Goal: Task Accomplishment & Management: Manage account settings

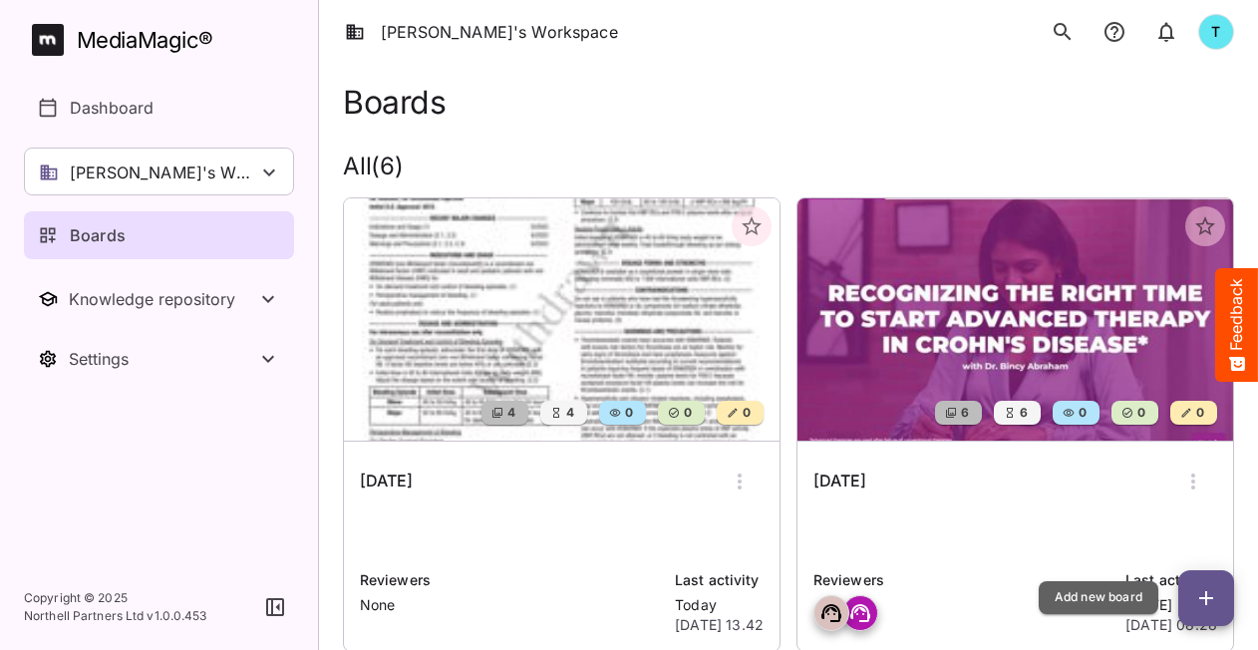
click at [1216, 594] on icon "button" at bounding box center [1206, 598] width 24 height 24
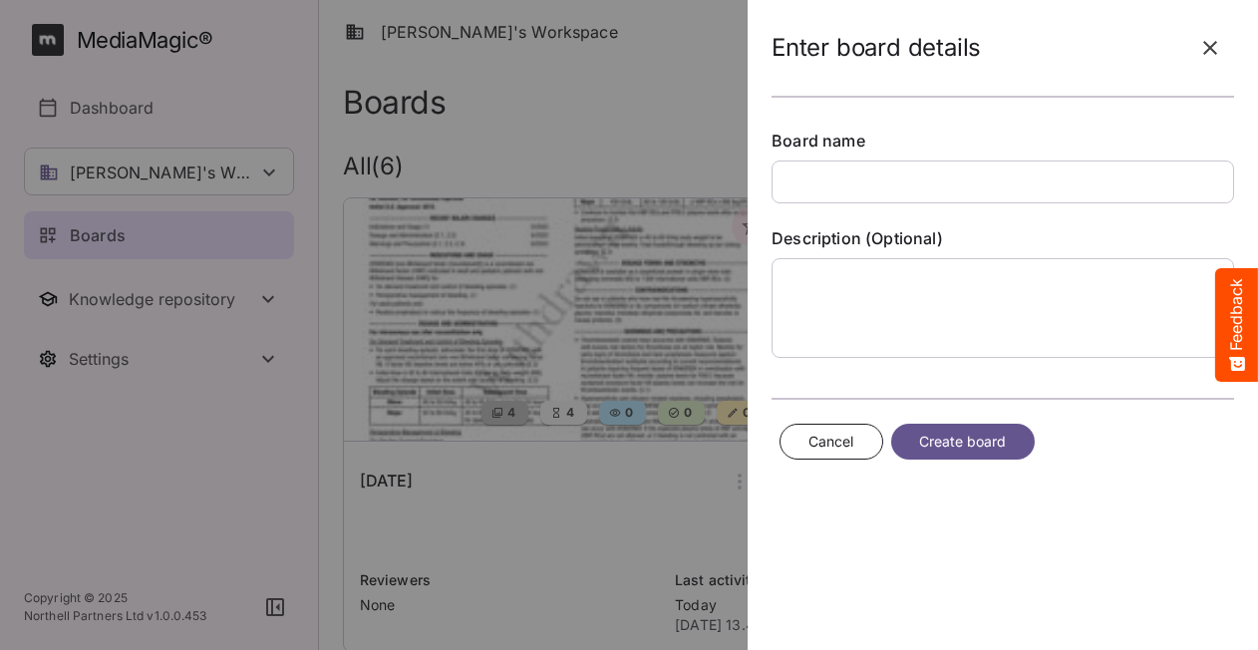
click at [832, 174] on input "text" at bounding box center [1003, 182] width 463 height 43
type input "****"
click at [991, 435] on span "Create board" at bounding box center [963, 442] width 88 height 25
click at [961, 446] on span "Create board" at bounding box center [963, 442] width 88 height 25
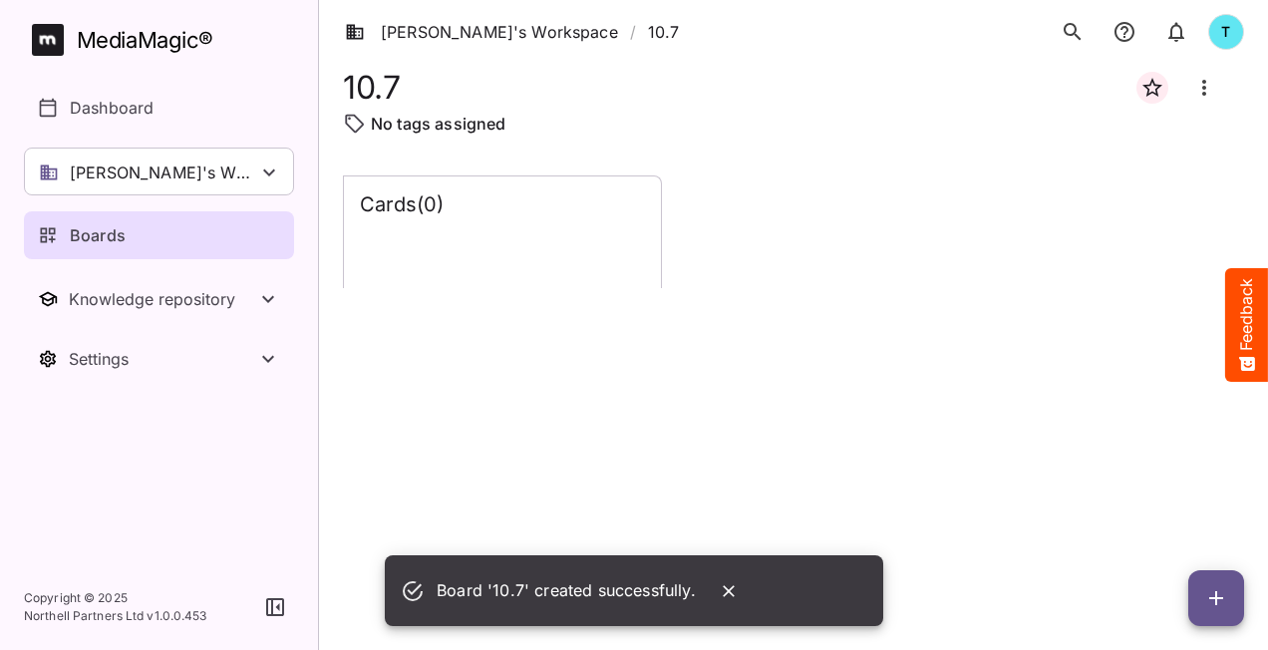
click at [648, 598] on div "Board '10.7' created successfully." at bounding box center [566, 590] width 259 height 39
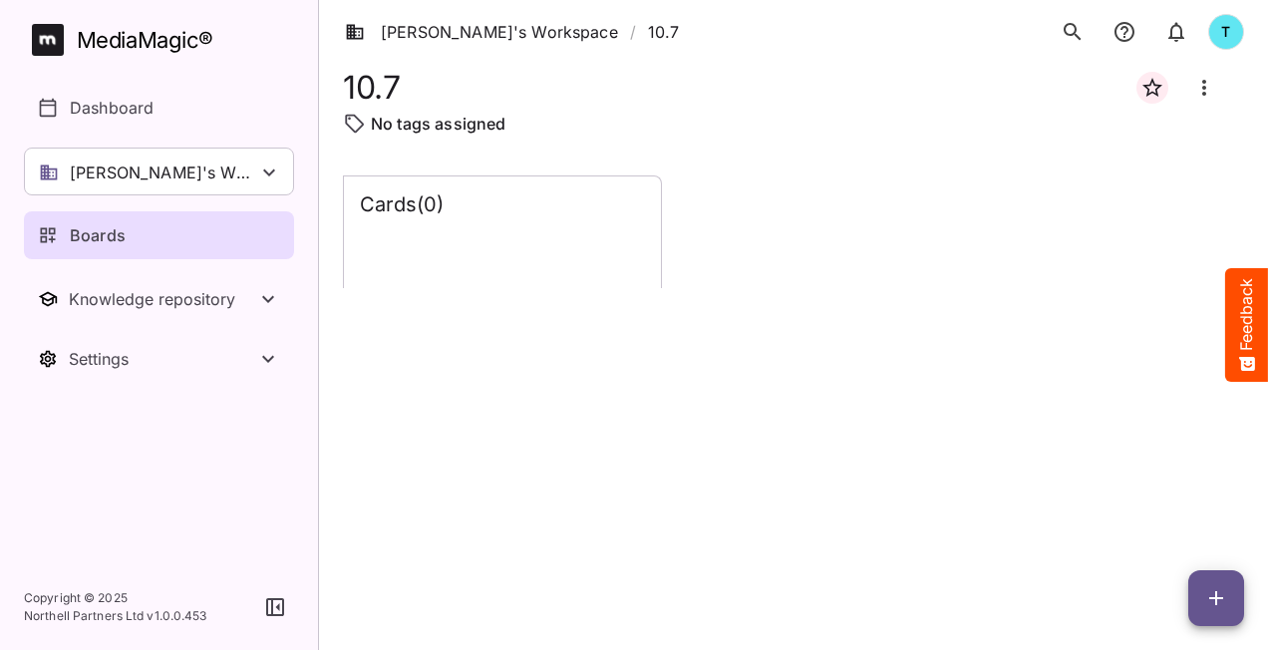
click at [567, 289] on div "Cards ( 0 )" at bounding box center [793, 396] width 901 height 443
click at [578, 253] on div "Cards ( 0 )" at bounding box center [502, 232] width 317 height 112
click at [593, 293] on div "Cards ( 0 )" at bounding box center [793, 396] width 901 height 443
click at [1201, 603] on span "button" at bounding box center [1216, 598] width 56 height 24
click at [1148, 516] on p "Add new lane" at bounding box center [1167, 514] width 108 height 24
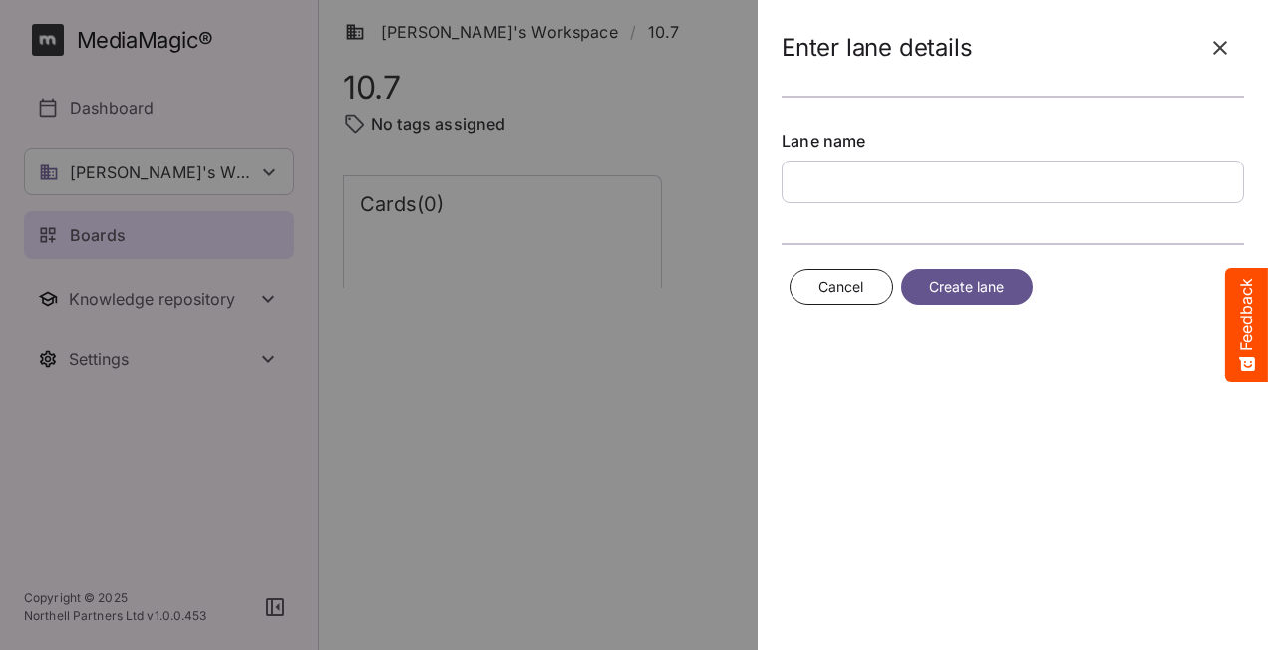
click at [888, 185] on input "text" at bounding box center [1013, 182] width 463 height 43
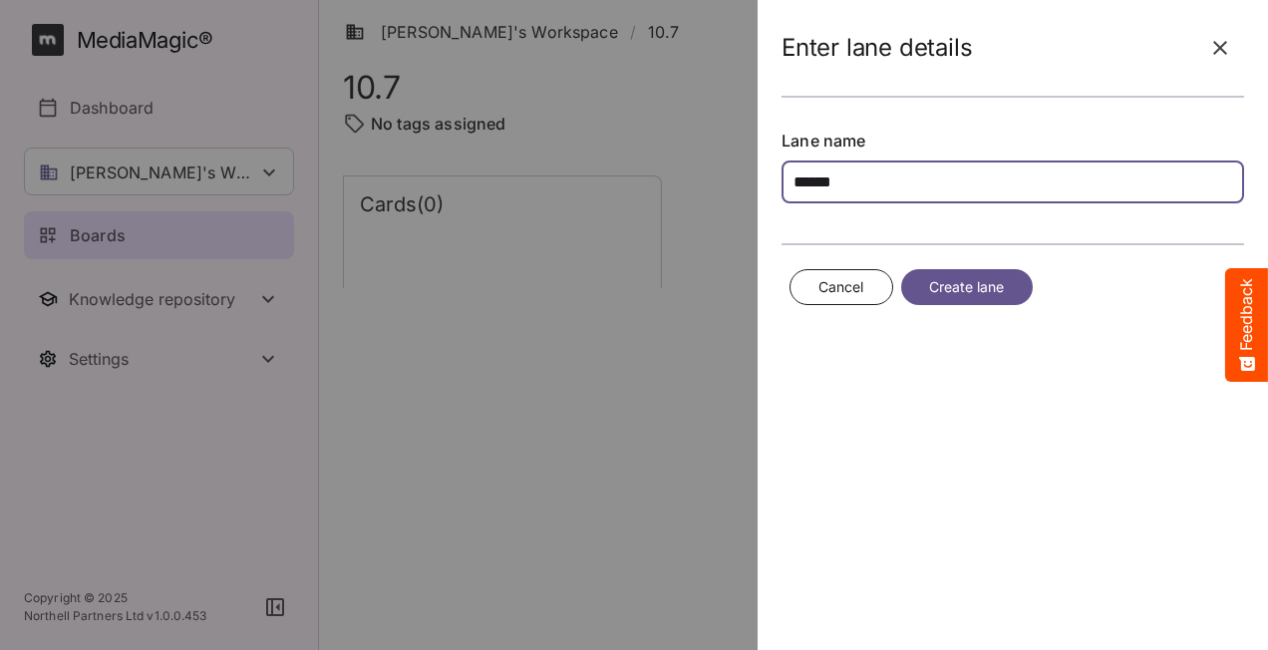
type input "******"
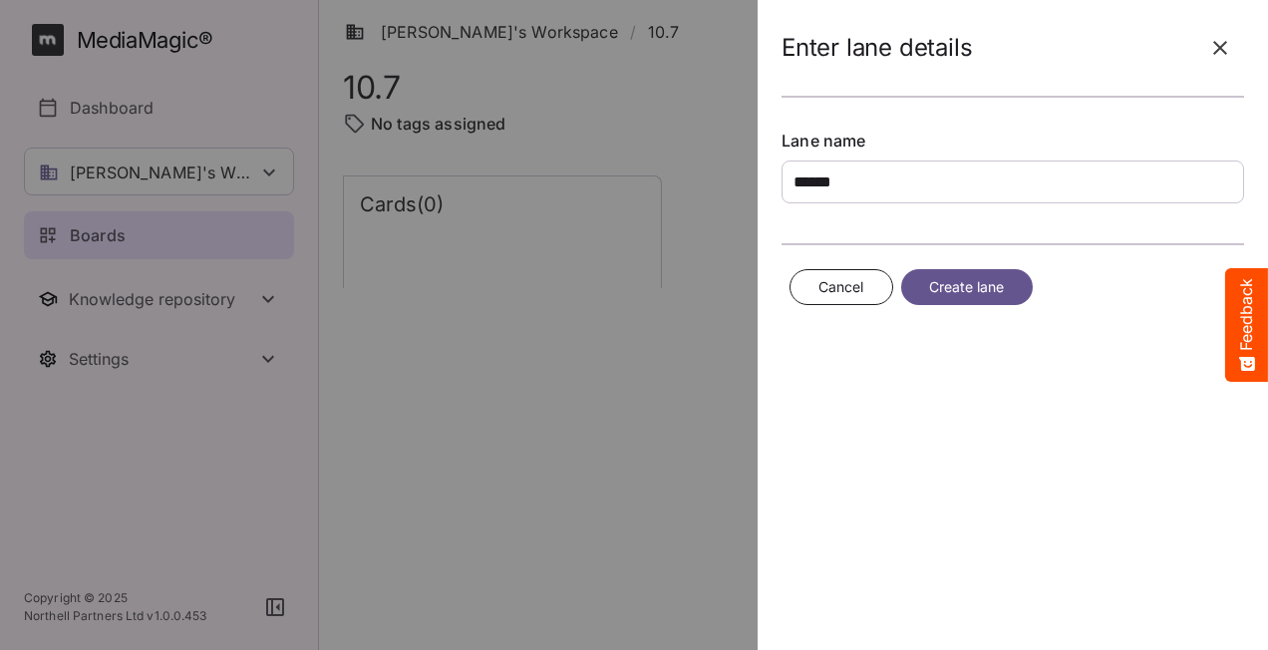
click at [932, 287] on span "Create lane" at bounding box center [967, 287] width 76 height 25
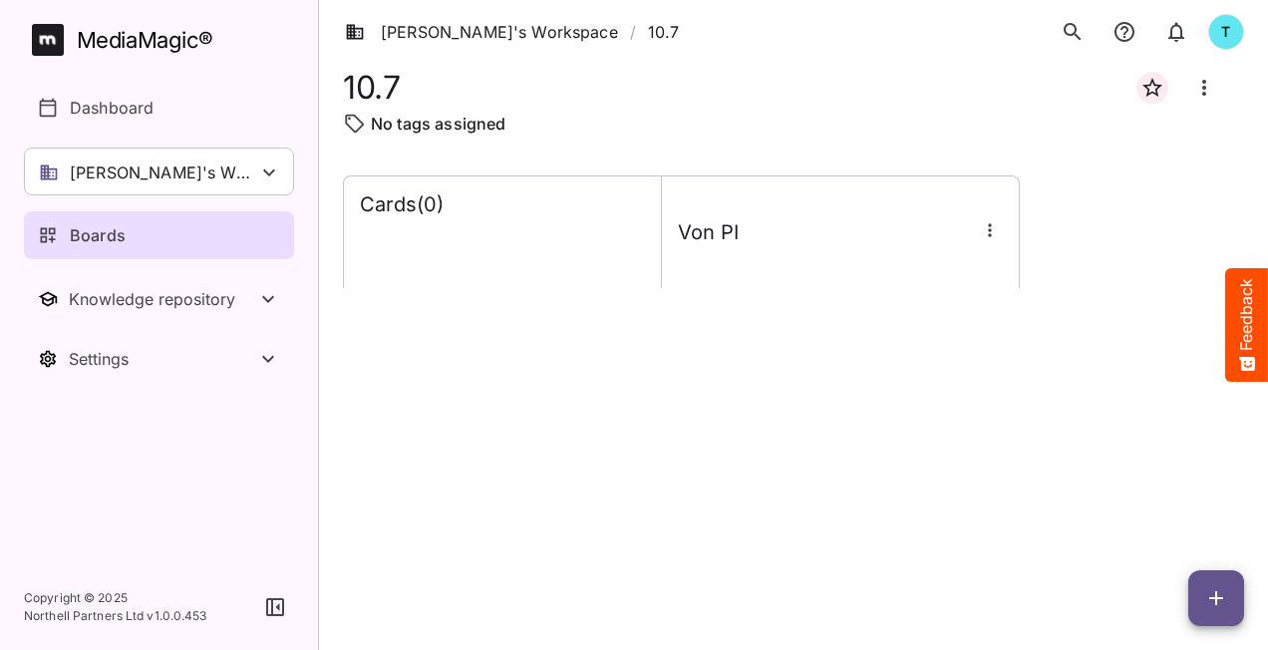
click at [994, 229] on icon "button" at bounding box center [990, 230] width 20 height 20
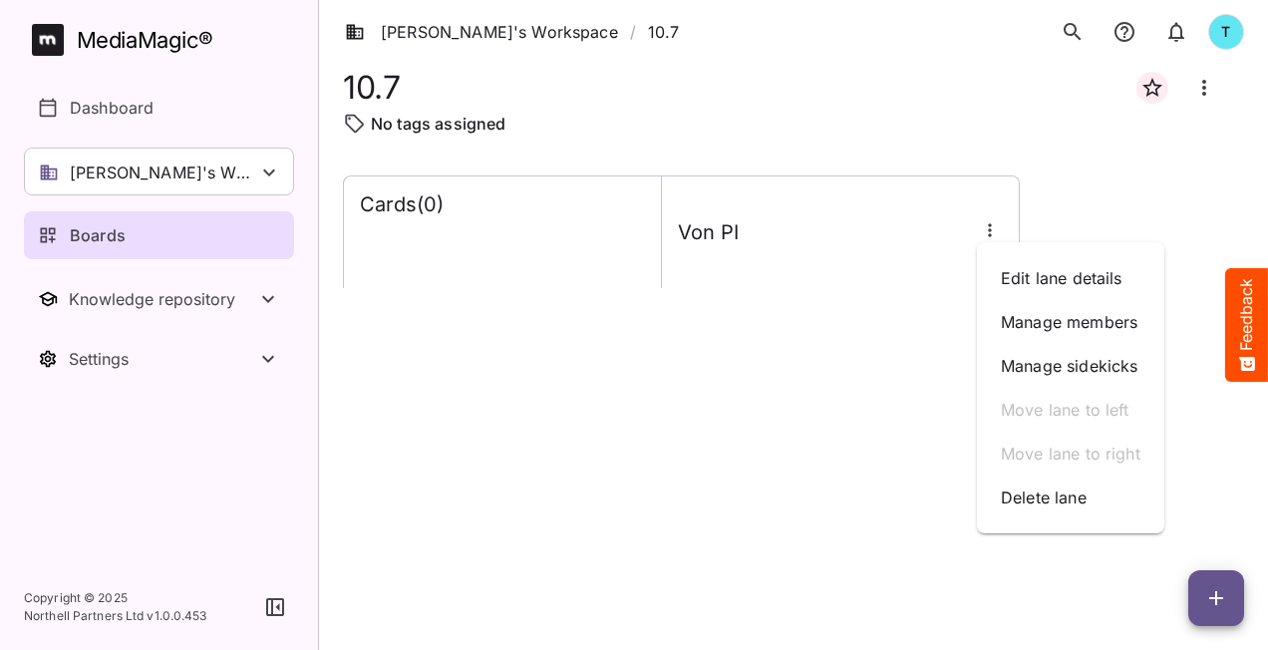
click at [457, 261] on div at bounding box center [634, 325] width 1268 height 650
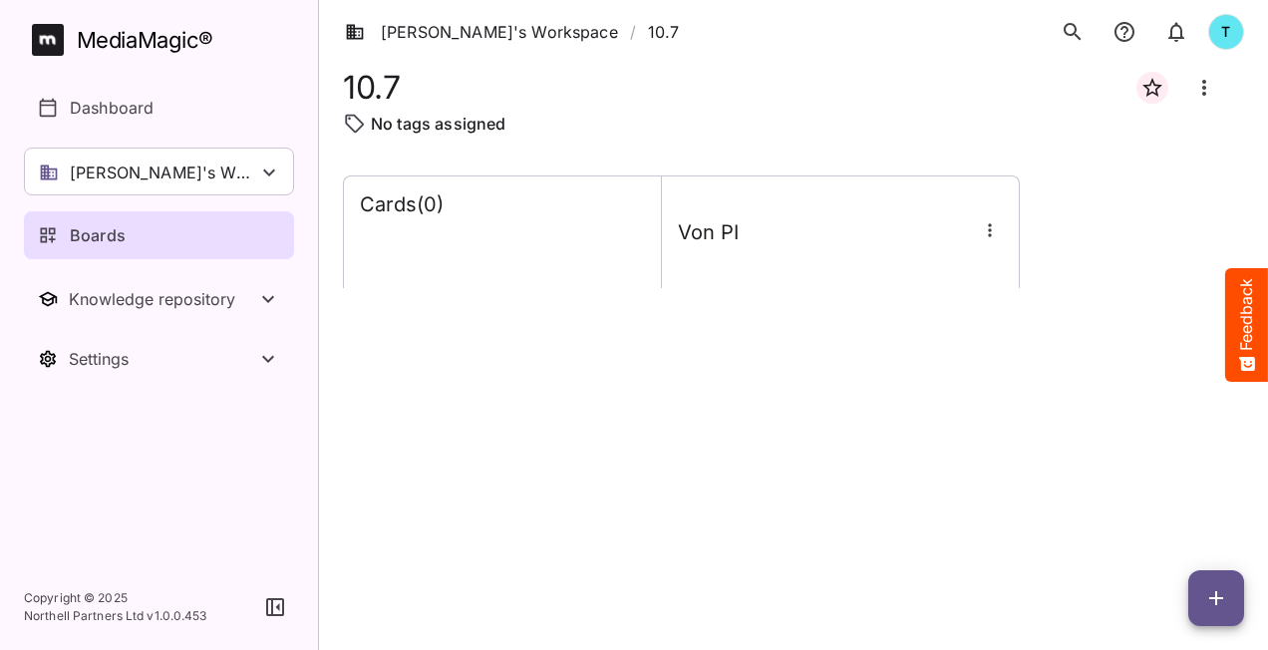
click at [487, 403] on div "Cards ( 0 ) Von PI" at bounding box center [793, 396] width 901 height 443
click at [775, 251] on div "Von PI" at bounding box center [840, 232] width 357 height 57
click at [1197, 82] on icon "Board more options" at bounding box center [1204, 88] width 24 height 24
click at [707, 249] on div at bounding box center [634, 325] width 1268 height 650
click at [215, 167] on div "[PERSON_NAME]'s Workspace" at bounding box center [159, 172] width 270 height 48
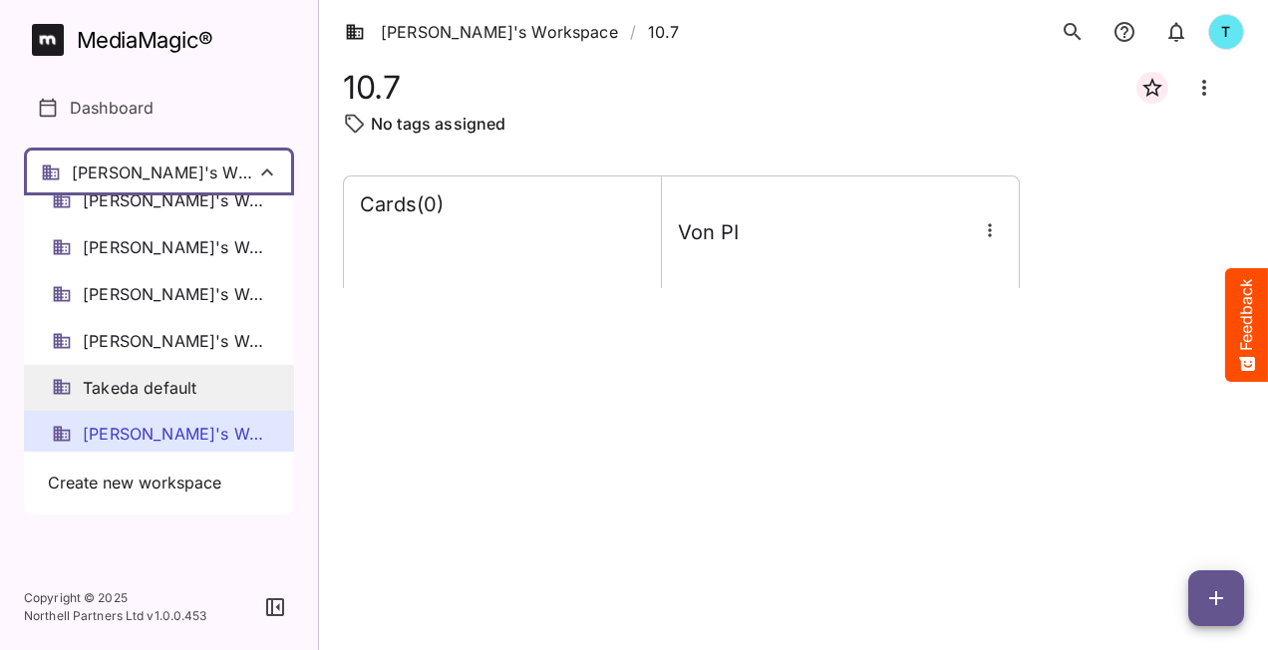
scroll to position [26, 0]
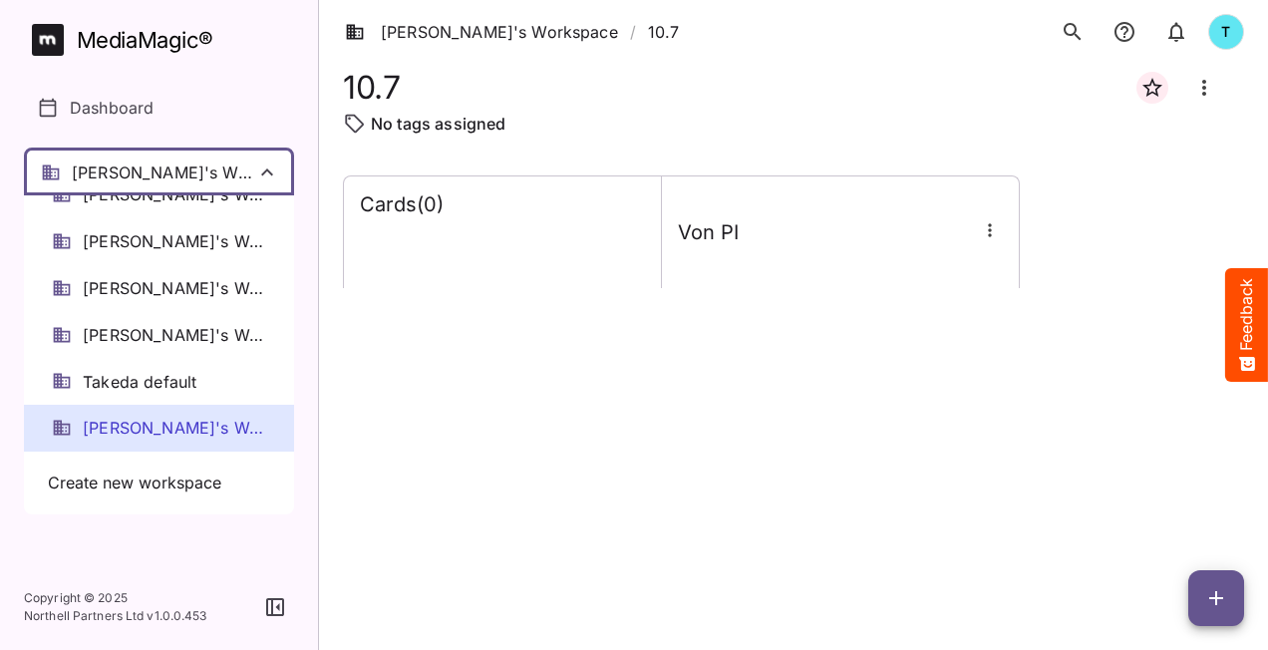
click at [169, 429] on span "[PERSON_NAME]'s Workspace" at bounding box center [174, 428] width 183 height 23
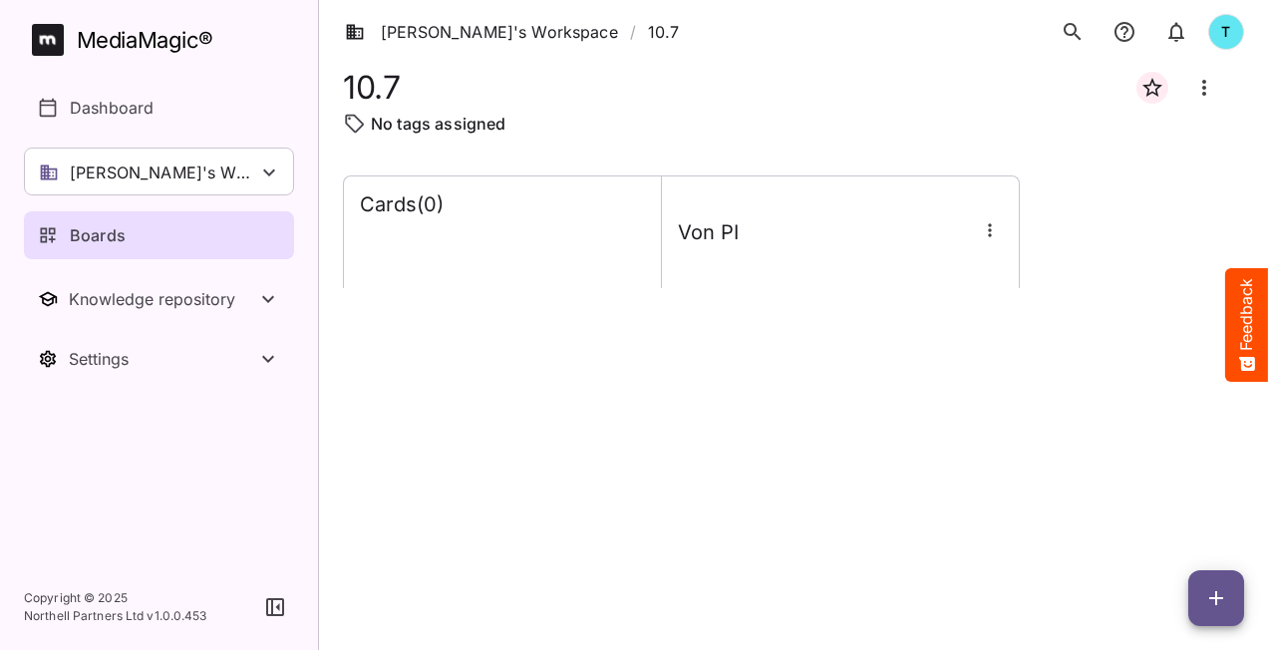
click at [989, 229] on icon "button" at bounding box center [989, 229] width 3 height 13
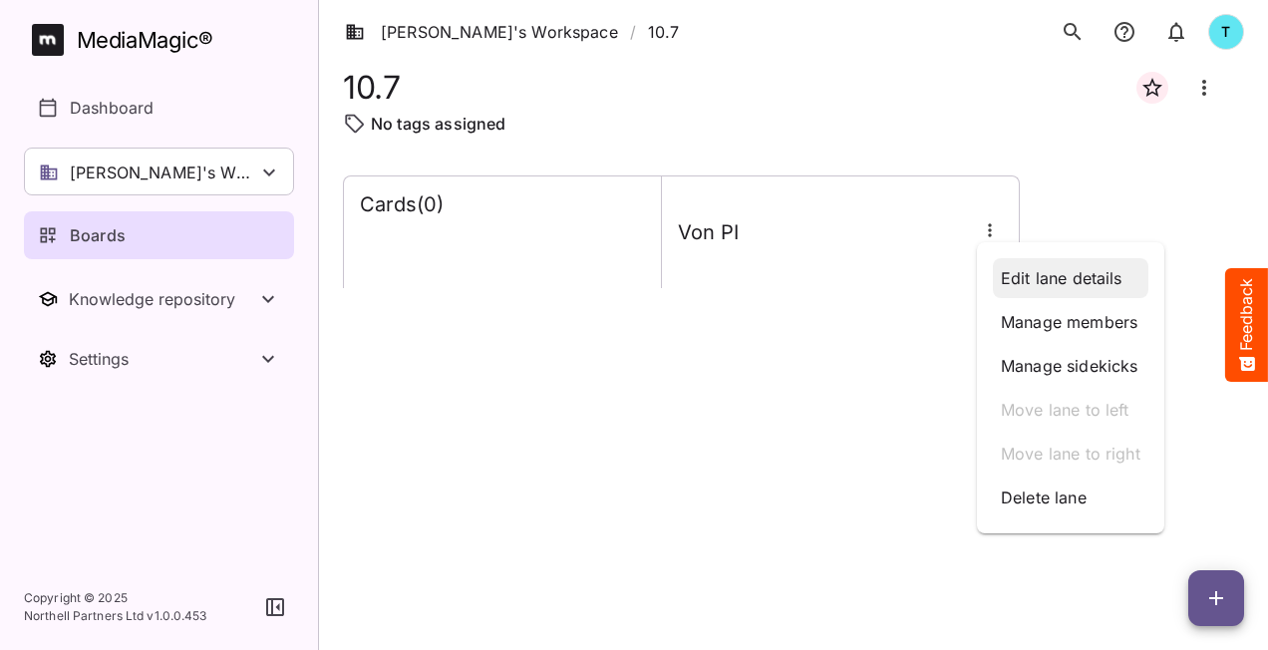
click at [1032, 279] on p "Edit lane details" at bounding box center [1071, 278] width 140 height 24
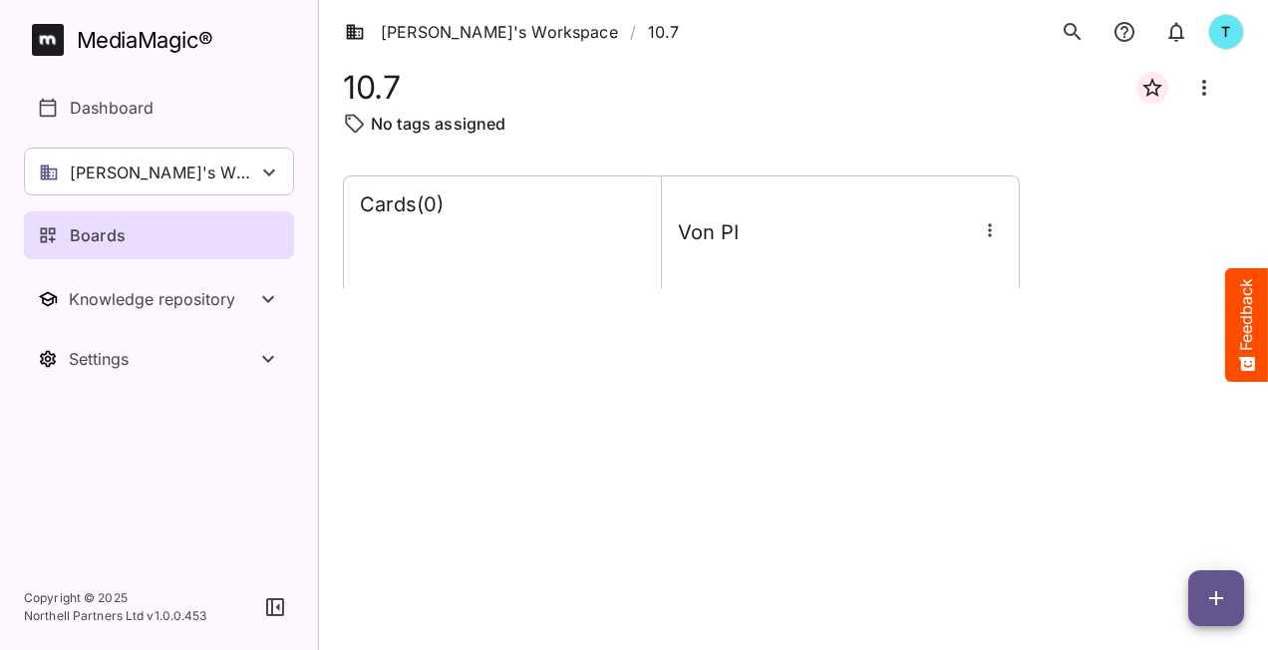
click at [994, 230] on icon "button" at bounding box center [990, 230] width 20 height 20
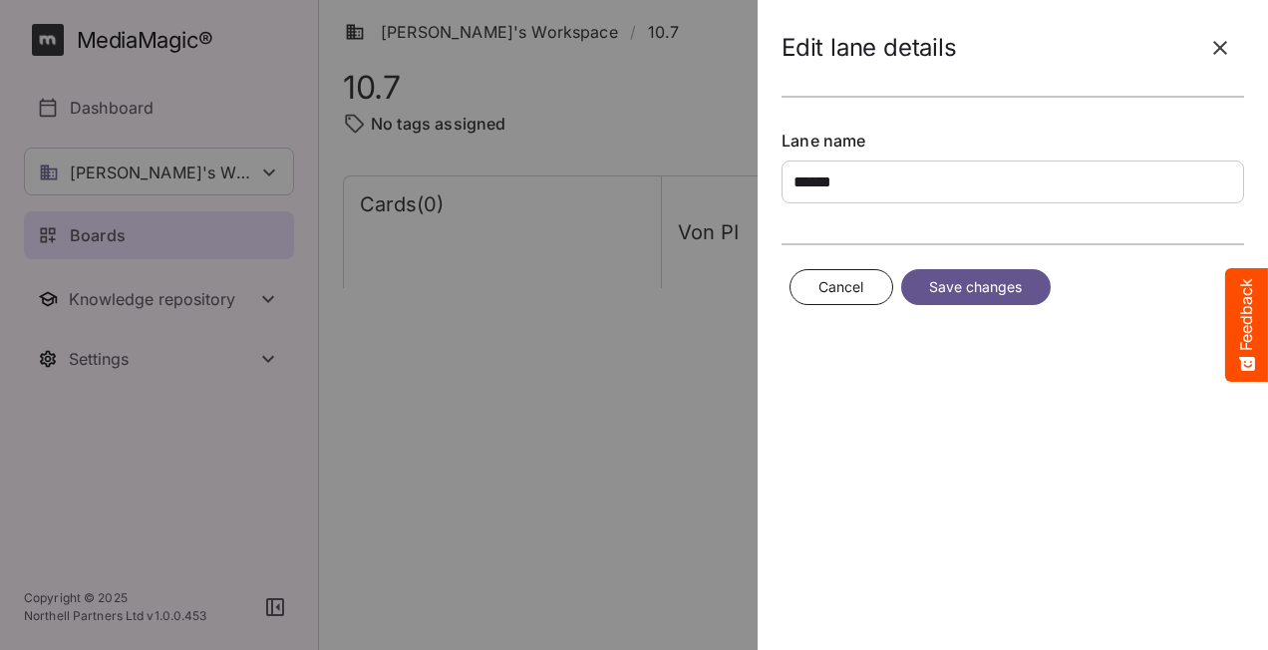
click at [990, 282] on span "Save changes" at bounding box center [976, 287] width 94 height 25
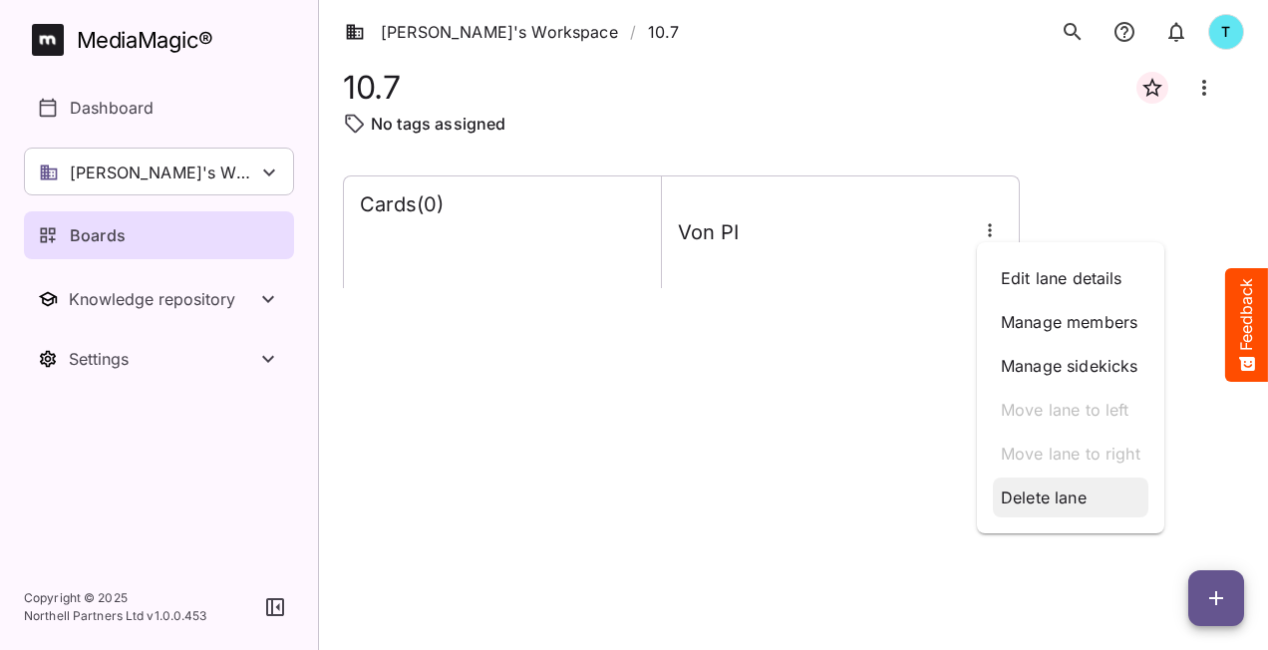
click at [1076, 494] on p "Delete lane" at bounding box center [1071, 498] width 140 height 24
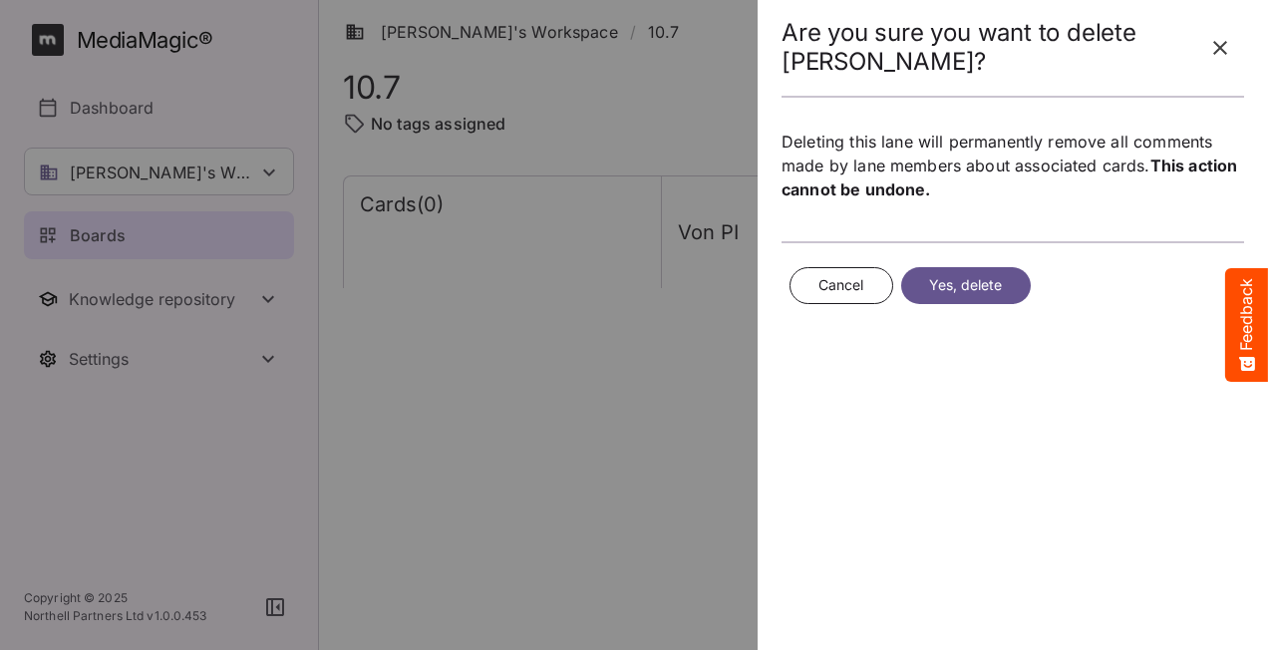
click at [953, 287] on span "Yes, delete" at bounding box center [966, 285] width 74 height 25
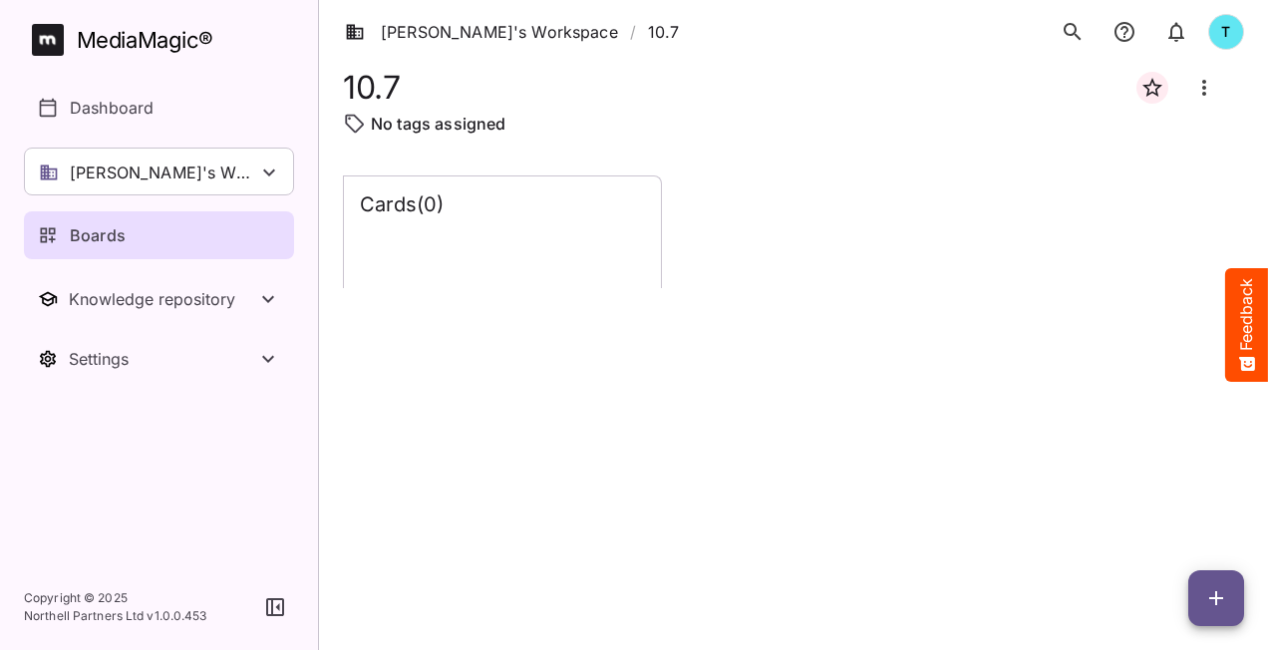
click at [644, 379] on div "Cards ( 0 )" at bounding box center [793, 396] width 901 height 443
click at [544, 230] on div "Cards ( 0 )" at bounding box center [502, 232] width 317 height 112
click at [525, 285] on div "Cards ( 0 )" at bounding box center [502, 232] width 317 height 112
click at [1205, 602] on icon "button" at bounding box center [1216, 598] width 24 height 24
click at [1139, 513] on p "Add new lane" at bounding box center [1167, 514] width 108 height 24
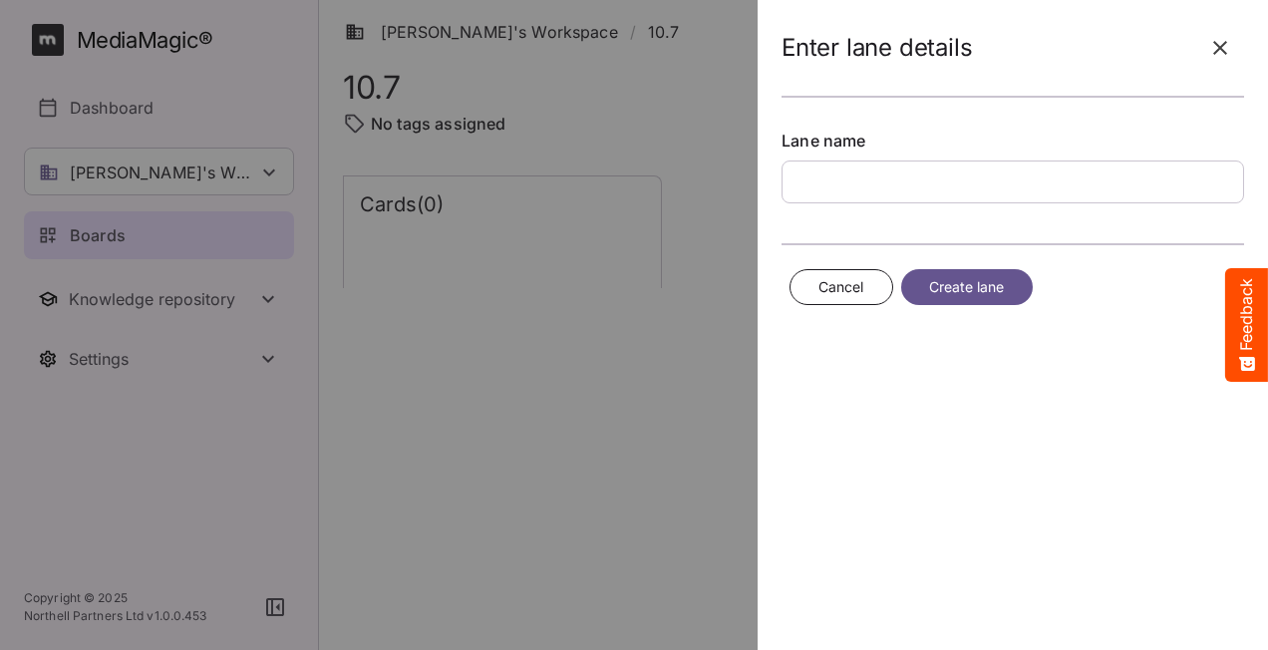
click at [855, 171] on input "text" at bounding box center [1013, 182] width 463 height 43
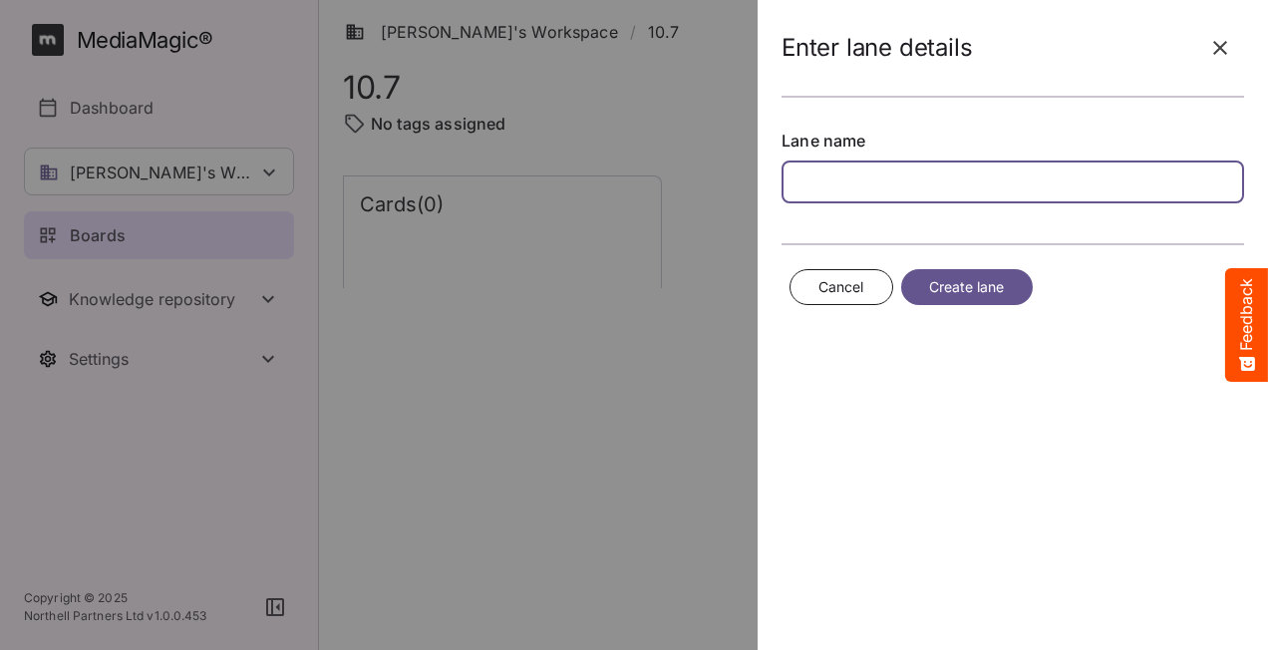
click at [891, 175] on input "text" at bounding box center [1013, 182] width 463 height 43
type input "******"
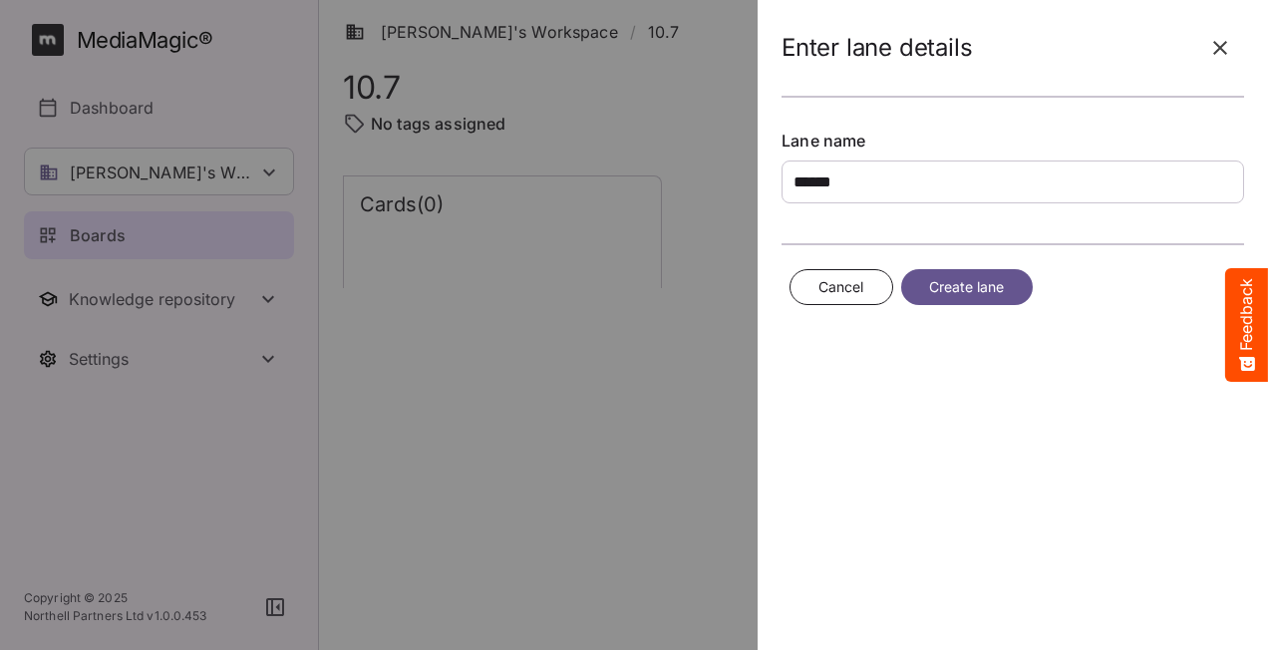
click at [947, 277] on span "Create lane" at bounding box center [967, 287] width 76 height 25
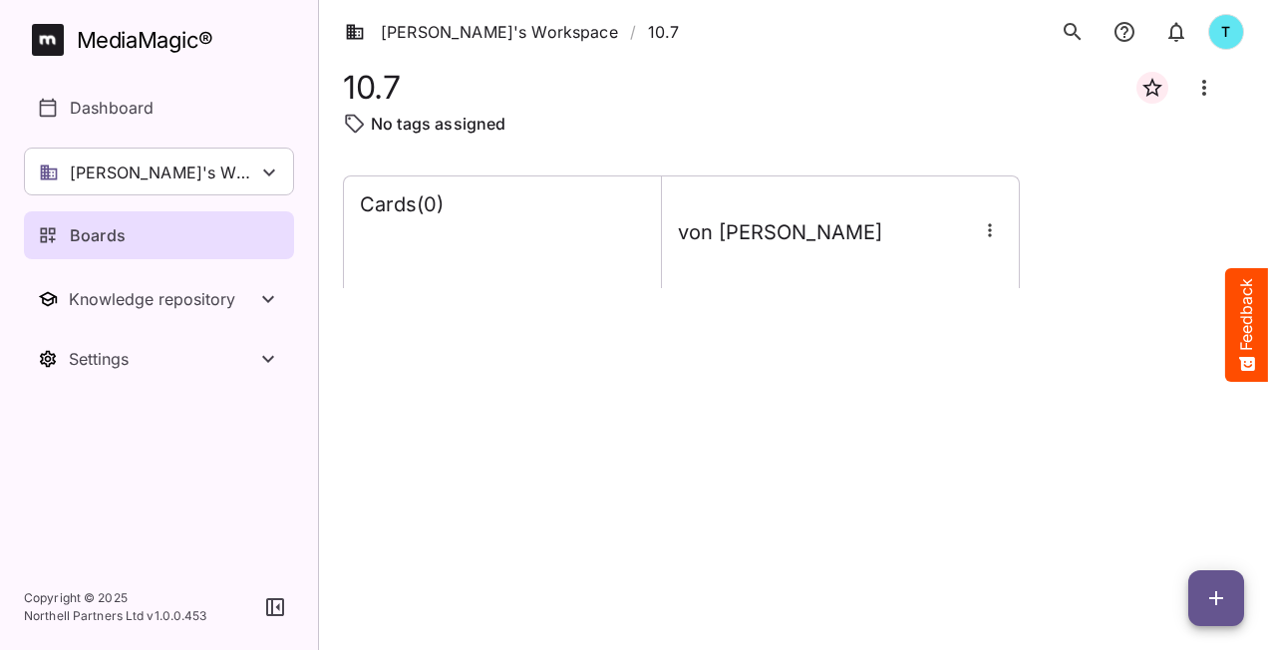
click at [1212, 586] on icon "button" at bounding box center [1216, 598] width 24 height 24
click at [1179, 517] on p "Add new lane" at bounding box center [1167, 514] width 108 height 24
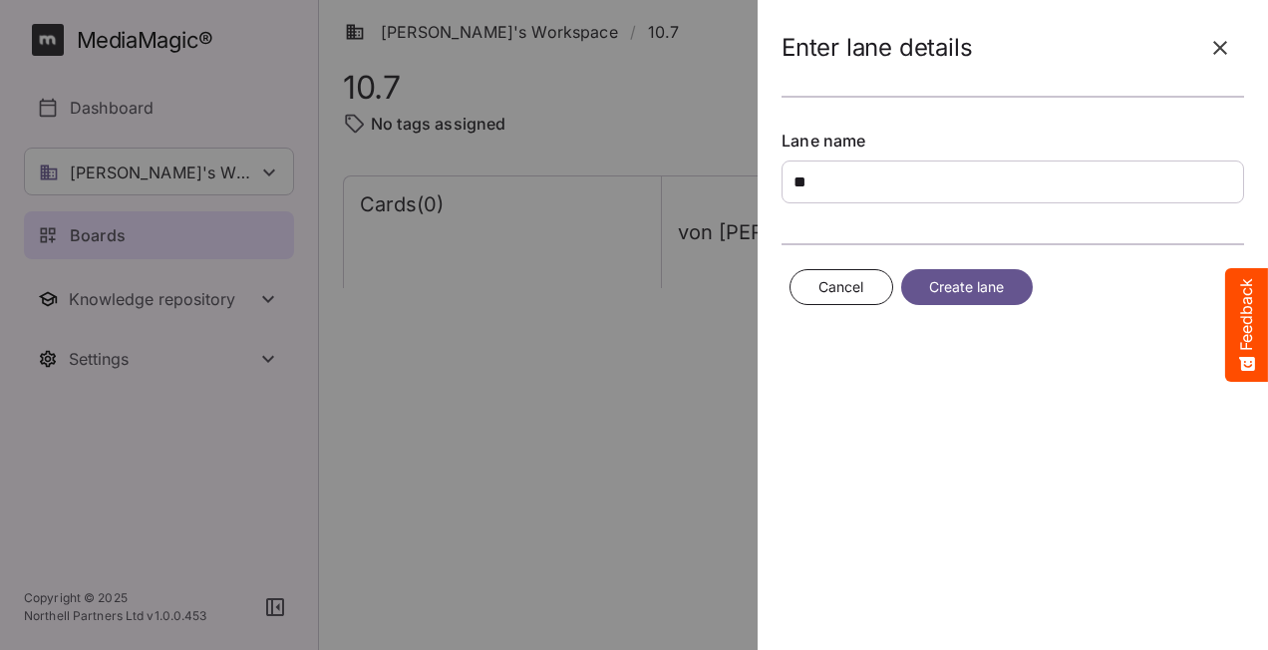
type input "**"
click at [931, 285] on span "Create lane" at bounding box center [967, 287] width 76 height 25
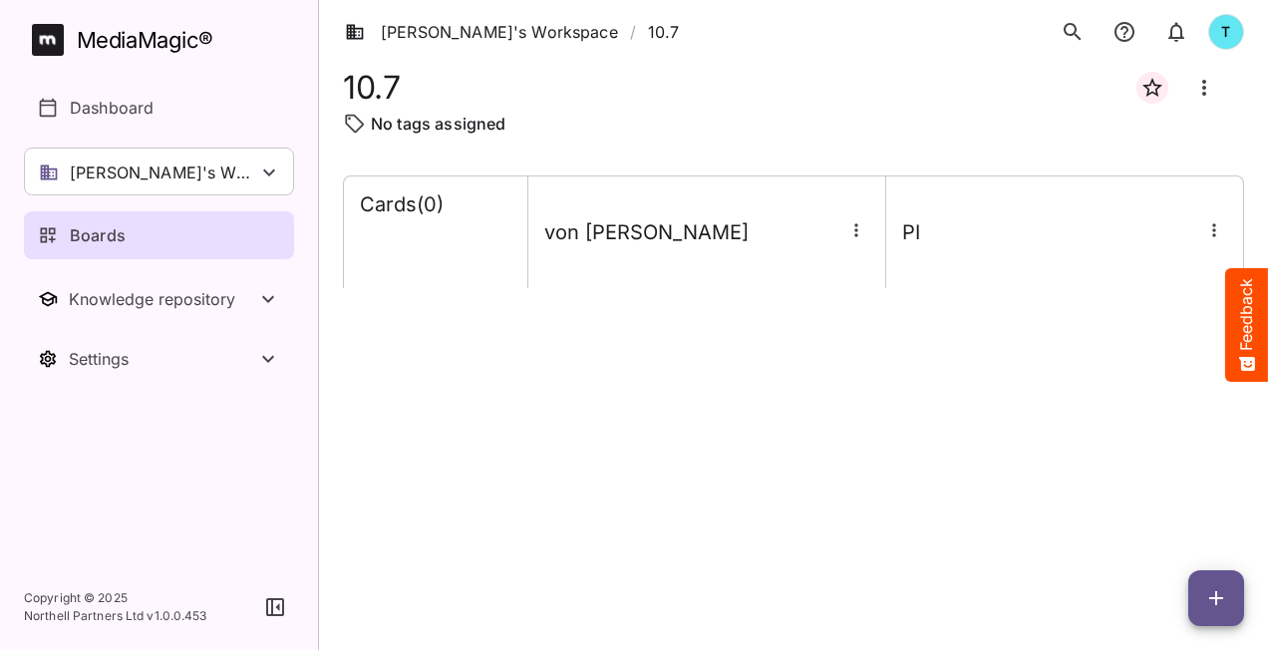
click at [857, 231] on icon "button" at bounding box center [856, 230] width 20 height 20
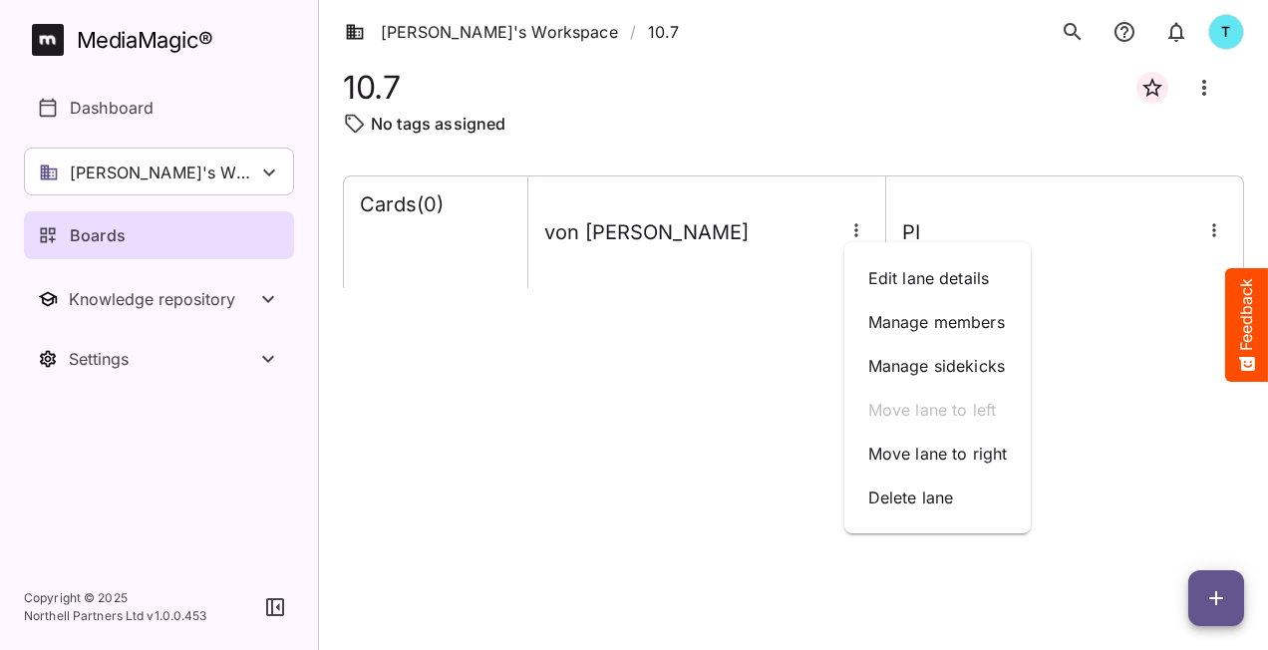
click at [1211, 222] on div at bounding box center [634, 325] width 1268 height 650
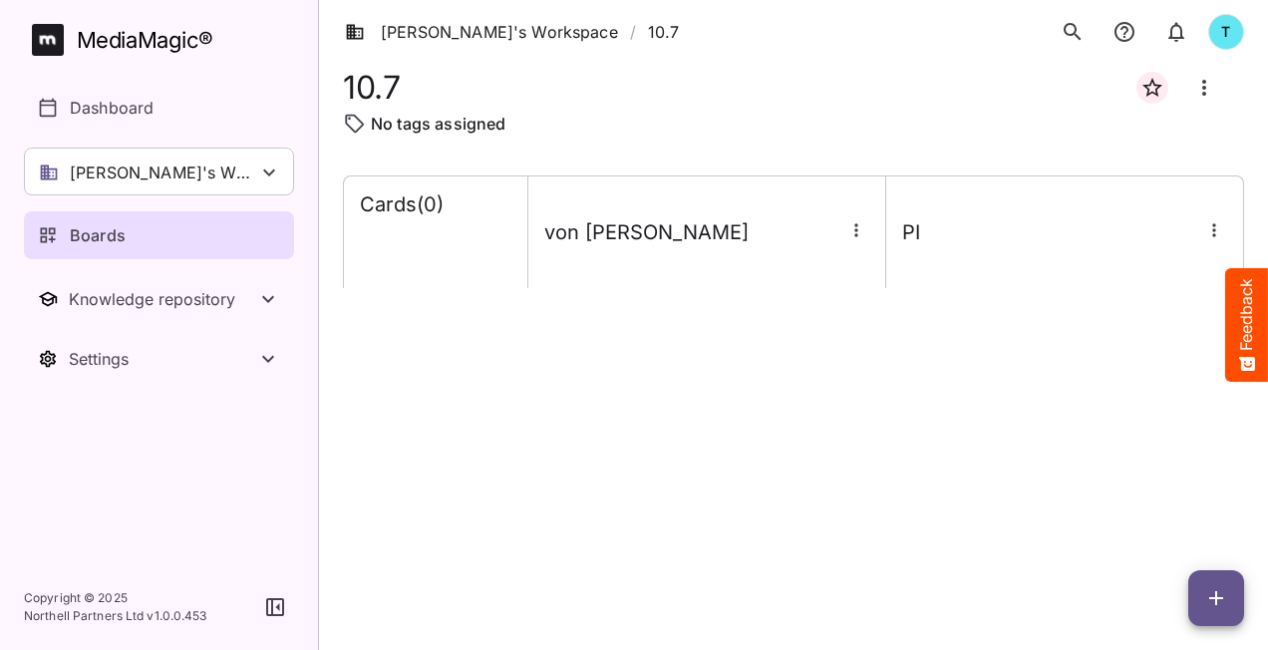
click at [1211, 231] on icon "button" at bounding box center [1214, 230] width 20 height 20
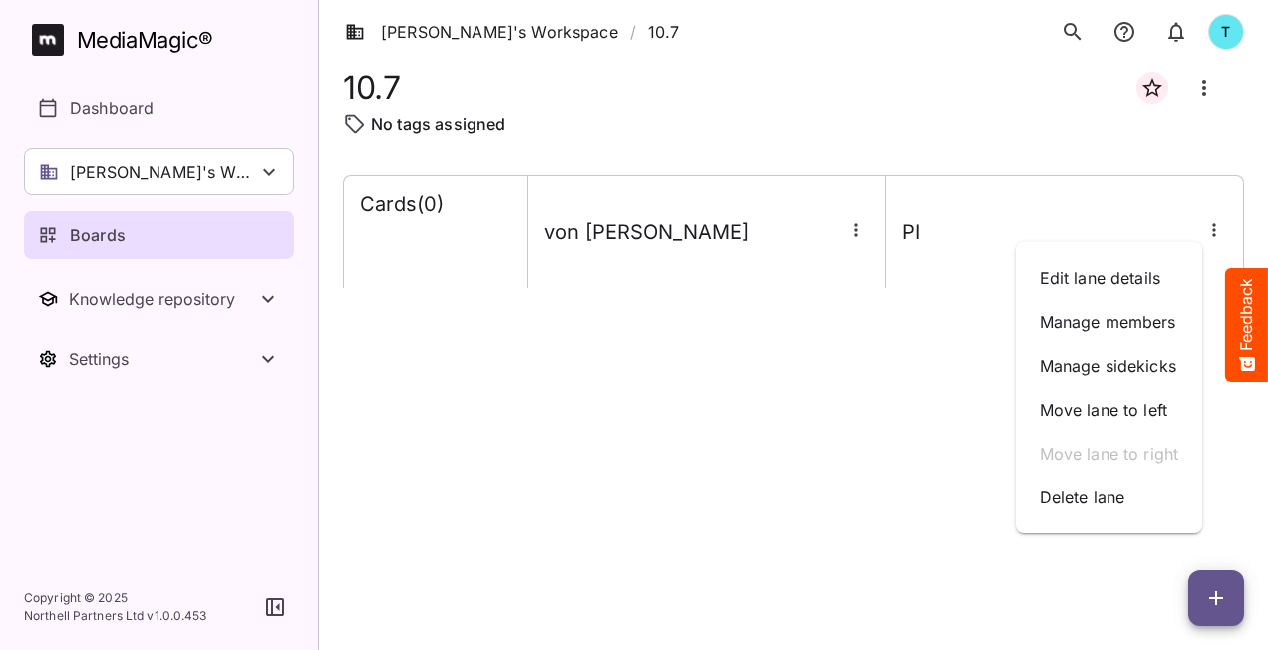
click at [1198, 88] on div at bounding box center [634, 325] width 1268 height 650
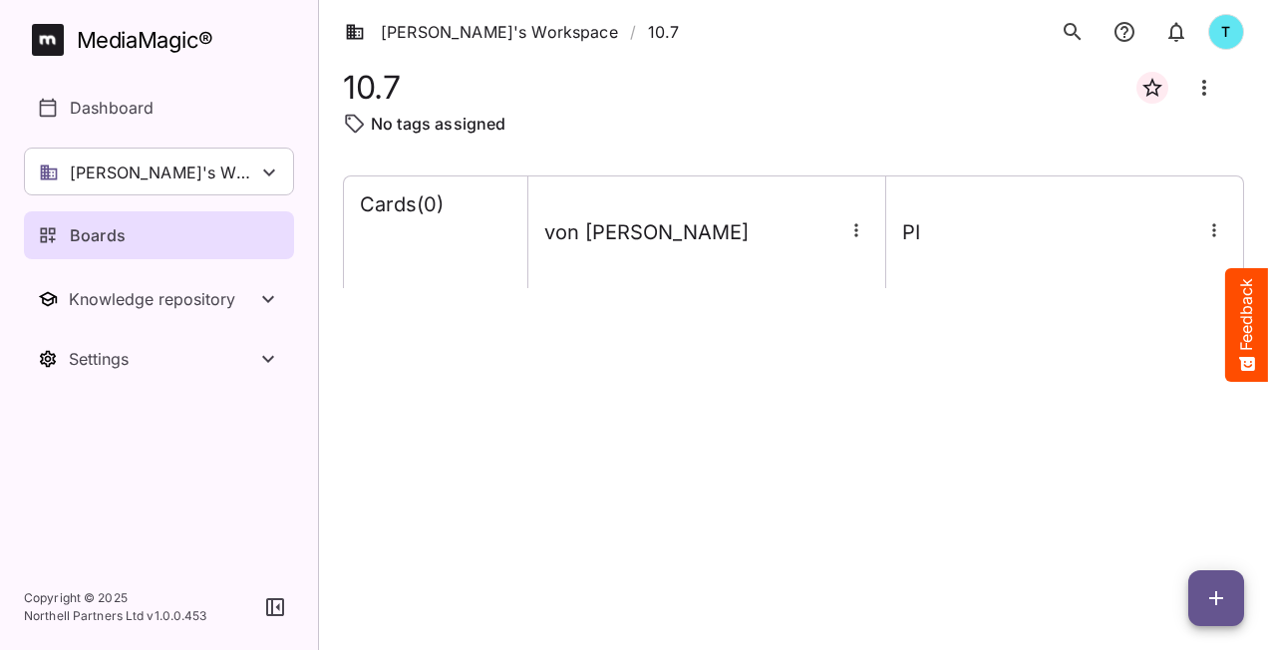
click at [1198, 88] on icon "Board more options" at bounding box center [1204, 88] width 24 height 24
click at [1107, 190] on p "Delete board" at bounding box center [1108, 191] width 100 height 24
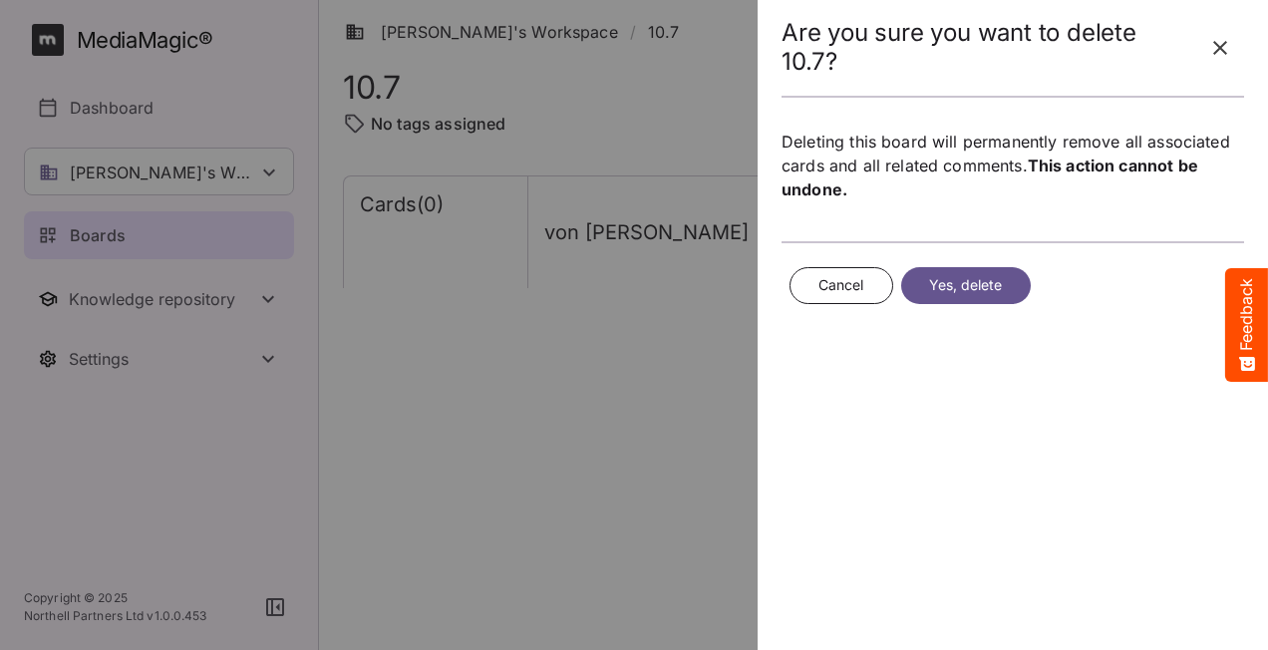
click at [981, 275] on span "Yes, delete" at bounding box center [966, 285] width 74 height 25
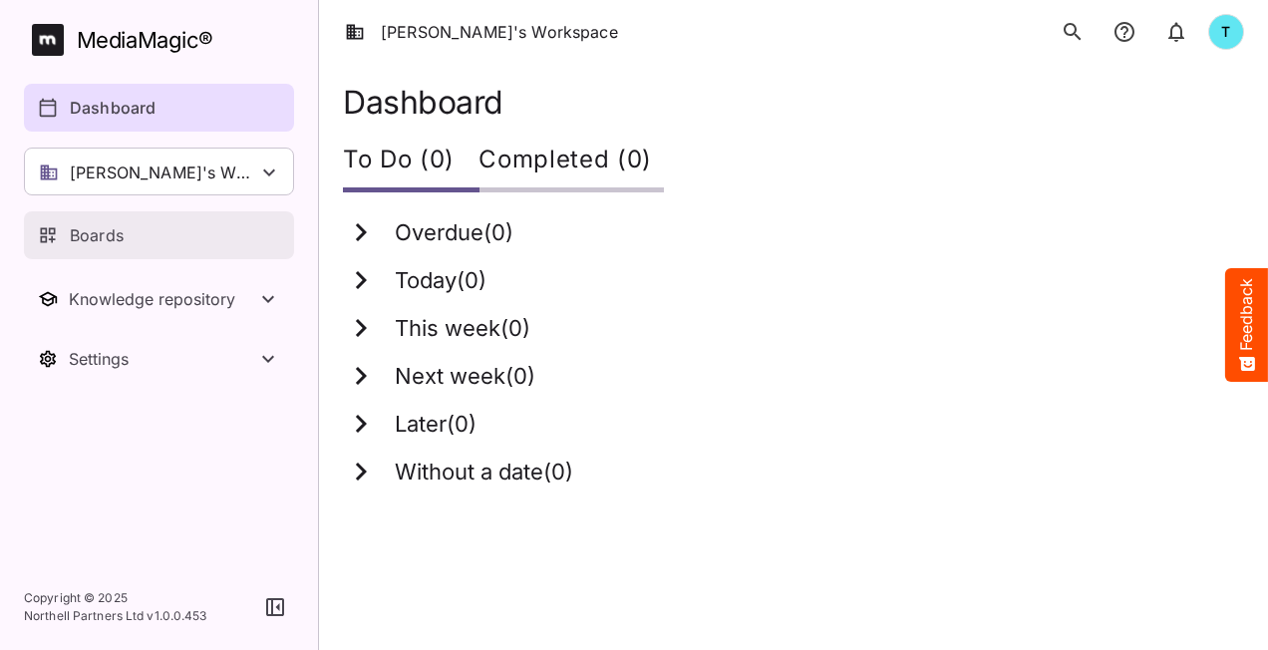
click at [110, 228] on p "Boards" at bounding box center [97, 235] width 54 height 24
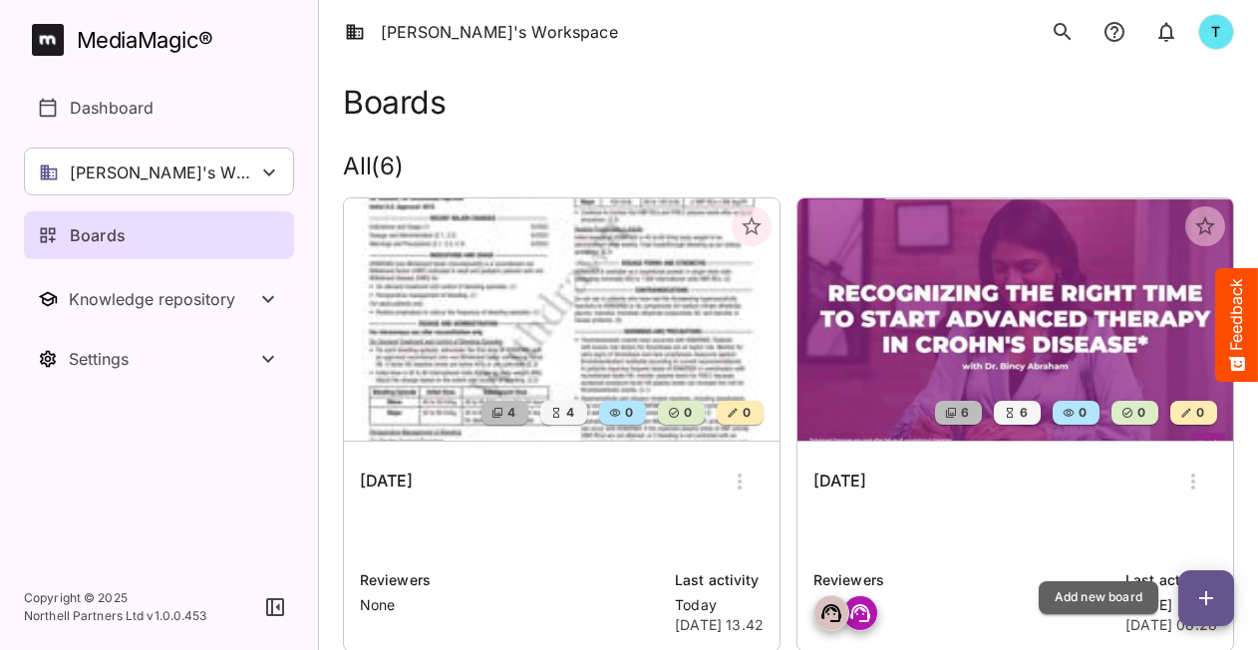
click at [1215, 590] on icon "button" at bounding box center [1206, 598] width 24 height 24
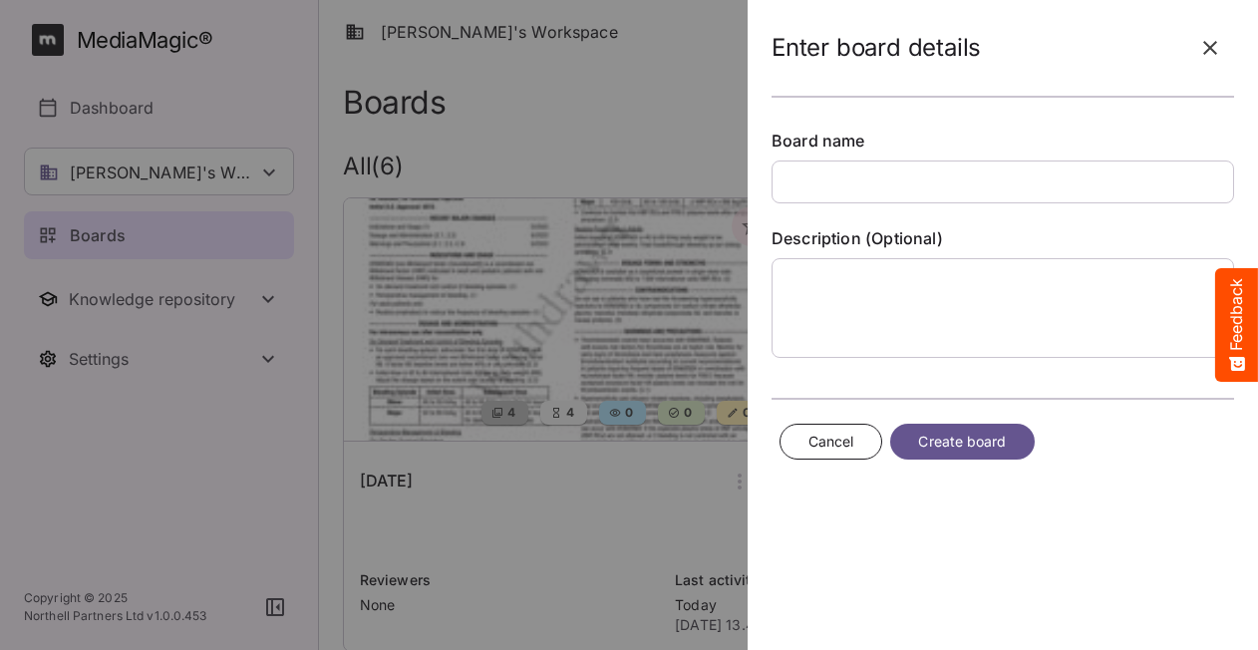
click at [833, 178] on input "text" at bounding box center [1003, 182] width 463 height 43
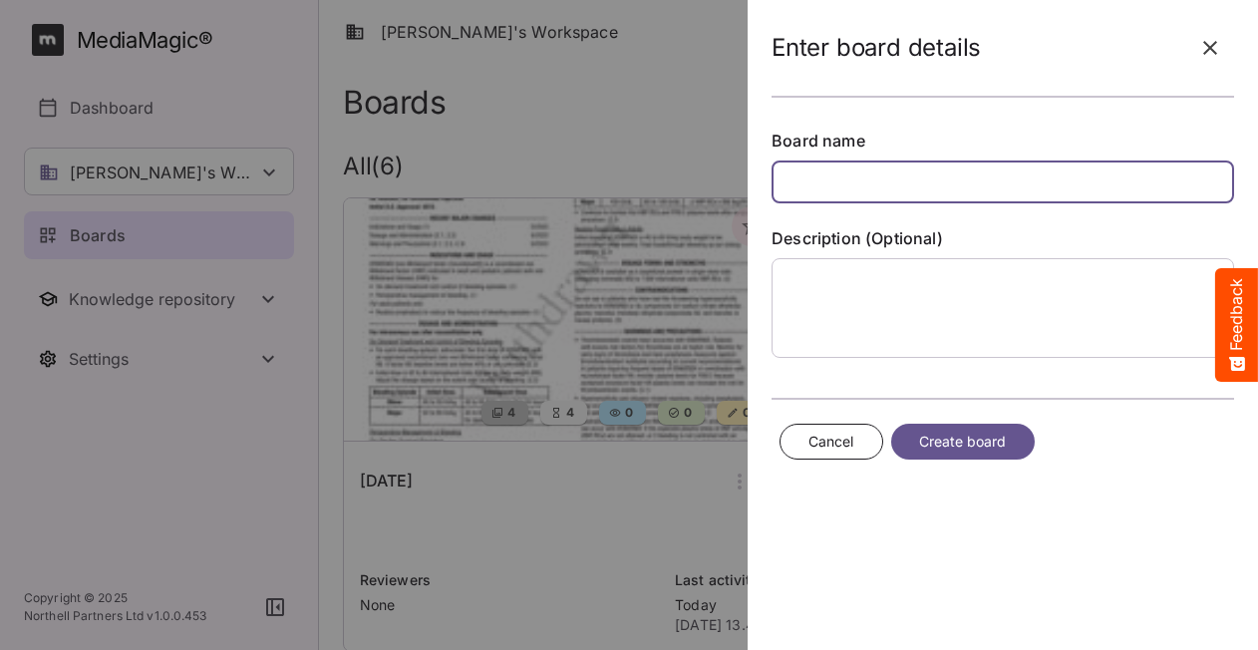
click at [855, 177] on input "text" at bounding box center [1003, 182] width 463 height 43
type input "******"
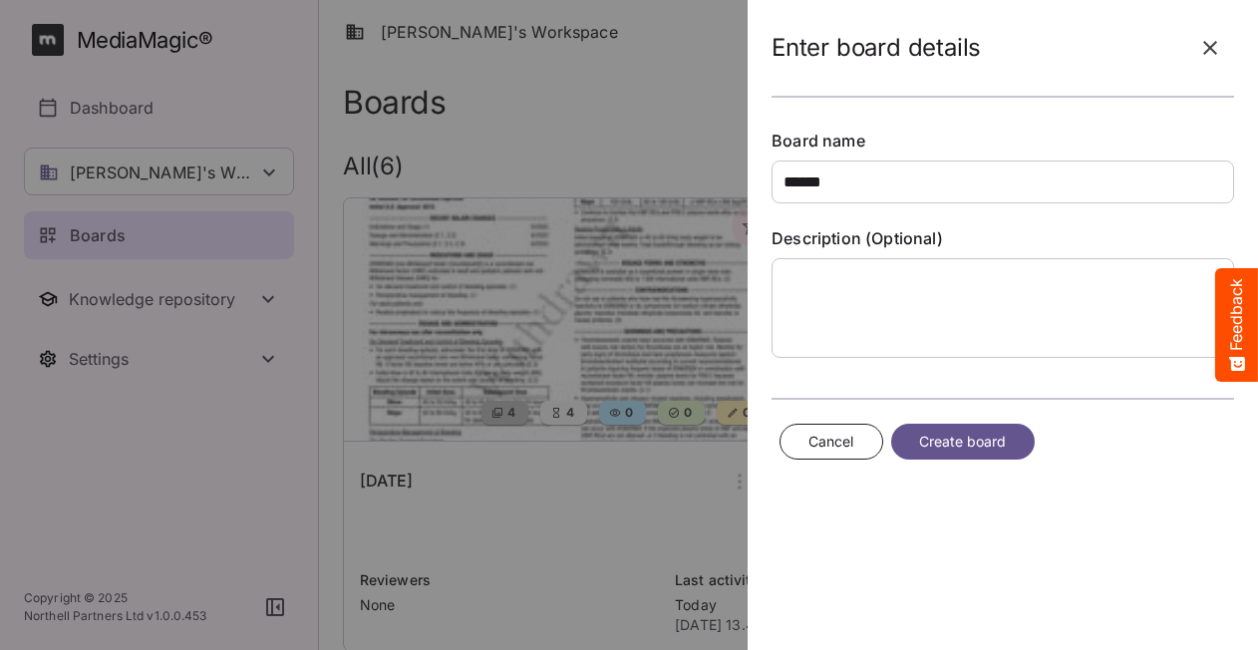
click at [979, 441] on span "Create board" at bounding box center [963, 442] width 88 height 25
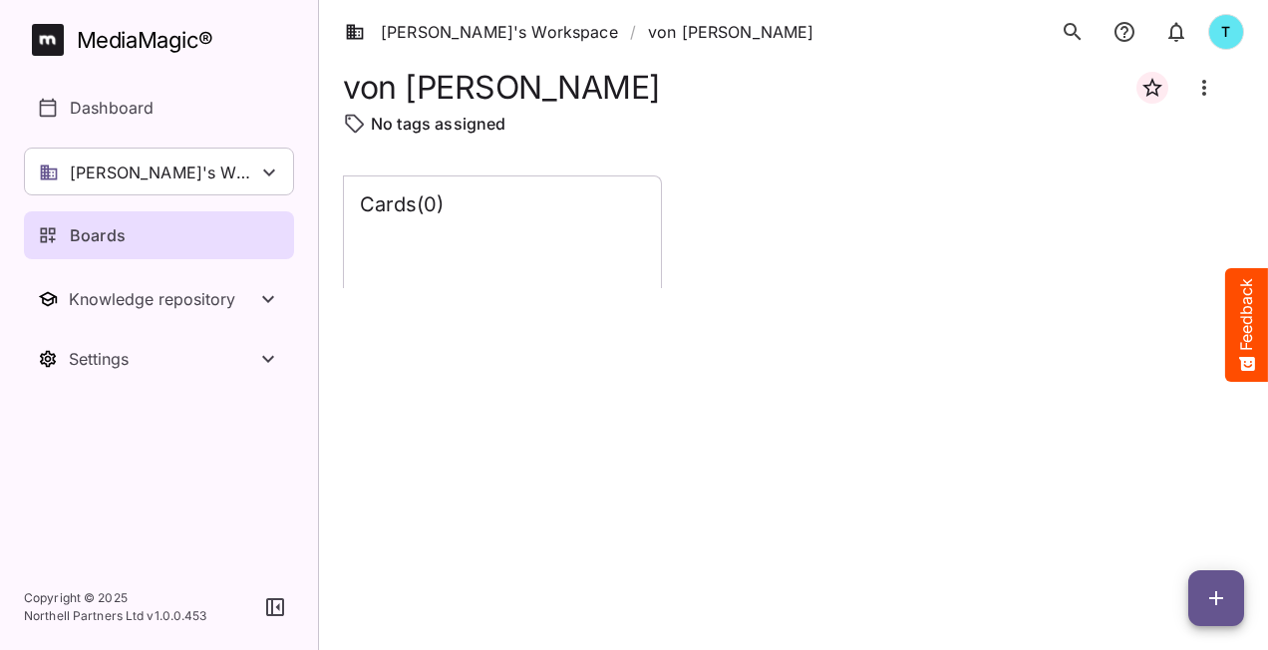
click at [564, 275] on div "Cards ( 0 )" at bounding box center [502, 232] width 317 height 112
click at [570, 234] on div "Cards ( 0 )" at bounding box center [502, 232] width 317 height 112
click at [1200, 610] on button "button" at bounding box center [1216, 598] width 56 height 56
click at [1132, 516] on p "Add new lane" at bounding box center [1167, 514] width 108 height 24
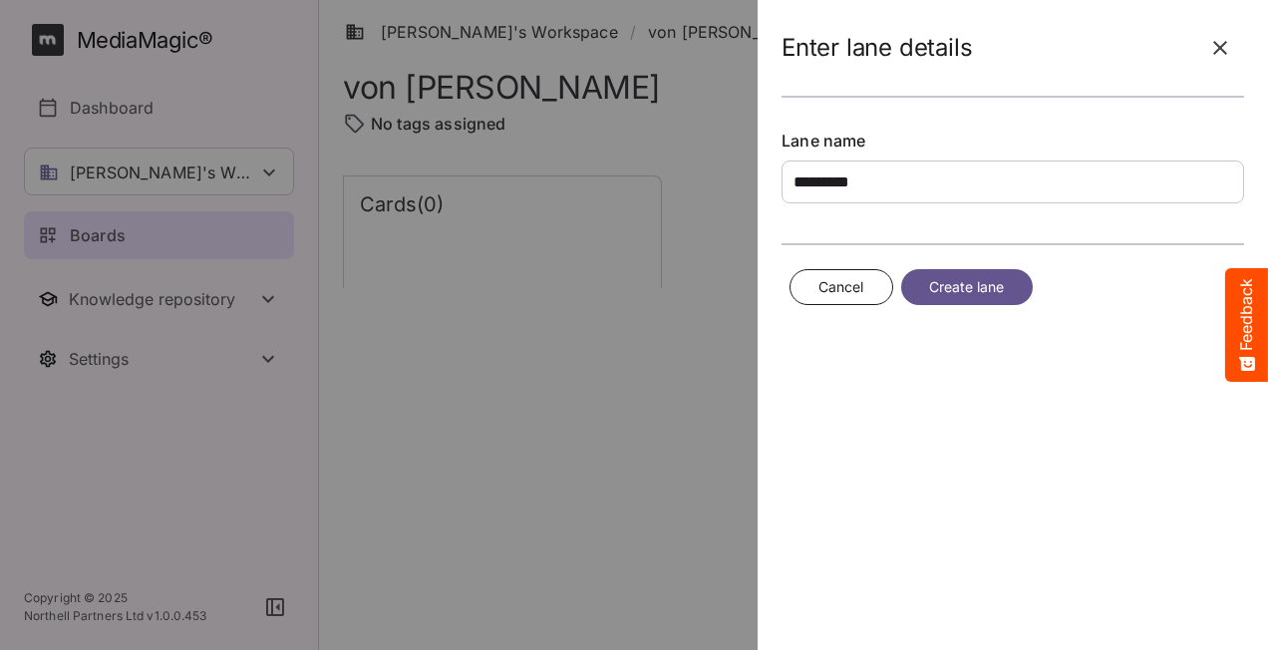
type input "*********"
click at [956, 288] on span "Create lane" at bounding box center [967, 287] width 76 height 25
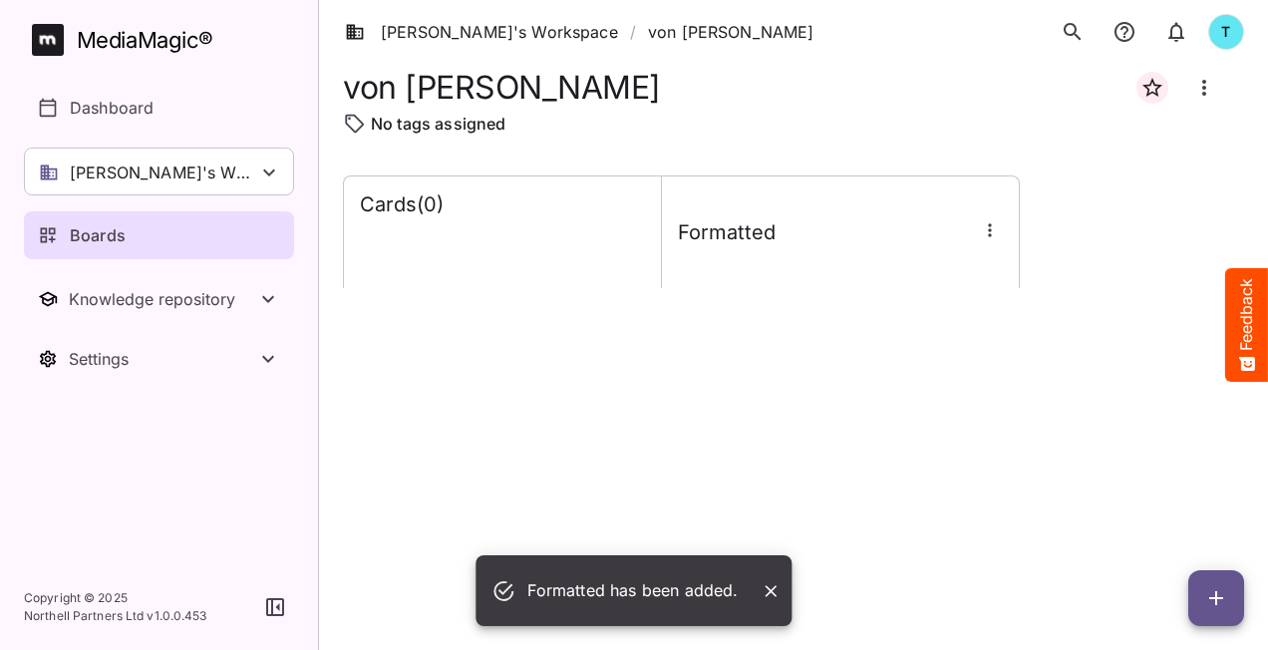
click at [824, 454] on div "Cards ( 0 ) Formatted" at bounding box center [793, 396] width 901 height 443
click at [753, 293] on div "Cards ( 0 ) Formatted" at bounding box center [793, 396] width 901 height 443
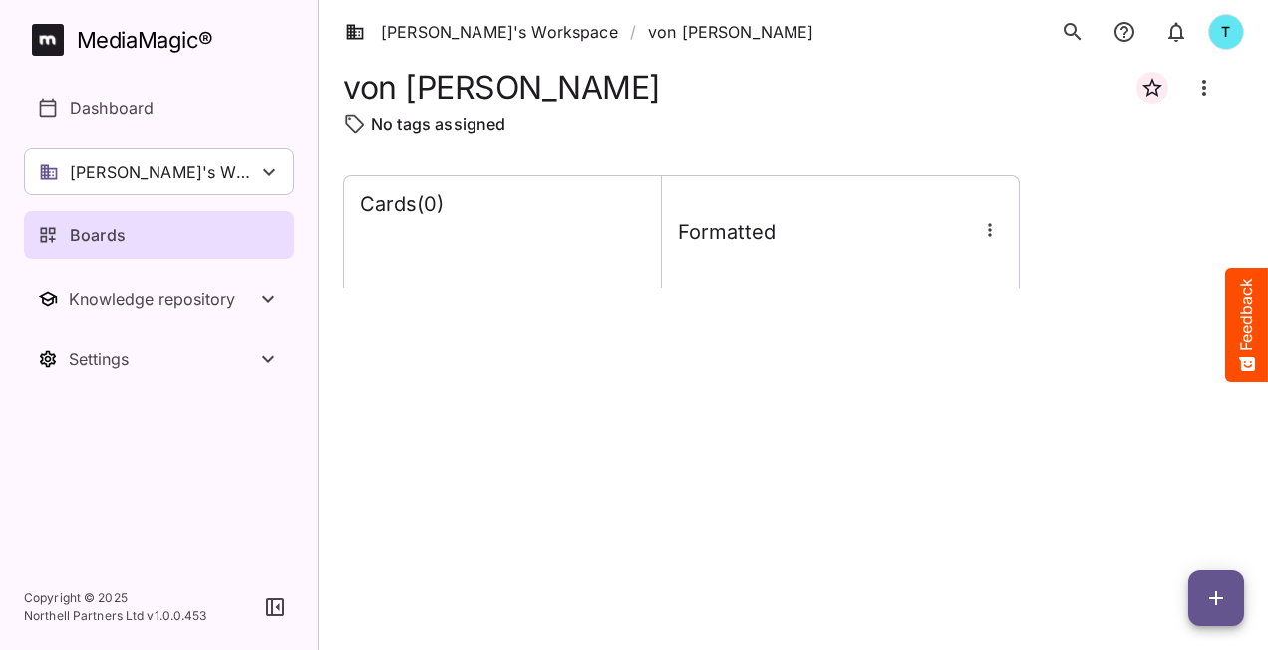
click at [993, 231] on icon "button" at bounding box center [990, 230] width 20 height 20
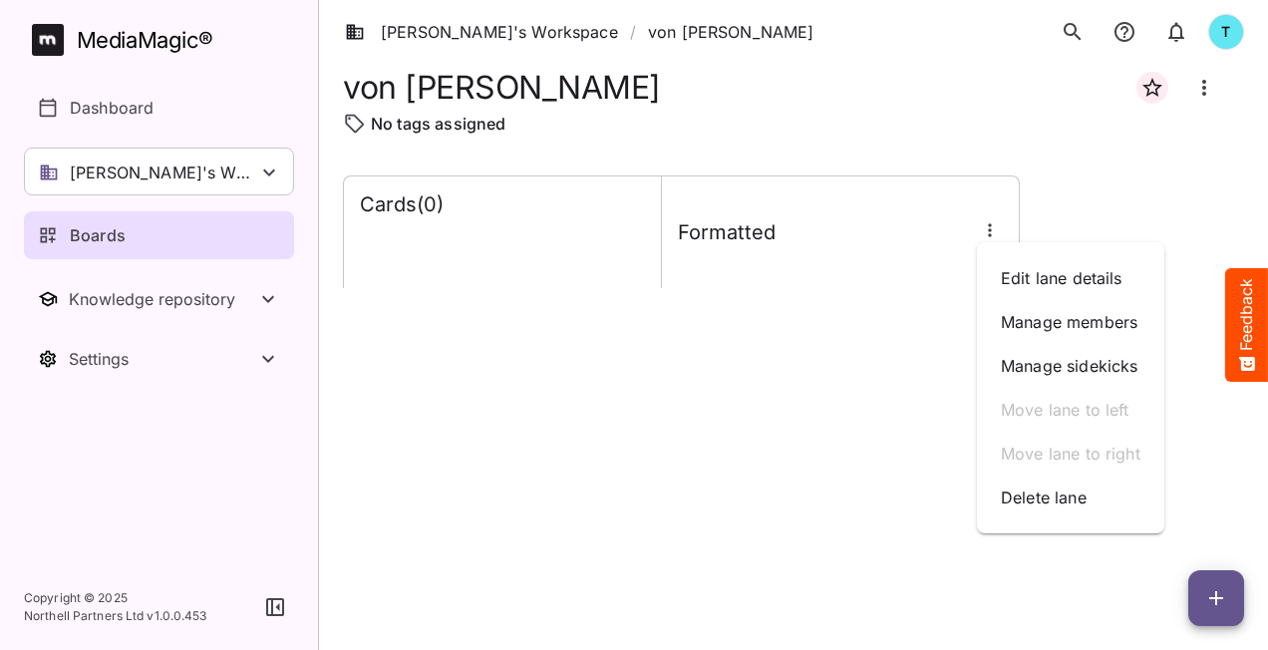
click at [1204, 94] on div at bounding box center [634, 325] width 1268 height 650
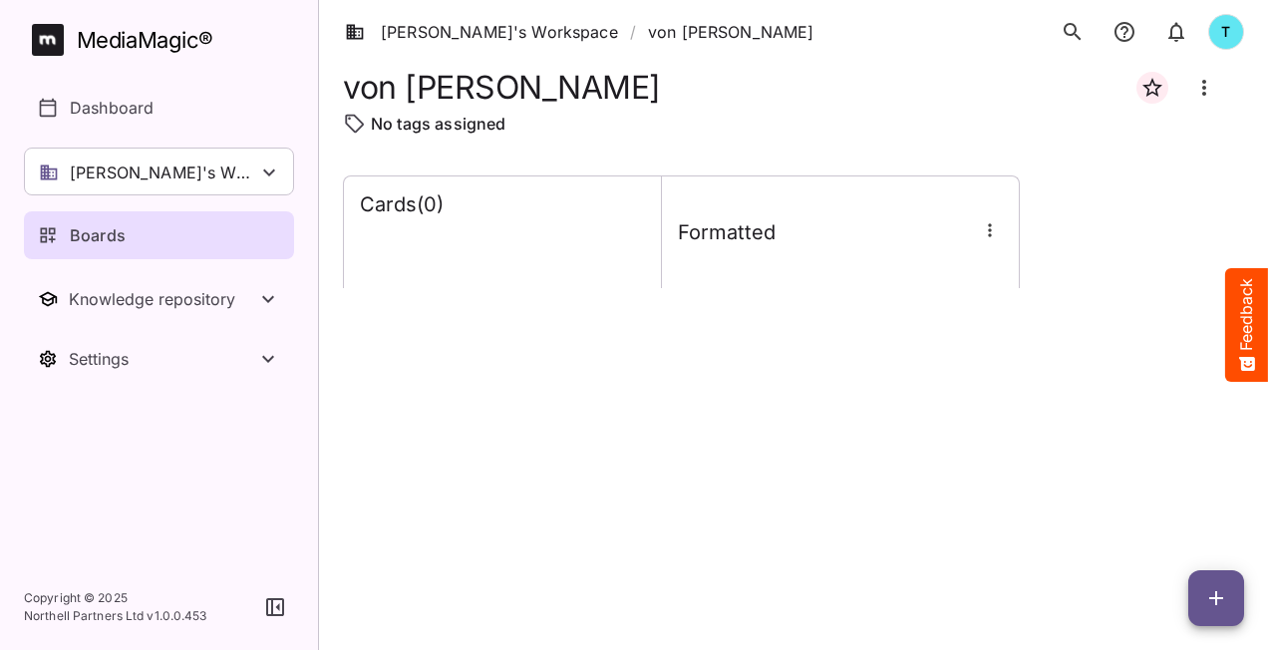
click at [1203, 86] on icon "Board more options" at bounding box center [1204, 88] width 4 height 16
click at [1098, 190] on p "Delete board" at bounding box center [1108, 191] width 100 height 24
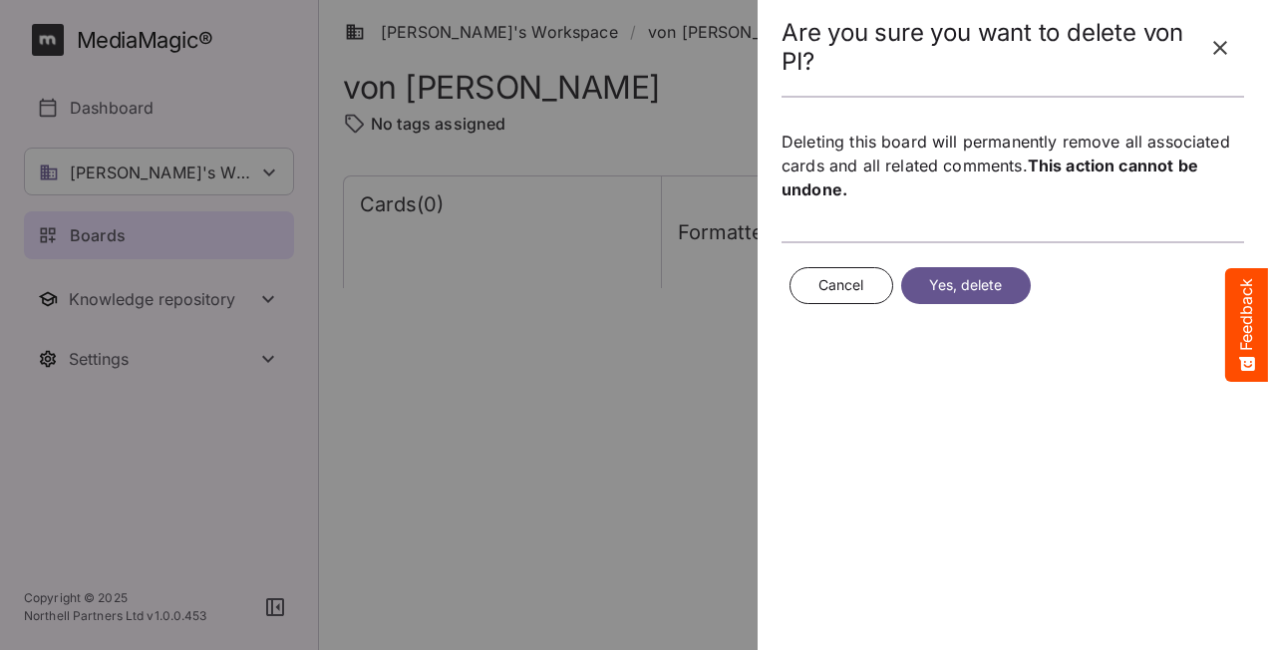
click at [961, 280] on span "Yes, delete" at bounding box center [966, 285] width 74 height 25
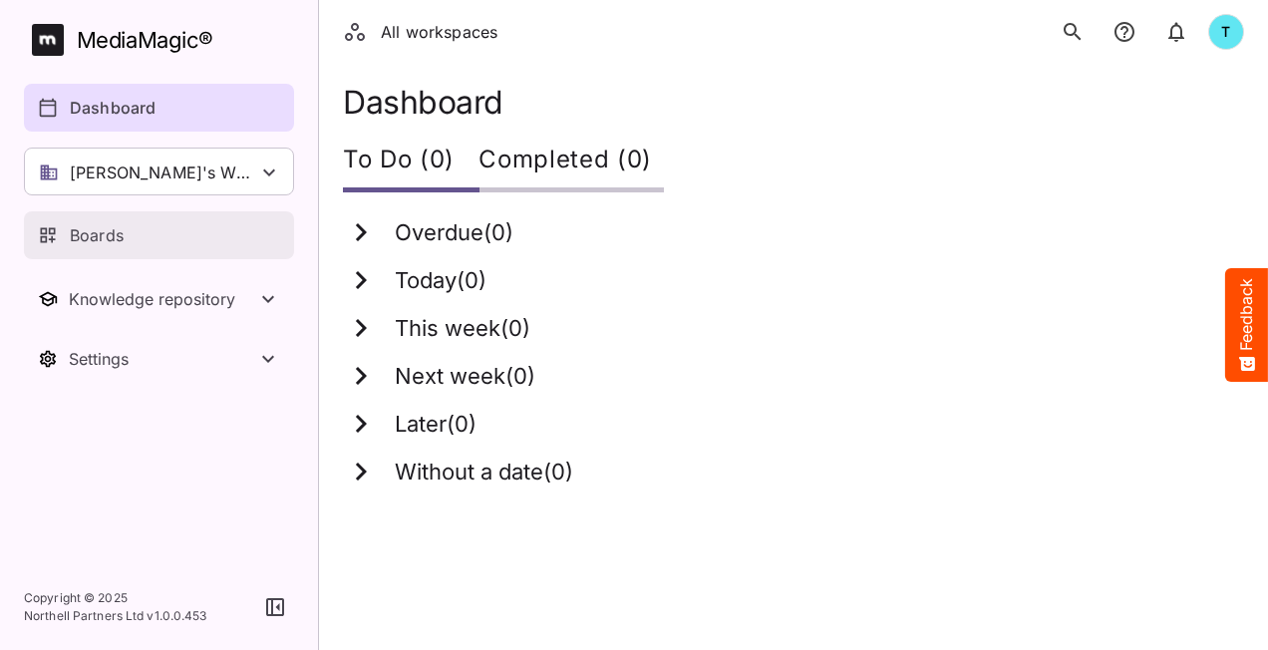
click at [132, 227] on div "Boards" at bounding box center [160, 235] width 244 height 24
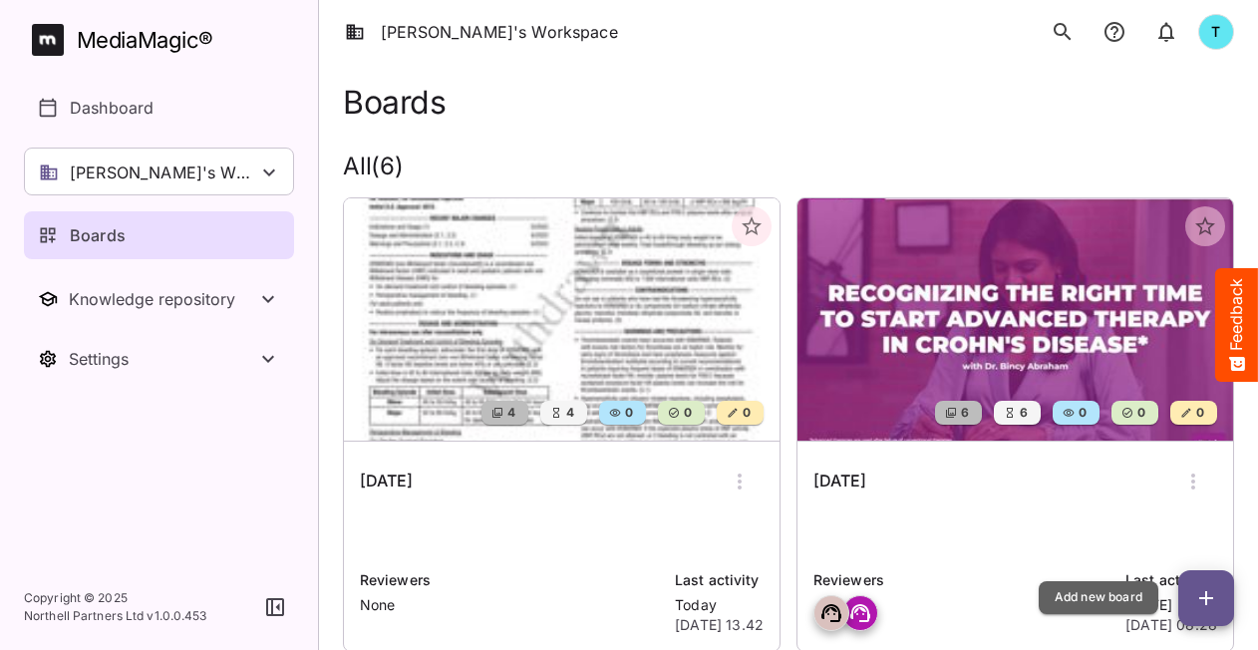
click at [1192, 589] on span "button" at bounding box center [1206, 598] width 56 height 24
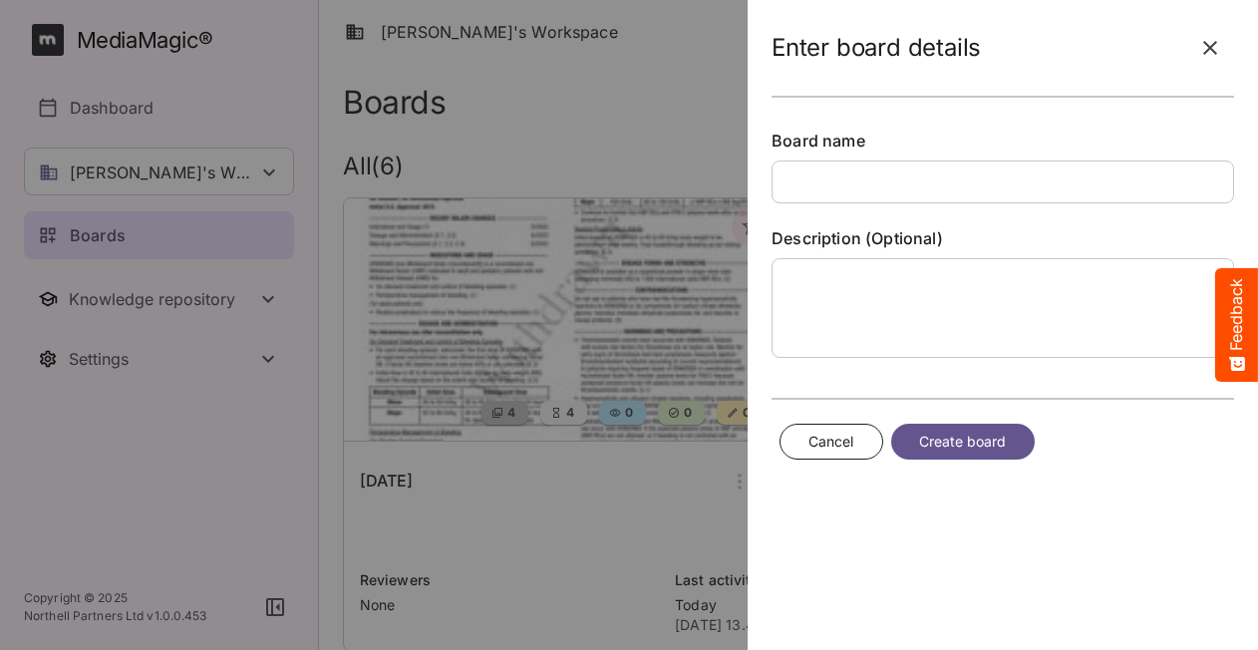
click at [828, 180] on input "text" at bounding box center [1003, 182] width 463 height 43
type input "*******"
click at [982, 430] on span "Create board" at bounding box center [963, 442] width 88 height 25
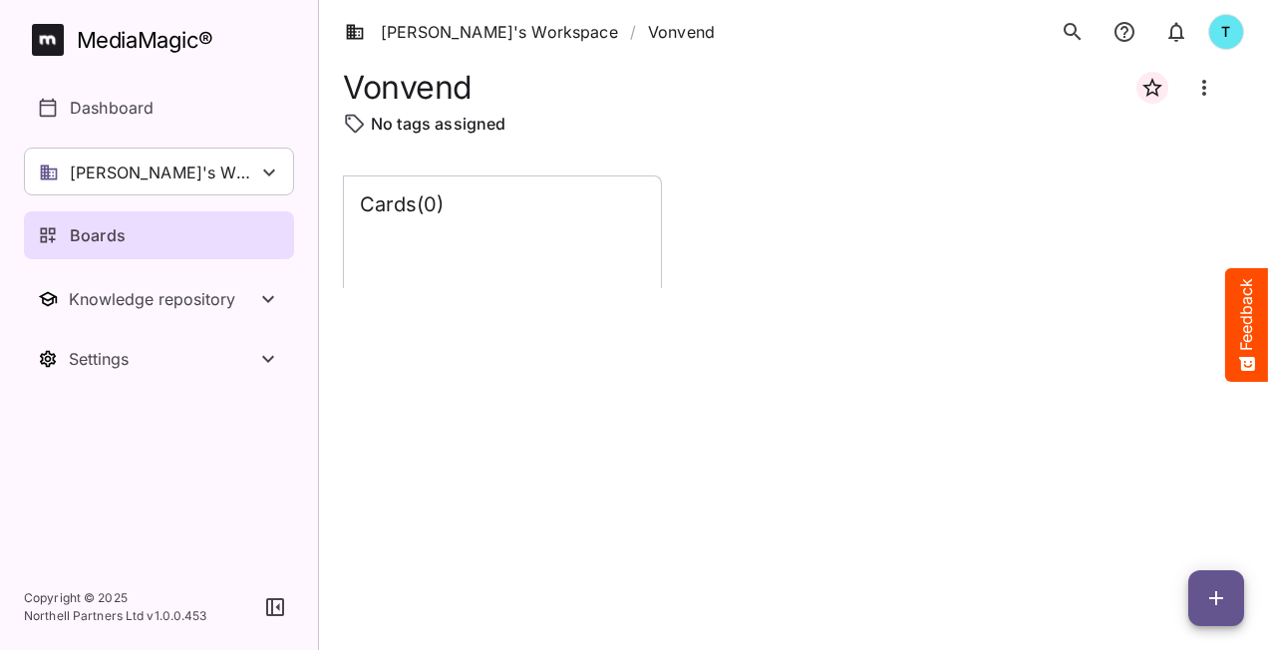
click at [542, 253] on div "Cards ( 0 )" at bounding box center [502, 232] width 317 height 112
click at [449, 393] on div "Cards ( 0 )" at bounding box center [793, 396] width 901 height 443
click at [1212, 593] on icon "button" at bounding box center [1216, 598] width 24 height 24
click at [1149, 516] on p "Add new lane" at bounding box center [1167, 514] width 108 height 24
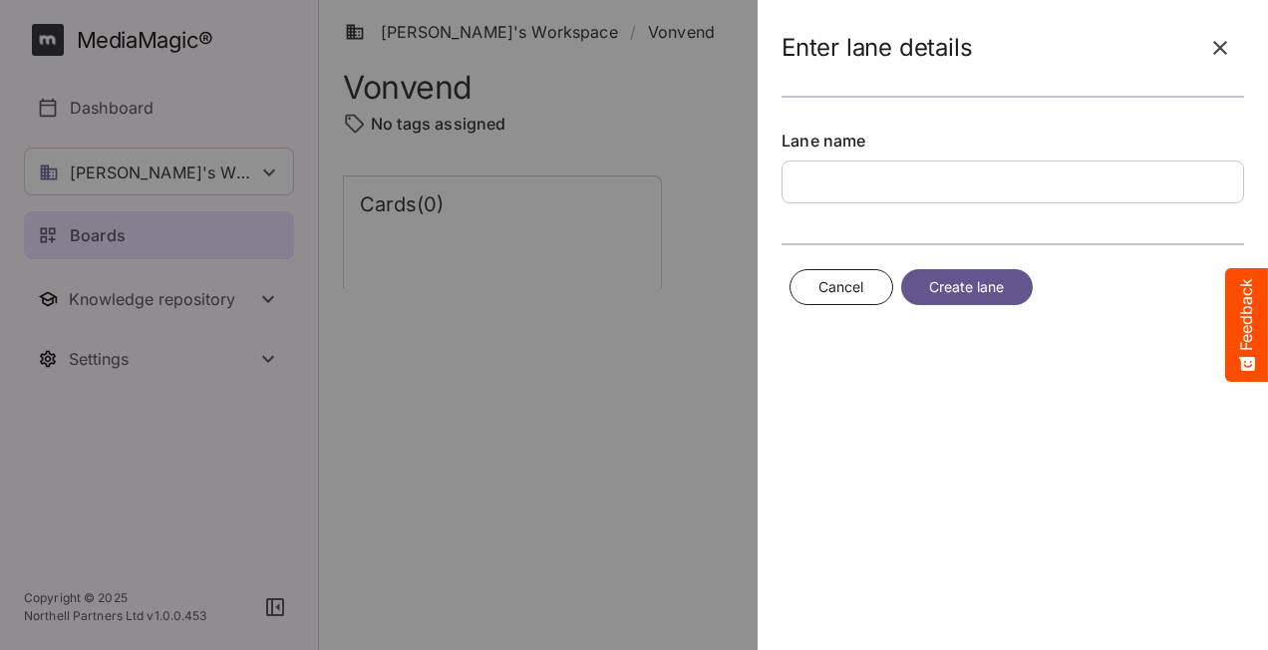
click at [820, 189] on input "text" at bounding box center [1013, 182] width 463 height 43
type input "*"
type input "*********"
click at [949, 286] on span "Create lane" at bounding box center [967, 287] width 76 height 25
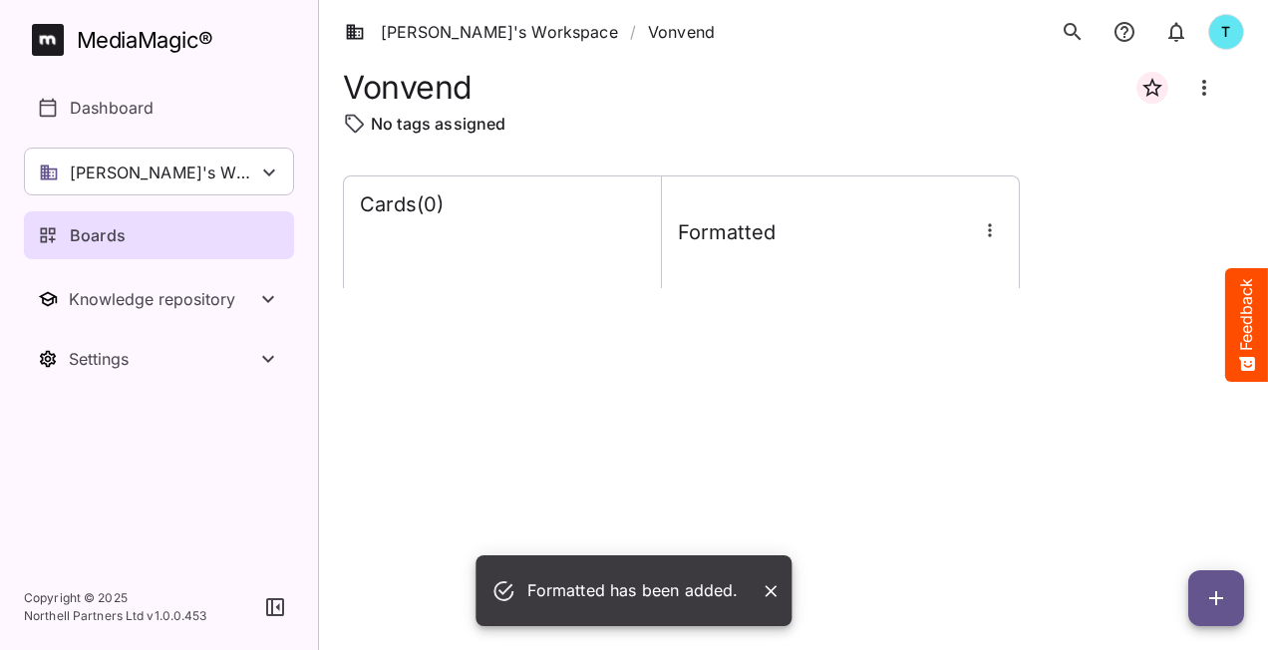
click at [886, 243] on div "Formatted" at bounding box center [840, 232] width 357 height 57
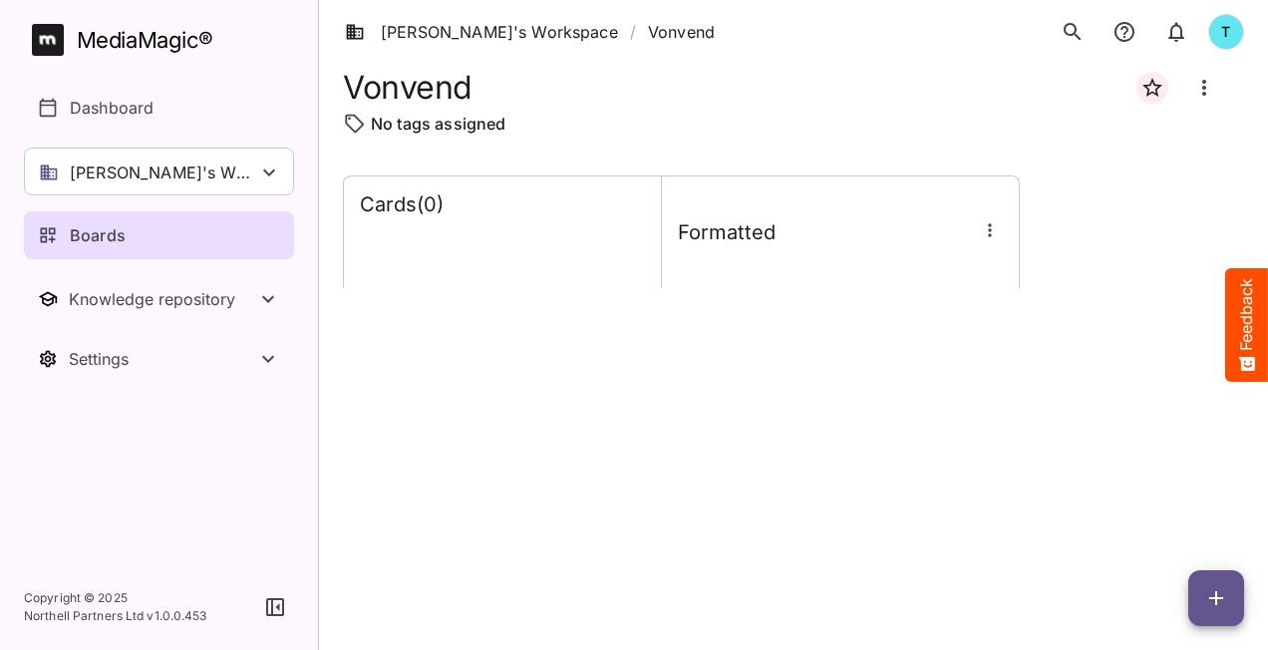
click at [992, 231] on icon "button" at bounding box center [990, 230] width 20 height 20
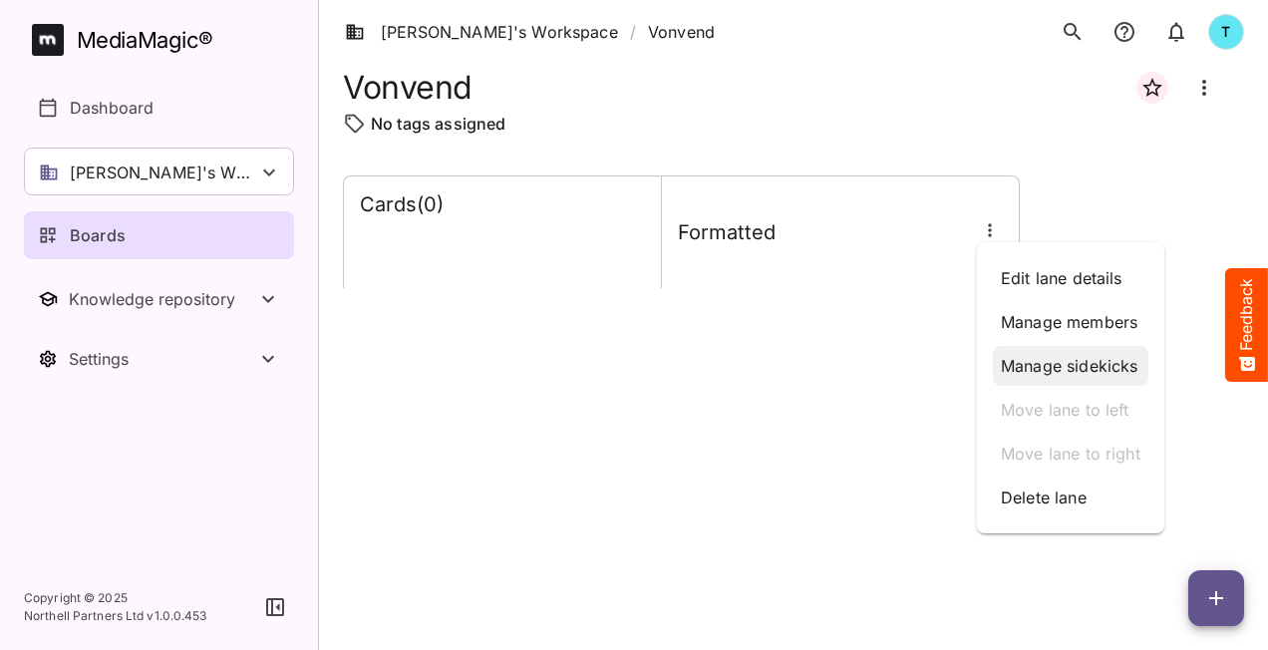
click at [1049, 358] on p "Manage sidekicks" at bounding box center [1071, 366] width 140 height 24
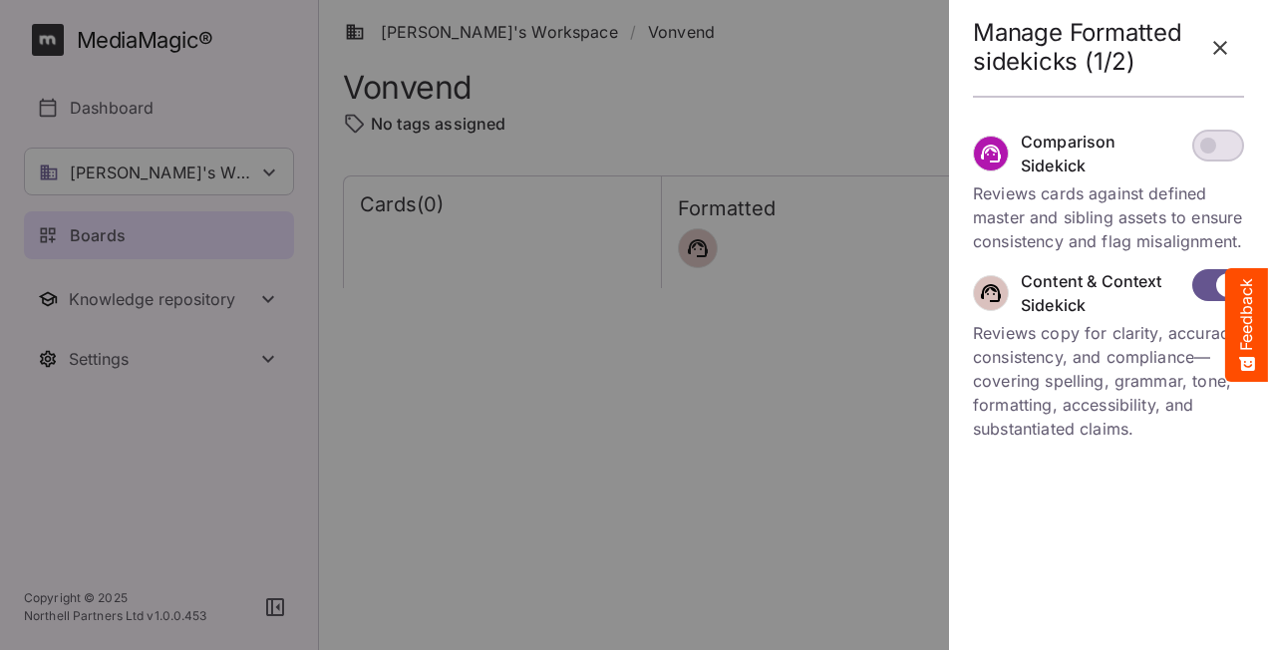
click at [1212, 50] on icon "button" at bounding box center [1220, 48] width 24 height 24
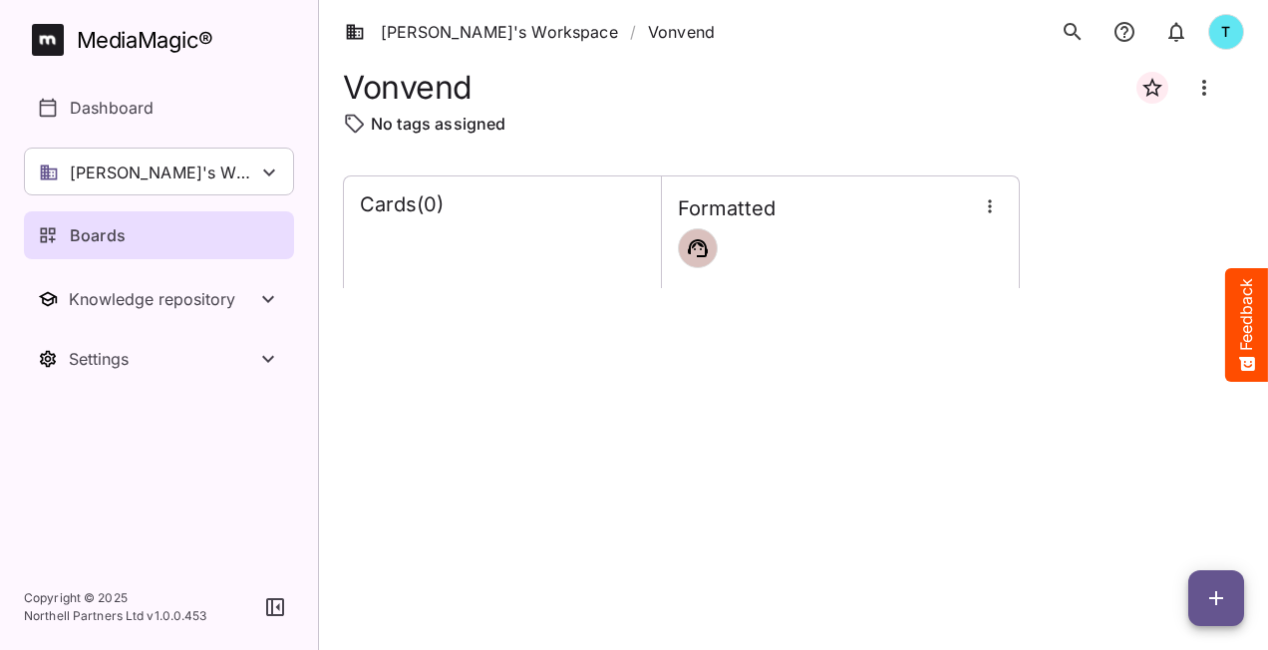
click at [991, 212] on icon "button" at bounding box center [990, 206] width 20 height 20
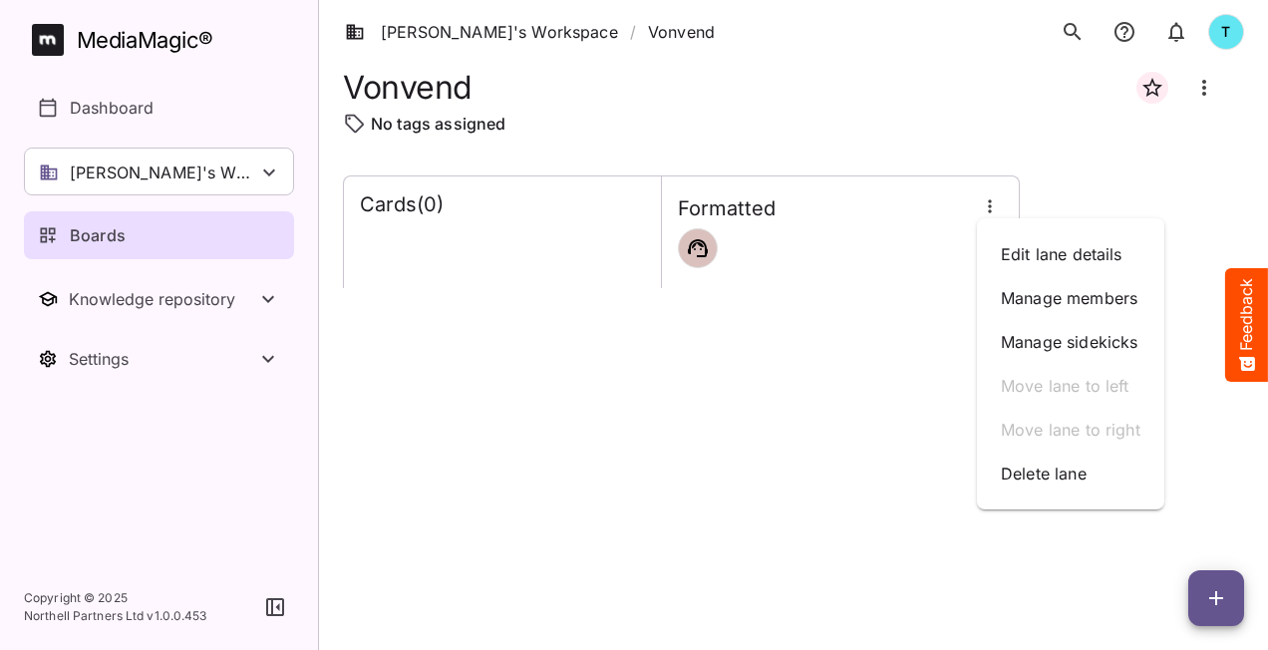
click at [835, 251] on div at bounding box center [634, 325] width 1268 height 650
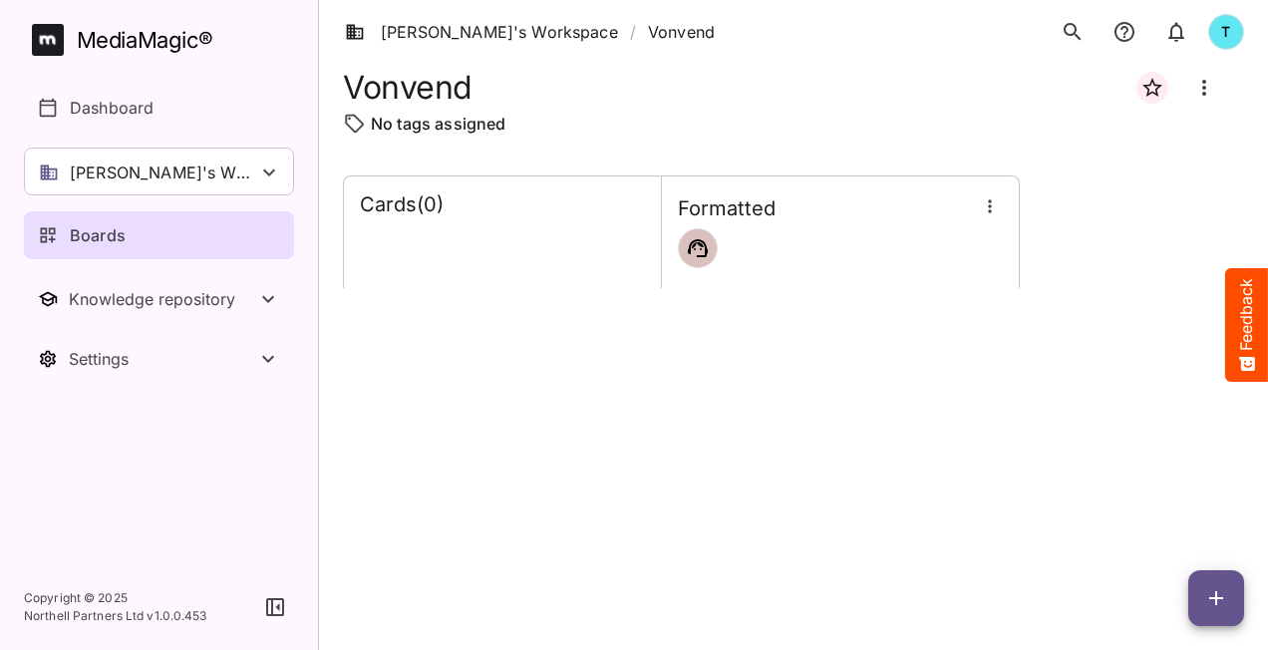
click at [834, 247] on div at bounding box center [840, 248] width 325 height 40
click at [818, 245] on div at bounding box center [840, 248] width 325 height 40
click at [580, 242] on div "Cards ( 0 )" at bounding box center [502, 232] width 317 height 112
click at [926, 259] on div at bounding box center [840, 248] width 325 height 40
click at [989, 209] on icon "button" at bounding box center [989, 205] width 3 height 13
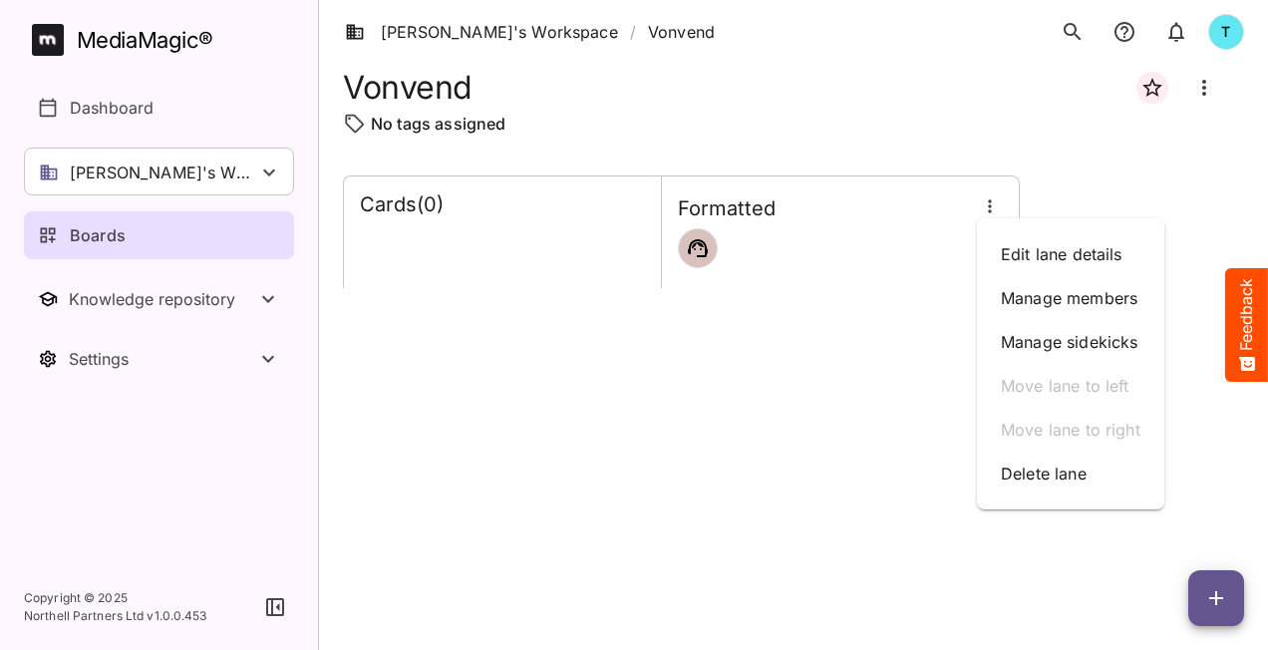
click at [1201, 86] on div at bounding box center [634, 325] width 1268 height 650
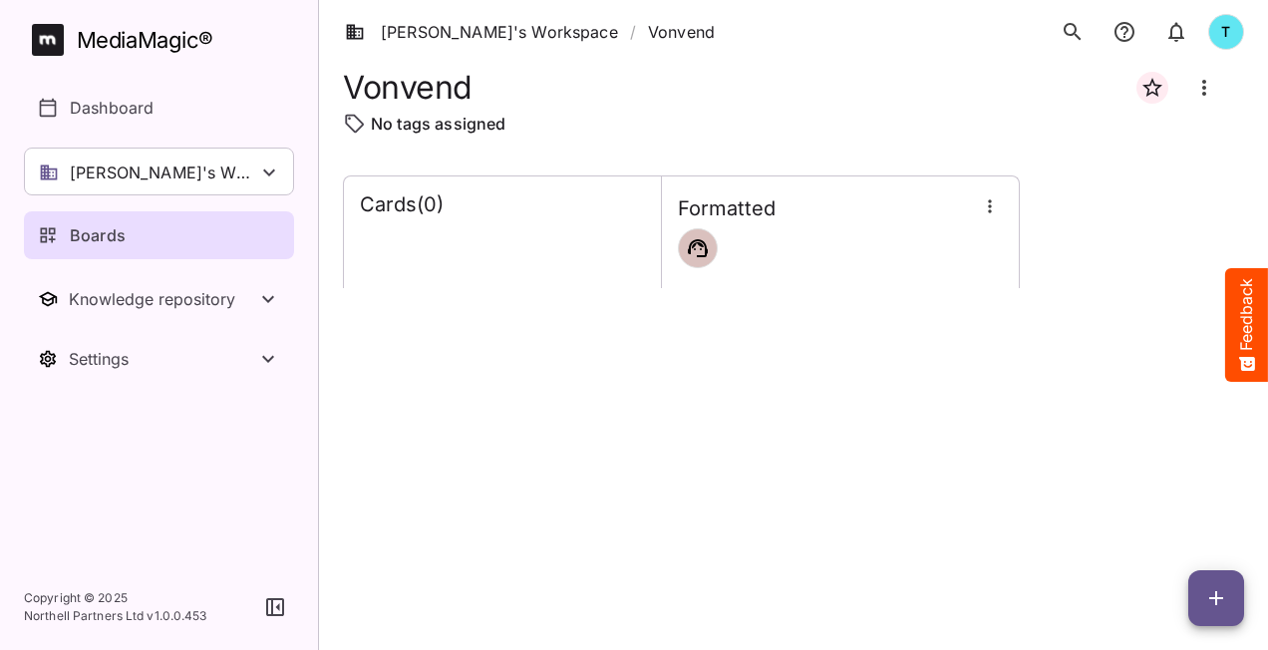
click at [1201, 86] on icon "Board more options" at bounding box center [1204, 88] width 24 height 24
click at [1123, 187] on p "Delete board" at bounding box center [1108, 191] width 100 height 24
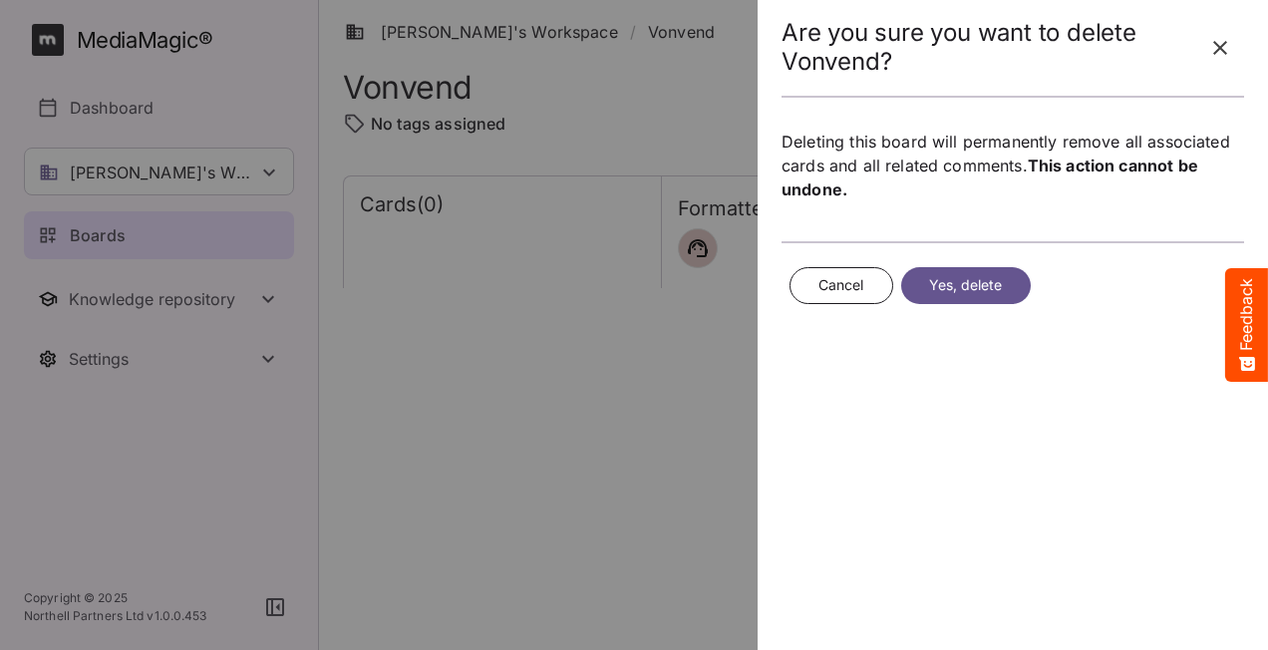
click at [961, 277] on span "Yes, delete" at bounding box center [966, 285] width 74 height 25
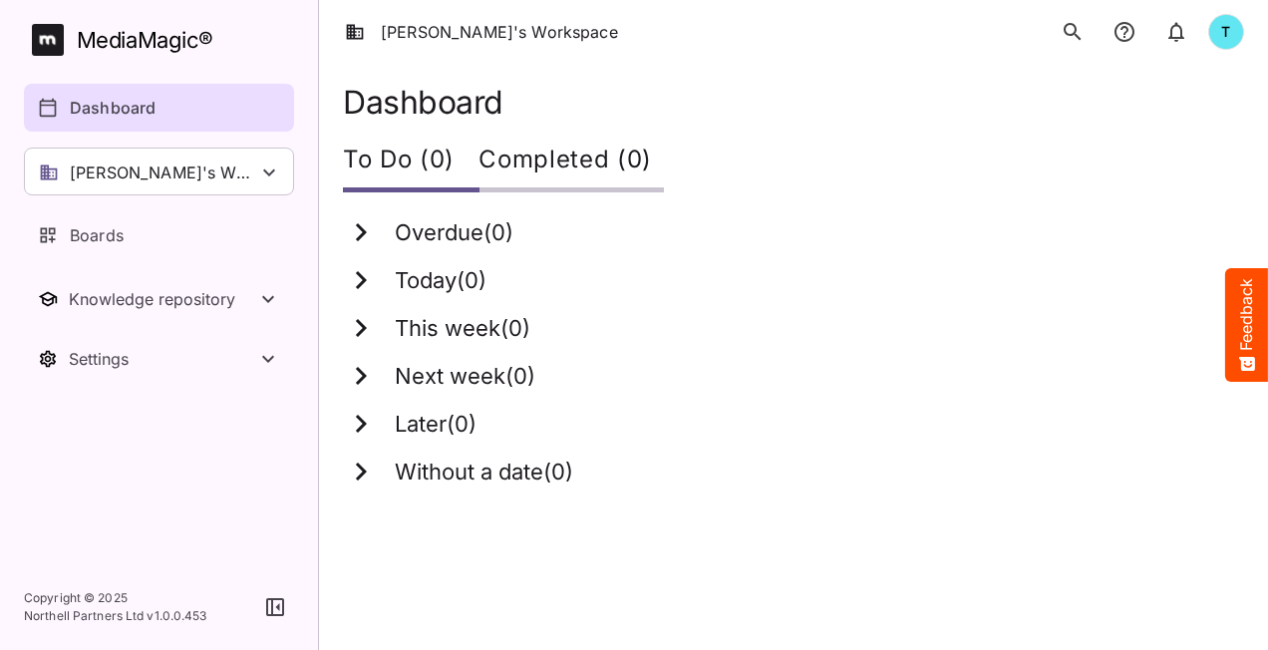
drag, startPoint x: 934, startPoint y: 489, endPoint x: 913, endPoint y: 475, distance: 25.2
click at [934, 487] on div "Without a date ( 0 )" at bounding box center [781, 472] width 877 height 36
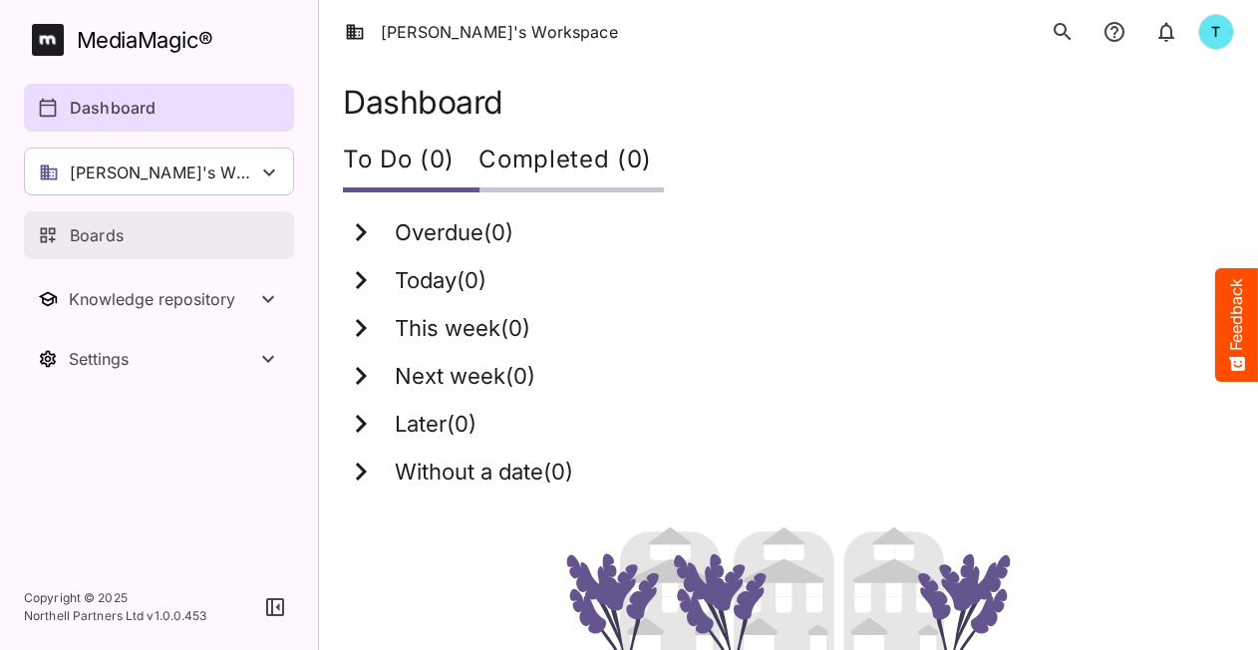
click at [110, 233] on p "Boards" at bounding box center [97, 235] width 54 height 24
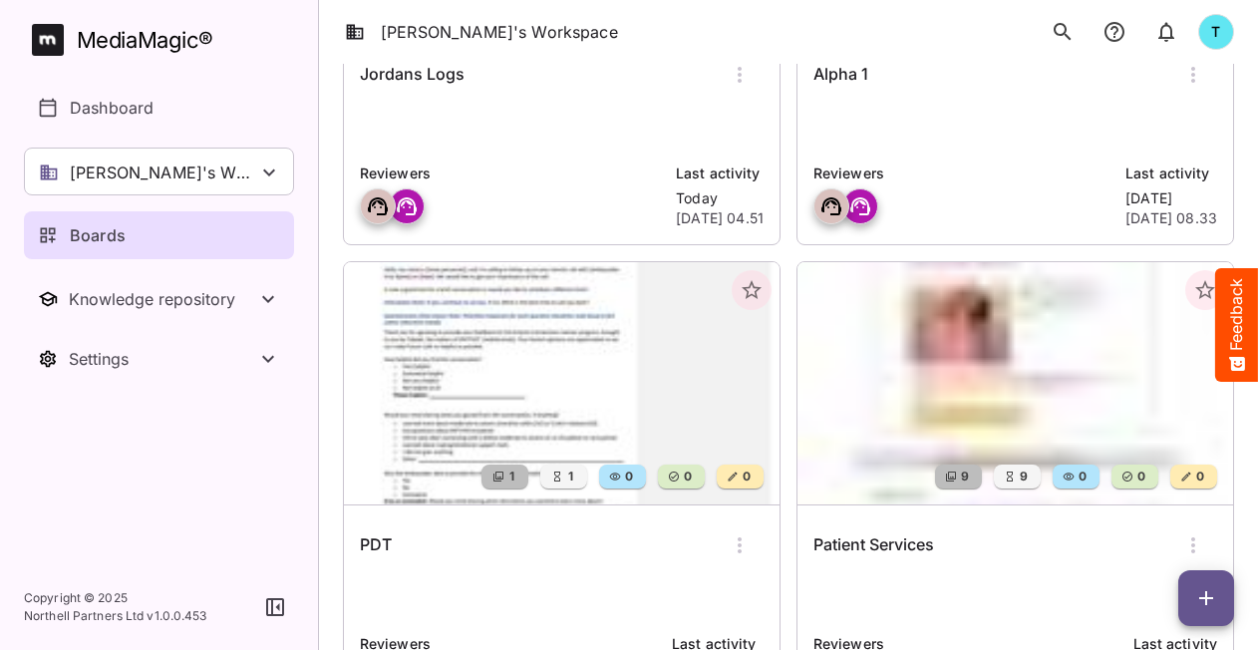
scroll to position [995, 0]
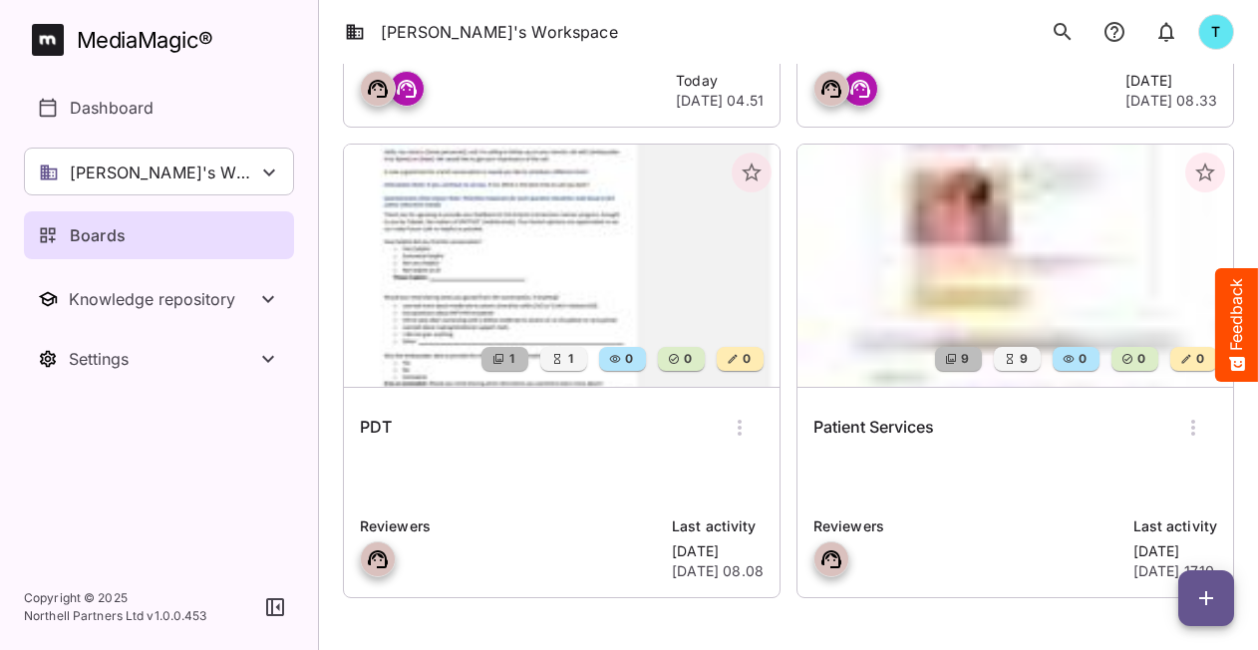
click at [954, 473] on p at bounding box center [1016, 480] width 404 height 40
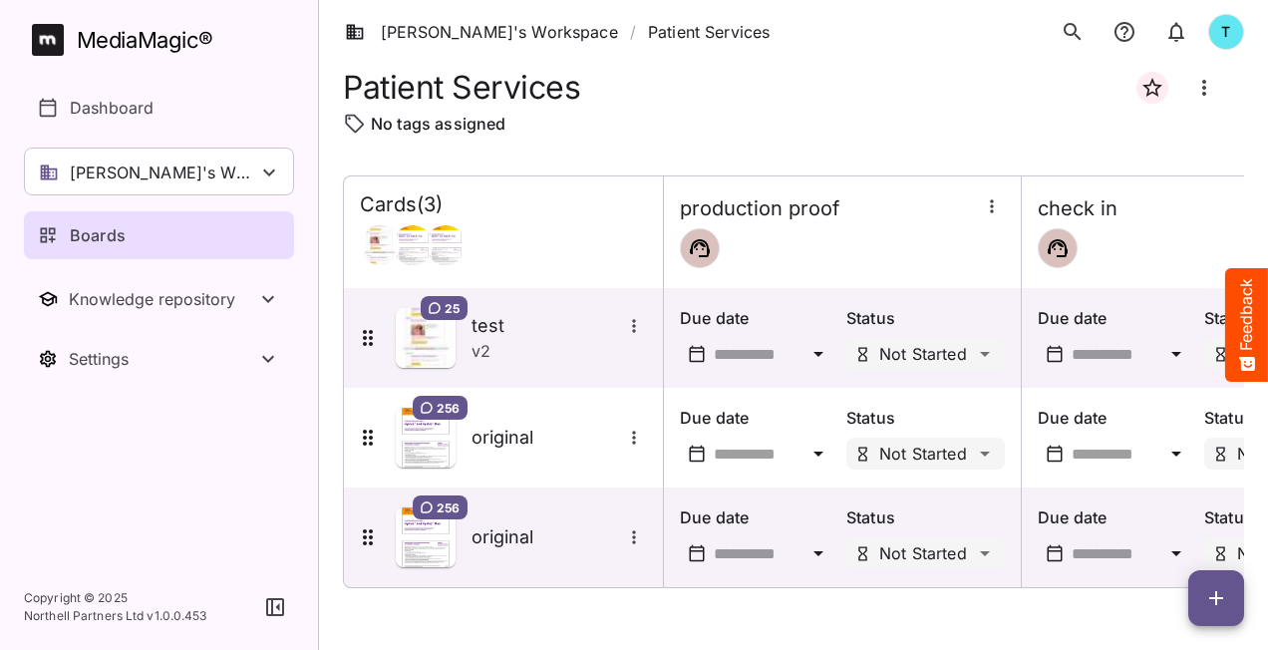
click at [1211, 597] on icon "button" at bounding box center [1216, 598] width 14 height 14
click at [1170, 515] on p "Add new lane" at bounding box center [1167, 514] width 108 height 24
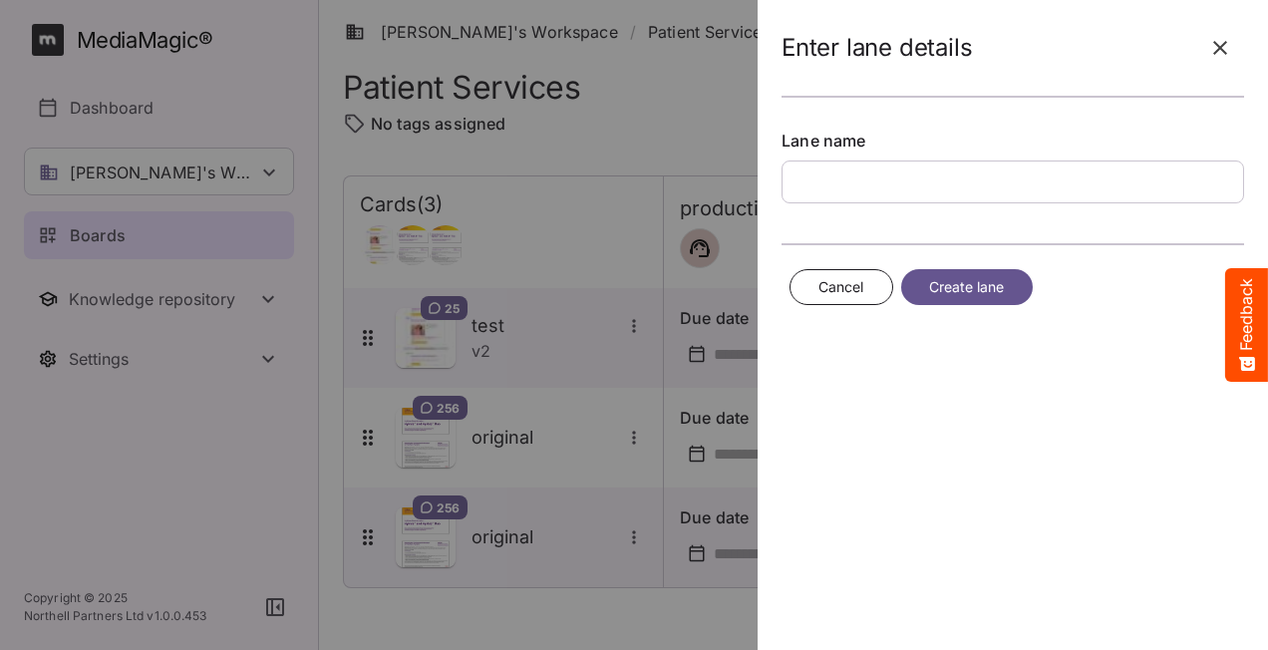
click at [846, 167] on input "text" at bounding box center [1013, 182] width 463 height 43
type input "*********"
click at [941, 289] on span "Create lane" at bounding box center [967, 287] width 76 height 25
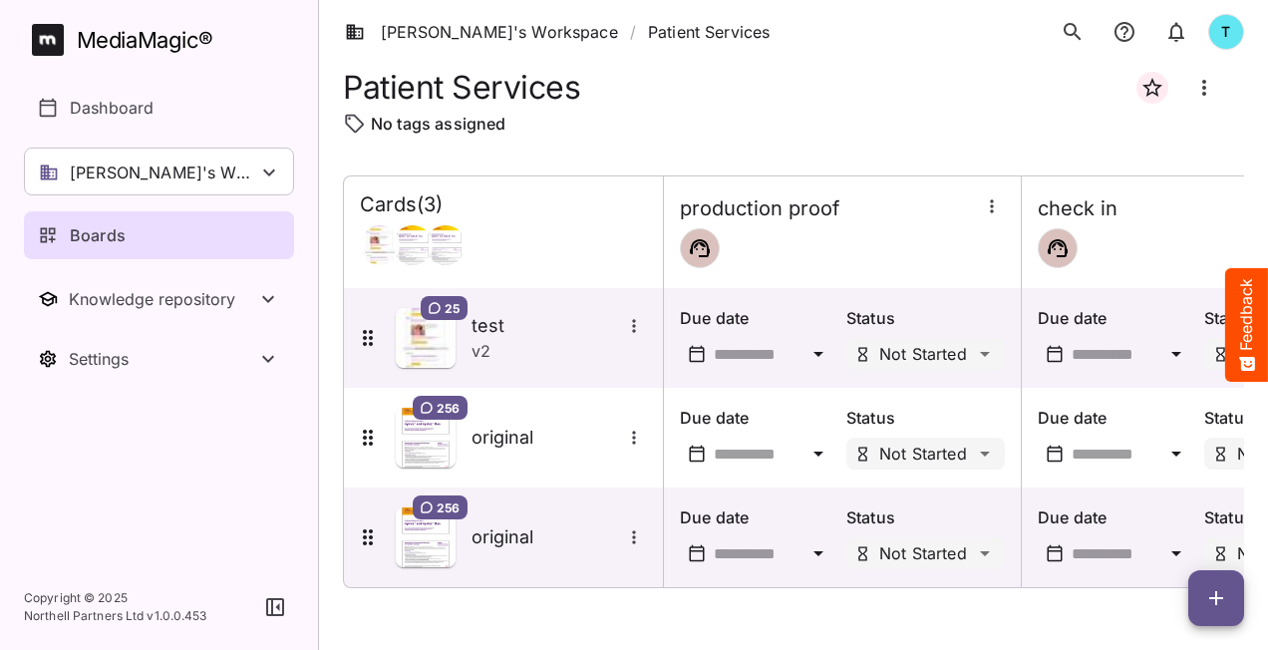
click at [1045, 598] on div "Cards ( 3 ) production proof check in proof pi review 25 test v 2 Due date Stat…" at bounding box center [793, 396] width 901 height 443
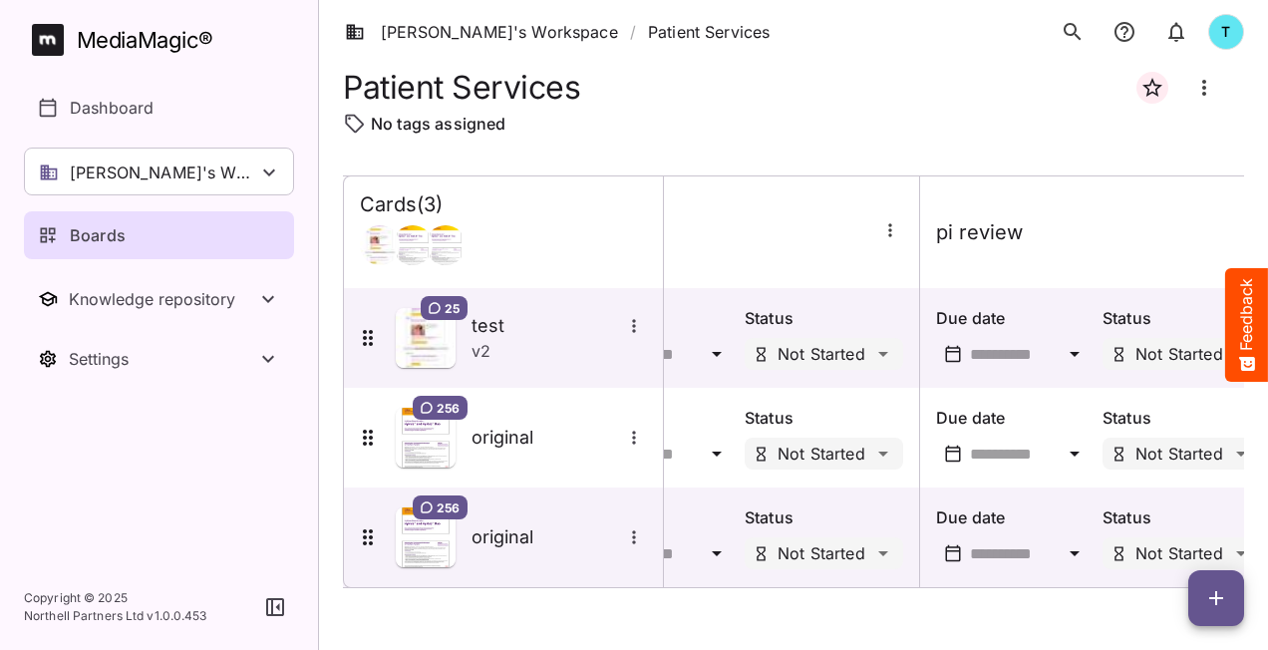
scroll to position [0, 849]
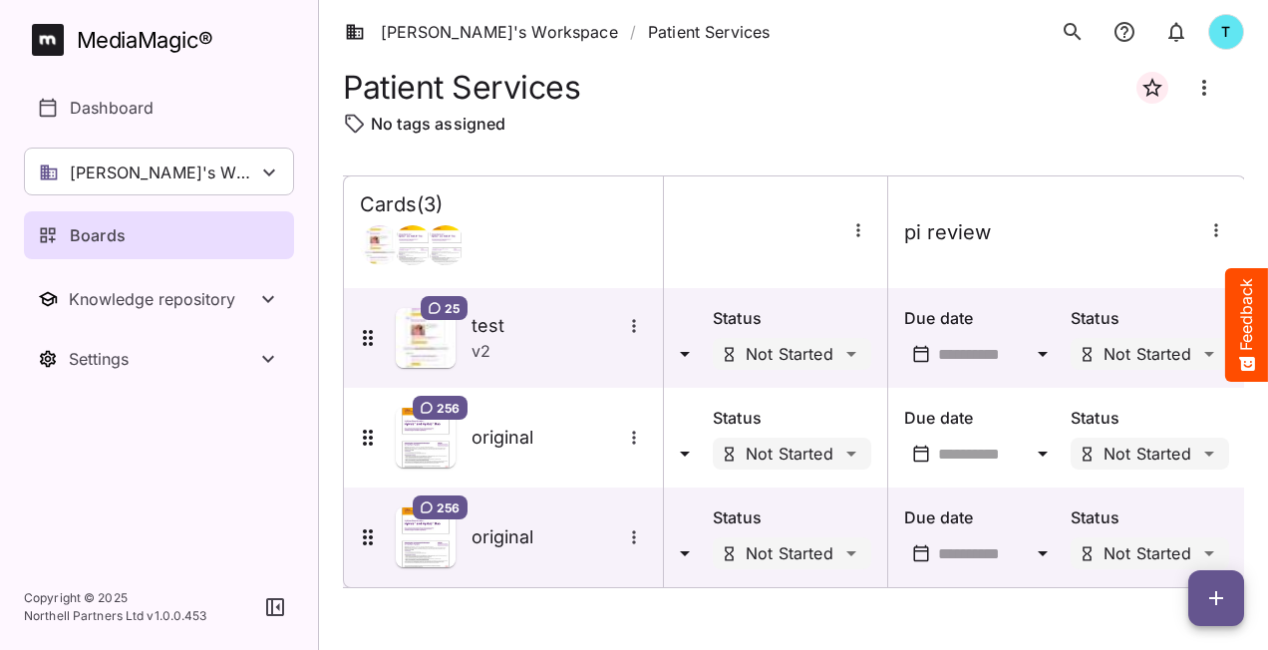
click at [1113, 253] on div "pi review" at bounding box center [1066, 232] width 357 height 57
click at [1214, 230] on icon "button" at bounding box center [1215, 229] width 3 height 13
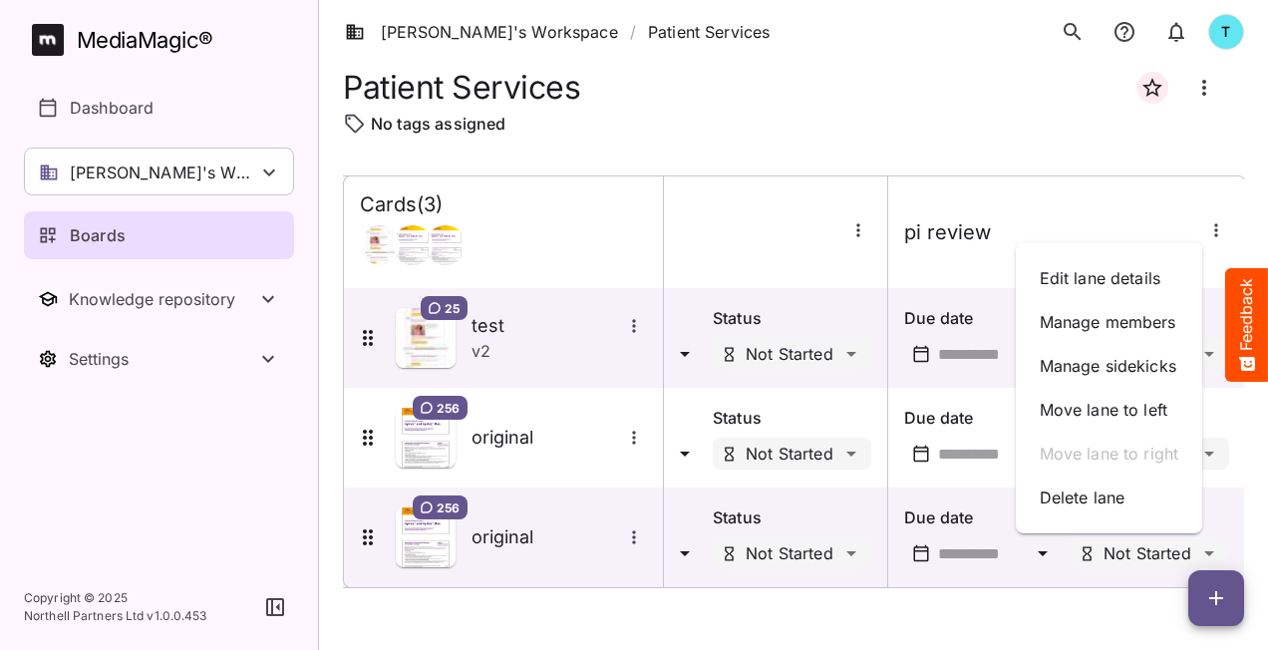
click at [707, 612] on div at bounding box center [634, 325] width 1268 height 650
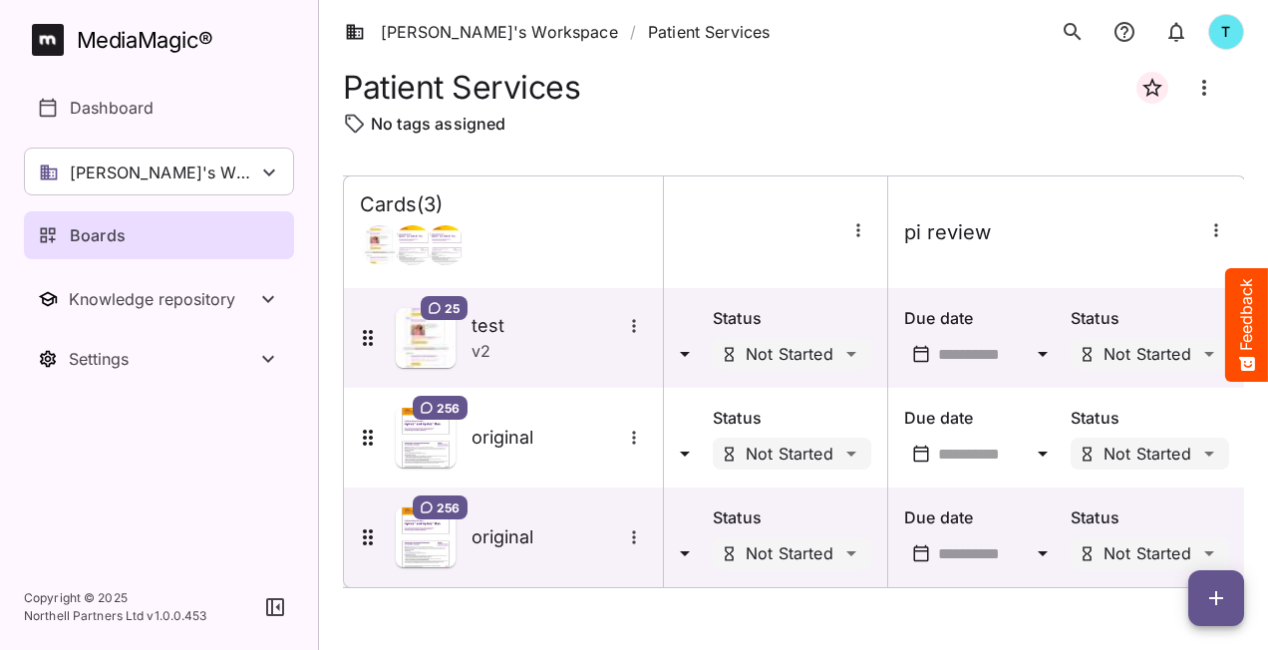
click at [861, 227] on icon "button" at bounding box center [858, 230] width 20 height 20
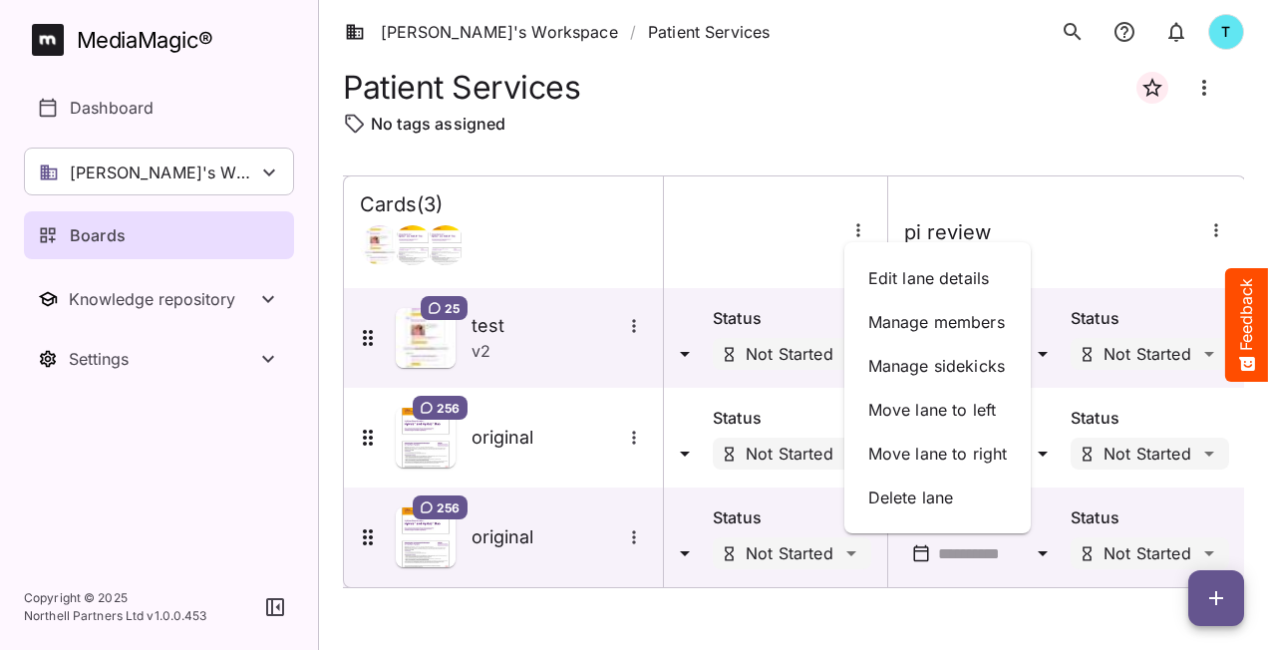
click at [685, 635] on div at bounding box center [634, 325] width 1268 height 650
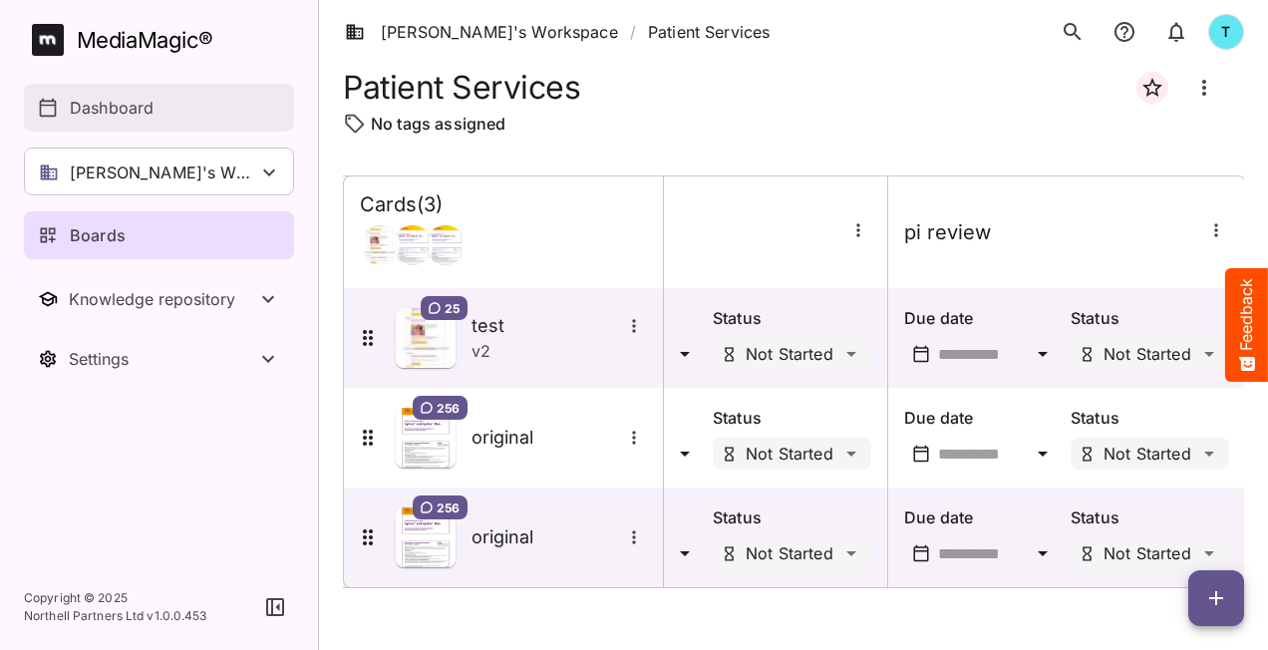
click at [136, 106] on p "Dashboard" at bounding box center [112, 108] width 84 height 24
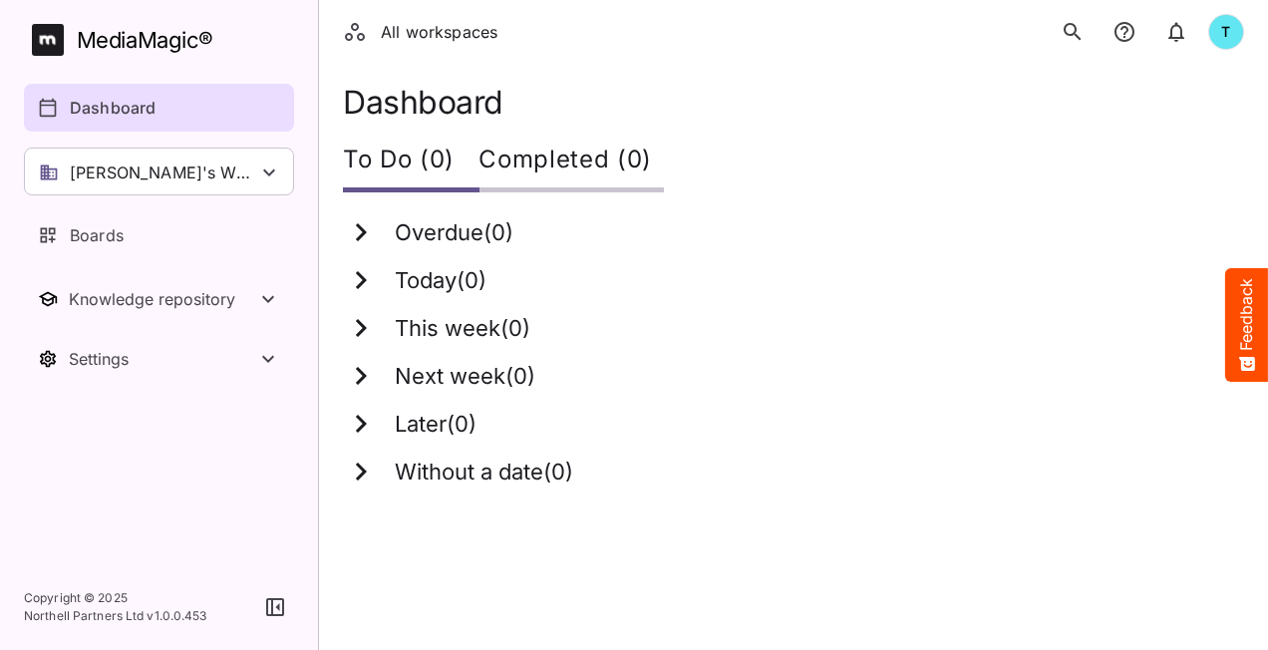
click at [439, 276] on h3 "Today ( 0 )" at bounding box center [441, 281] width 92 height 26
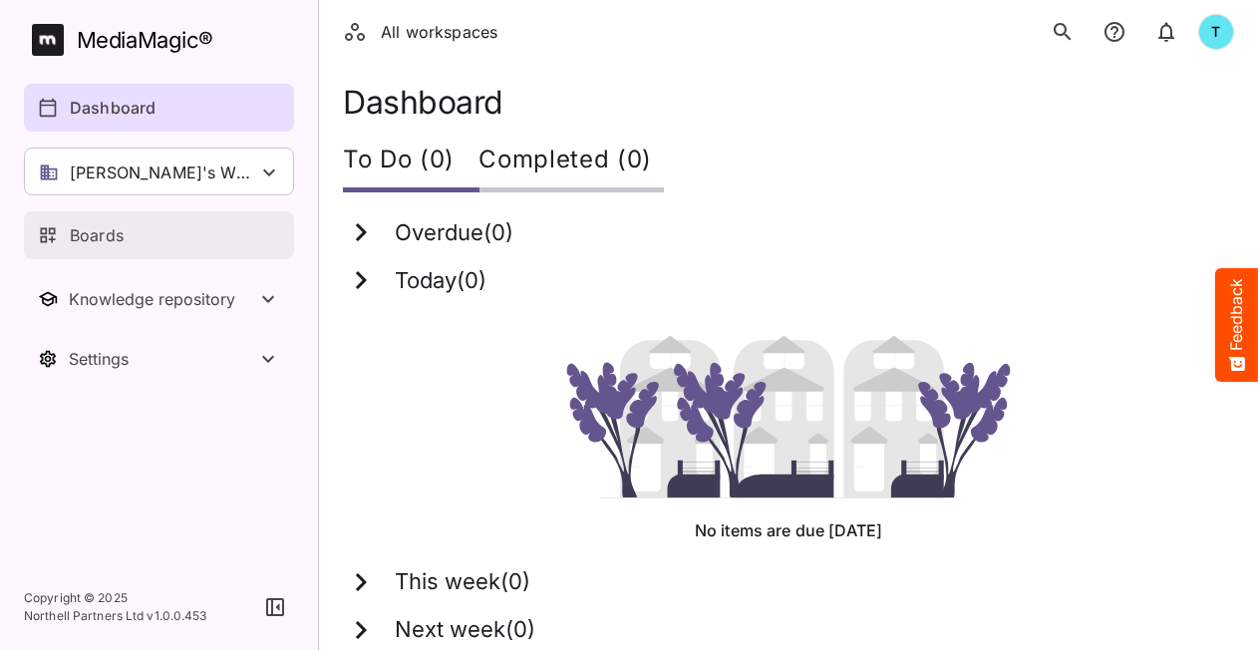
click at [117, 233] on p "Boards" at bounding box center [97, 235] width 54 height 24
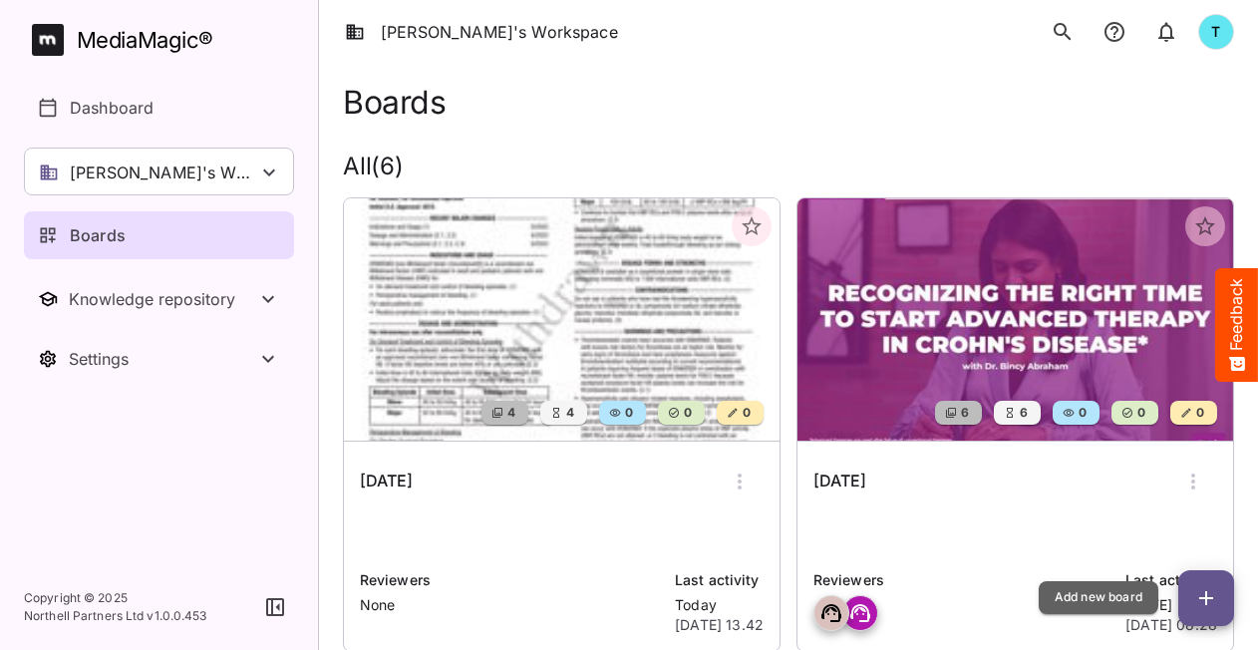
click at [1206, 592] on icon "button" at bounding box center [1206, 598] width 14 height 14
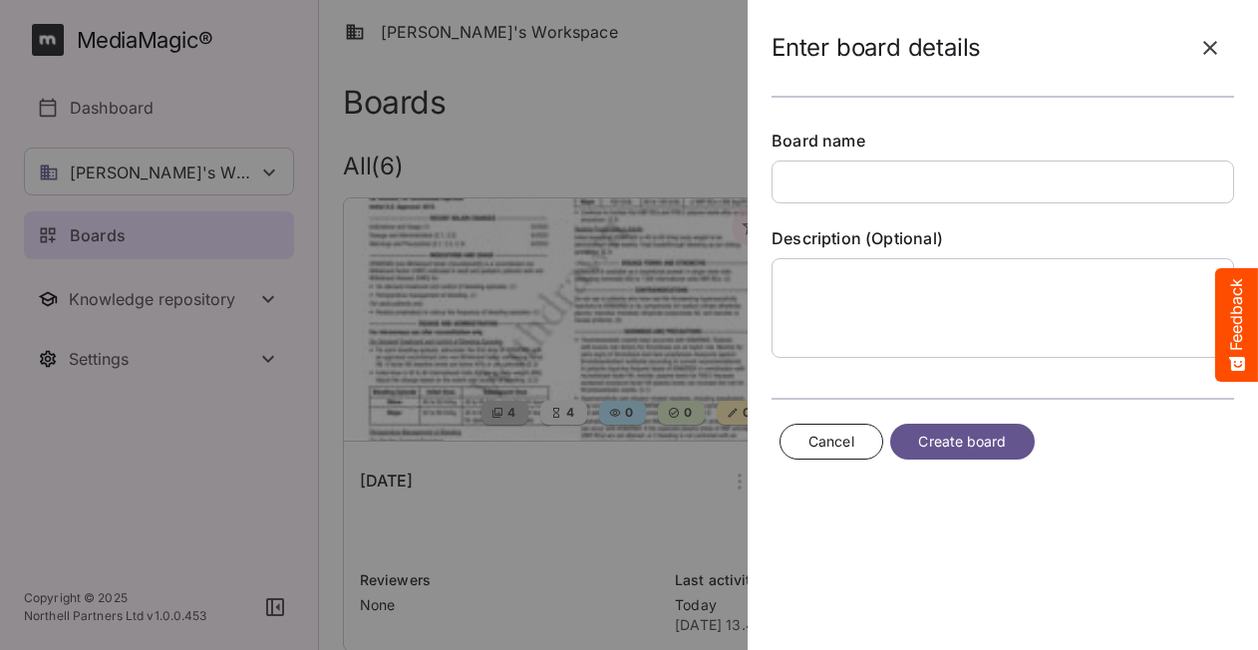
click at [869, 187] on input "text" at bounding box center [1003, 182] width 463 height 43
type input "****"
click at [989, 435] on span "Create board" at bounding box center [963, 442] width 88 height 25
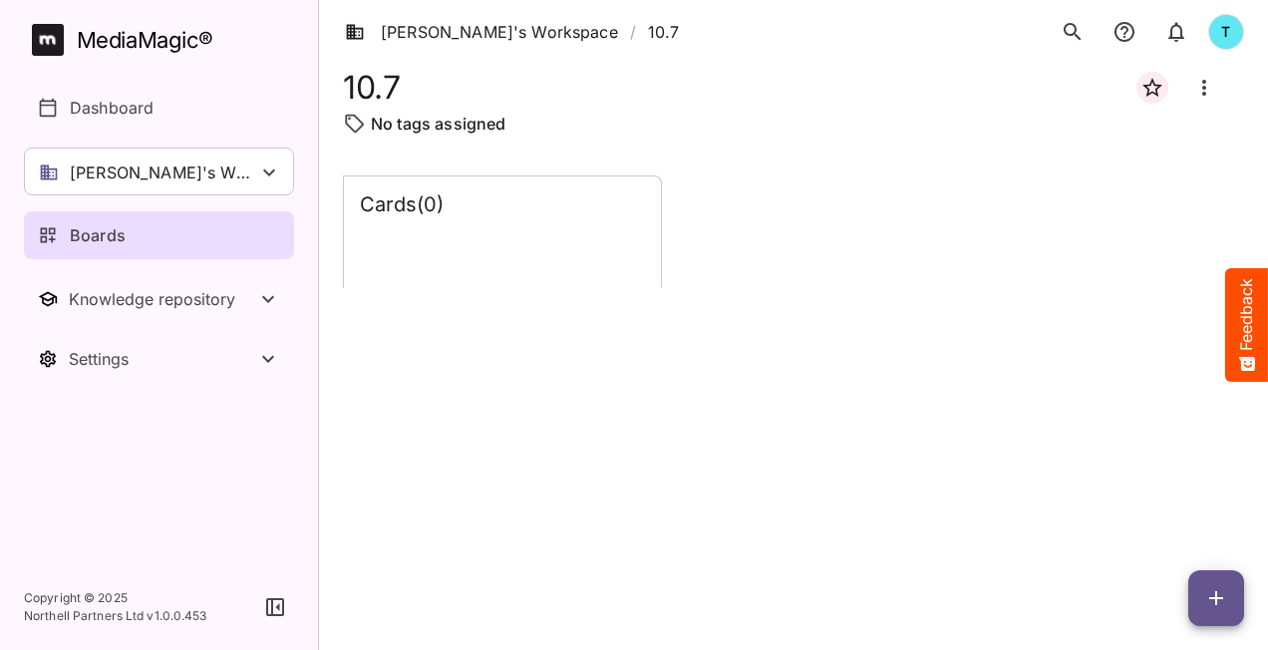
click at [1206, 98] on icon "Board more options" at bounding box center [1204, 88] width 24 height 24
click at [825, 446] on div at bounding box center [634, 325] width 1268 height 650
click at [1211, 605] on icon "button" at bounding box center [1216, 598] width 24 height 24
click at [1187, 517] on p "Add new lane" at bounding box center [1167, 514] width 108 height 24
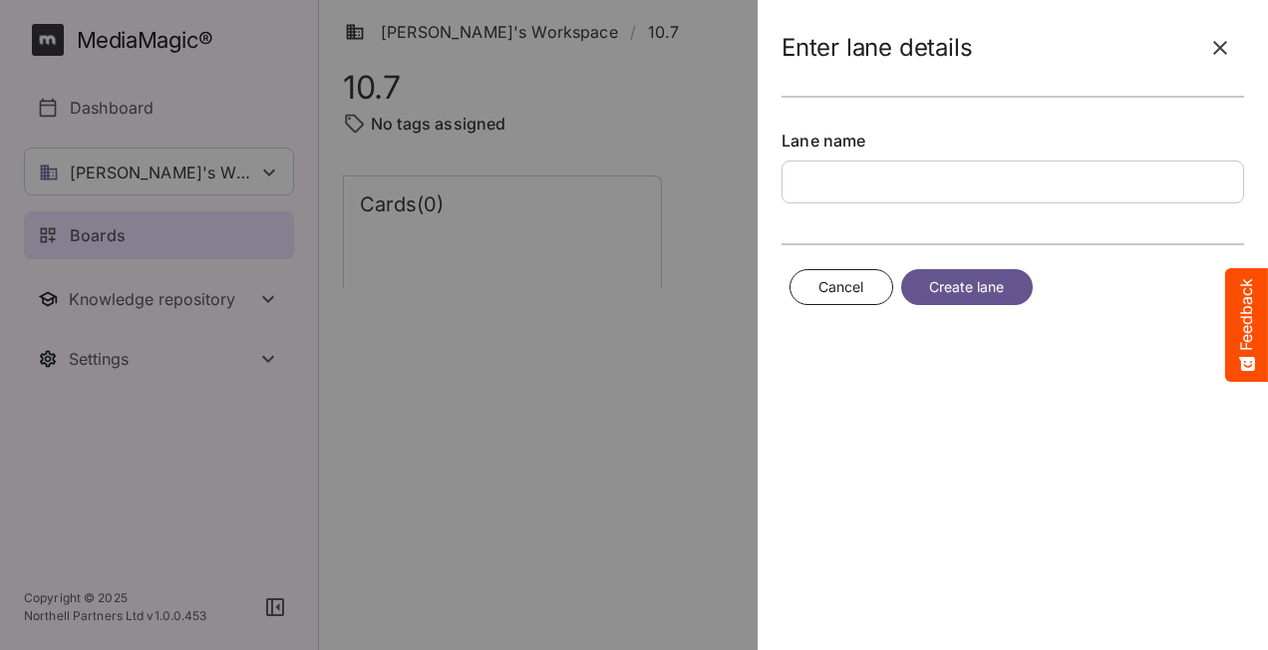
click at [867, 173] on input "text" at bounding box center [1013, 182] width 463 height 43
type input "**********"
click at [952, 282] on span "Create lane" at bounding box center [967, 287] width 76 height 25
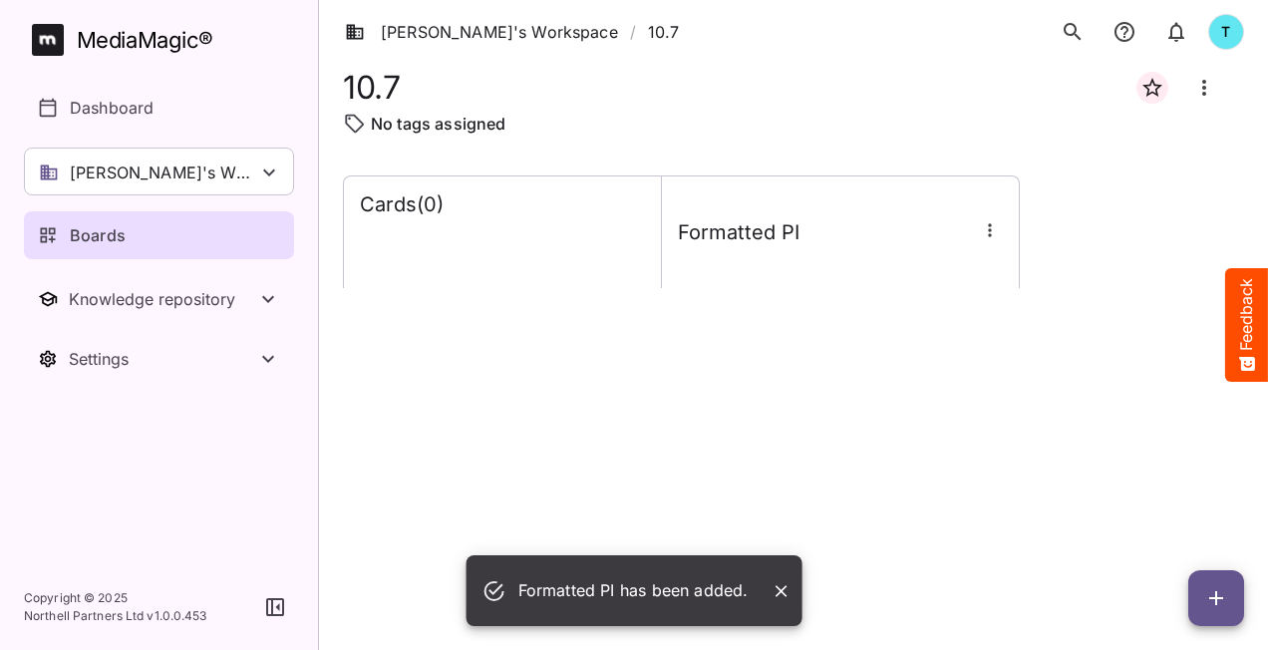
click at [992, 243] on div at bounding box center [990, 232] width 26 height 30
click at [987, 234] on icon "button" at bounding box center [990, 230] width 20 height 20
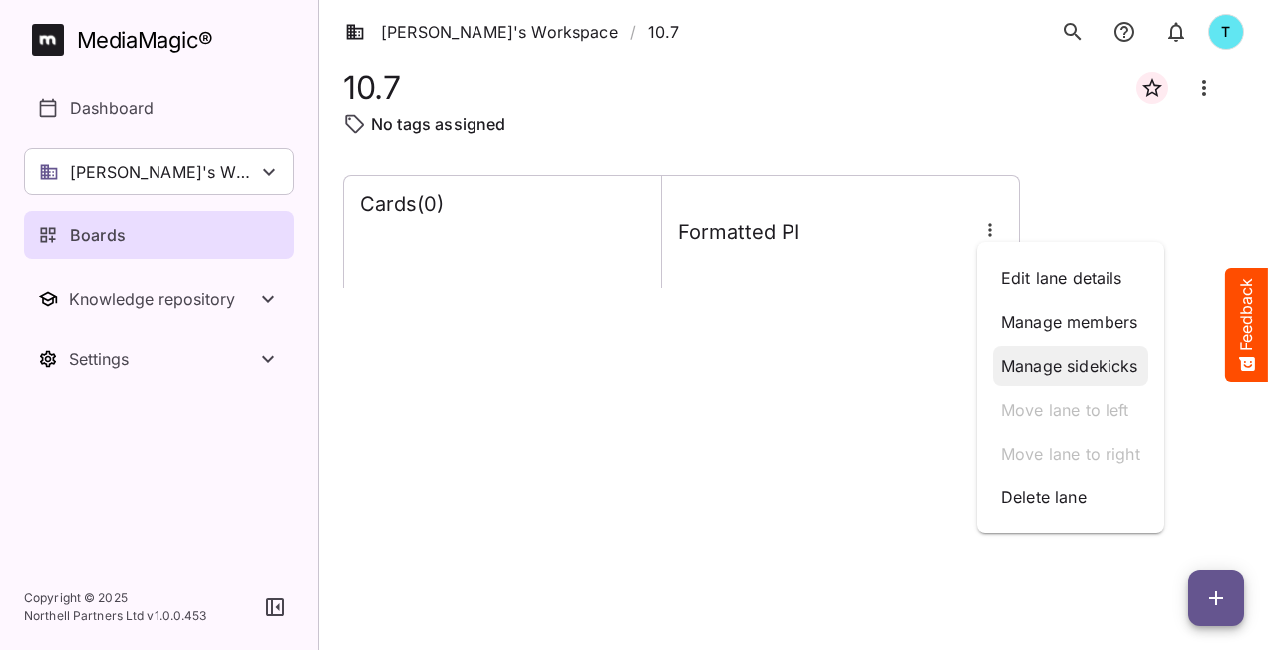
click at [1052, 355] on p "Manage sidekicks" at bounding box center [1071, 366] width 140 height 24
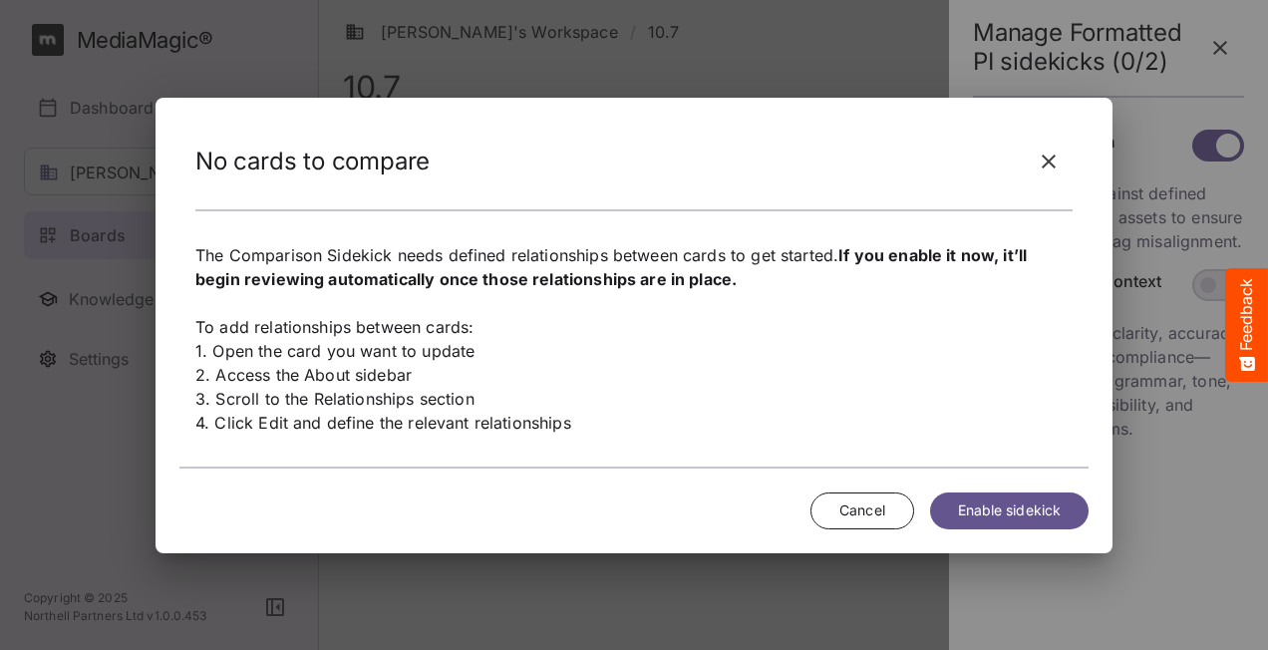
click at [1055, 505] on span "Enable sidekick" at bounding box center [1009, 511] width 103 height 25
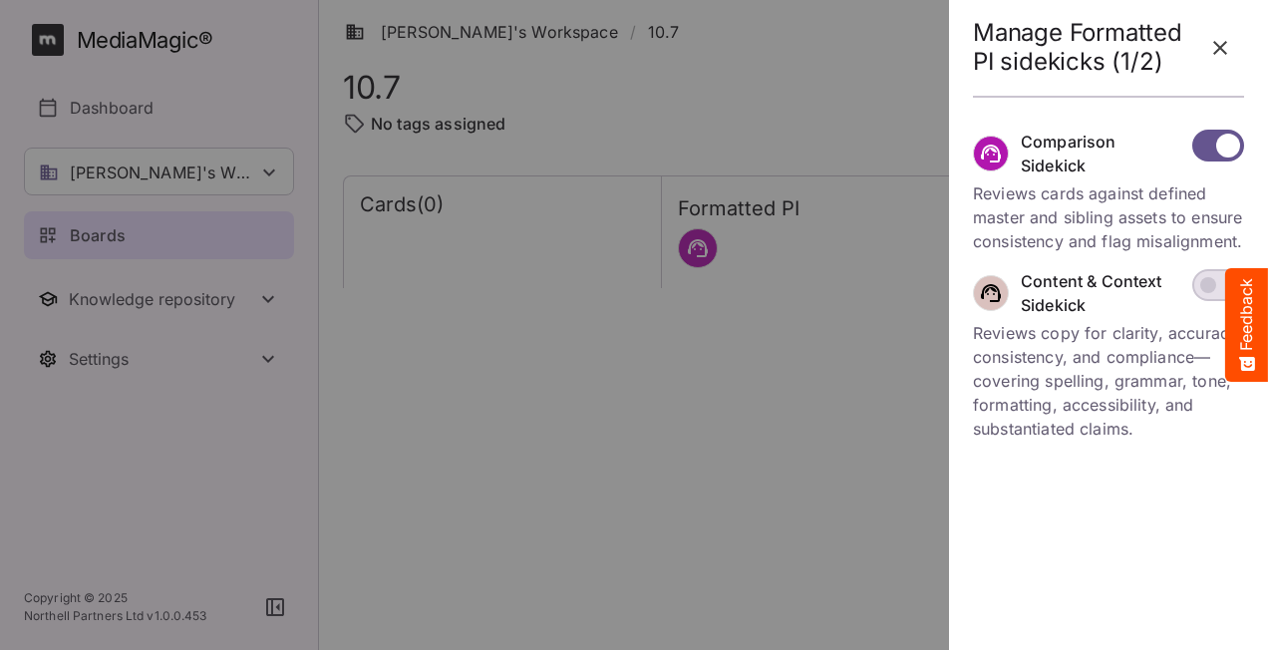
click at [884, 496] on div at bounding box center [634, 325] width 1268 height 650
click at [1215, 42] on icon "button" at bounding box center [1220, 48] width 14 height 14
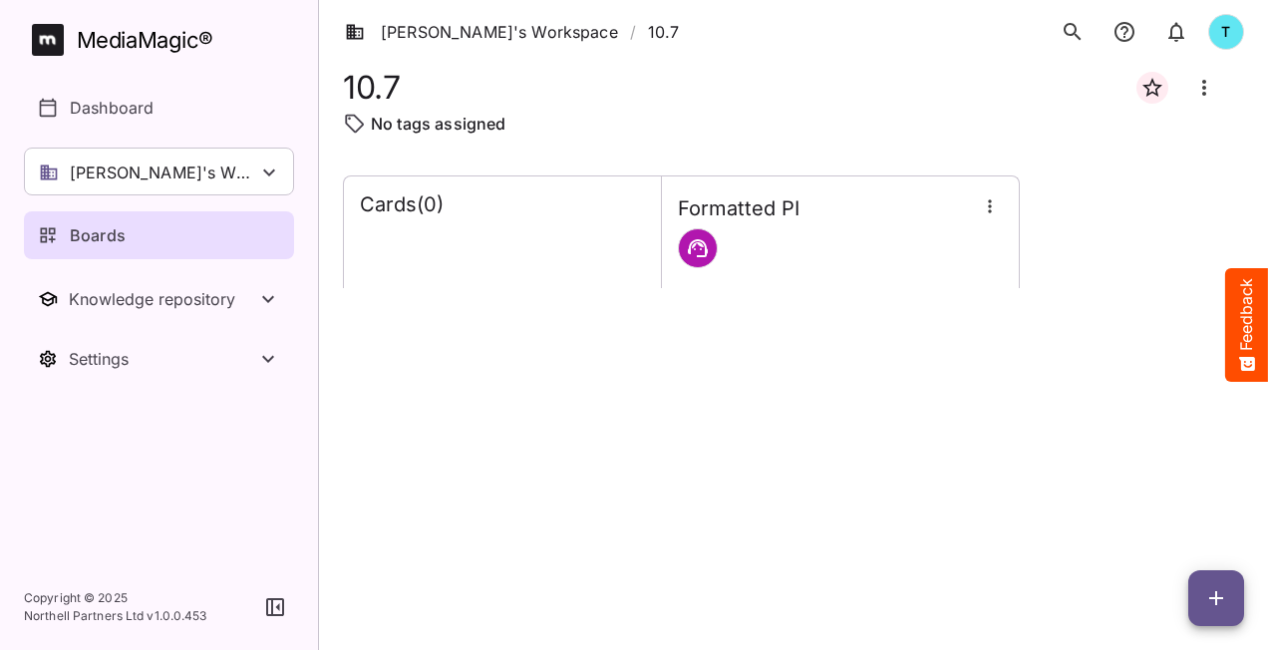
click at [881, 265] on div "Formatted PI" at bounding box center [840, 232] width 357 height 105
click at [993, 209] on icon "button" at bounding box center [990, 206] width 20 height 20
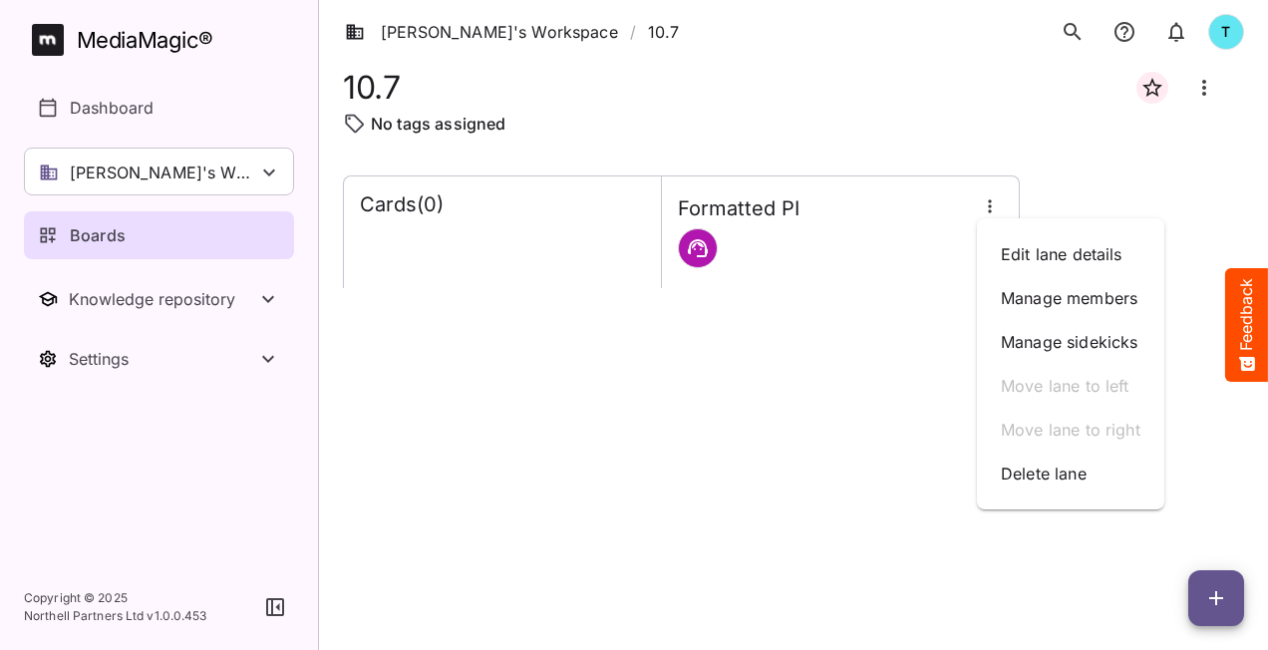
click at [576, 251] on div at bounding box center [634, 325] width 1268 height 650
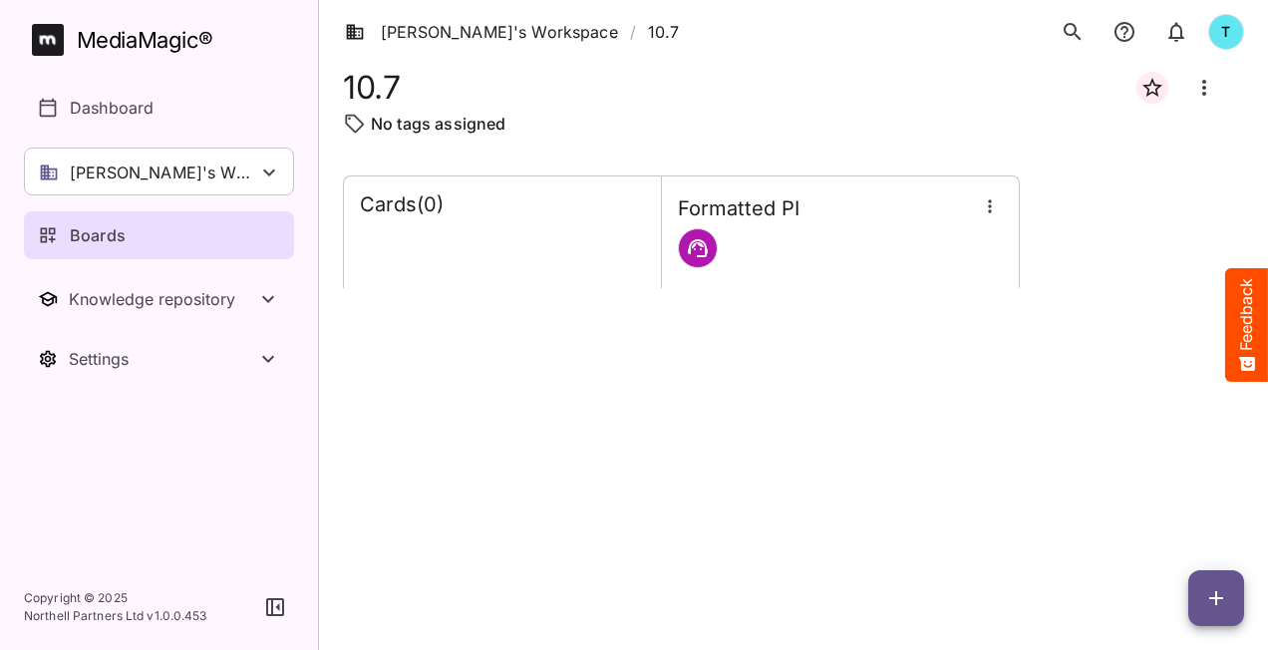
click at [576, 248] on div "Cards ( 0 )" at bounding box center [502, 232] width 317 height 112
click at [698, 254] on icon at bounding box center [698, 248] width 24 height 24
click at [1206, 84] on icon "Board more options" at bounding box center [1204, 88] width 24 height 24
click at [1112, 145] on p "Edit board" at bounding box center [1108, 148] width 100 height 24
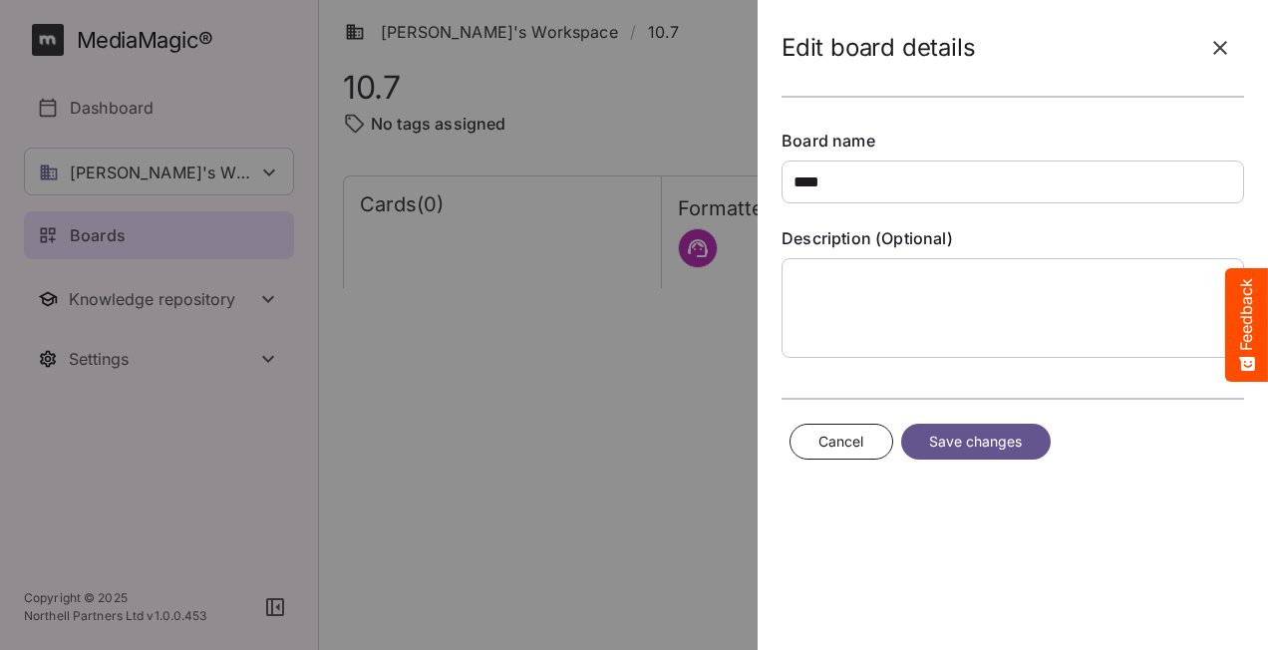
click at [854, 443] on span "Cancel" at bounding box center [842, 442] width 46 height 25
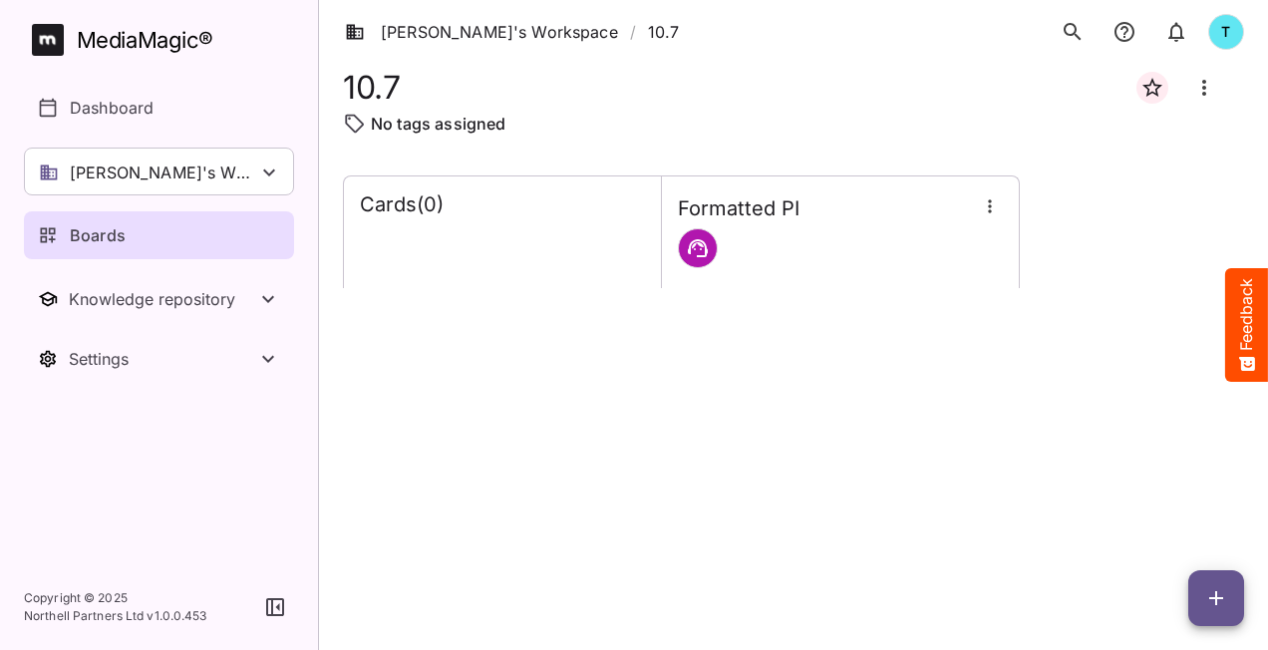
click at [991, 209] on icon "button" at bounding box center [990, 206] width 20 height 20
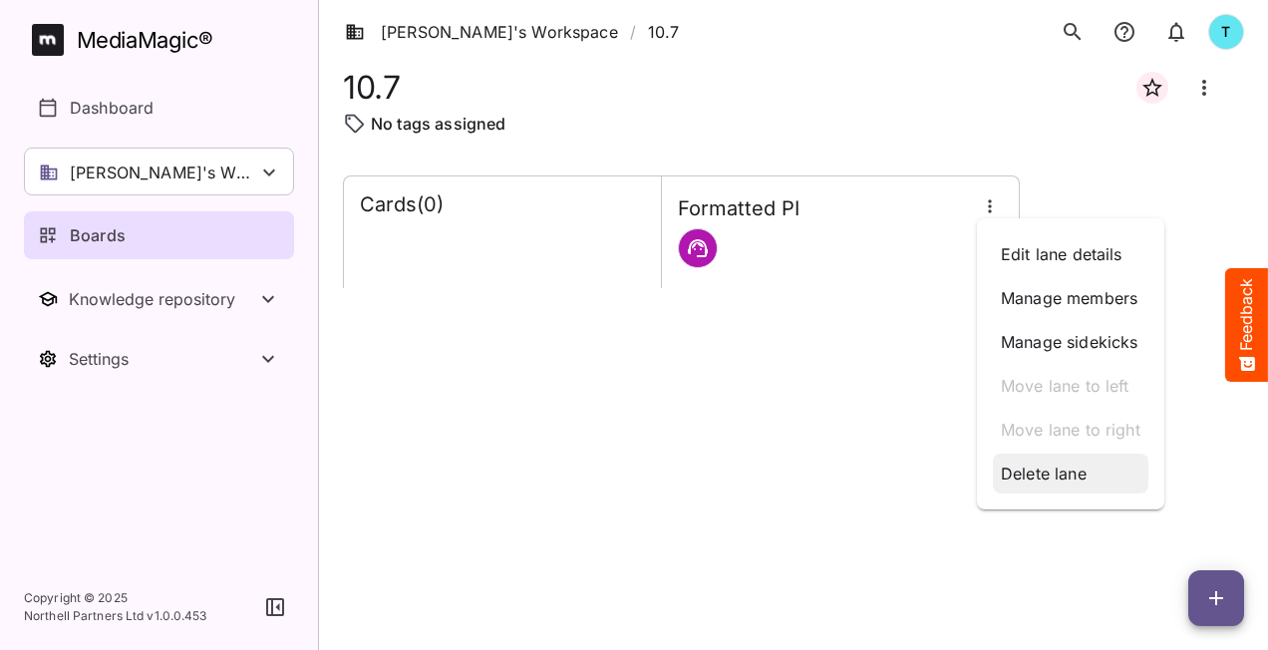
click at [1029, 477] on p "Delete lane" at bounding box center [1071, 474] width 140 height 24
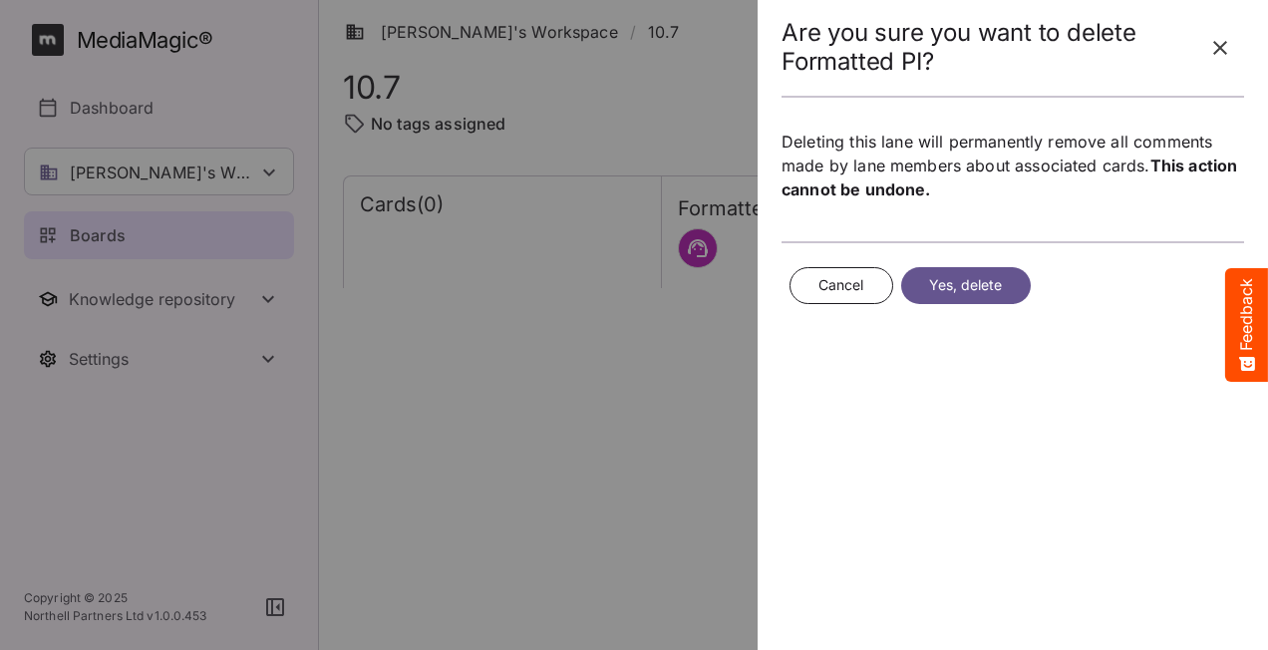
click at [967, 277] on span "Yes, delete" at bounding box center [966, 285] width 74 height 25
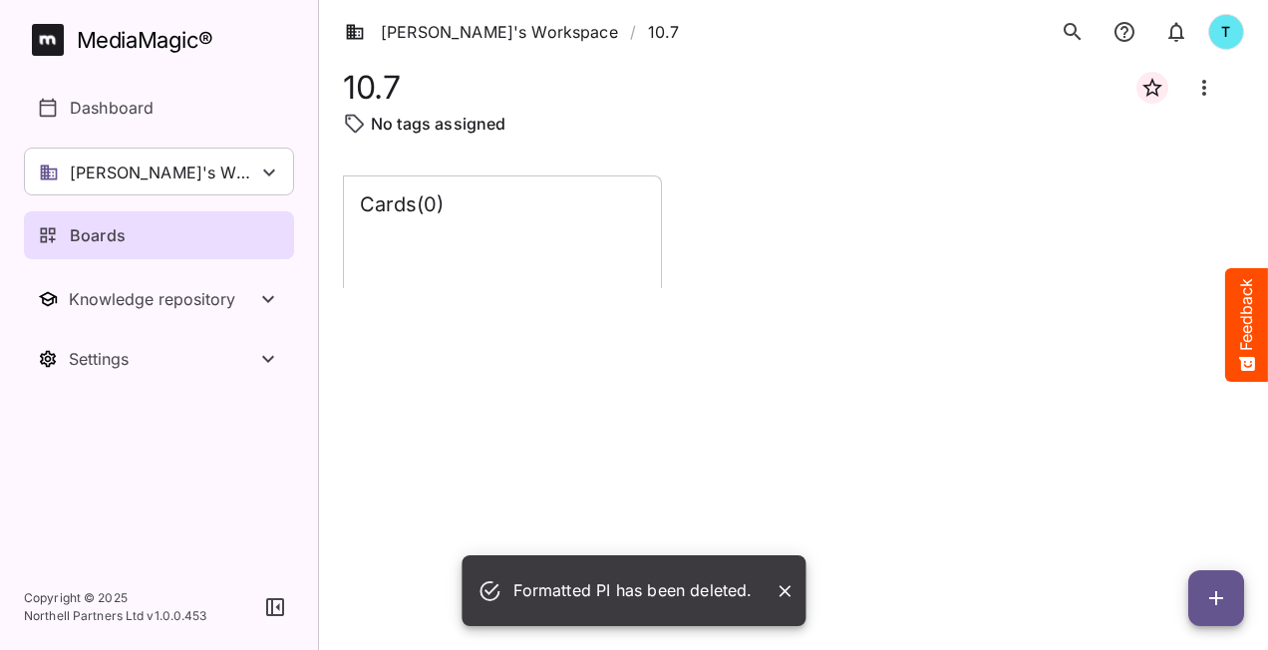
click at [561, 416] on div "Cards ( 0 )" at bounding box center [793, 396] width 901 height 443
click at [528, 260] on div "Cards ( 0 )" at bounding box center [502, 232] width 317 height 112
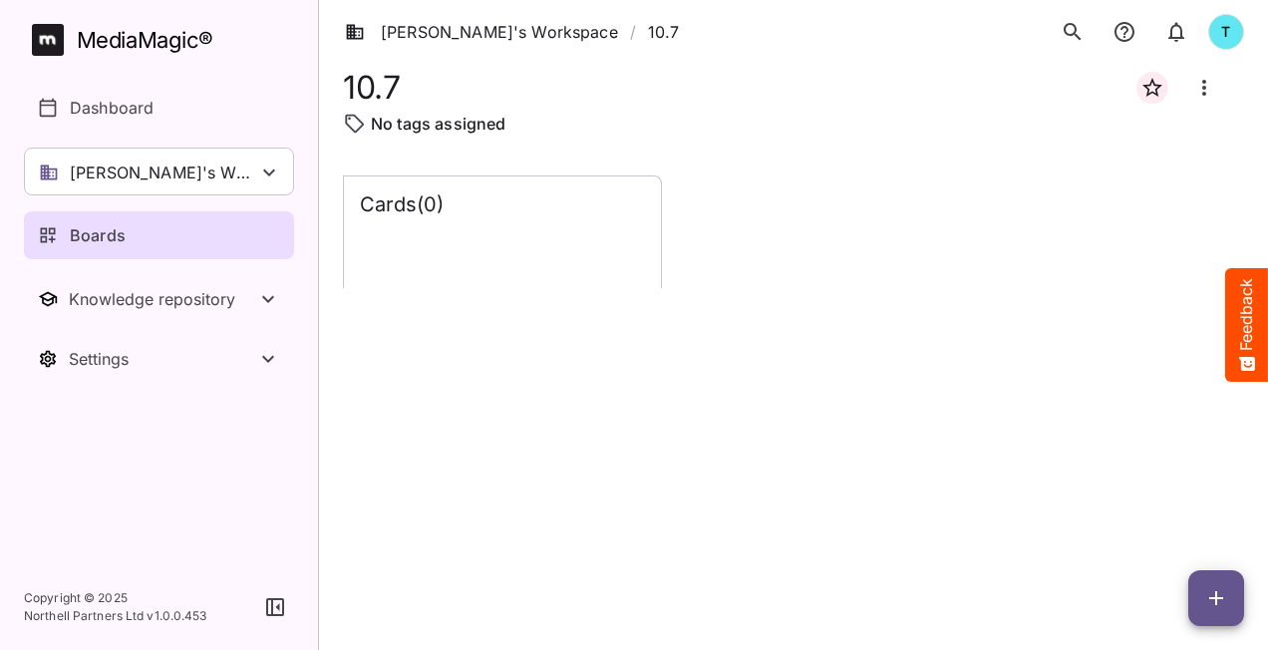
click at [448, 355] on div "Cards ( 0 )" at bounding box center [793, 396] width 901 height 443
click at [205, 223] on div "Boards" at bounding box center [160, 235] width 244 height 24
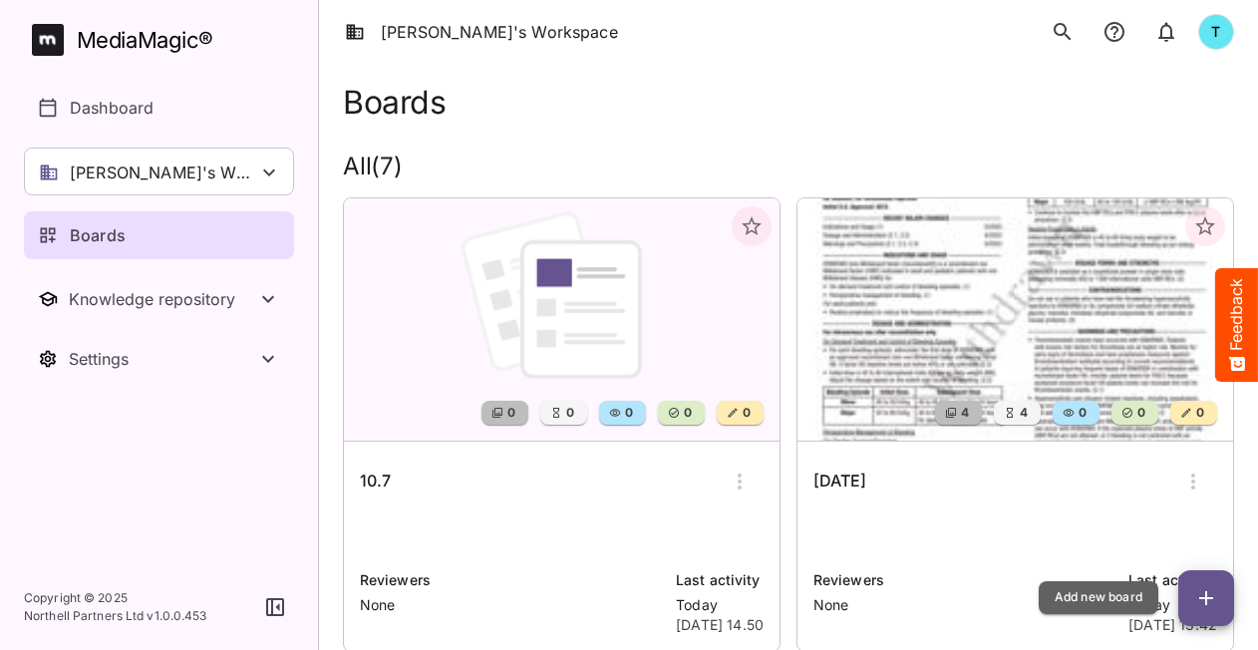
click at [1221, 595] on span "button" at bounding box center [1206, 598] width 56 height 24
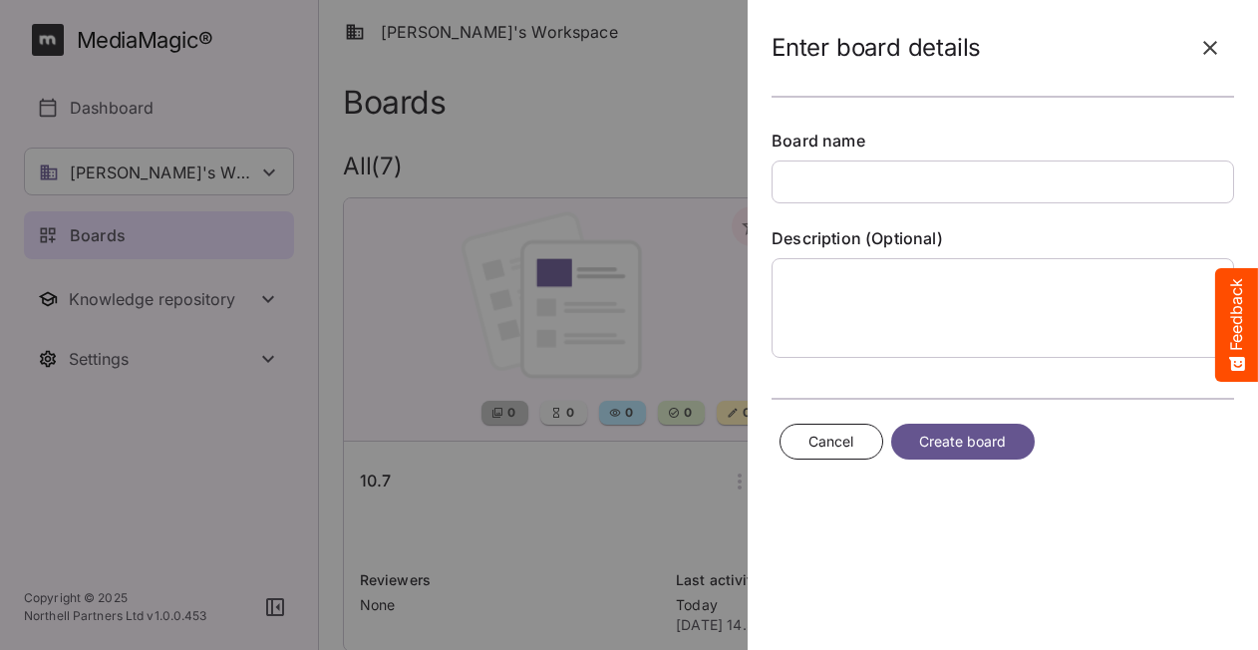
click at [849, 181] on input "text" at bounding box center [1003, 182] width 463 height 43
type input "******"
drag, startPoint x: 989, startPoint y: 433, endPoint x: 985, endPoint y: 443, distance: 10.7
click at [987, 439] on span "Create board" at bounding box center [963, 442] width 88 height 25
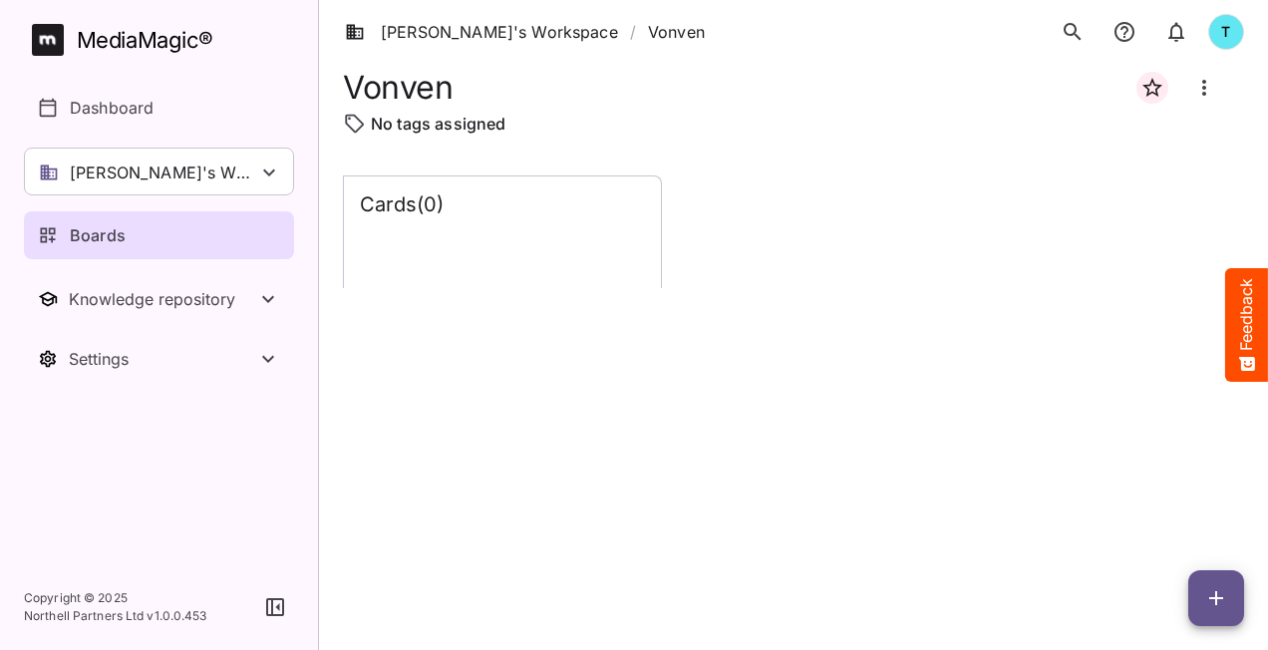
click at [506, 249] on div "Cards ( 0 )" at bounding box center [502, 232] width 317 height 112
click at [1206, 607] on icon "button" at bounding box center [1216, 598] width 24 height 24
click at [1186, 513] on p "Add new lane" at bounding box center [1167, 514] width 108 height 24
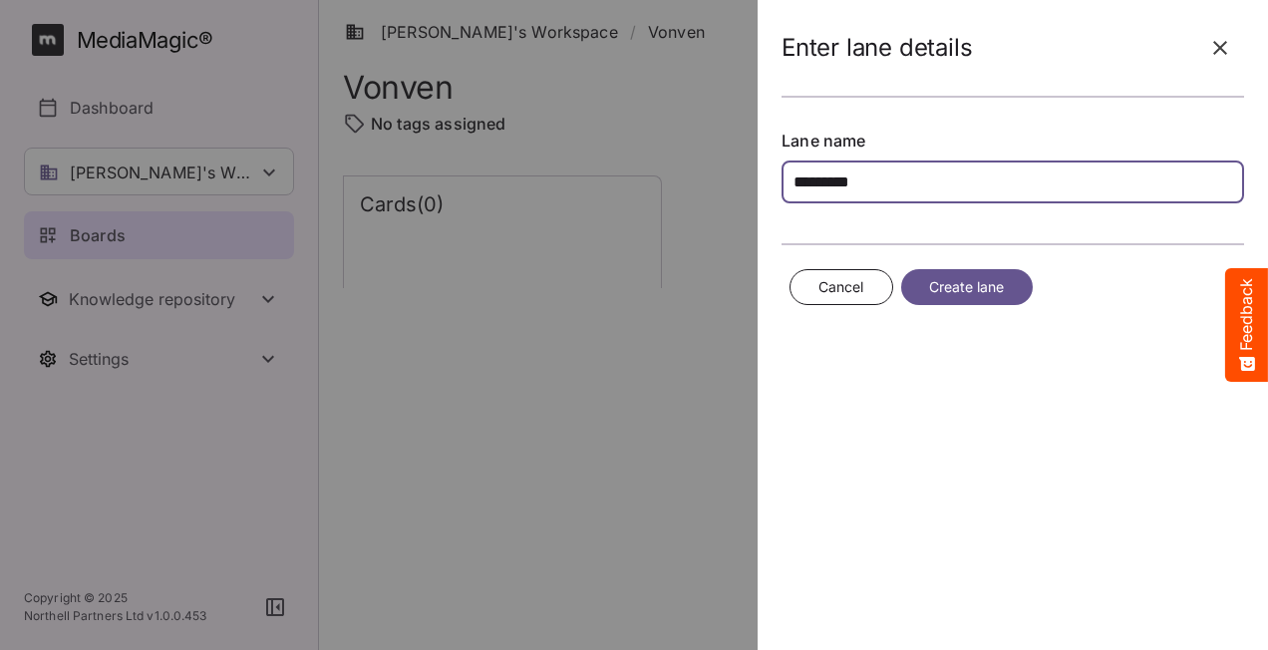
type input "*********"
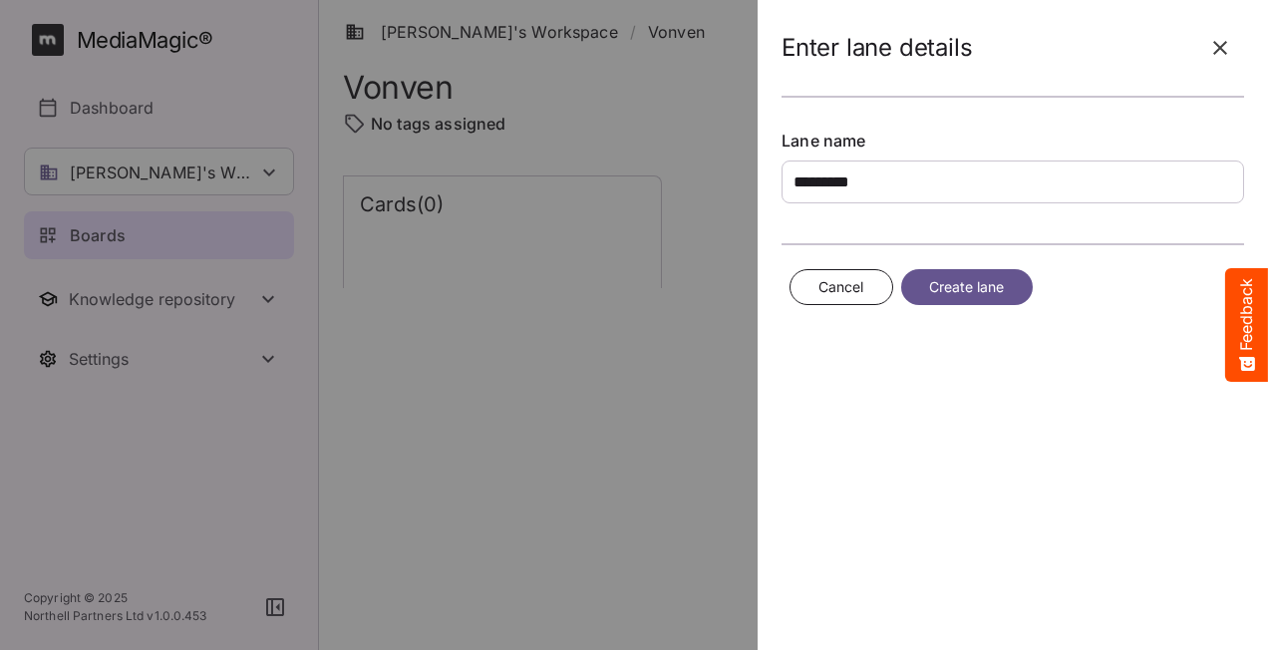
click at [980, 290] on span "Create lane" at bounding box center [967, 287] width 76 height 25
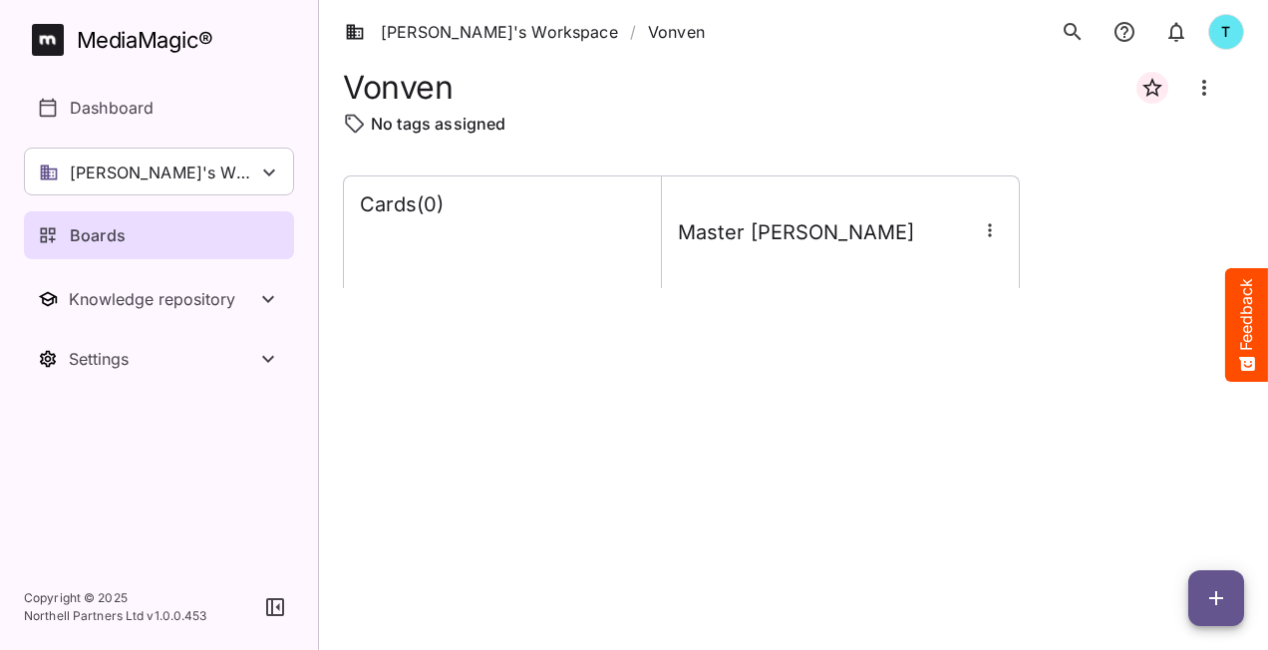
click at [990, 232] on icon "button" at bounding box center [990, 230] width 20 height 20
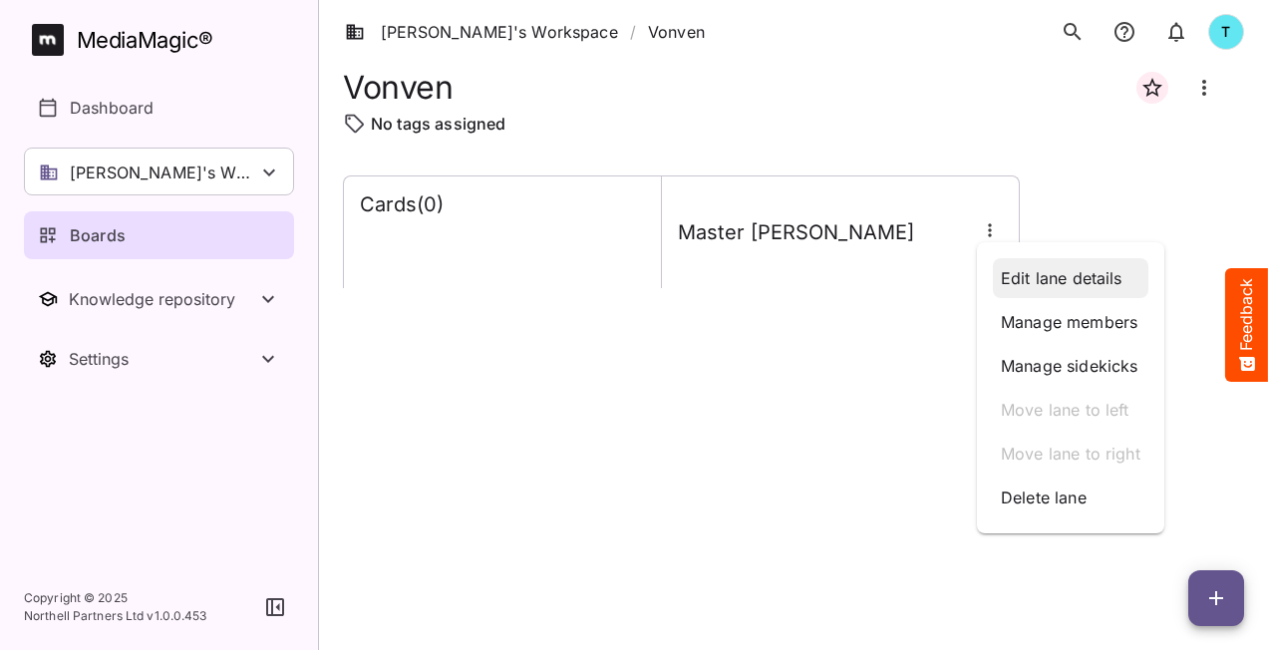
click at [1019, 269] on p "Edit lane details" at bounding box center [1071, 278] width 140 height 24
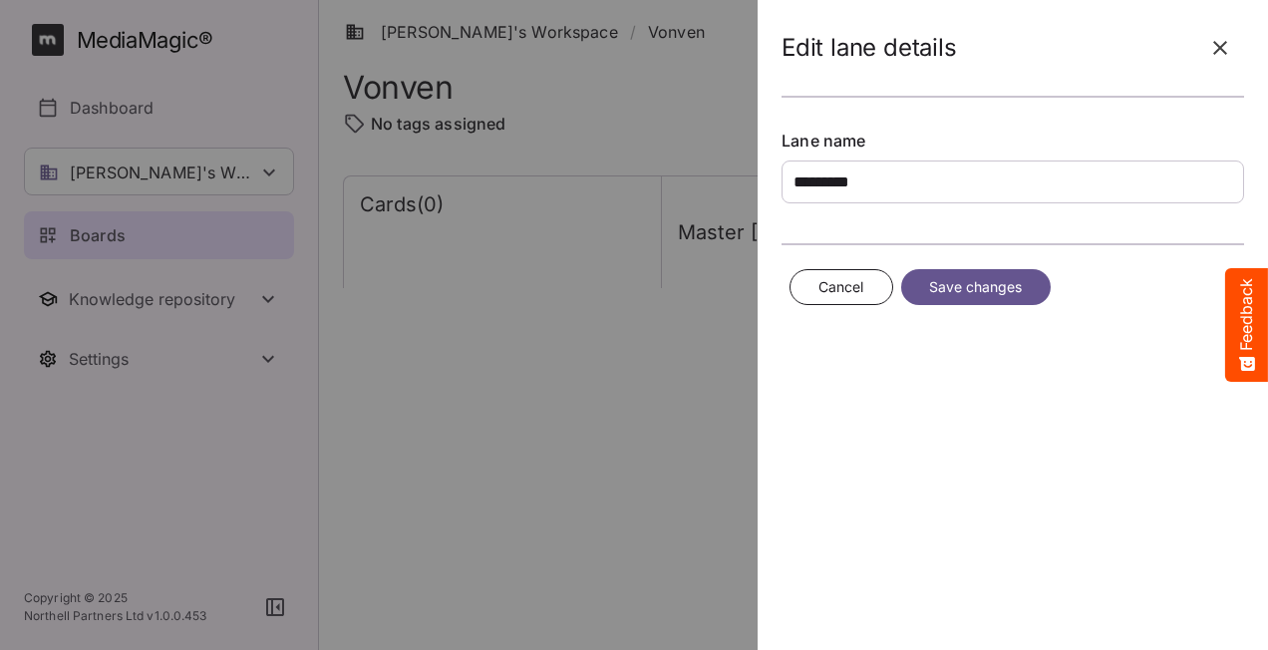
click at [837, 276] on span "Cancel" at bounding box center [842, 287] width 46 height 25
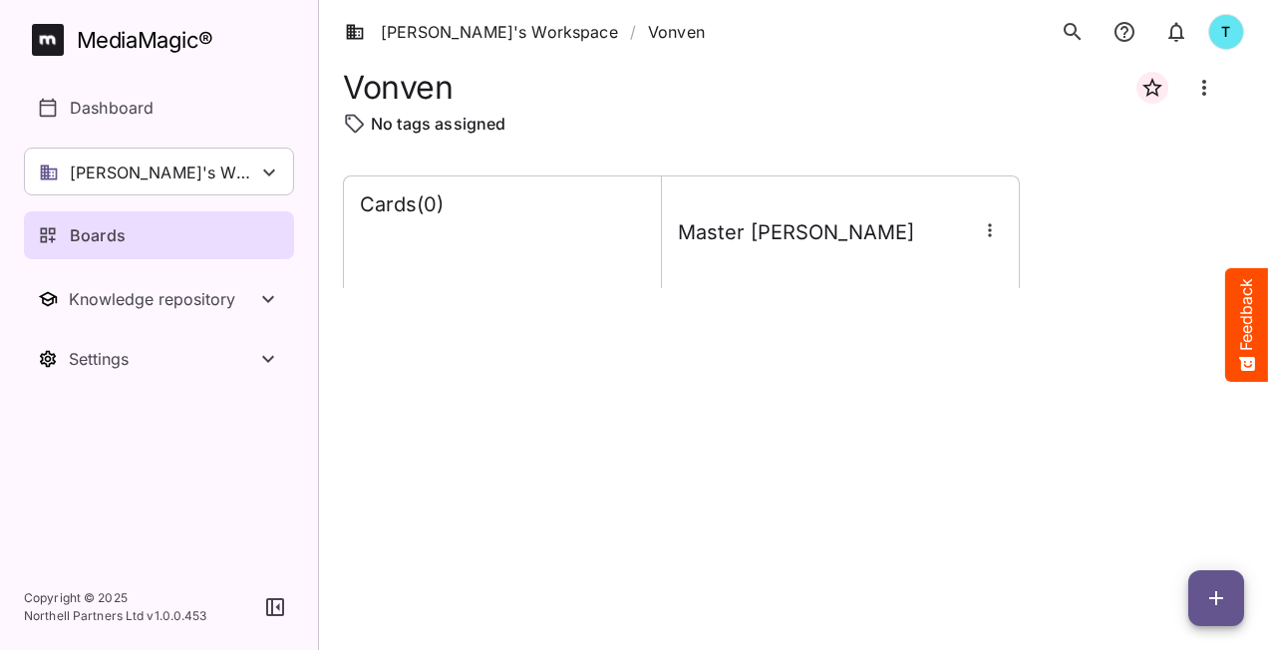
click at [1213, 85] on icon "Board more options" at bounding box center [1204, 88] width 24 height 24
click at [1061, 524] on div at bounding box center [634, 325] width 1268 height 650
click at [869, 265] on th "Master pi" at bounding box center [841, 231] width 358 height 113
click at [996, 236] on icon "button" at bounding box center [990, 230] width 20 height 20
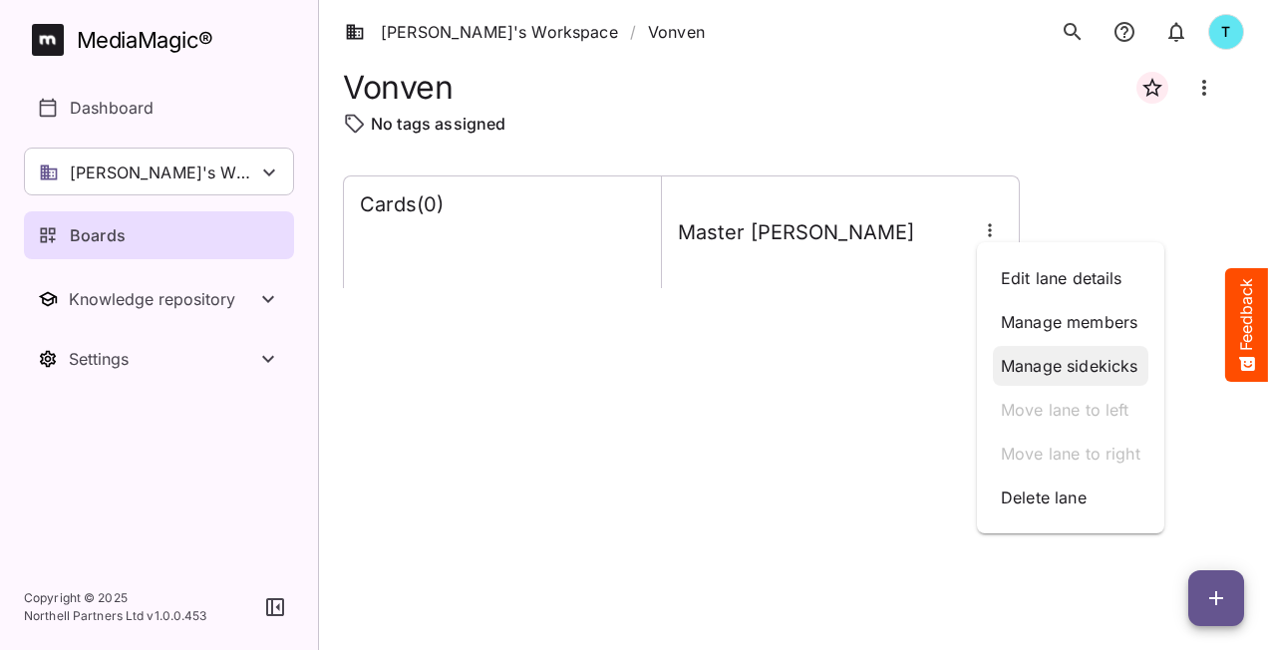
click at [1073, 358] on p "Manage sidekicks" at bounding box center [1071, 366] width 140 height 24
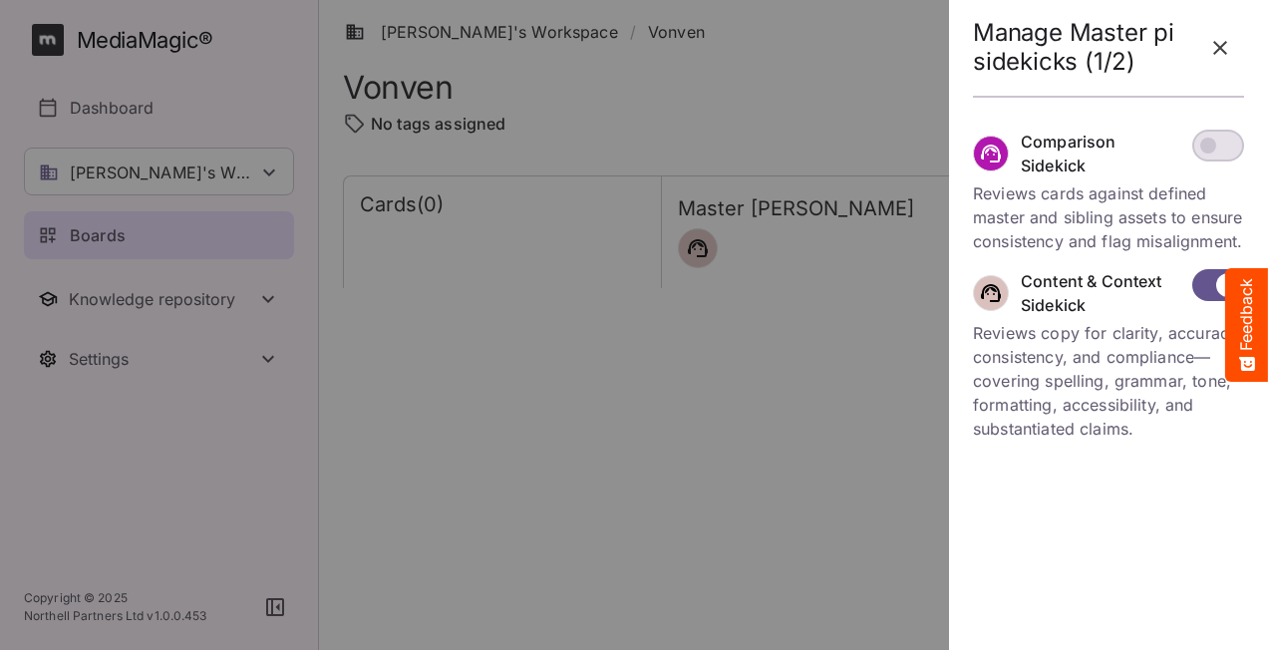
click at [1216, 42] on icon "button" at bounding box center [1220, 48] width 24 height 24
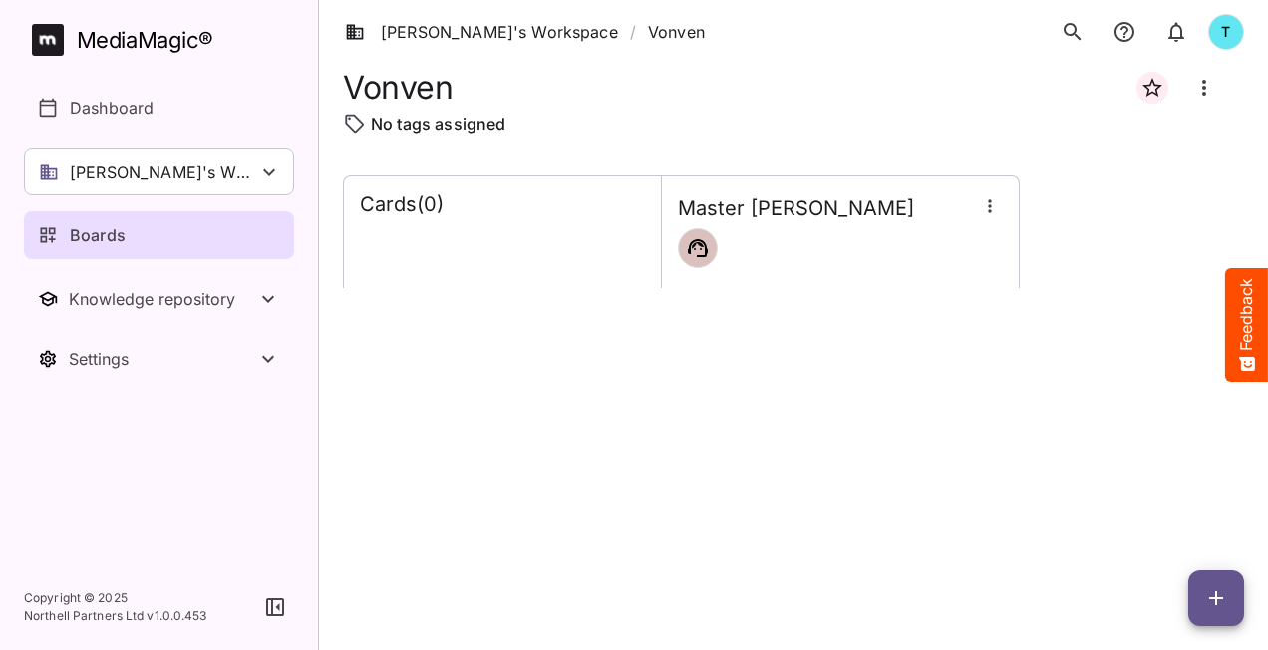
click at [993, 206] on icon "button" at bounding box center [990, 206] width 20 height 20
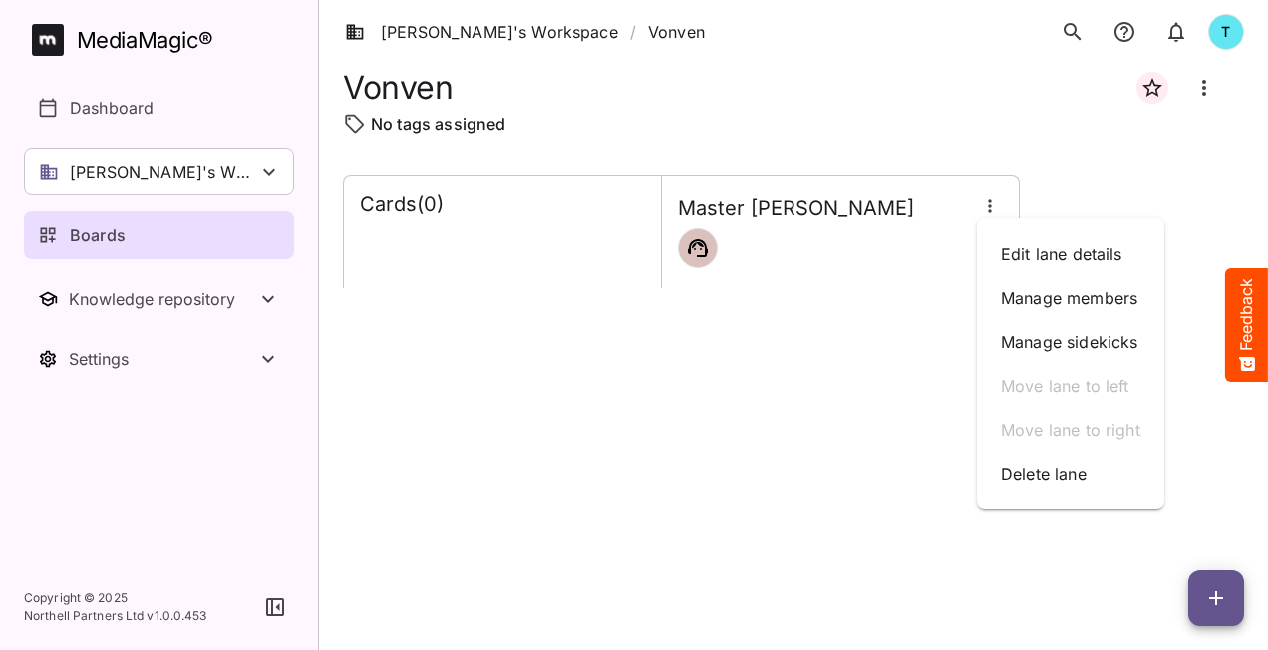
click at [1210, 604] on div at bounding box center [634, 325] width 1268 height 650
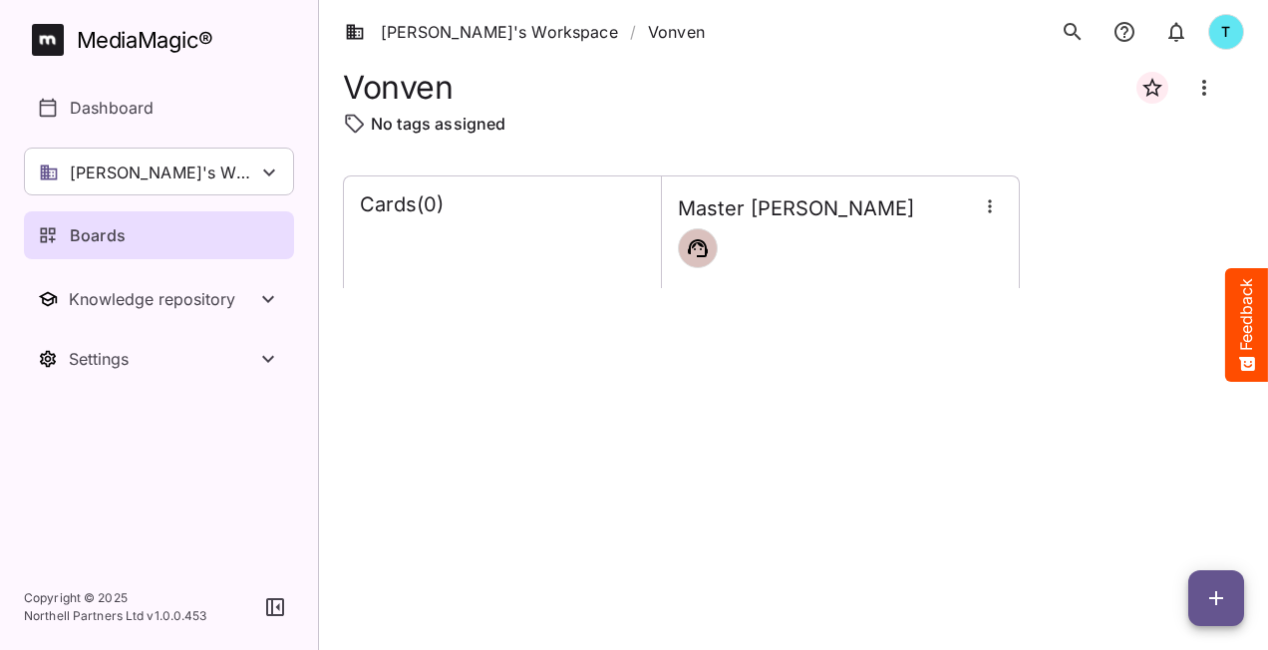
click at [1210, 602] on icon "button" at bounding box center [1216, 598] width 24 height 24
click at [1141, 469] on p "Add new card" at bounding box center [1167, 471] width 108 height 24
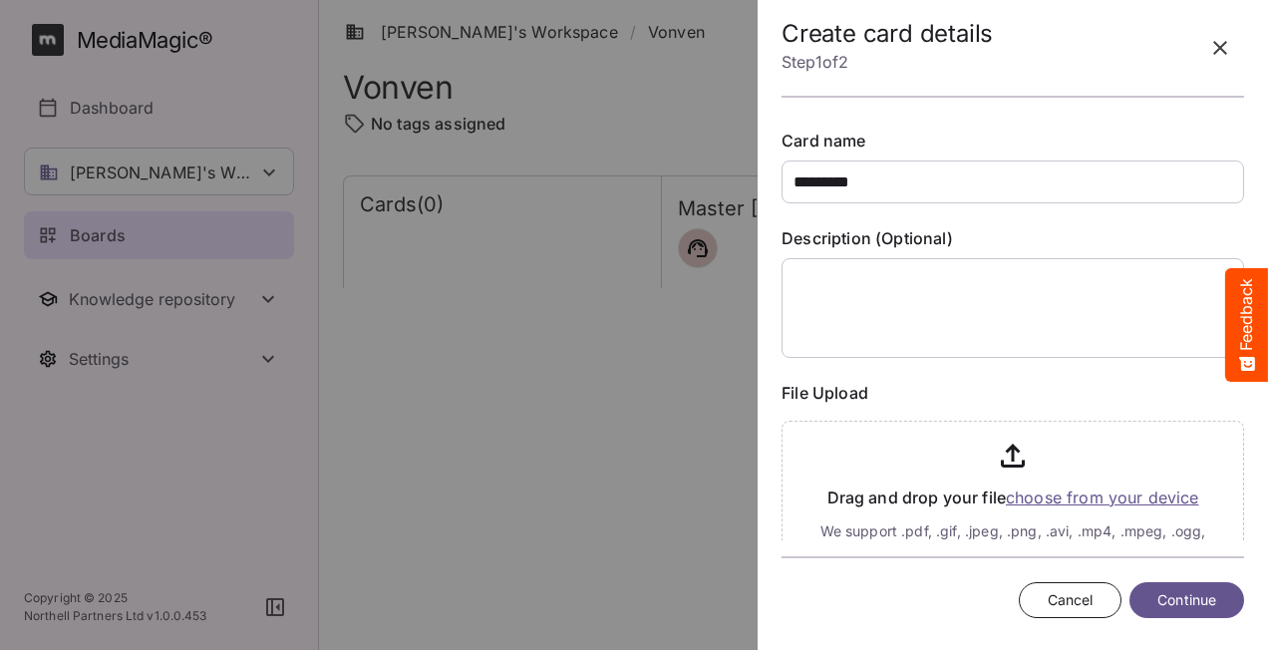
type input "*********"
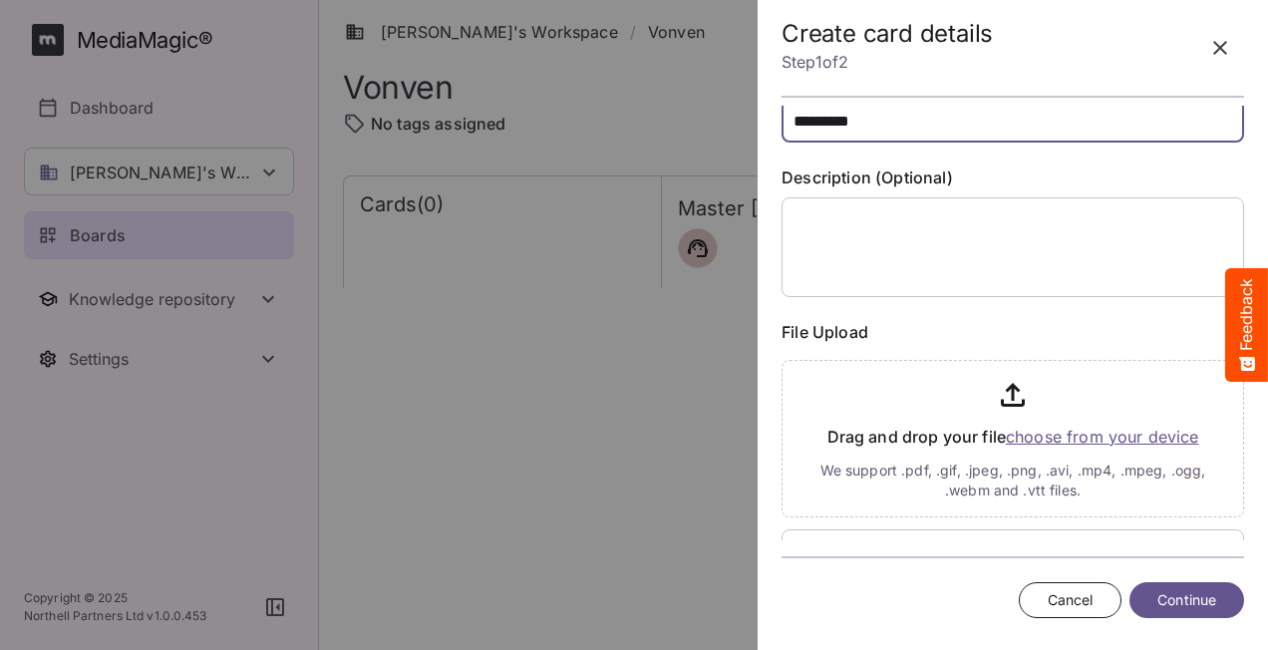
scroll to position [177, 0]
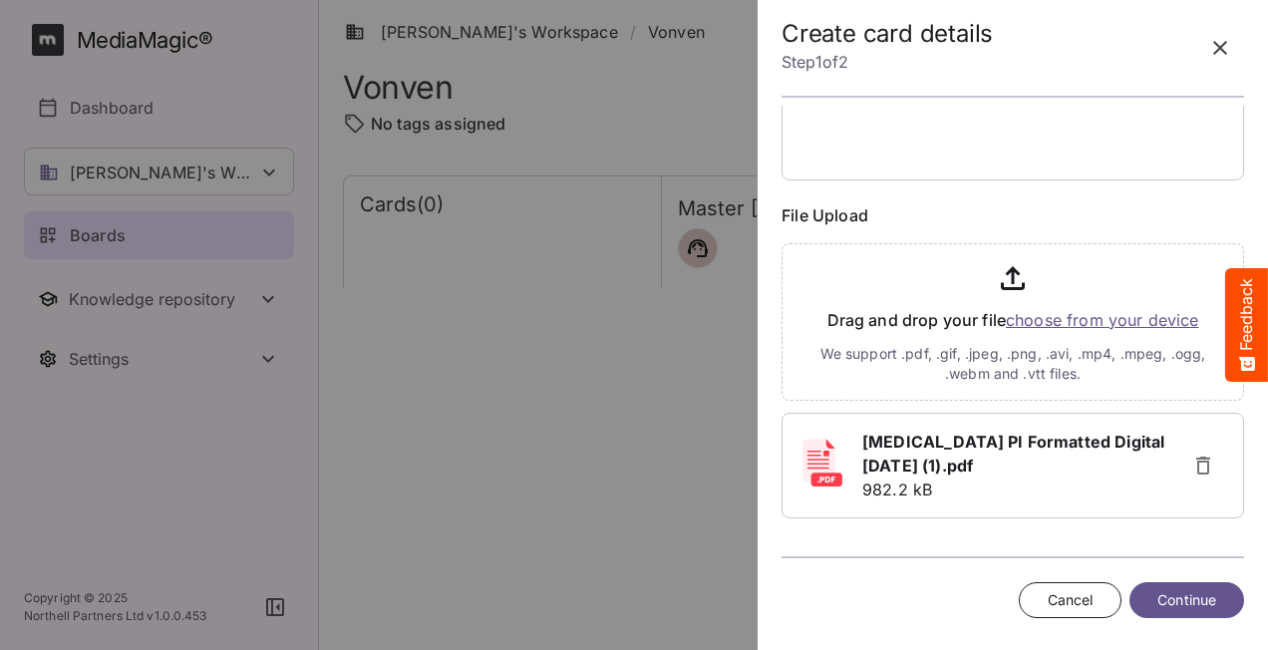
click at [1167, 594] on span "Continue" at bounding box center [1187, 600] width 59 height 25
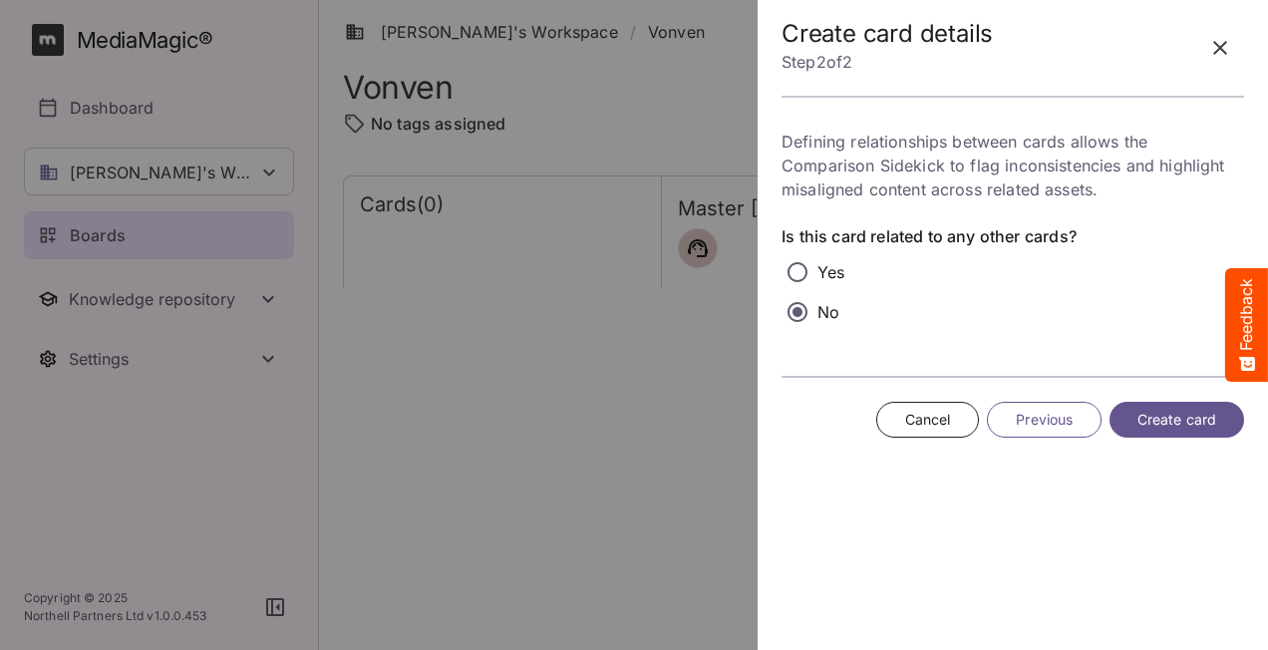
click at [1166, 416] on span "Create card" at bounding box center [1177, 420] width 79 height 25
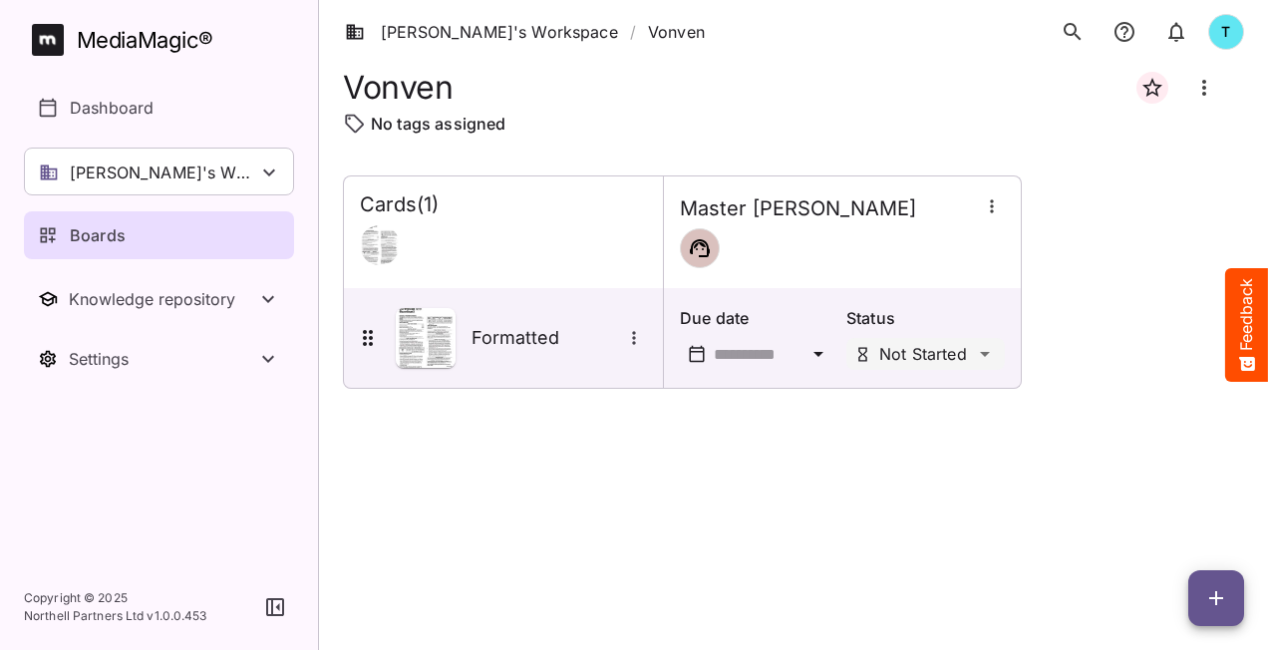
click at [995, 211] on icon "button" at bounding box center [992, 206] width 20 height 20
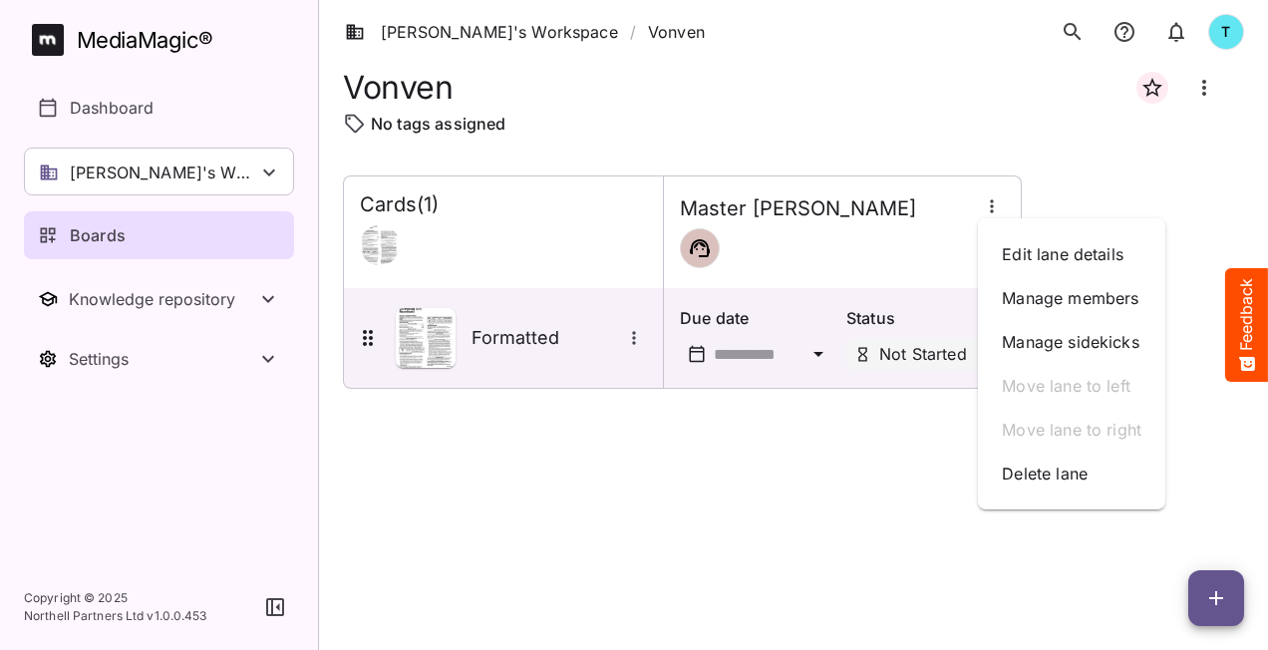
click at [636, 558] on div at bounding box center [634, 325] width 1268 height 650
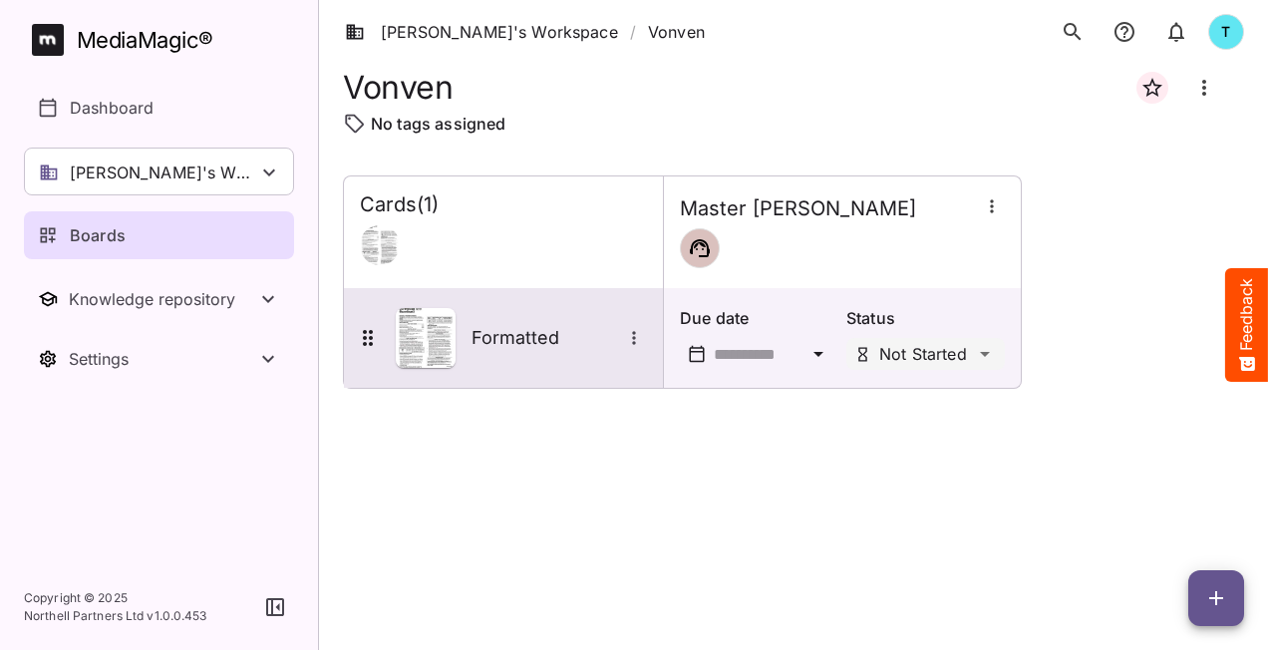
click at [633, 337] on icon "More options for Formatted" at bounding box center [633, 337] width 3 height 13
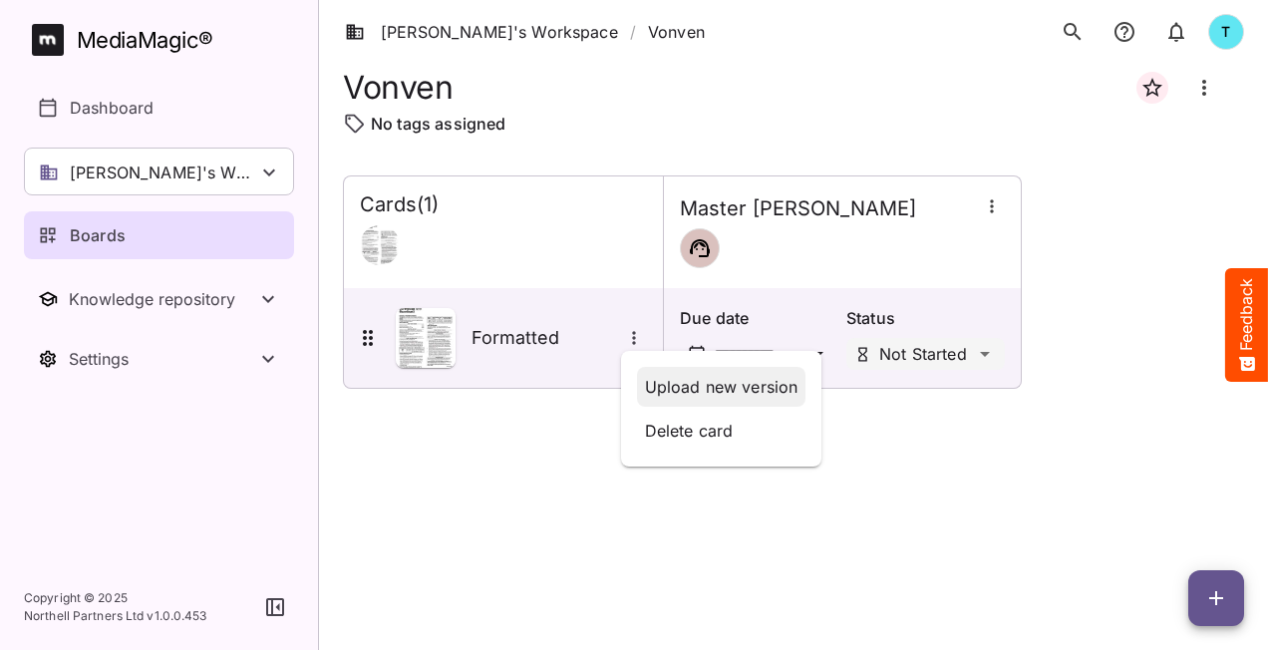
click at [695, 381] on p "Upload new version" at bounding box center [722, 387] width 154 height 24
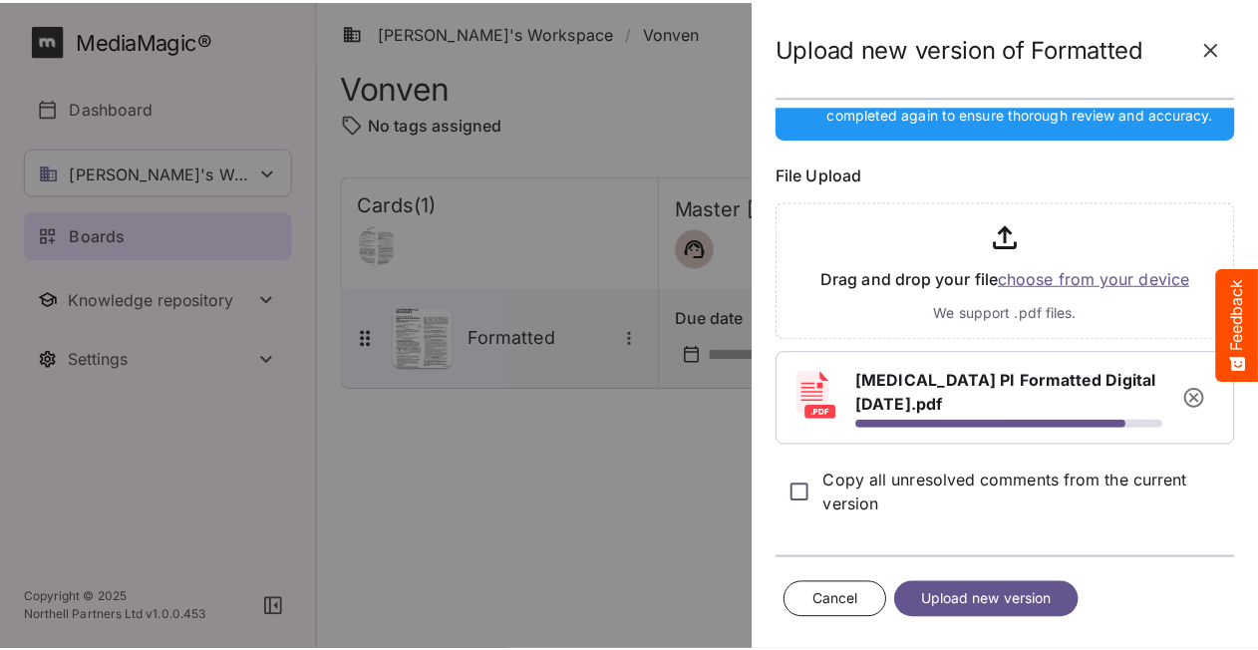
scroll to position [140, 0]
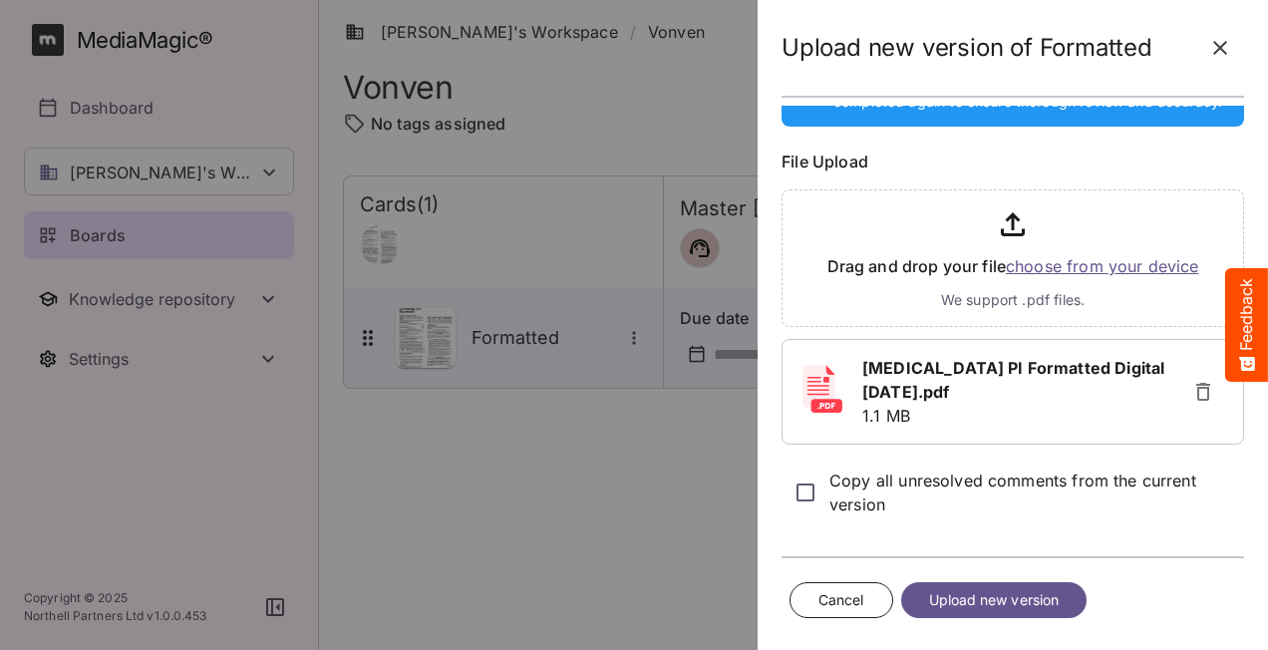
click at [1037, 598] on span "Upload new version" at bounding box center [994, 600] width 131 height 25
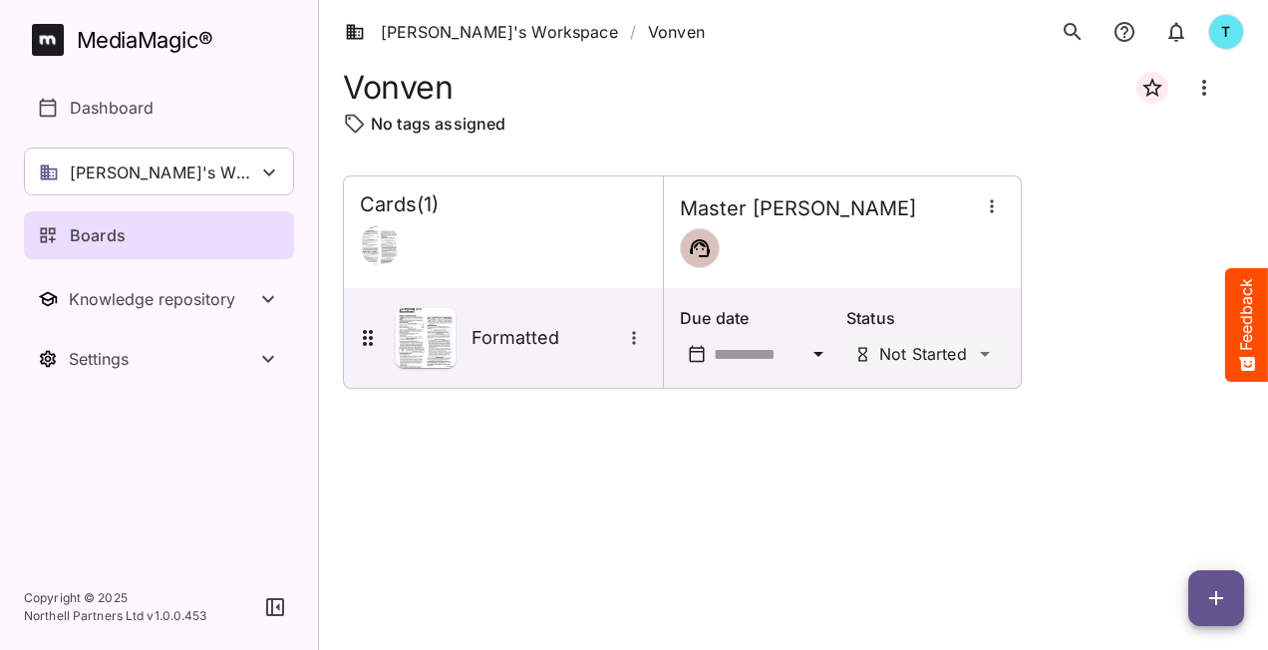
click at [607, 267] on div "Cards ( 1 )" at bounding box center [503, 232] width 319 height 112
click at [745, 256] on div at bounding box center [842, 248] width 325 height 40
click at [990, 208] on icon "button" at bounding box center [992, 206] width 20 height 20
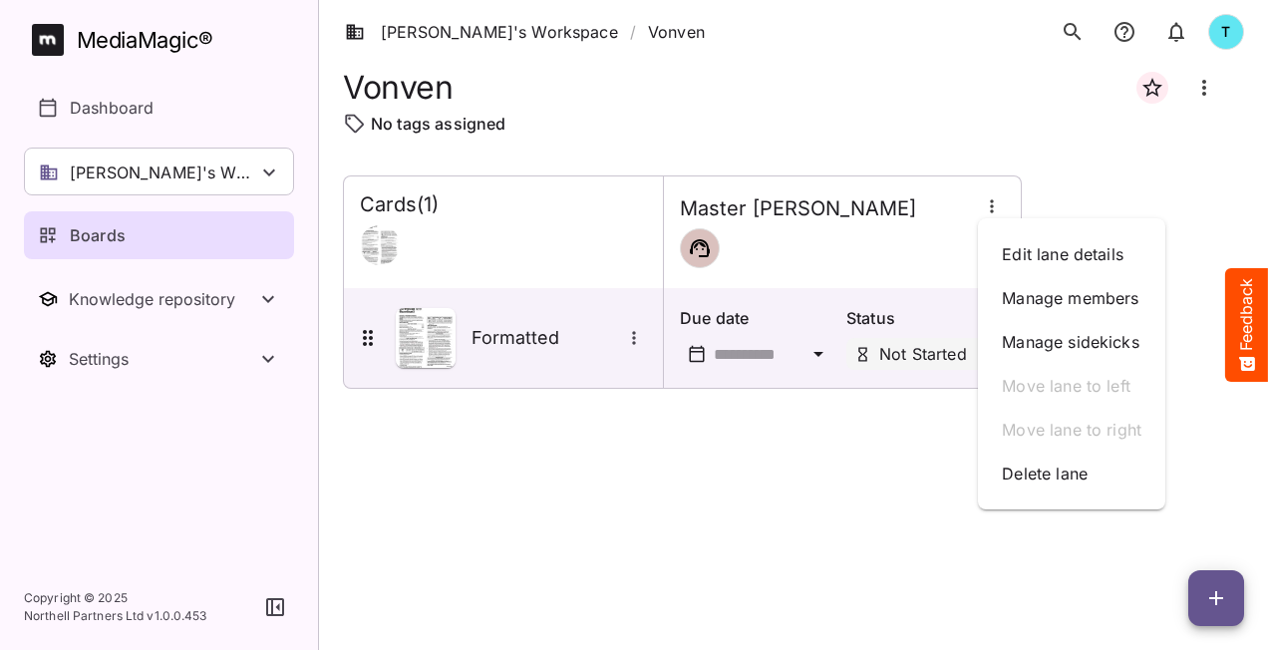
click at [632, 330] on div at bounding box center [634, 325] width 1268 height 650
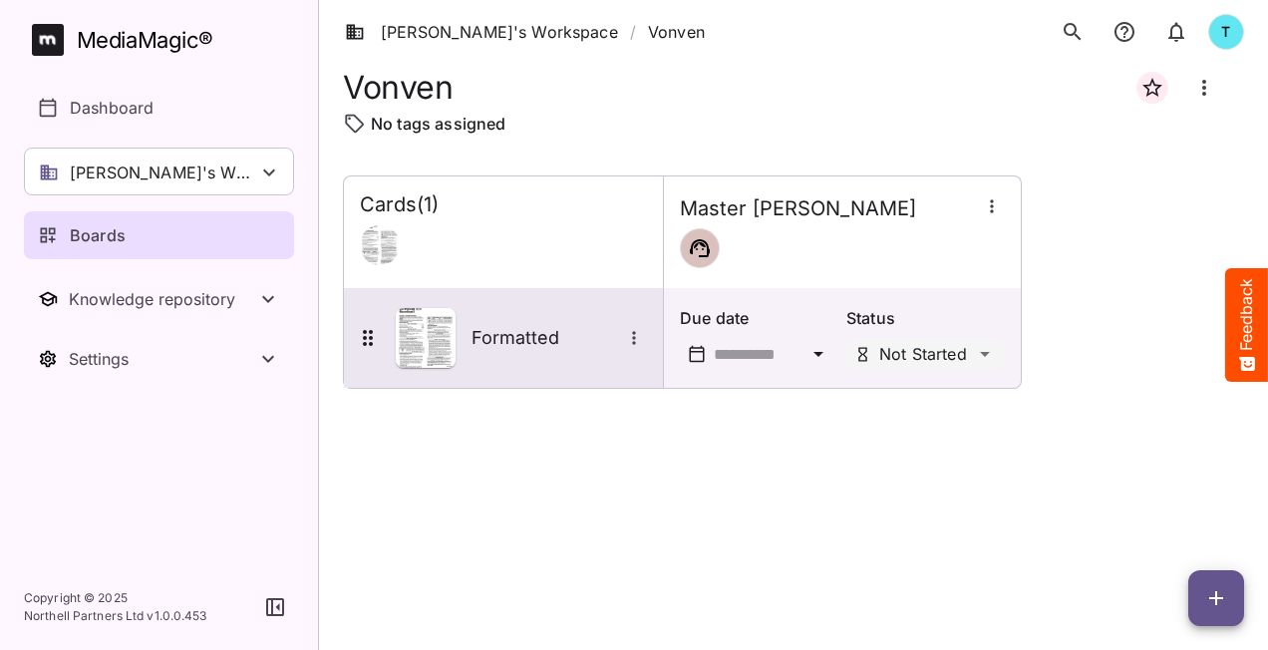
click at [630, 331] on icon "More options for Formatted" at bounding box center [634, 338] width 20 height 20
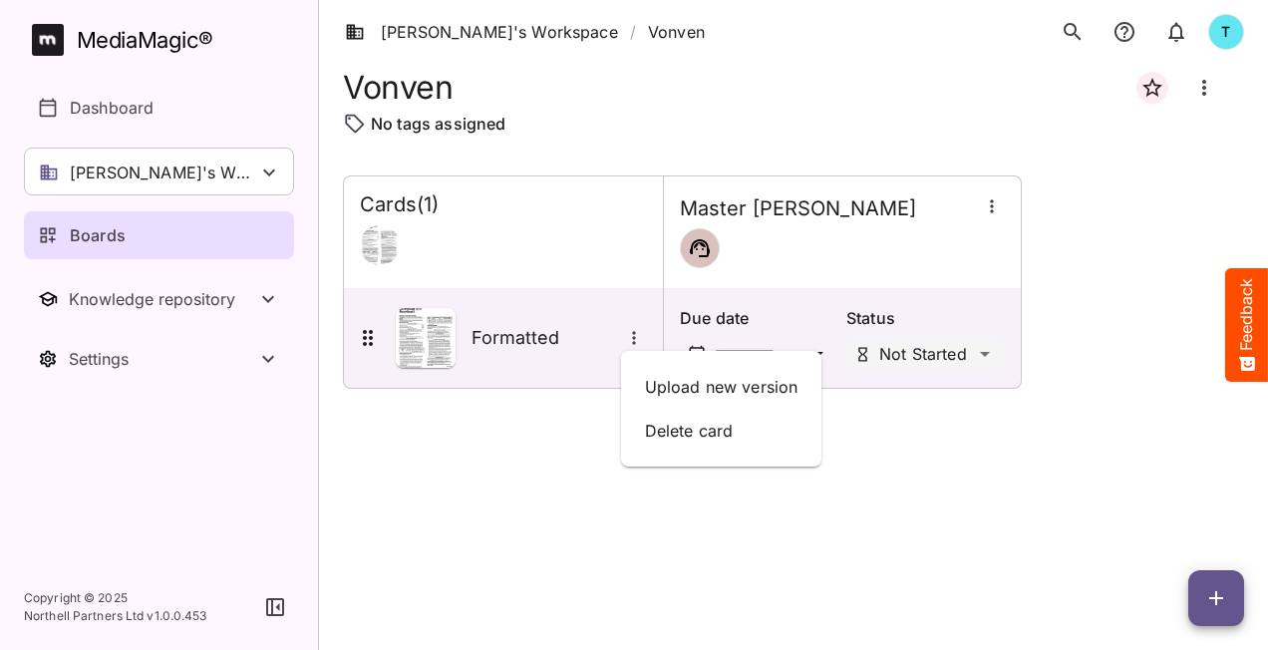
drag, startPoint x: 1007, startPoint y: 530, endPoint x: 1012, endPoint y: 504, distance: 26.4
click at [1012, 518] on div at bounding box center [634, 325] width 1268 height 650
click at [822, 365] on div at bounding box center [759, 354] width 159 height 32
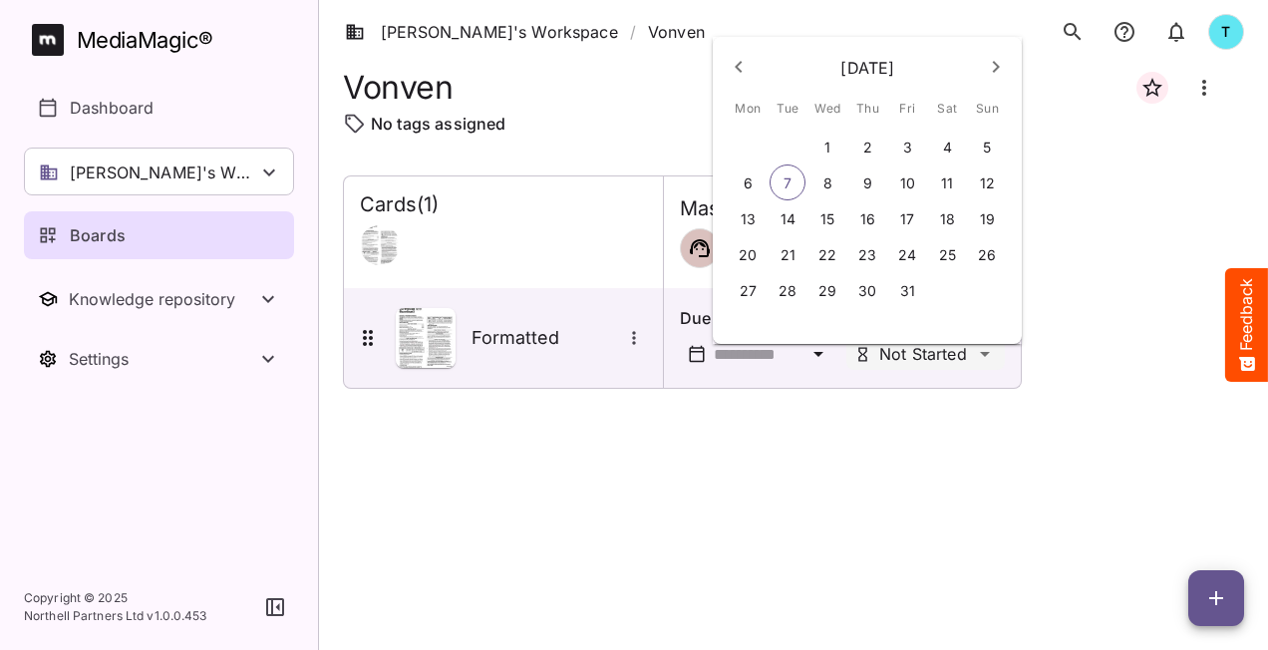
click at [969, 522] on div at bounding box center [634, 325] width 1268 height 650
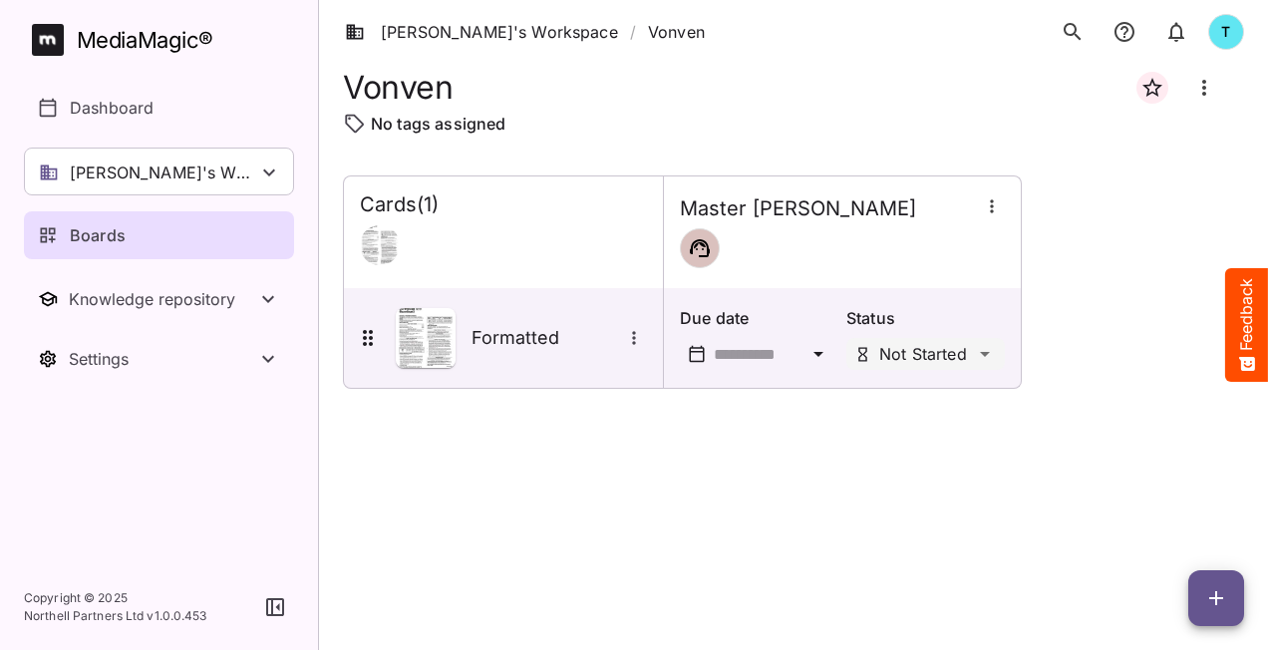
click at [998, 209] on icon "button" at bounding box center [992, 206] width 20 height 20
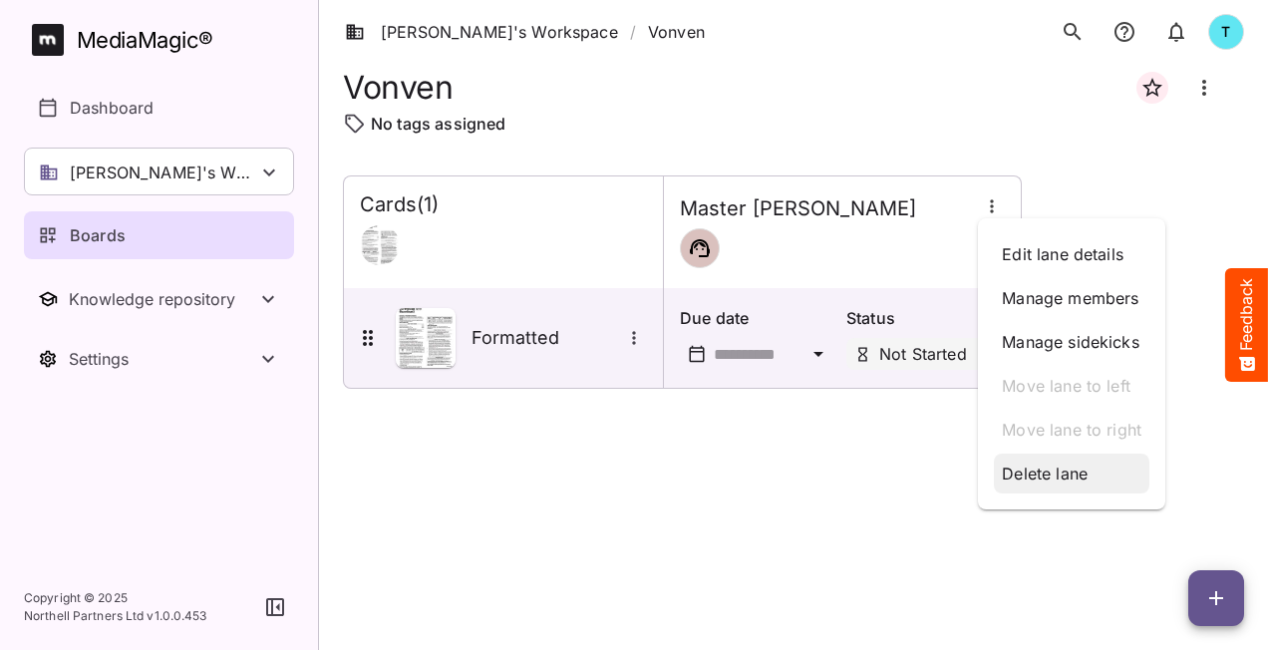
click at [1038, 467] on p "Delete lane" at bounding box center [1072, 474] width 140 height 24
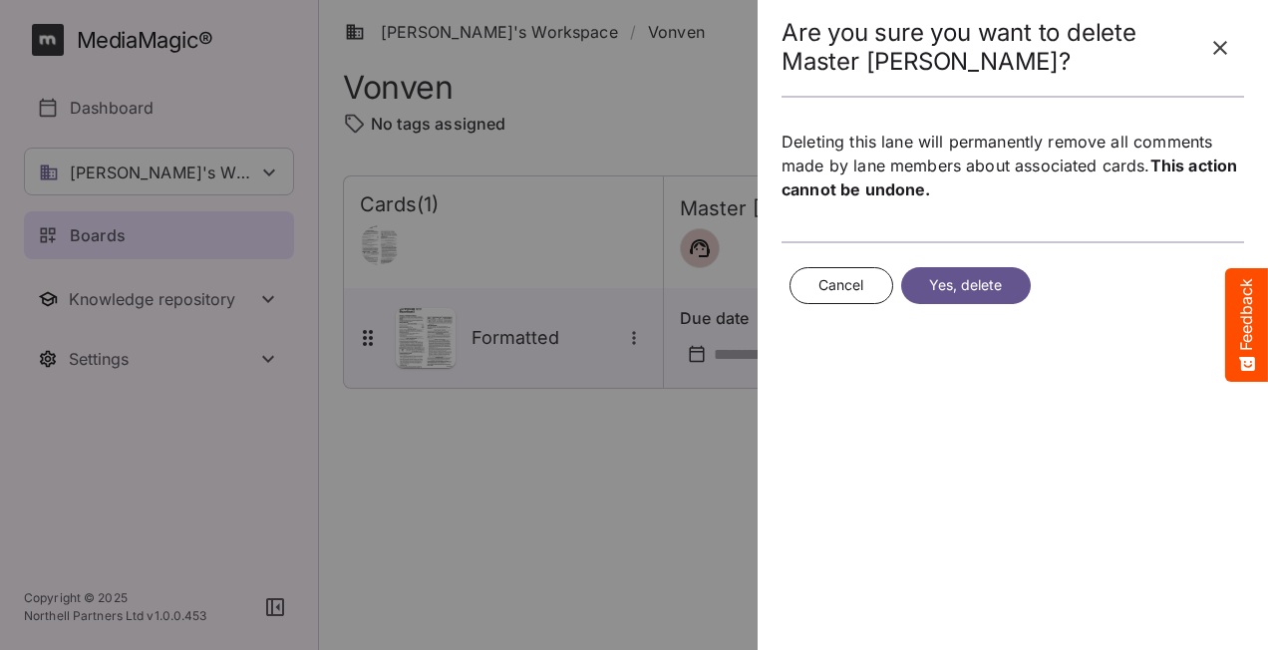
click at [945, 287] on span "Yes, delete" at bounding box center [966, 285] width 74 height 25
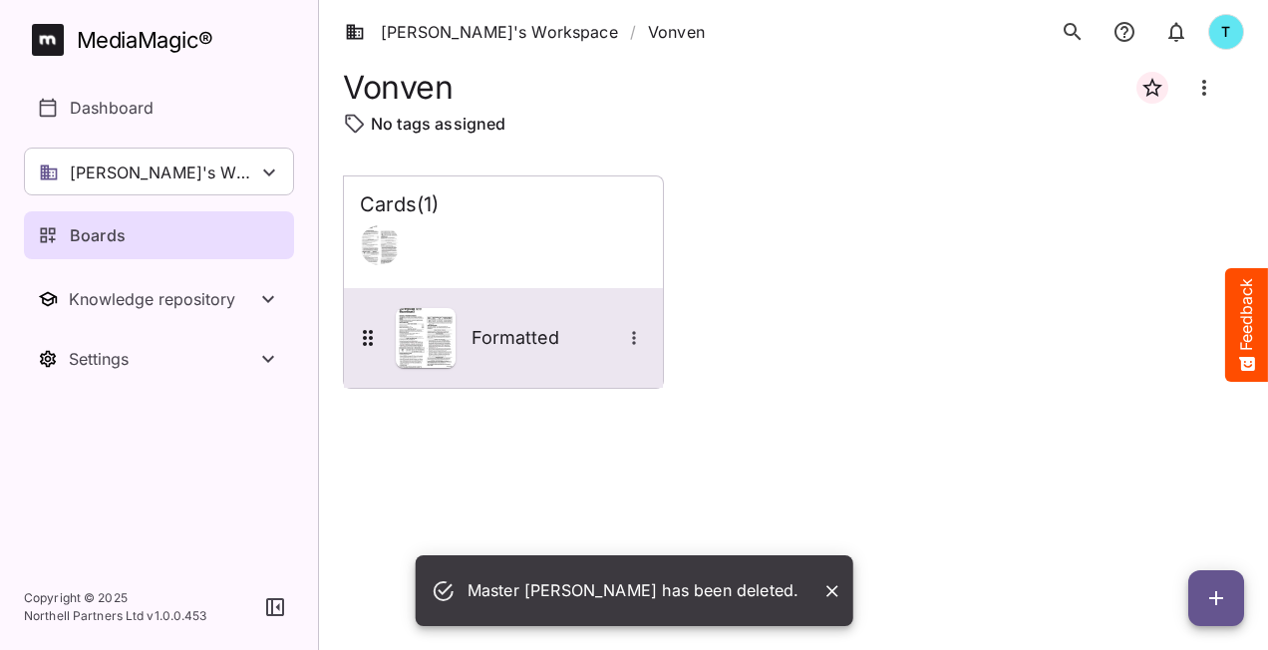
click at [636, 335] on icon "More options for Formatted" at bounding box center [634, 338] width 20 height 20
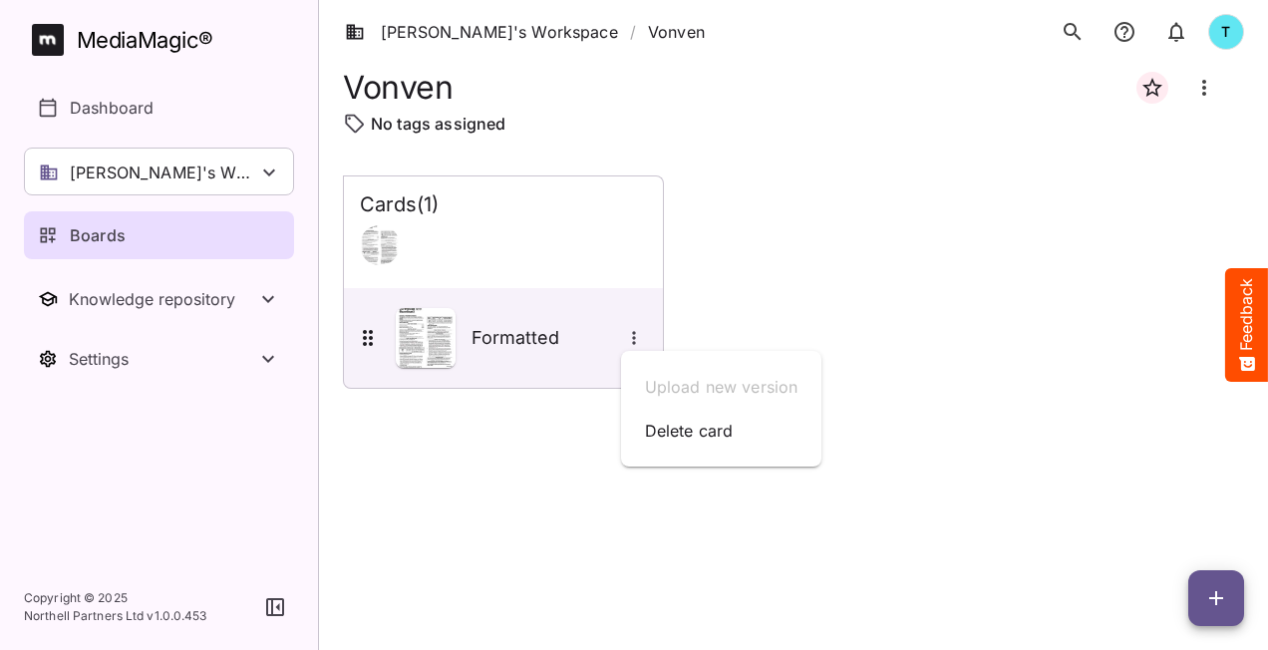
click at [576, 343] on div at bounding box center [634, 325] width 1268 height 650
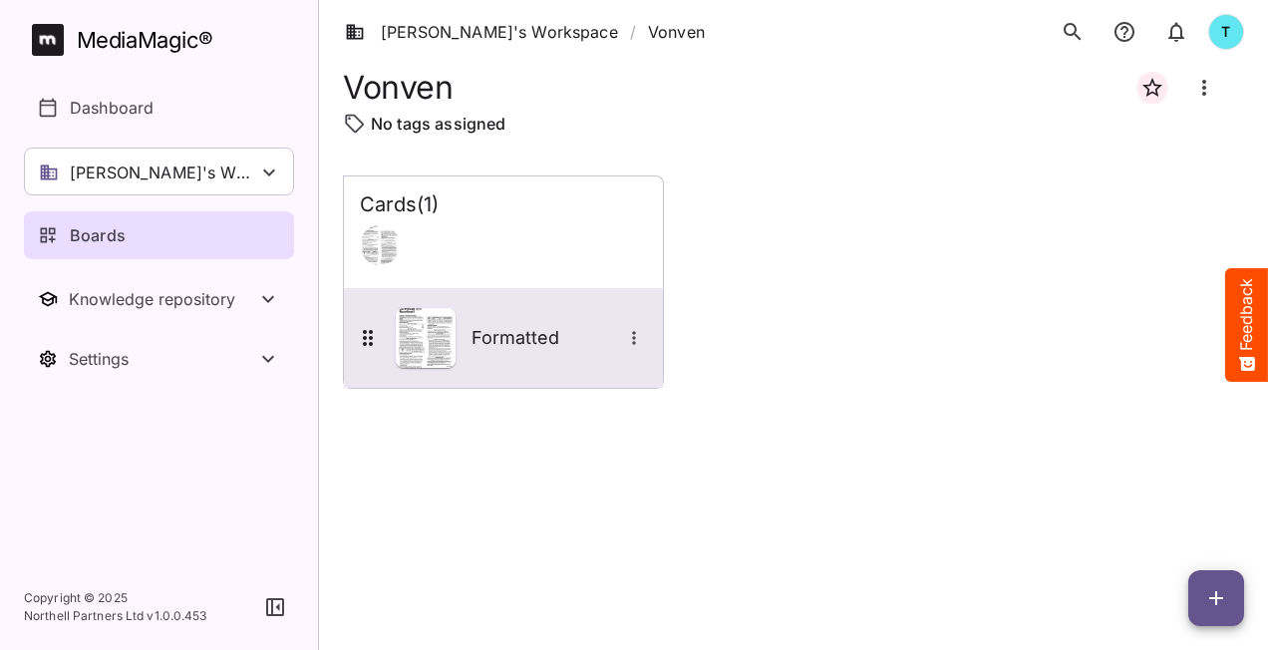
click at [366, 344] on icon at bounding box center [368, 338] width 10 height 16
click at [367, 371] on div "Formatted" at bounding box center [503, 338] width 319 height 100
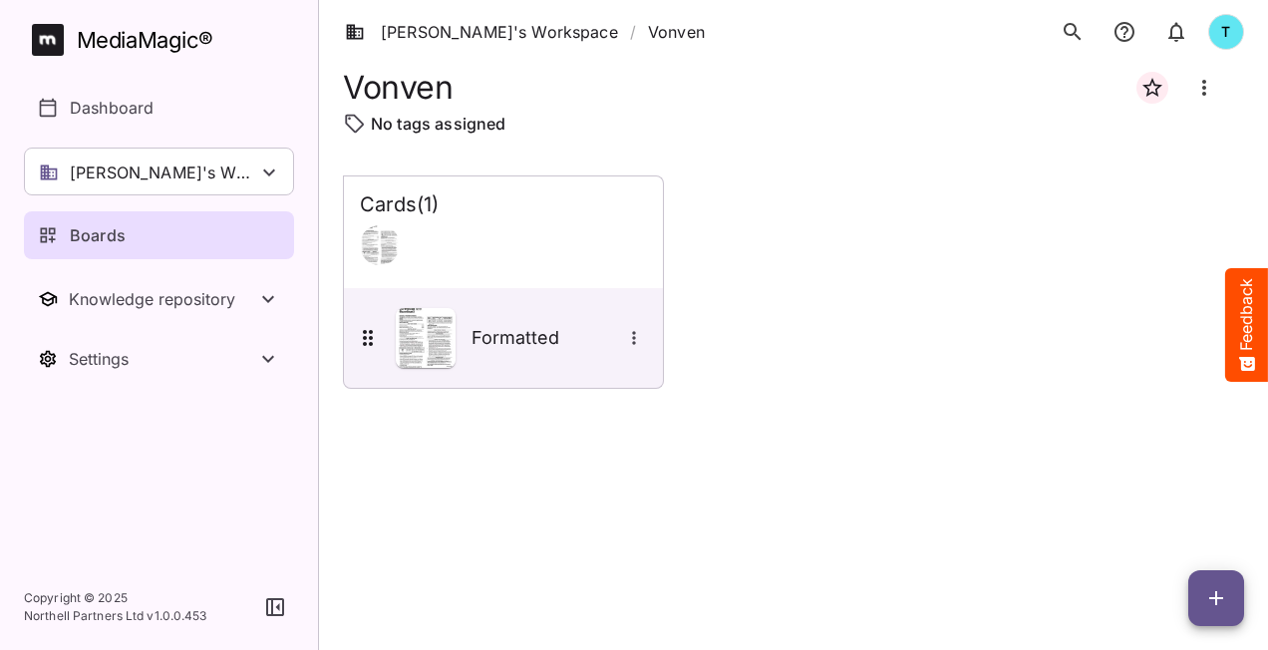
click at [183, 228] on div "Boards" at bounding box center [160, 235] width 244 height 24
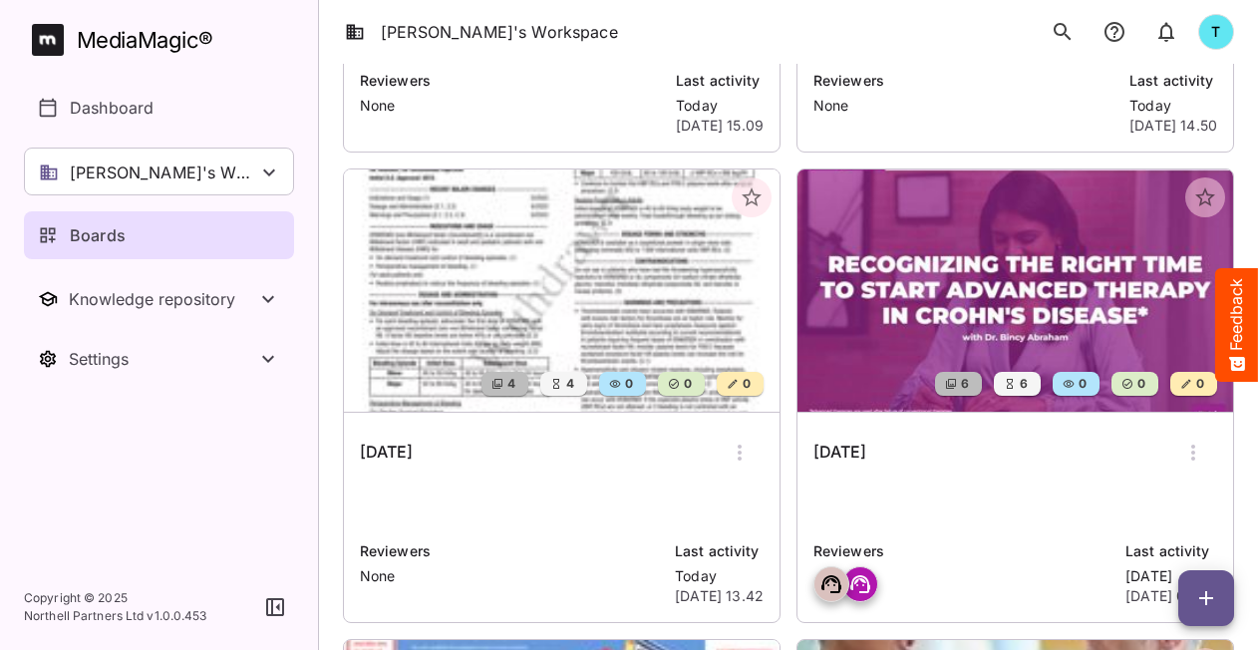
scroll to position [598, 0]
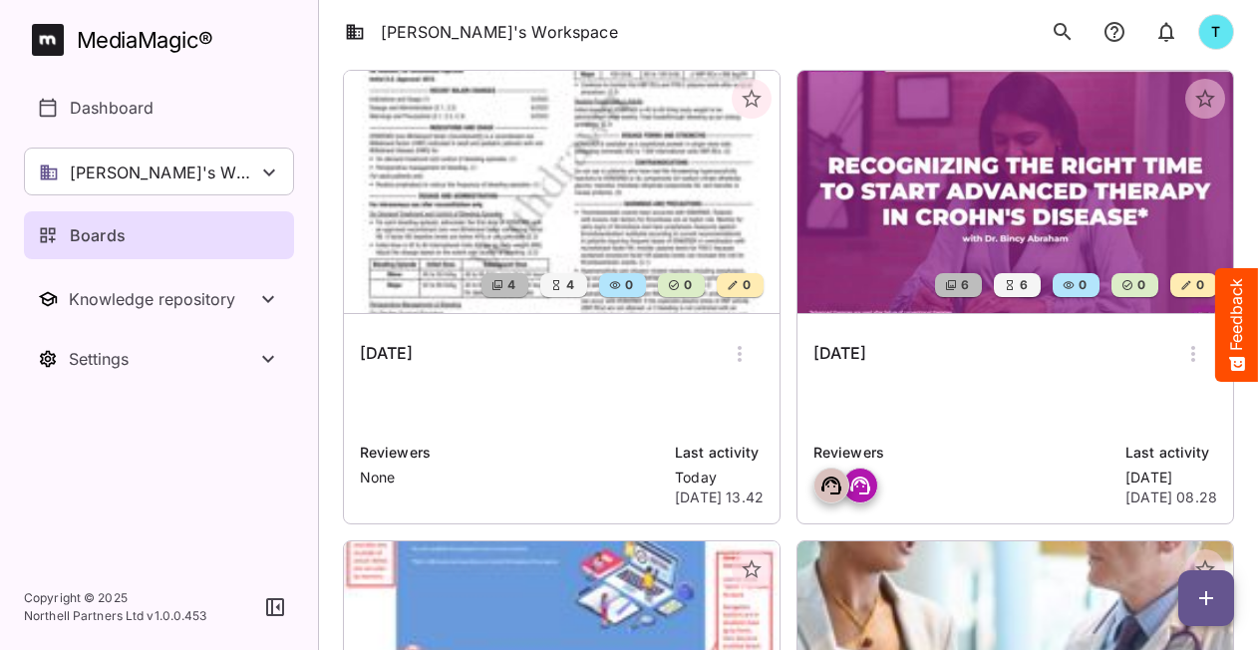
click at [560, 415] on p at bounding box center [562, 406] width 404 height 40
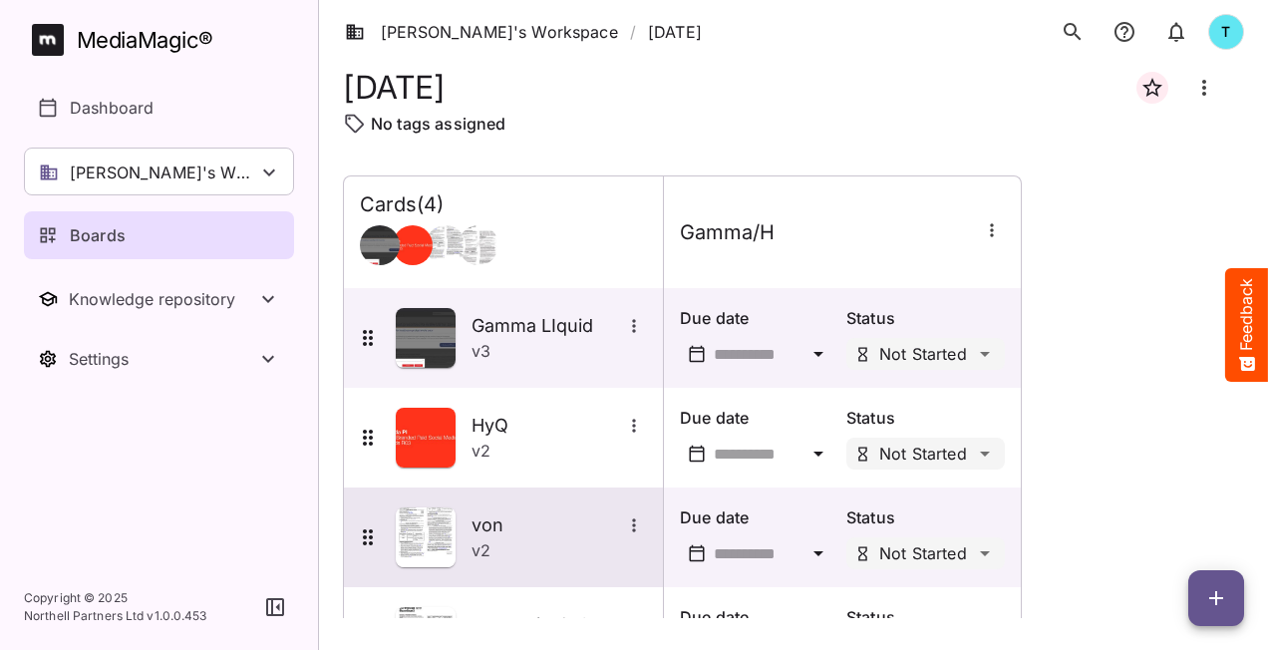
scroll to position [85, 0]
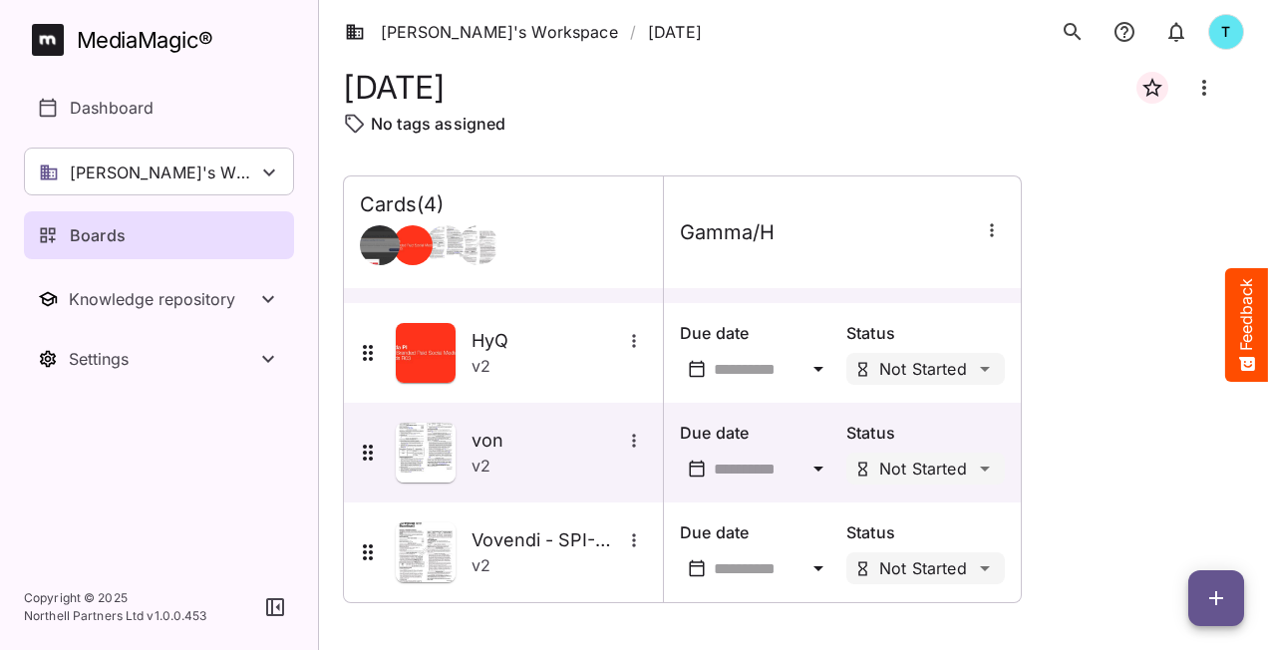
click at [1198, 605] on span "button" at bounding box center [1216, 598] width 56 height 24
click at [1125, 469] on p "Add new card" at bounding box center [1167, 471] width 108 height 24
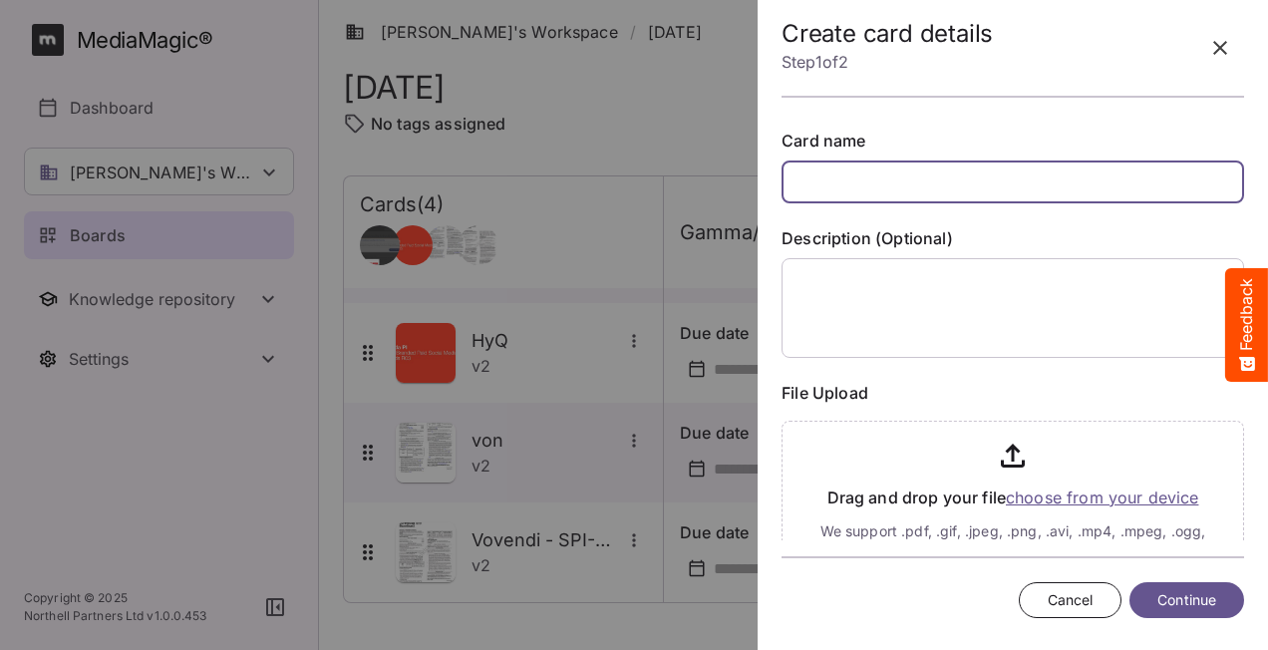
click at [837, 168] on input "text" at bounding box center [1013, 182] width 463 height 43
type input "***"
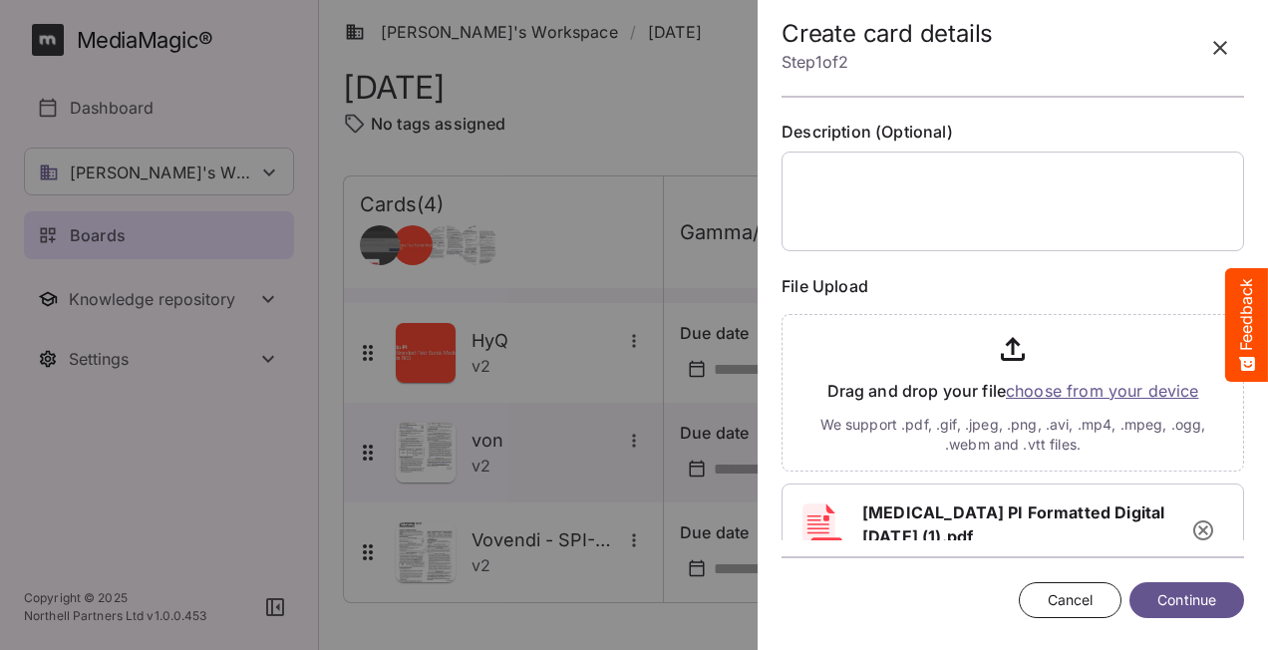
scroll to position [177, 0]
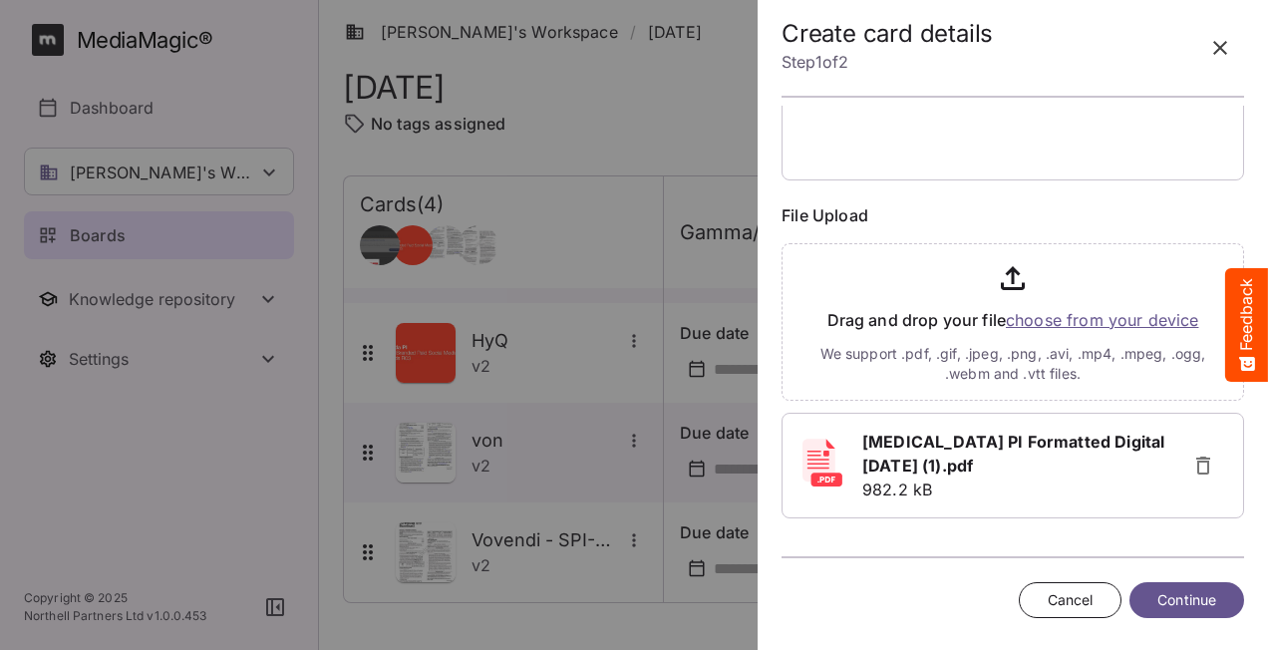
click at [1162, 608] on span "Continue" at bounding box center [1187, 600] width 59 height 25
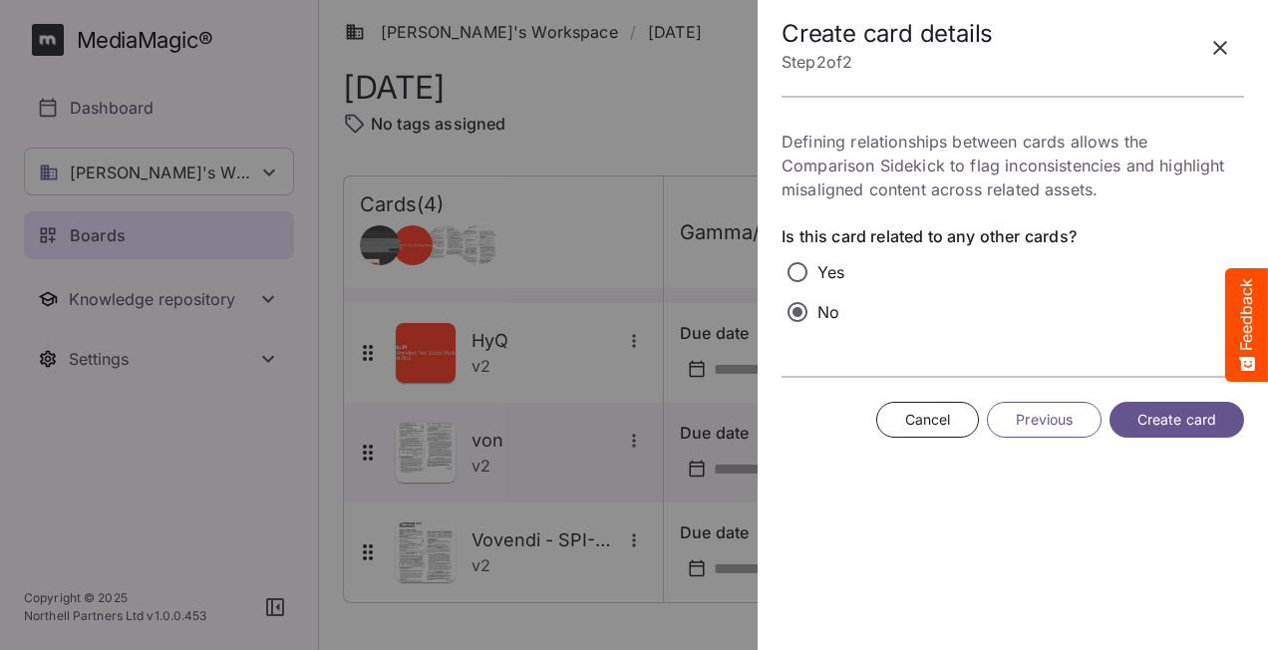
scroll to position [0, 0]
click at [1185, 419] on span "Create card" at bounding box center [1177, 420] width 79 height 25
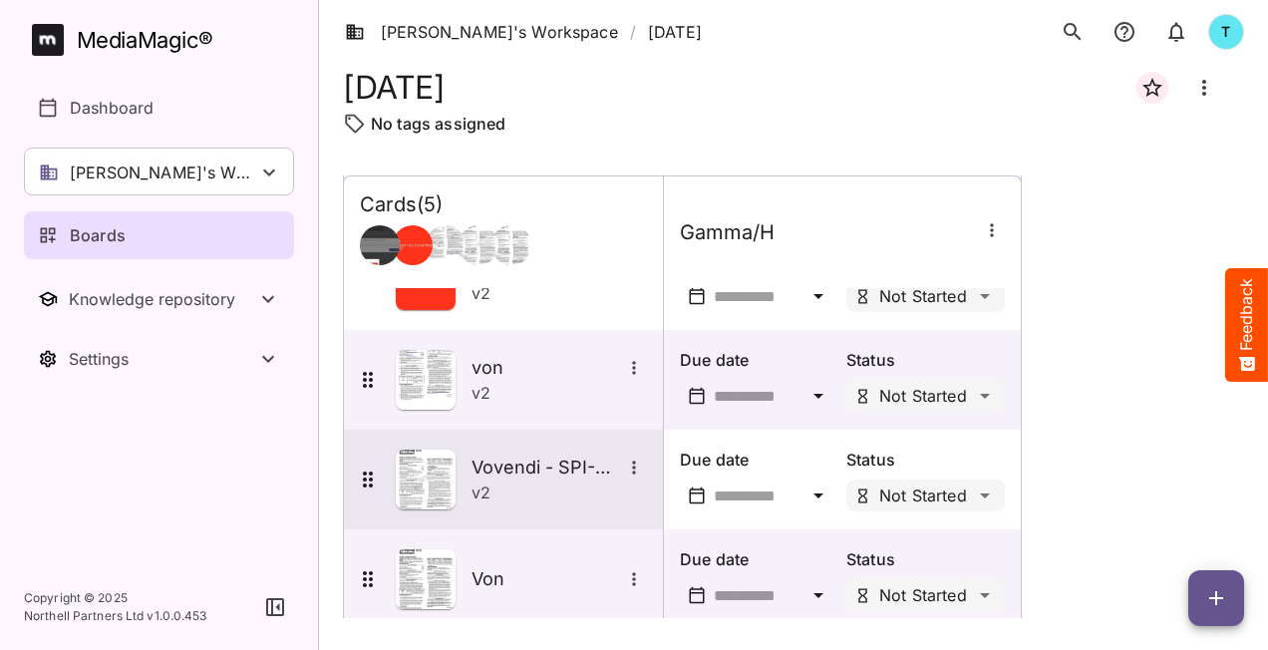
scroll to position [184, 0]
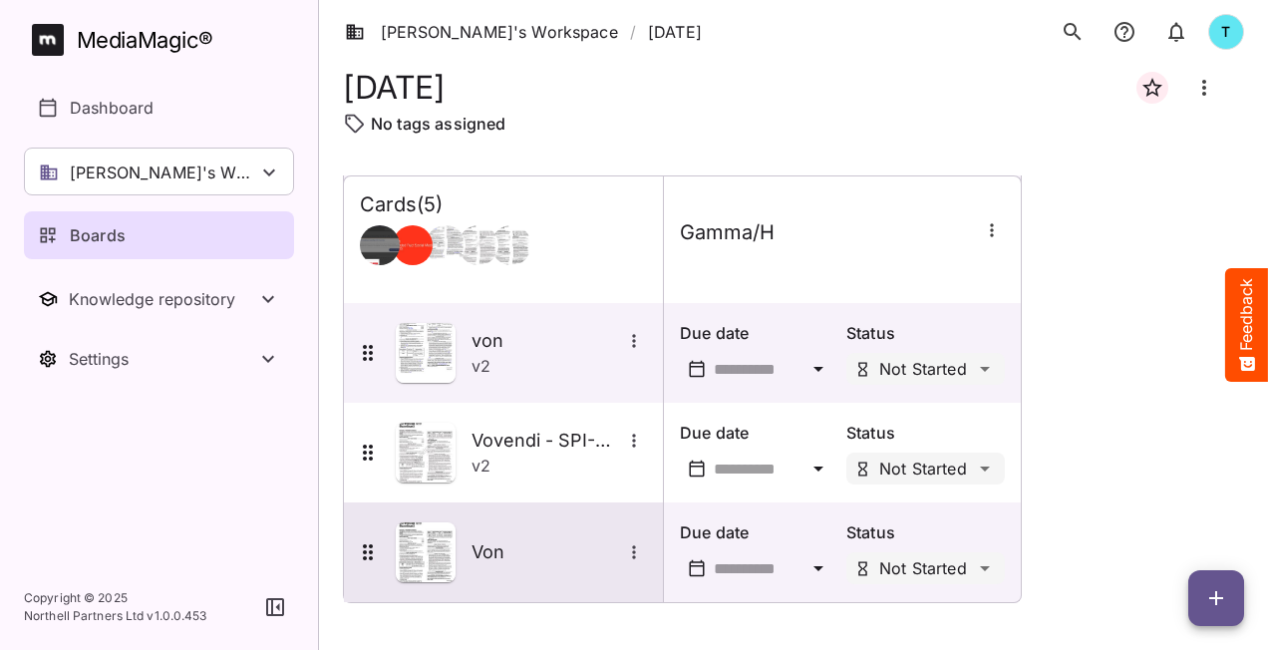
click at [634, 552] on icon "More options for Von" at bounding box center [634, 552] width 20 height 20
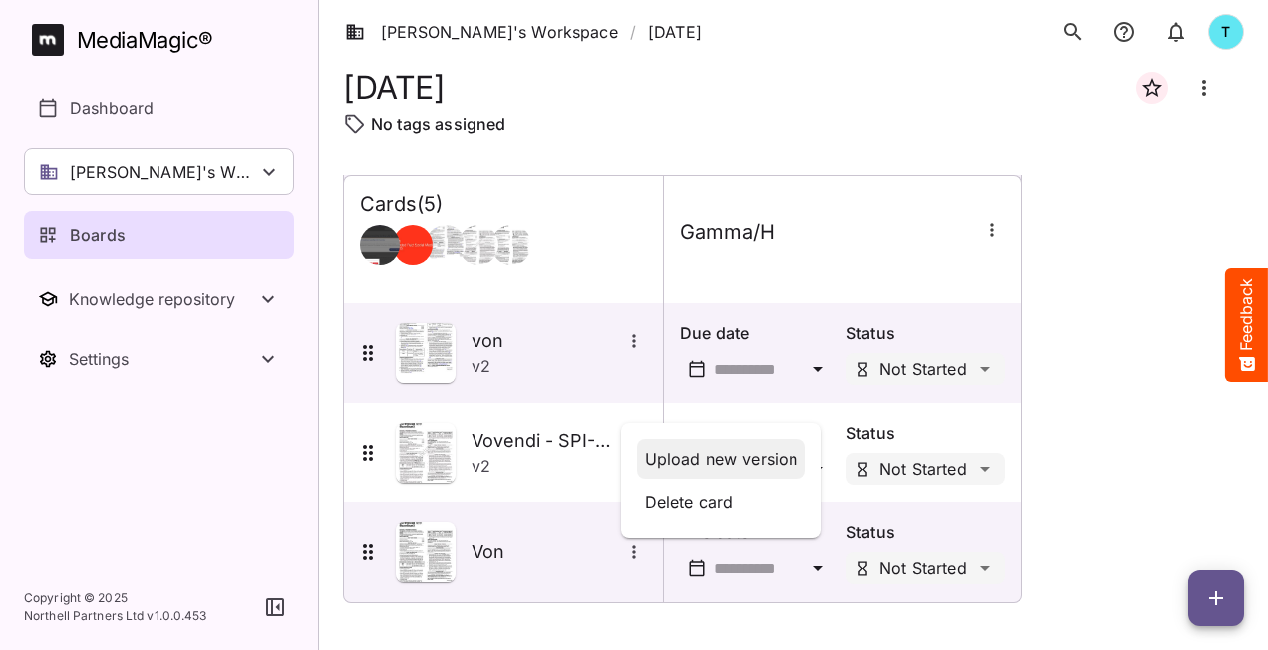
click at [699, 459] on p "Upload new version" at bounding box center [722, 459] width 154 height 24
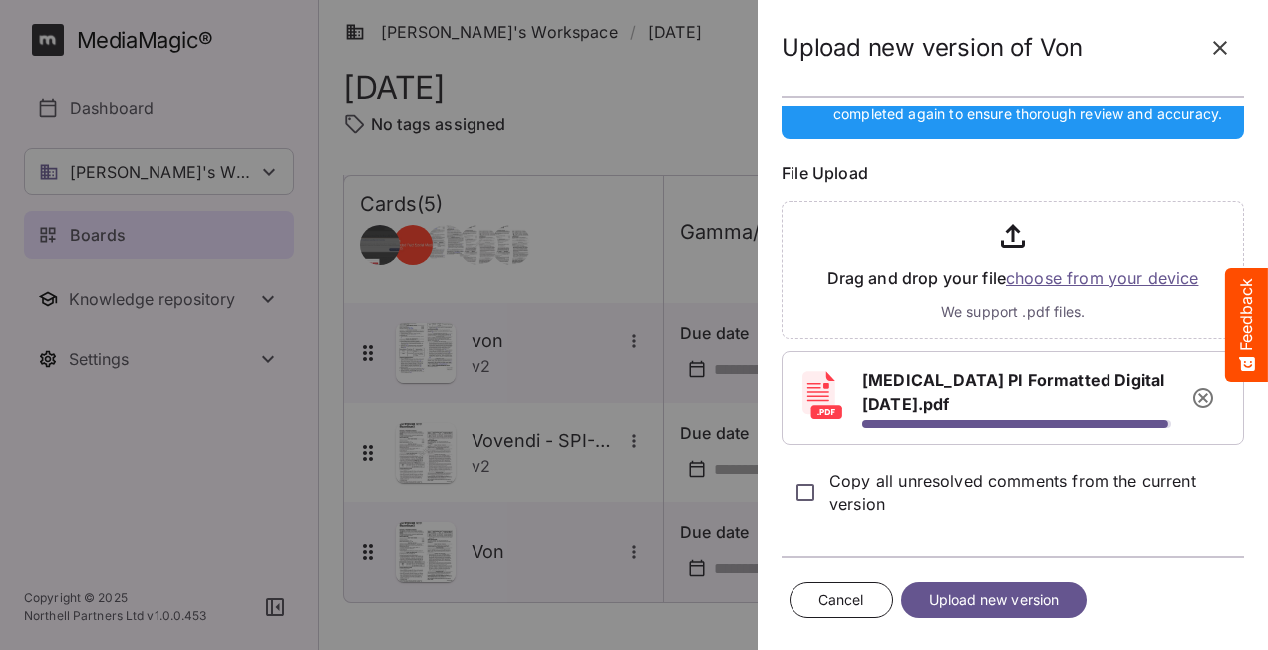
scroll to position [140, 0]
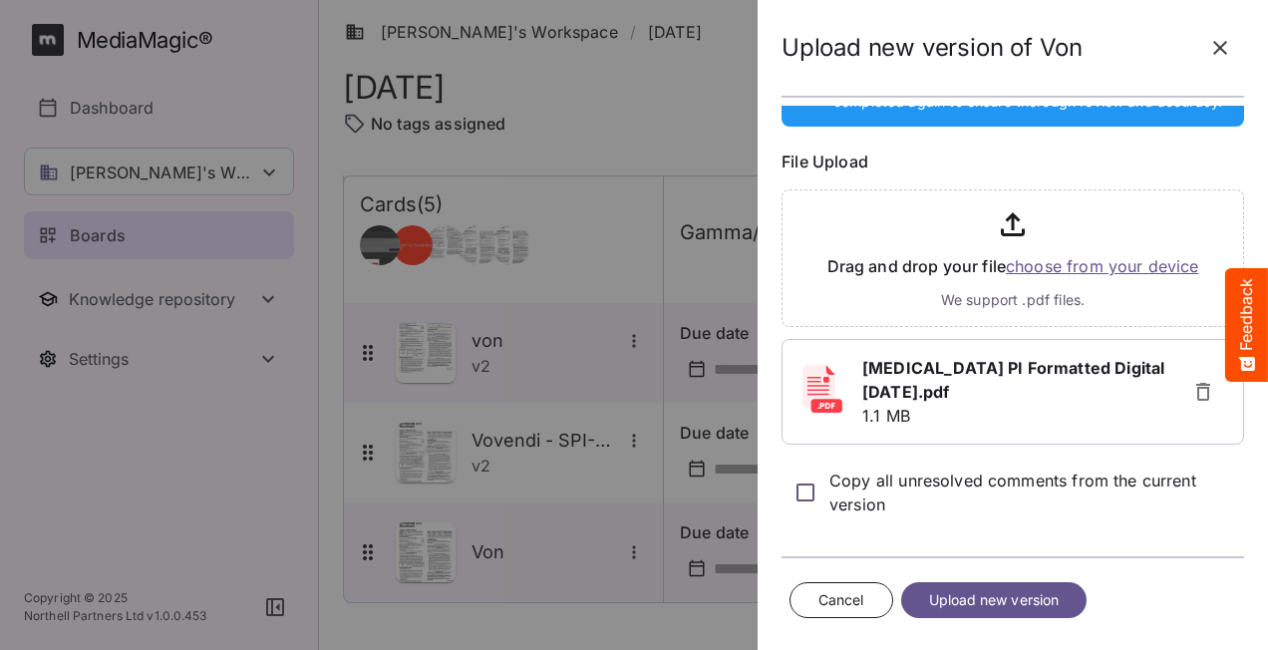
click at [1020, 598] on span "Upload new version" at bounding box center [994, 600] width 131 height 25
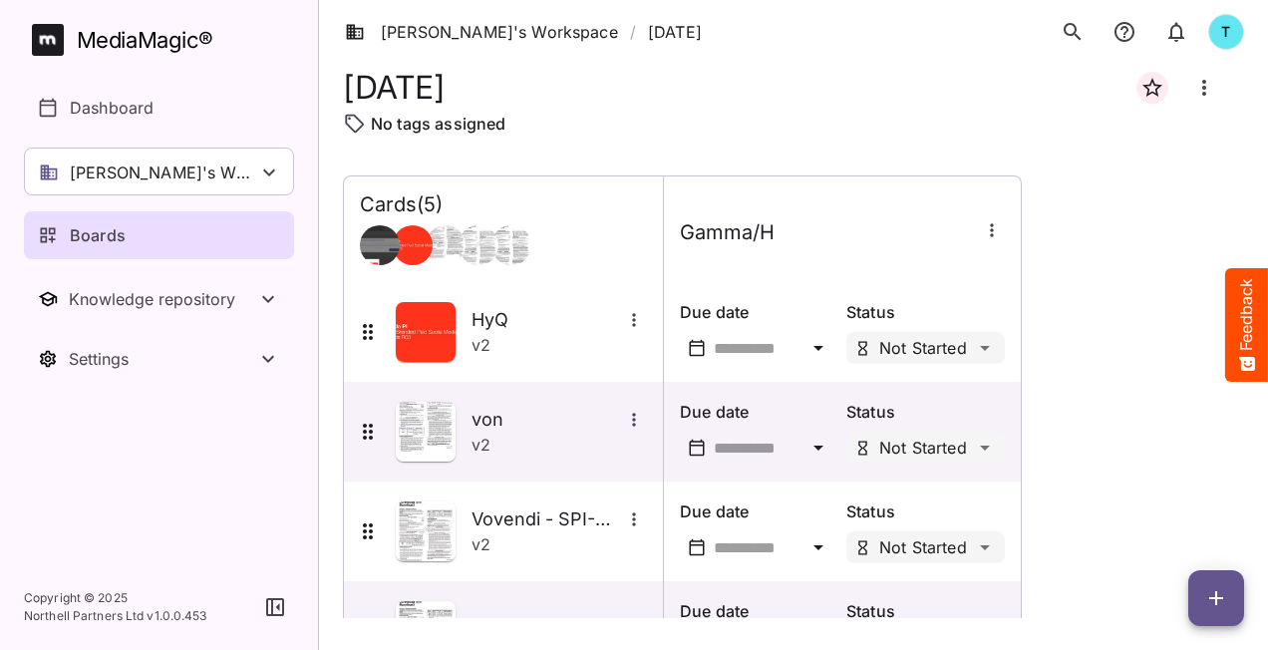
scroll to position [184, 0]
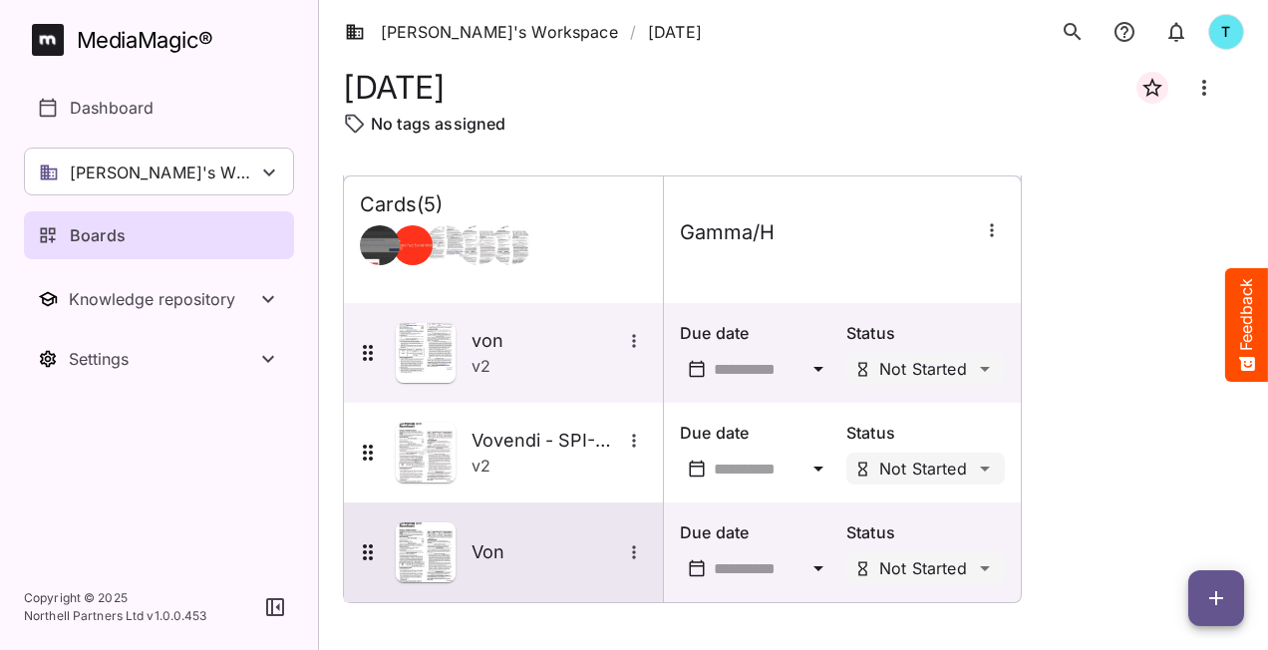
click at [632, 550] on icon "More options for Von" at bounding box center [634, 552] width 20 height 20
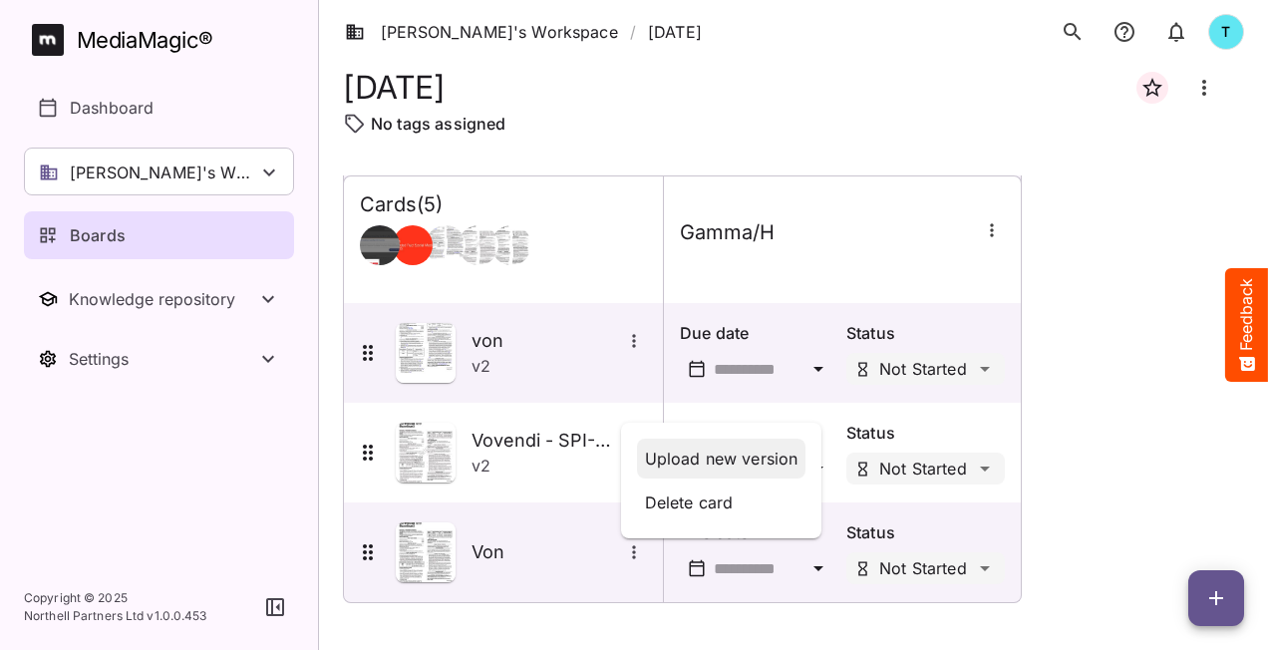
click at [709, 469] on p "Upload new version" at bounding box center [722, 459] width 154 height 24
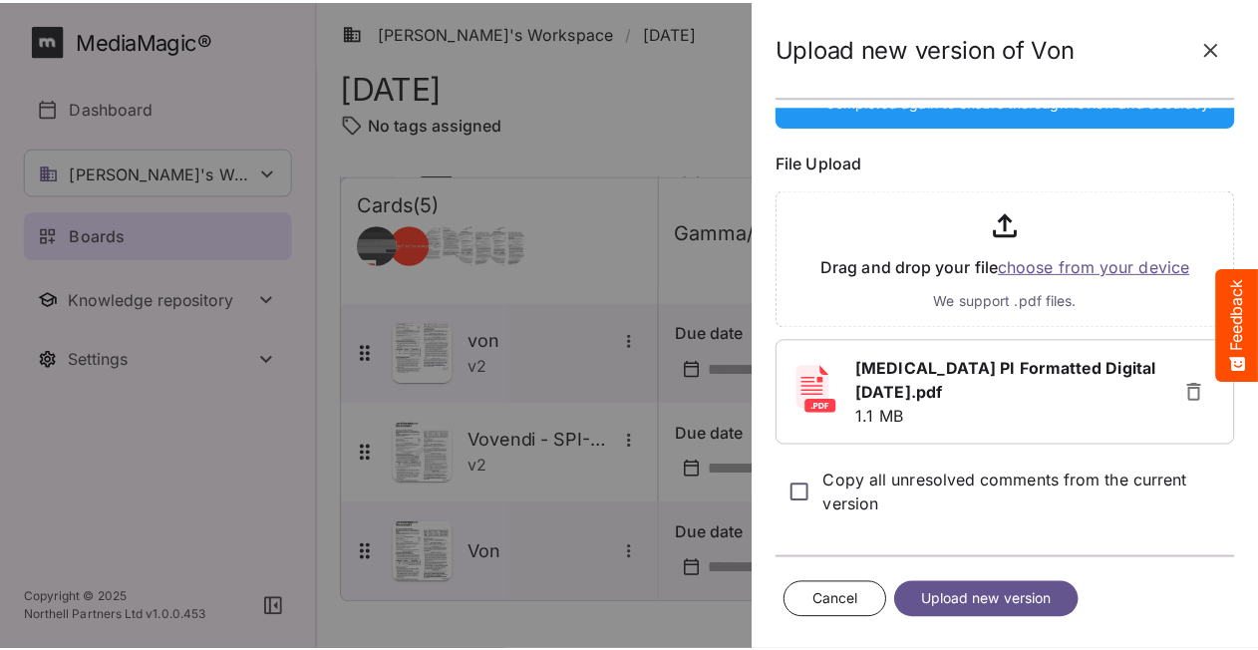
scroll to position [152, 0]
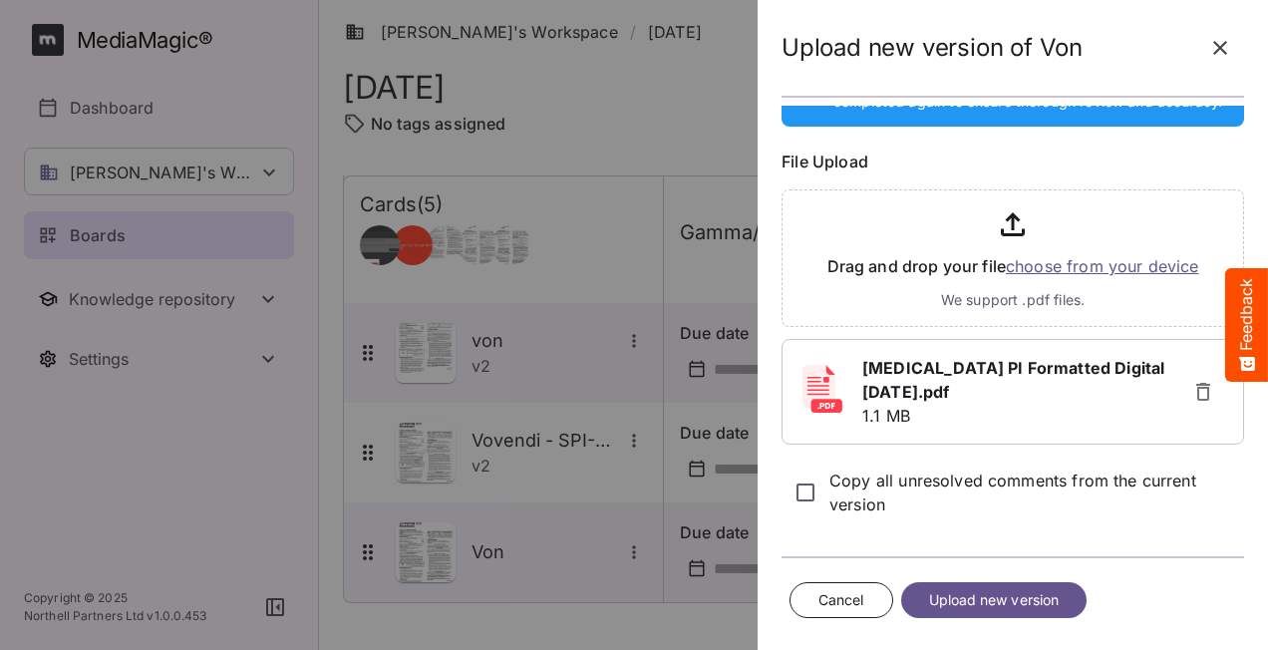
click at [1010, 598] on span "Upload new version" at bounding box center [994, 600] width 131 height 25
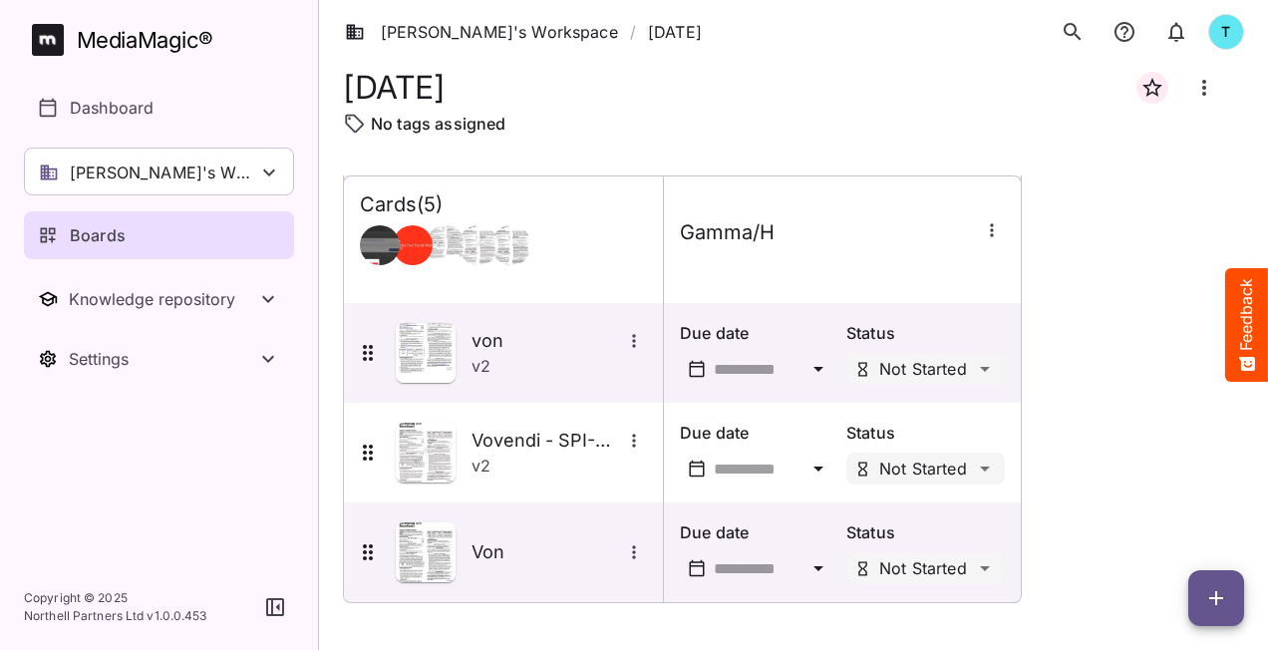
click at [983, 567] on div "Tim's Workspace / 10.3.25 T MediaMagic ® Dashboard Tim's Workspace Camille's Wo…" at bounding box center [634, 320] width 1268 height 641
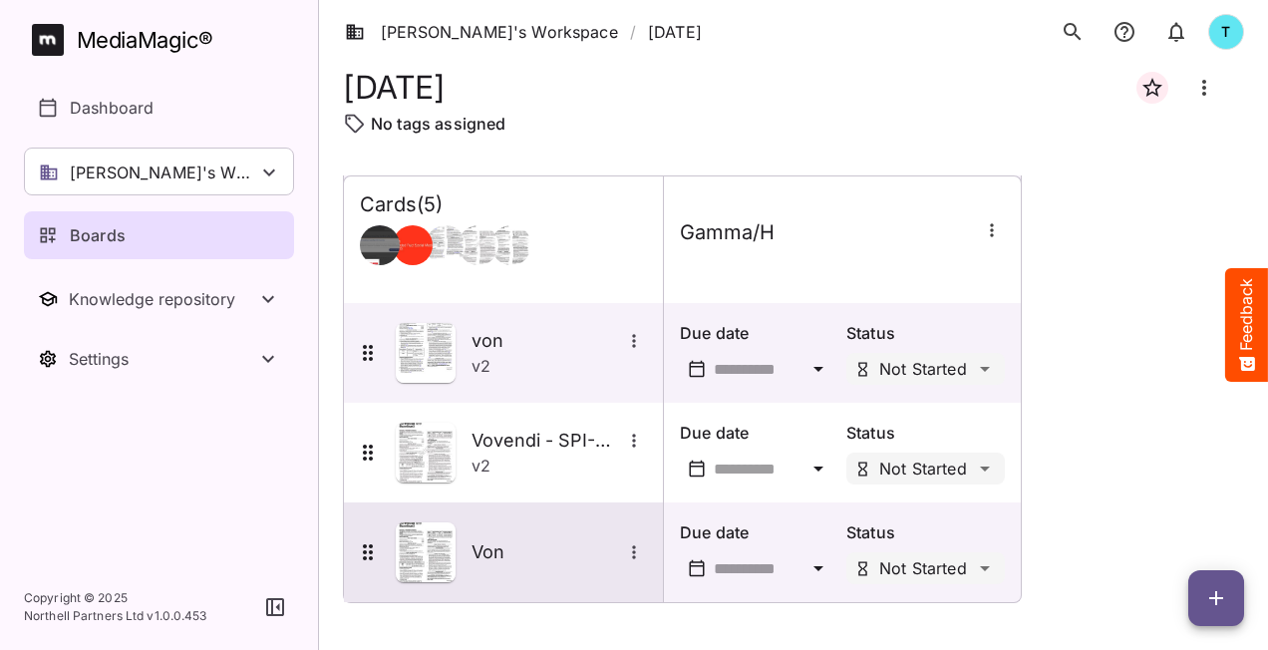
click at [638, 551] on icon "More options for Von" at bounding box center [634, 552] width 20 height 20
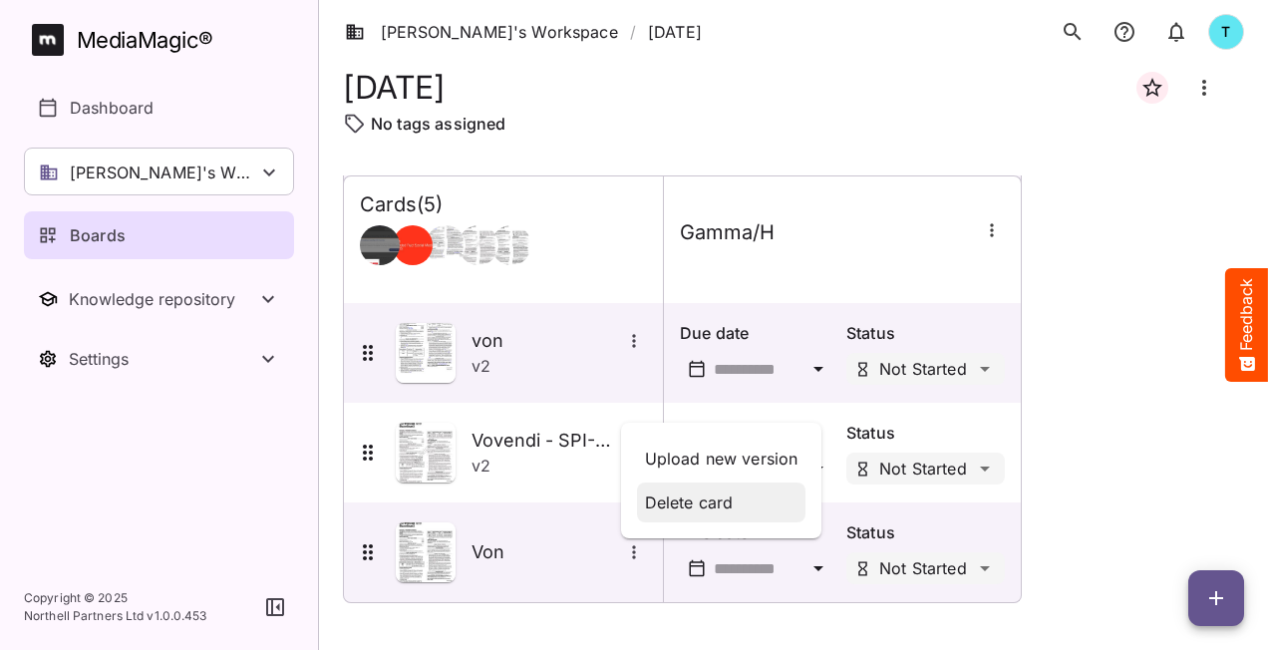
click at [657, 510] on p "Delete card" at bounding box center [722, 503] width 154 height 24
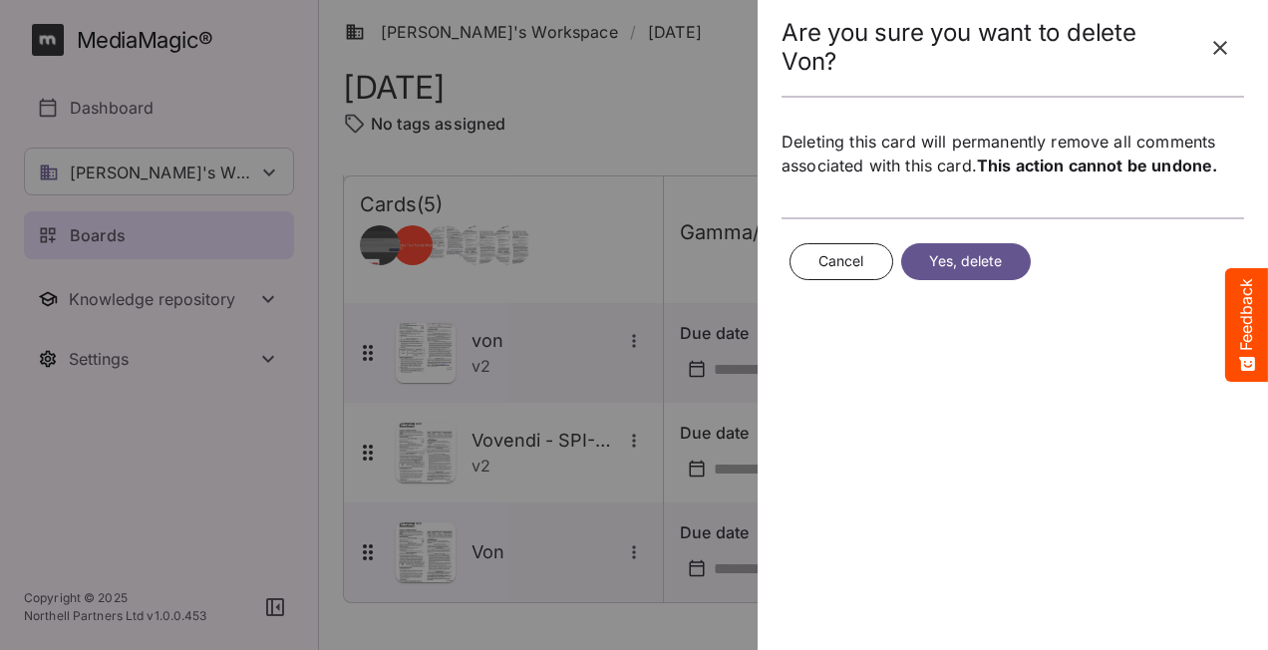
click at [963, 257] on span "Yes, delete" at bounding box center [966, 261] width 74 height 25
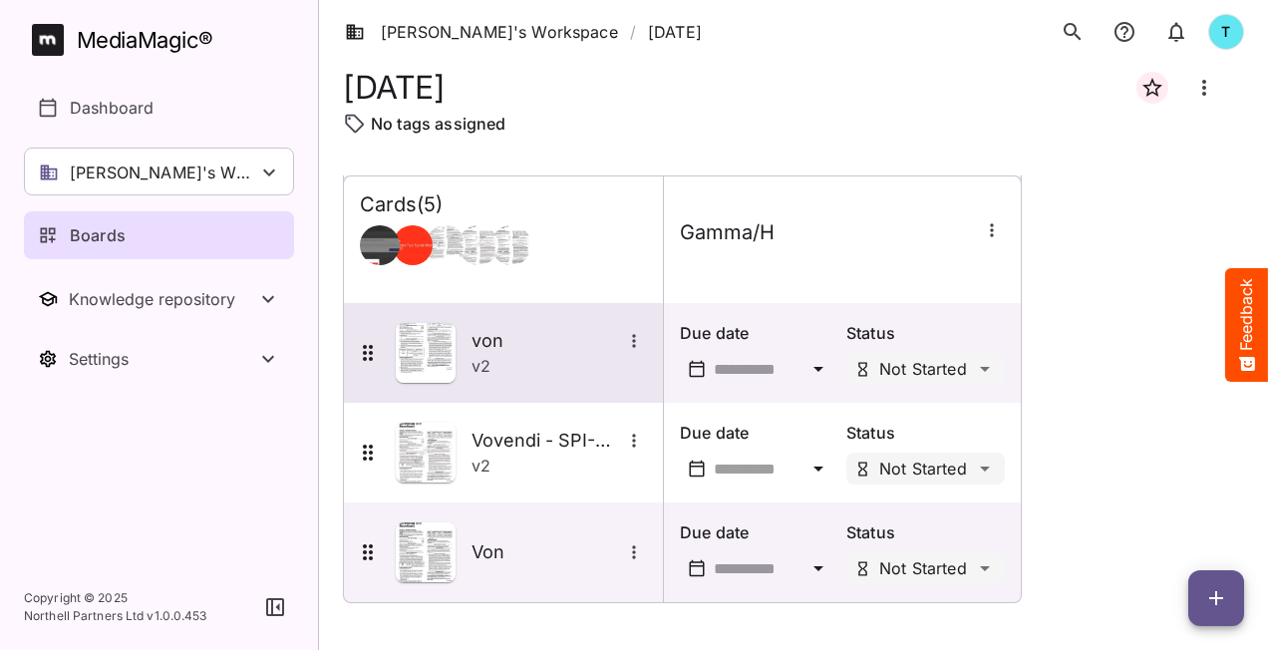
click at [640, 339] on icon "More options for von" at bounding box center [634, 341] width 20 height 20
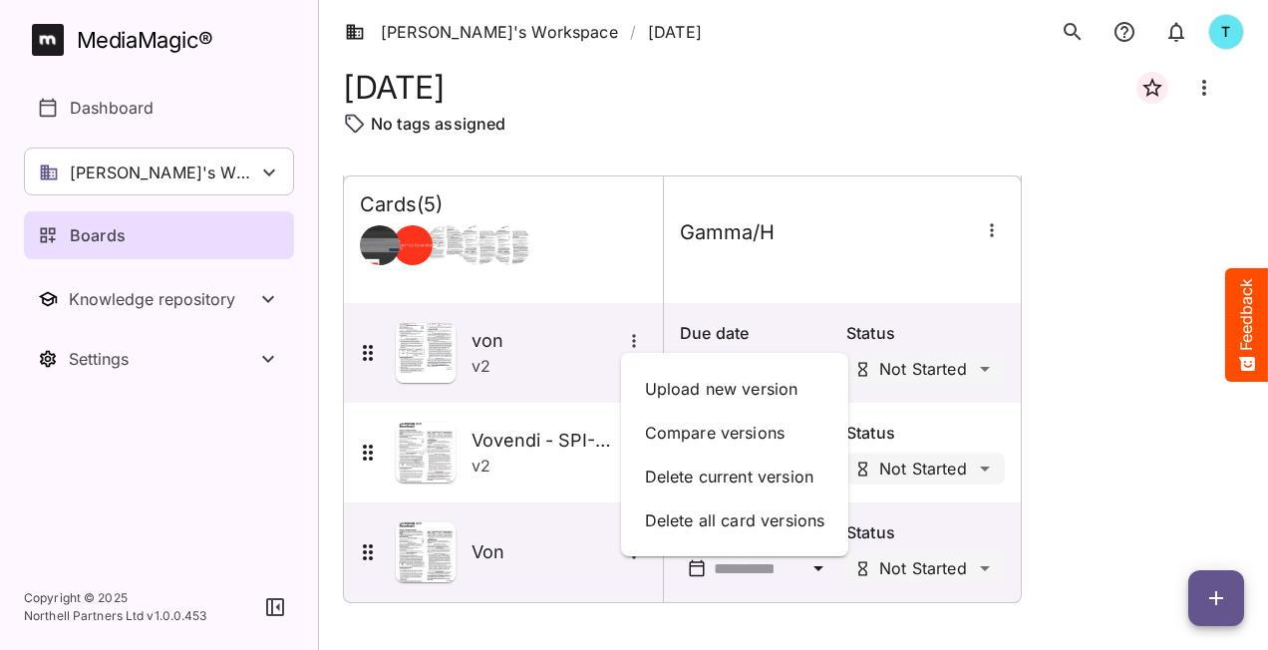
click at [1023, 435] on div at bounding box center [634, 325] width 1268 height 650
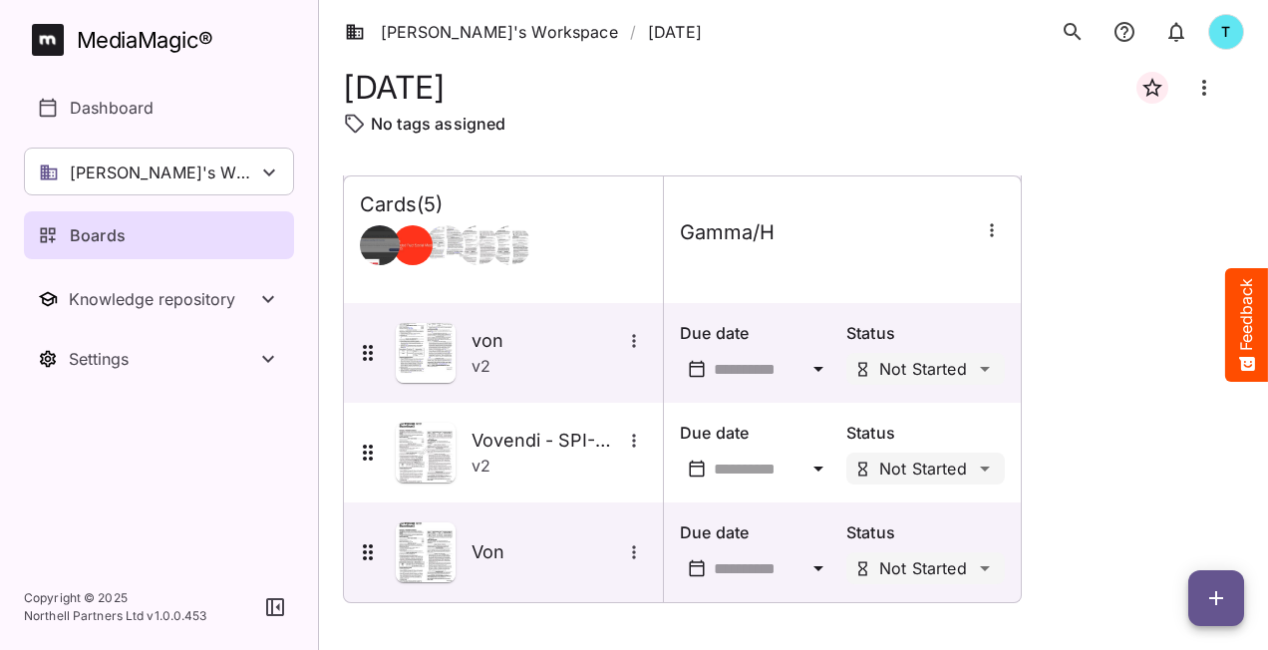
click at [985, 221] on icon "button" at bounding box center [992, 230] width 20 height 20
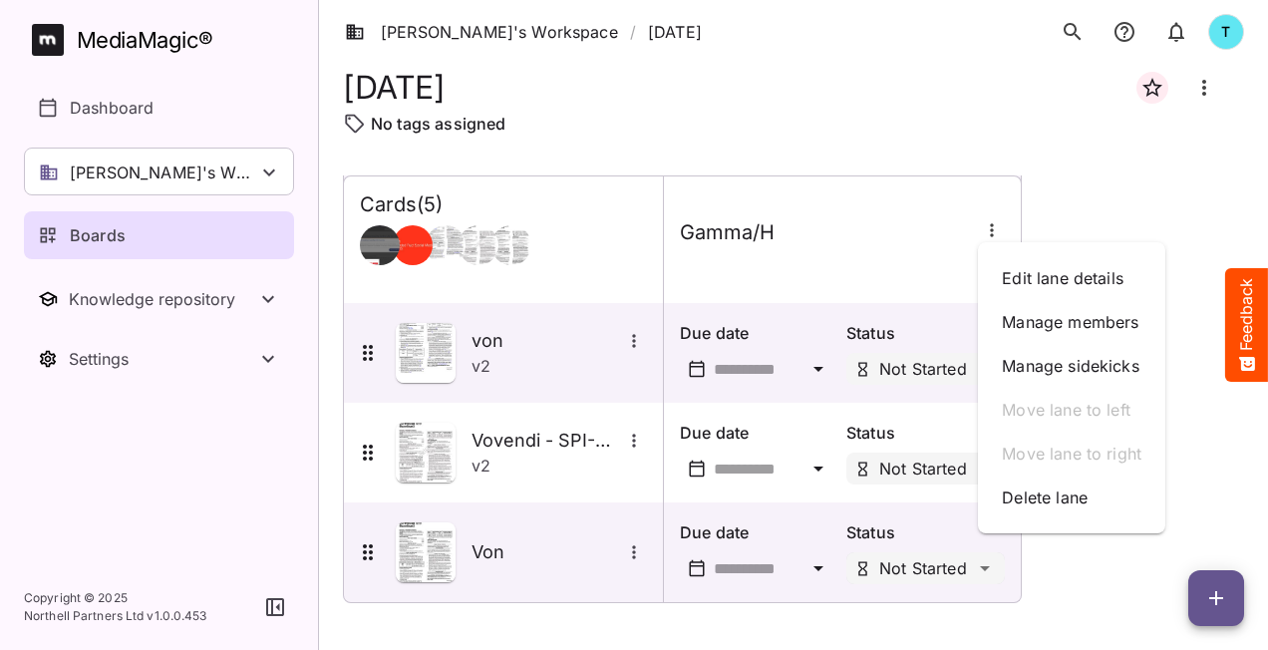
drag, startPoint x: 982, startPoint y: 582, endPoint x: 953, endPoint y: 582, distance: 28.9
click at [983, 582] on div at bounding box center [634, 325] width 1268 height 650
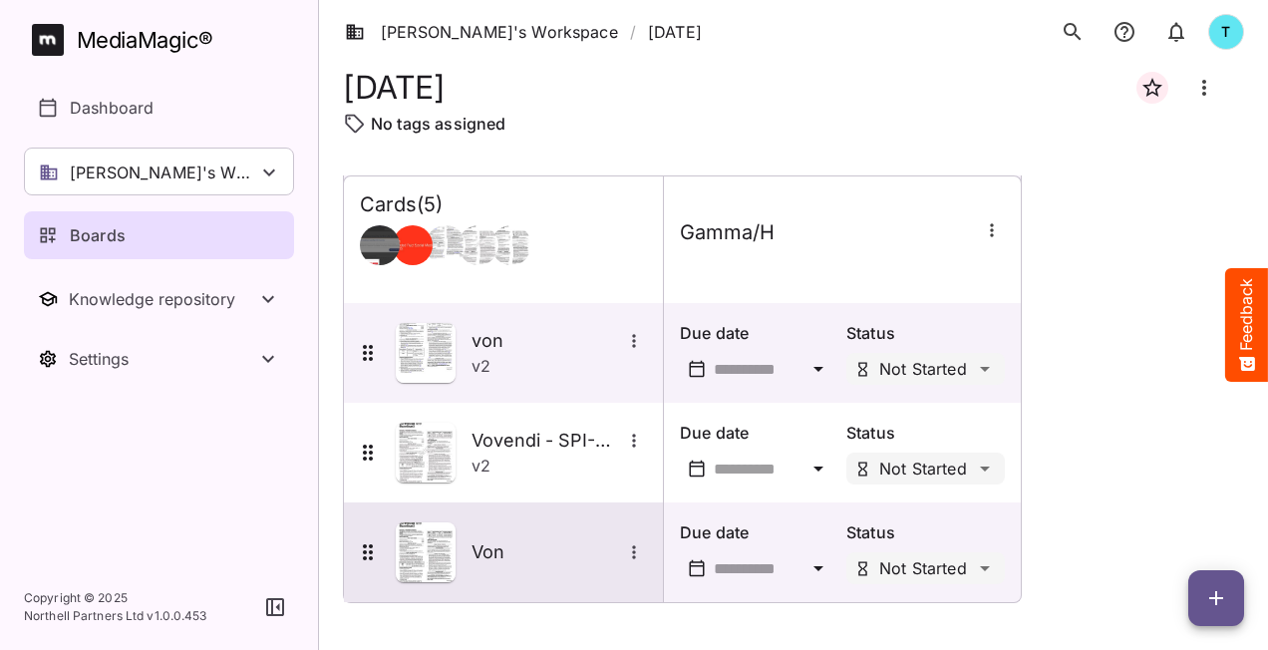
click at [635, 550] on icon "More options for Von" at bounding box center [634, 552] width 20 height 20
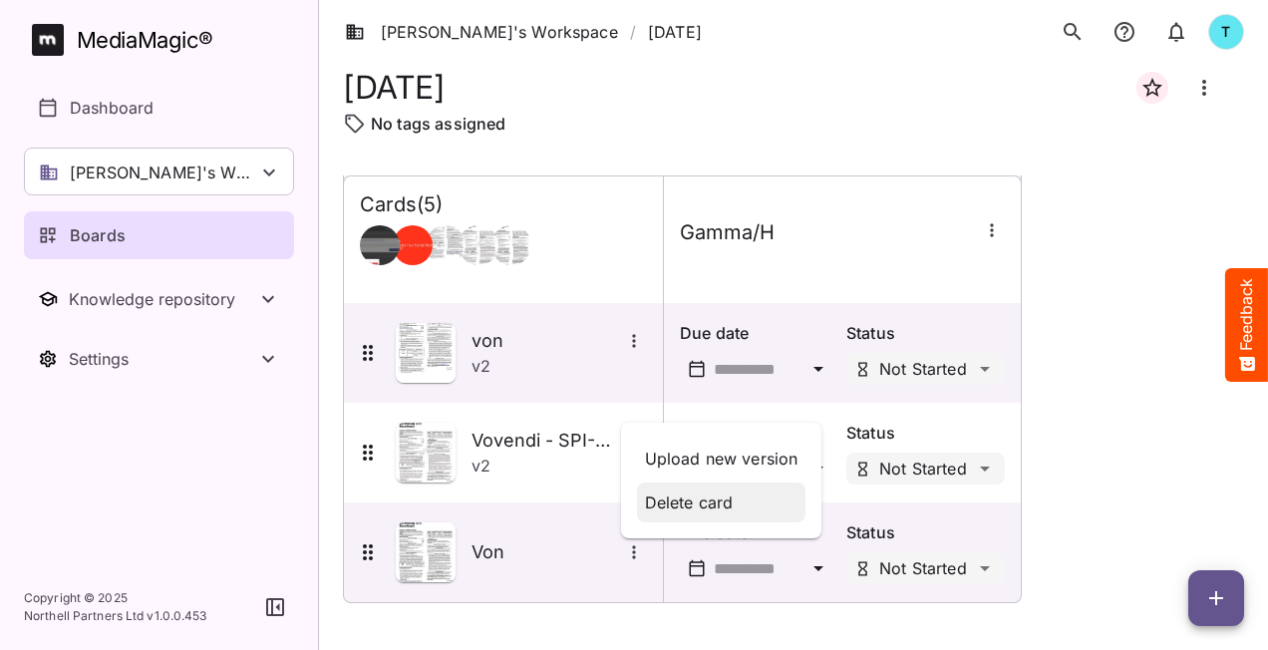
click at [678, 499] on p "Delete card" at bounding box center [722, 503] width 154 height 24
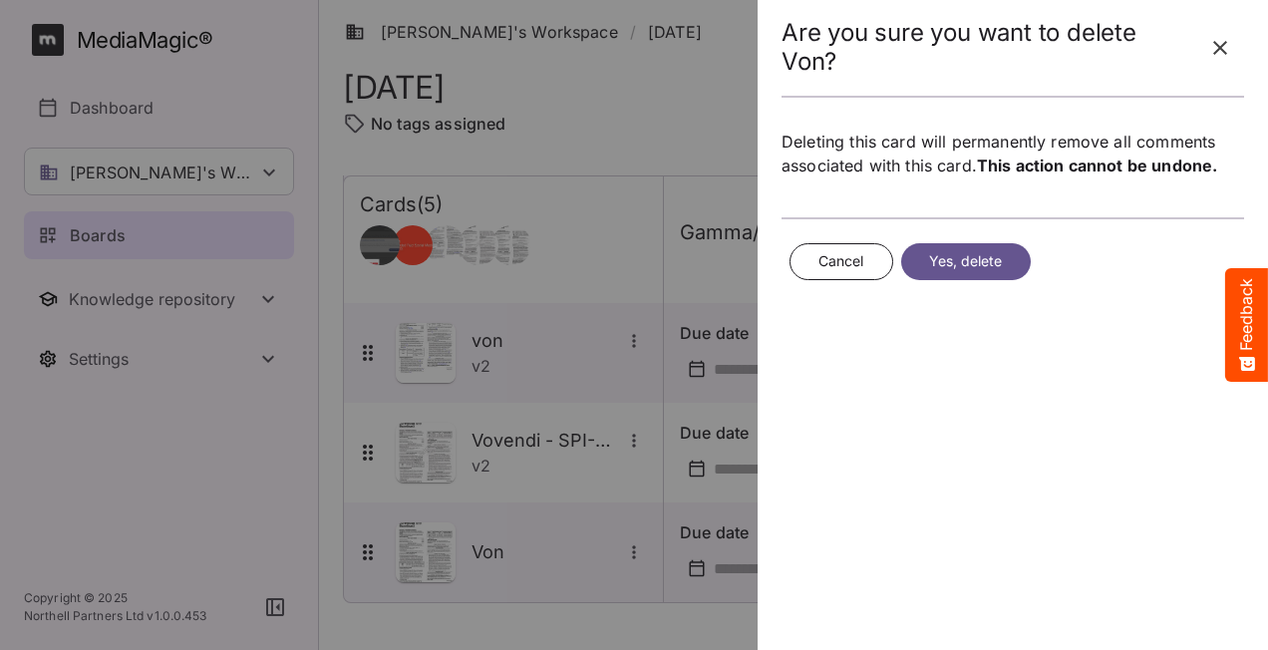
click at [932, 249] on span "Yes, delete" at bounding box center [966, 261] width 74 height 25
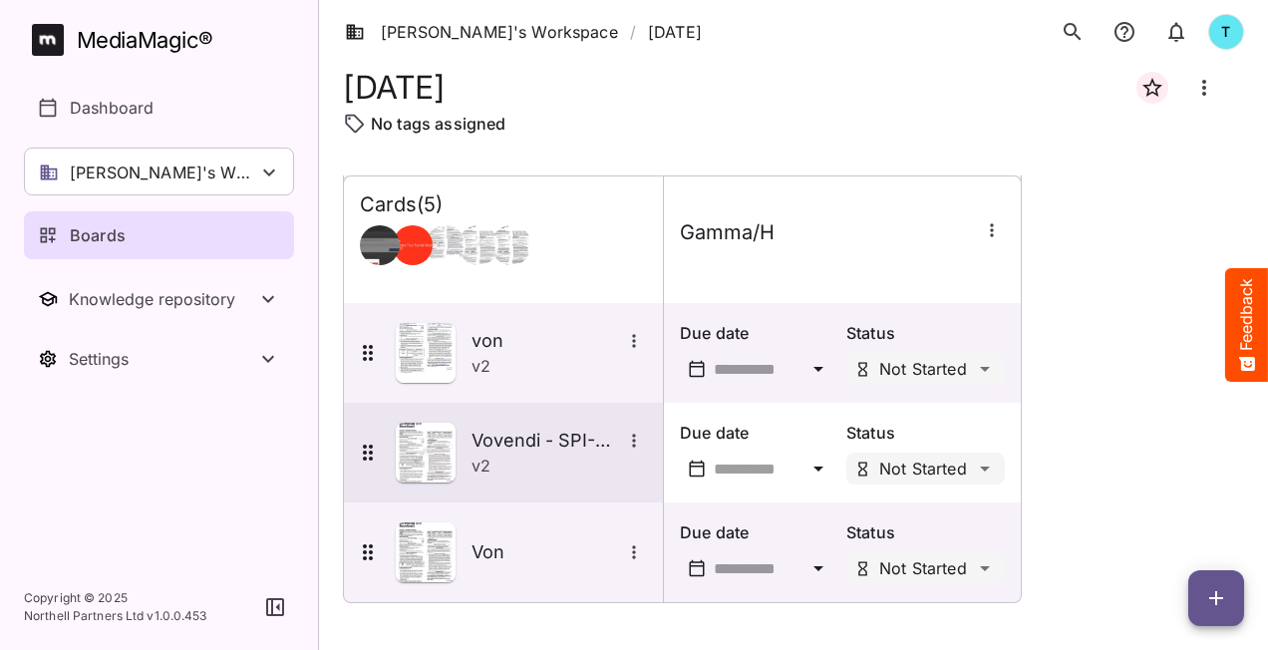
click at [630, 435] on icon "More options for Vovendi - SPI-0580" at bounding box center [634, 441] width 20 height 20
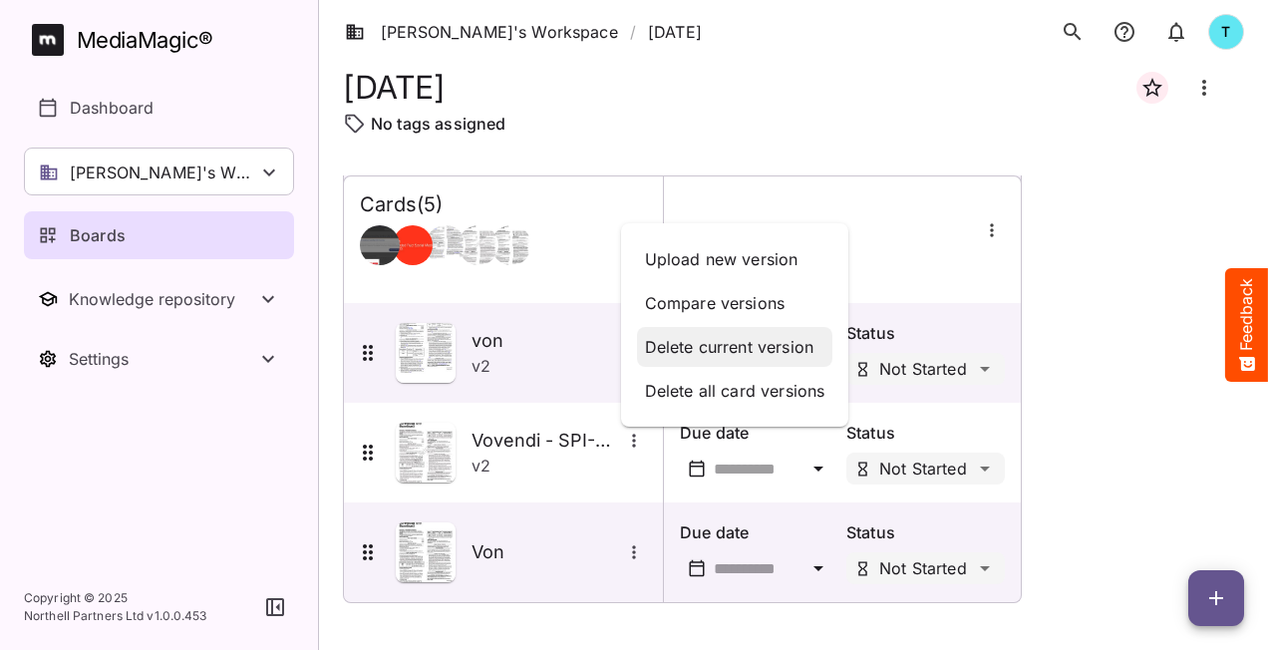
click at [688, 334] on div "Delete current version" at bounding box center [735, 347] width 196 height 40
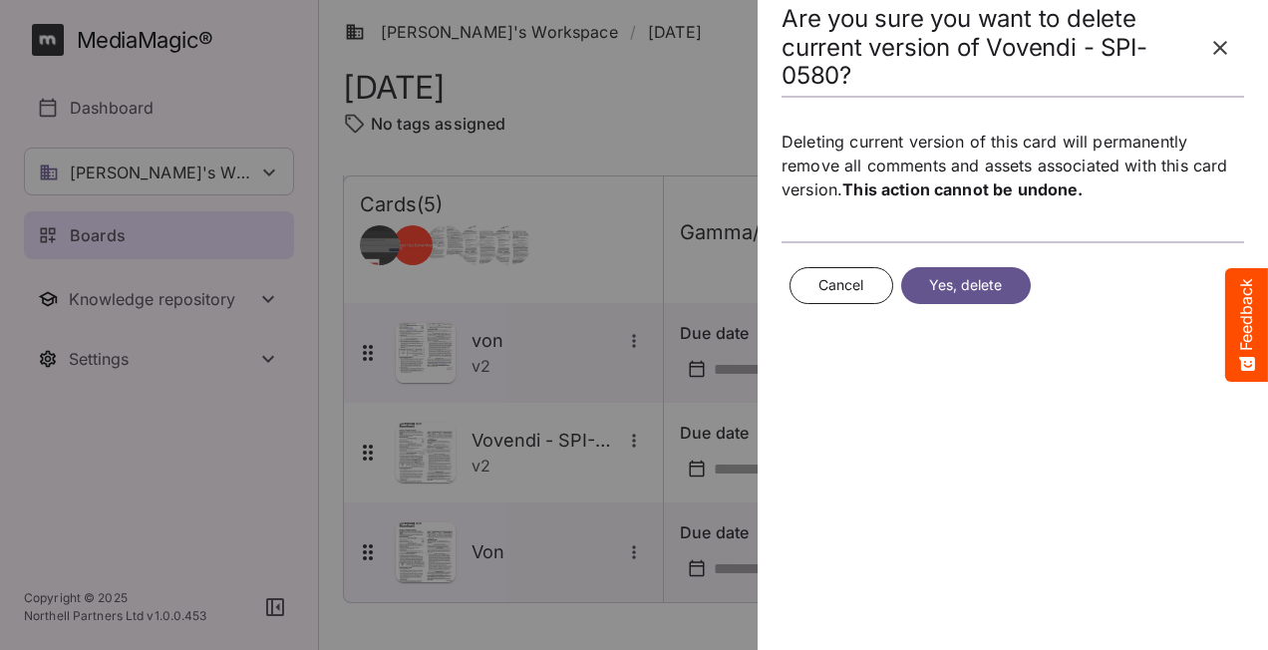
click at [927, 279] on button "Yes, delete" at bounding box center [966, 285] width 130 height 37
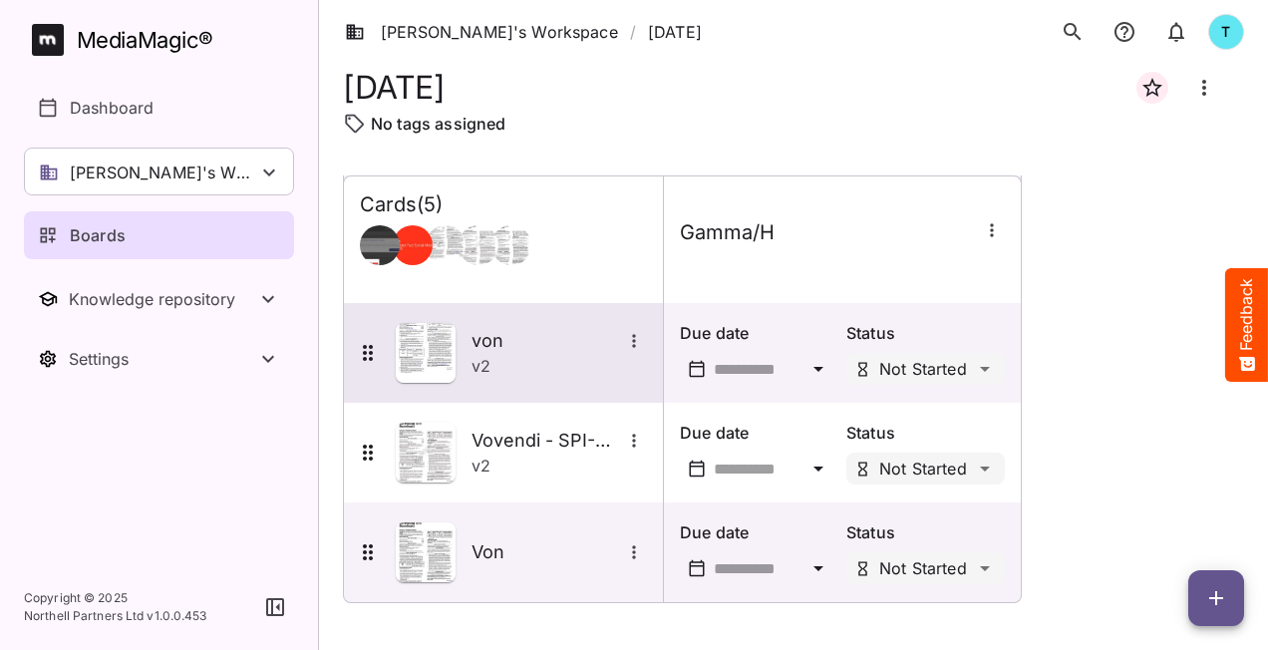
click at [642, 347] on icon "More options for von" at bounding box center [634, 341] width 20 height 20
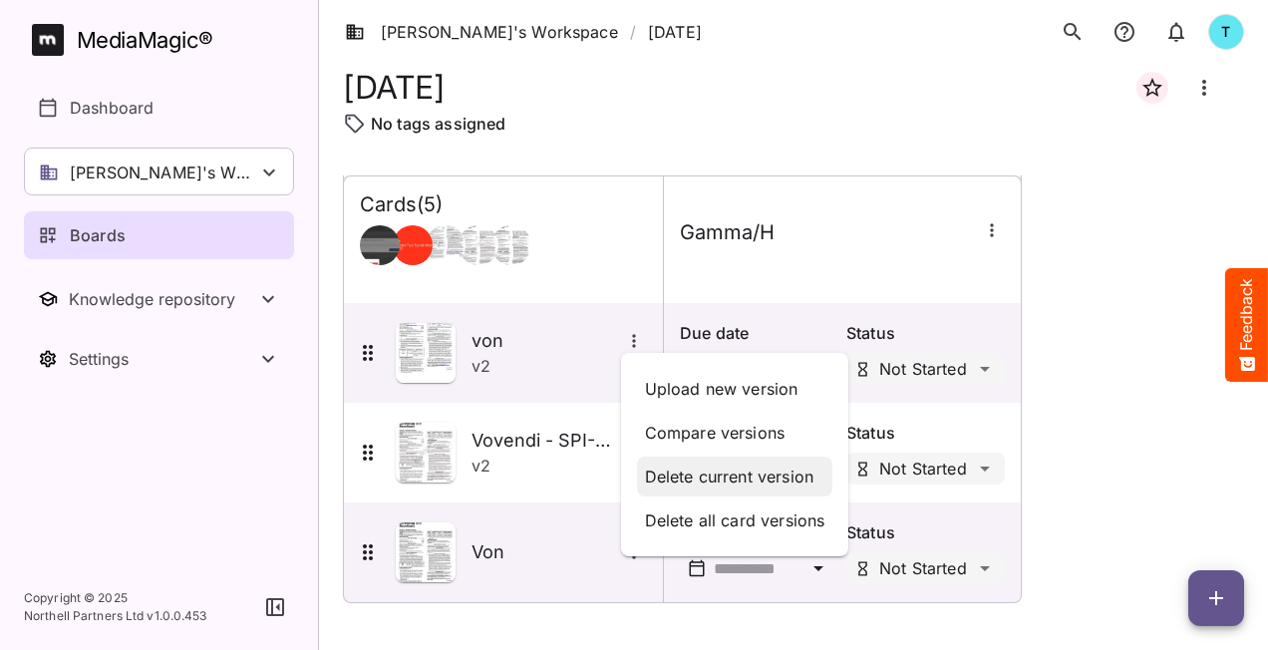
click at [713, 473] on p "Delete current version" at bounding box center [735, 477] width 180 height 24
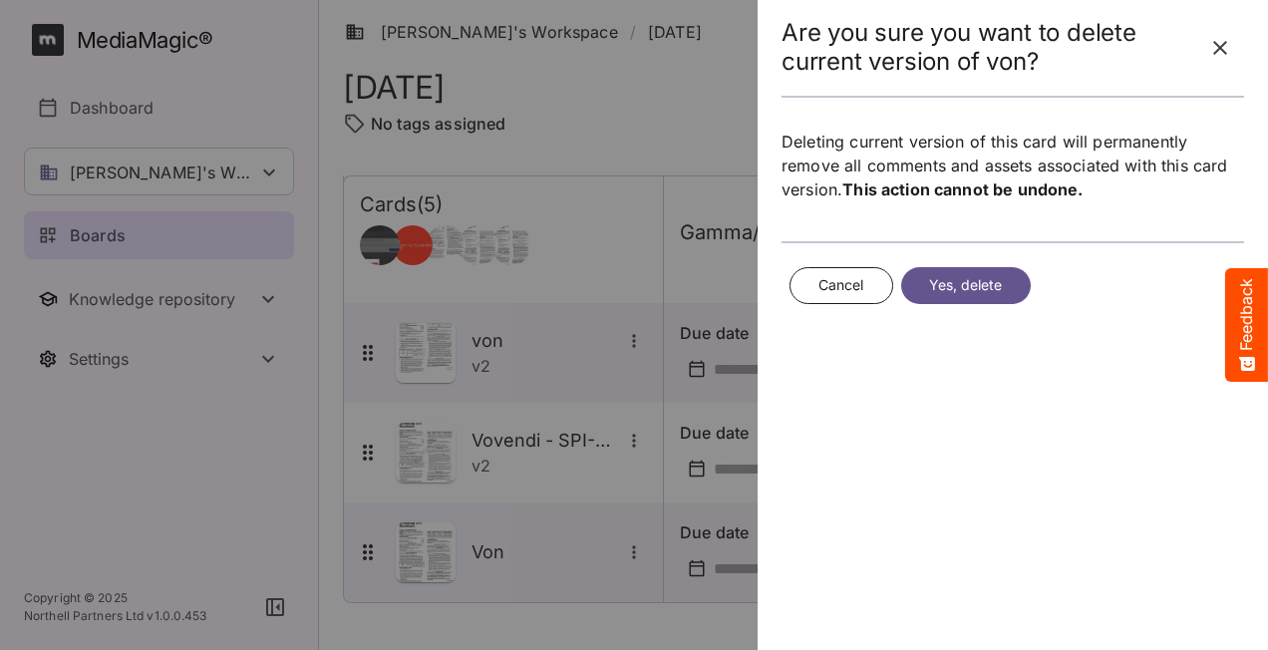
click at [965, 285] on span "Yes, delete" at bounding box center [966, 285] width 74 height 25
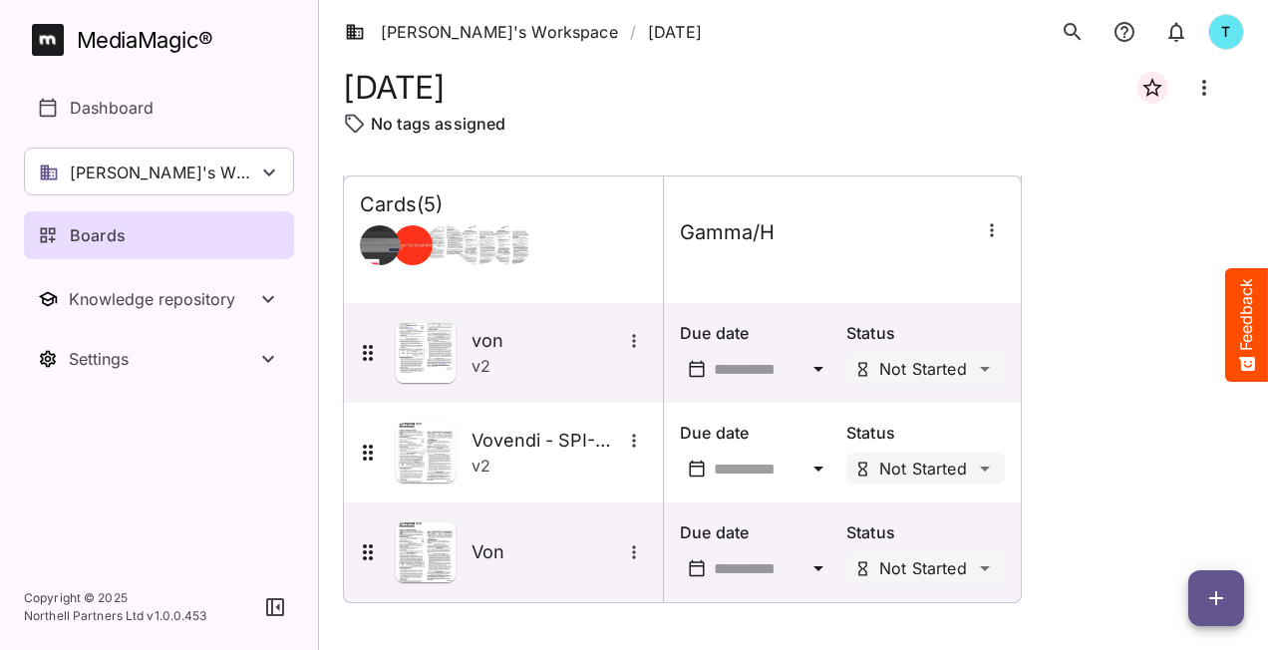
click at [502, 254] on div at bounding box center [512, 245] width 40 height 40
click at [261, 241] on div "Boards" at bounding box center [160, 235] width 244 height 24
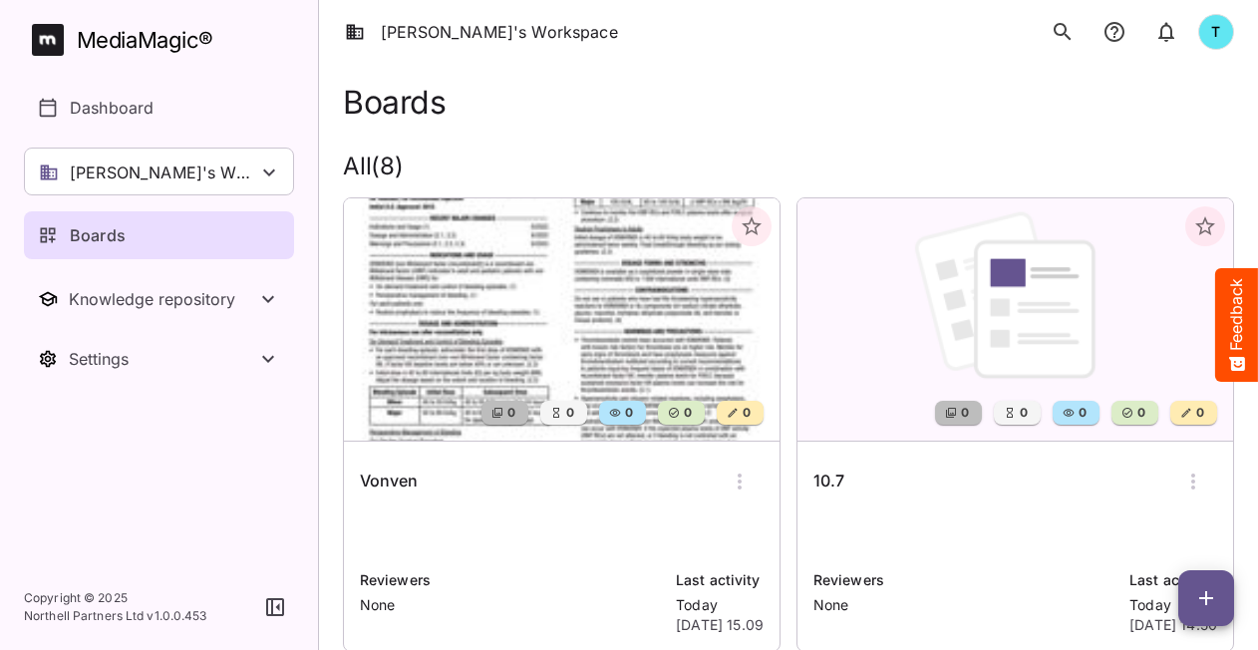
click at [135, 241] on div "Boards" at bounding box center [160, 235] width 244 height 24
click at [1207, 596] on icon "button" at bounding box center [1206, 598] width 24 height 24
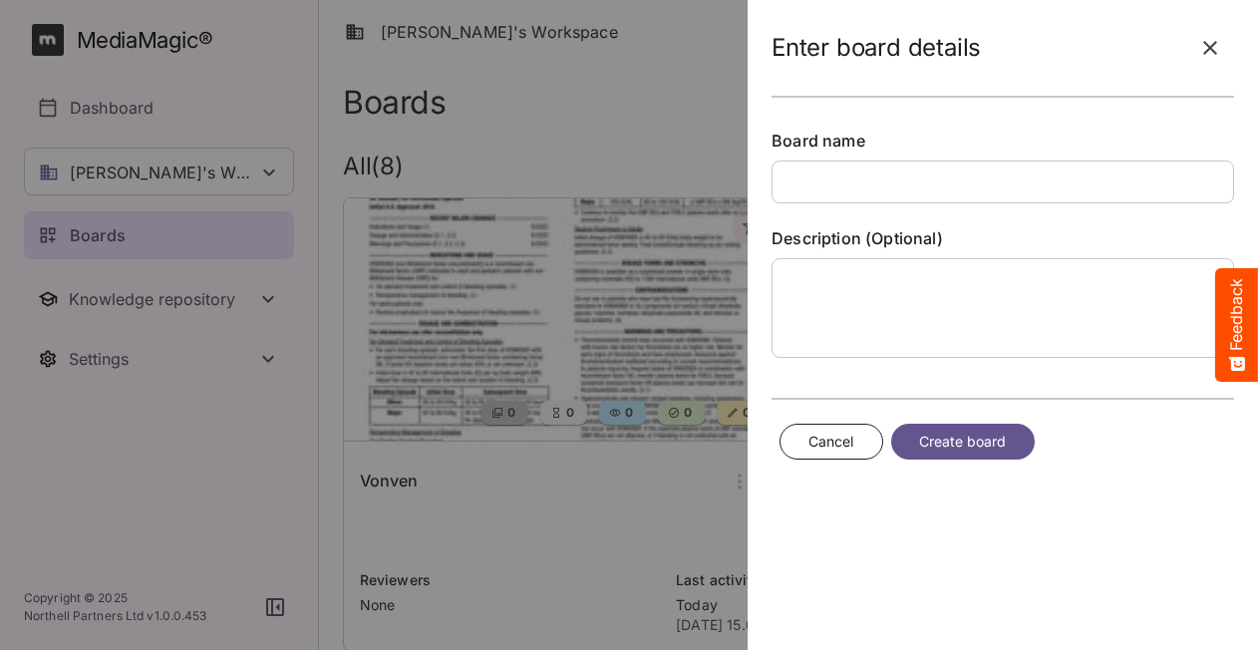
click at [896, 182] on input "text" at bounding box center [1003, 182] width 463 height 43
type input "********"
click at [964, 441] on span "Create board" at bounding box center [963, 442] width 88 height 25
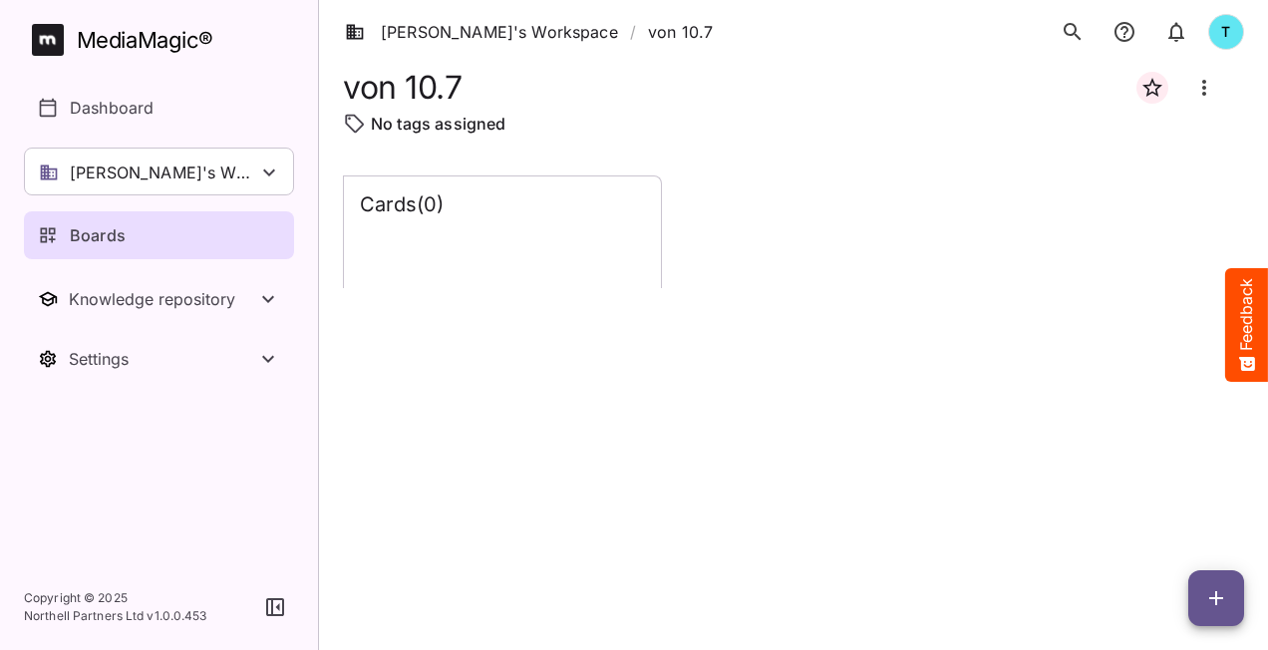
click at [607, 247] on div "Cards ( 0 )" at bounding box center [502, 232] width 317 height 112
click at [536, 209] on div "Cards ( 0 )" at bounding box center [502, 204] width 285 height 25
click at [1207, 596] on icon "button" at bounding box center [1216, 598] width 24 height 24
drag, startPoint x: 910, startPoint y: 535, endPoint x: 520, endPoint y: 426, distance: 405.0
click at [906, 531] on div at bounding box center [634, 325] width 1268 height 650
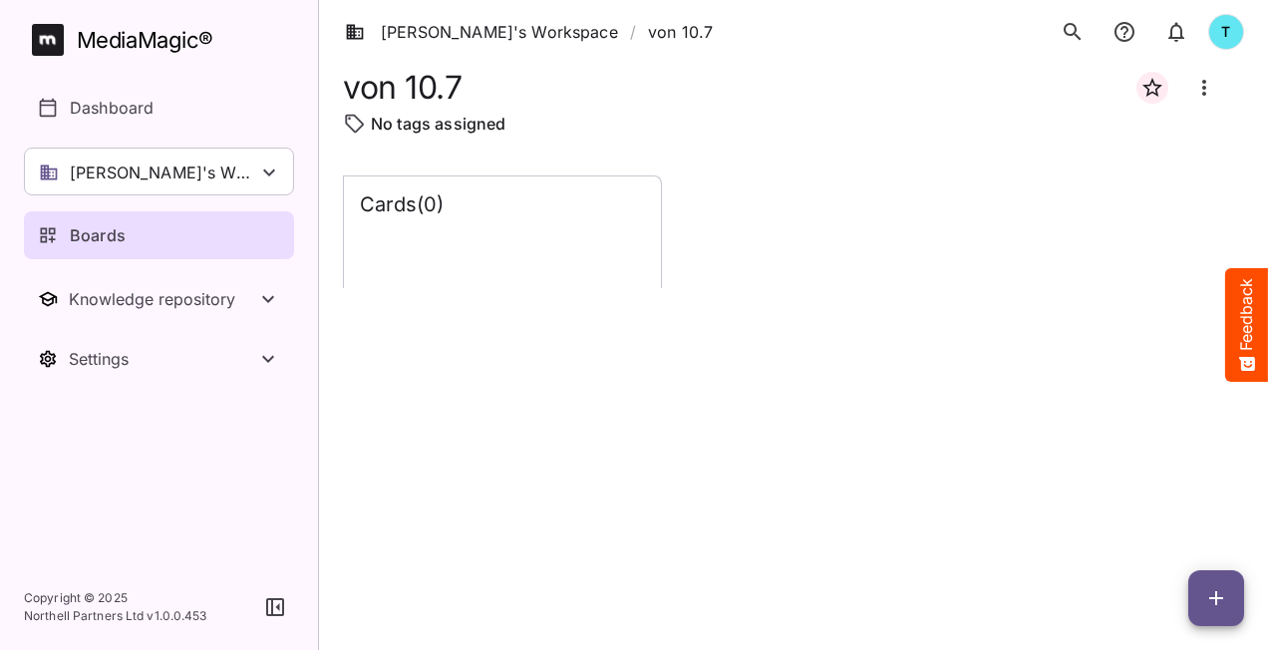
click at [175, 227] on div "Boards" at bounding box center [160, 235] width 244 height 24
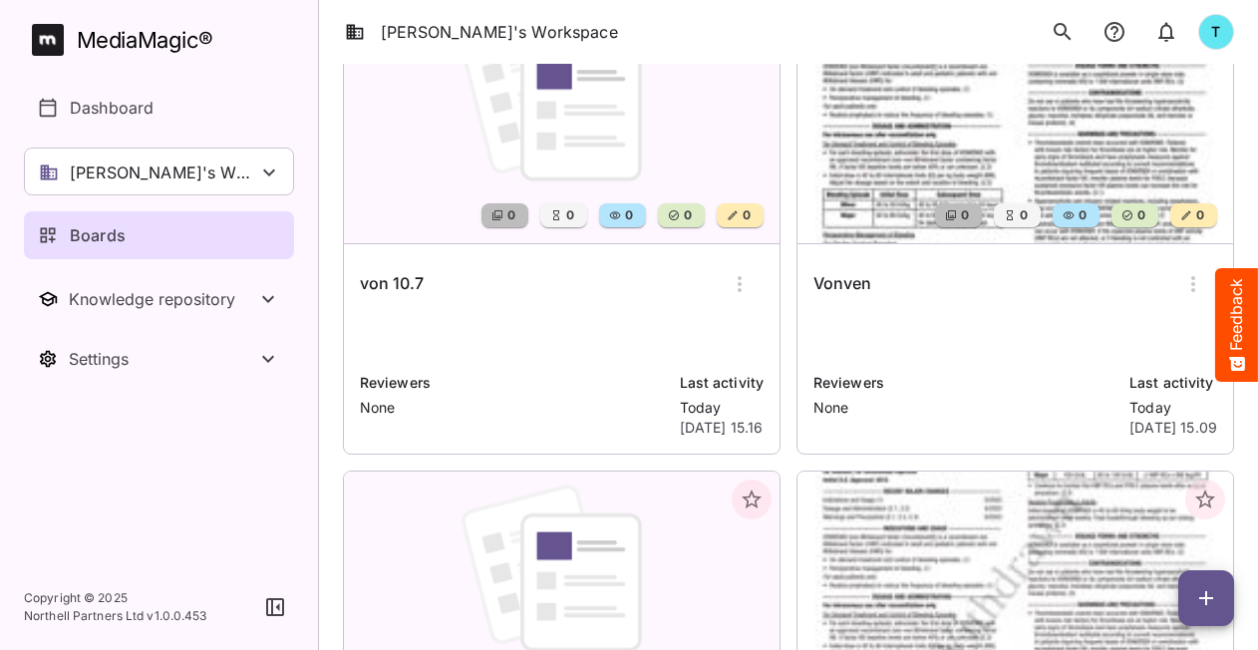
scroll to position [199, 0]
click at [548, 345] on p at bounding box center [562, 334] width 404 height 40
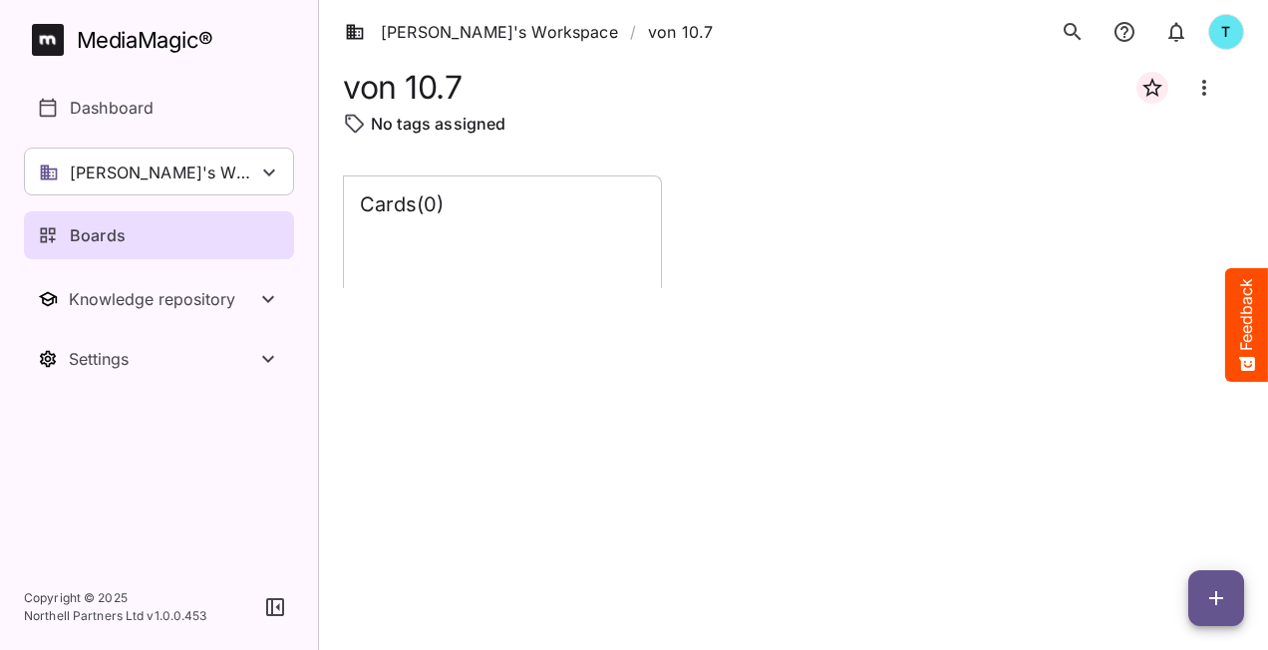
click at [1212, 604] on icon "button" at bounding box center [1216, 598] width 24 height 24
click at [1157, 509] on p "Add new lane" at bounding box center [1167, 514] width 108 height 24
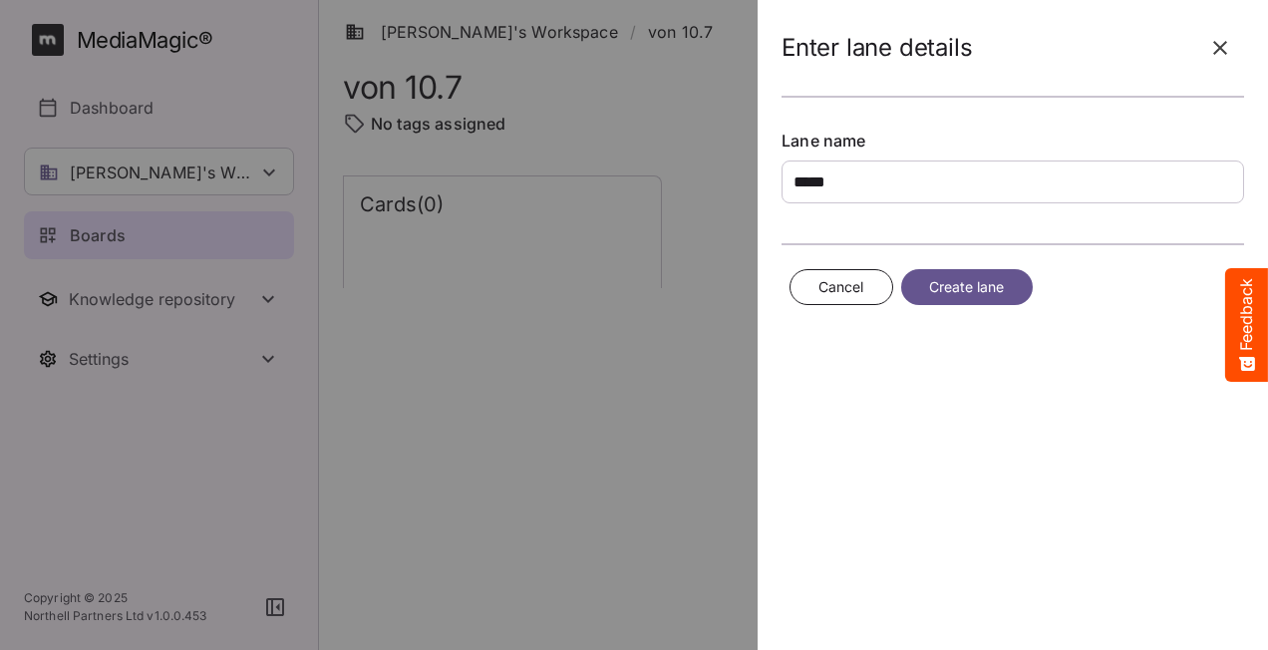
type input "*****"
click at [973, 284] on span "Create lane" at bounding box center [967, 287] width 76 height 25
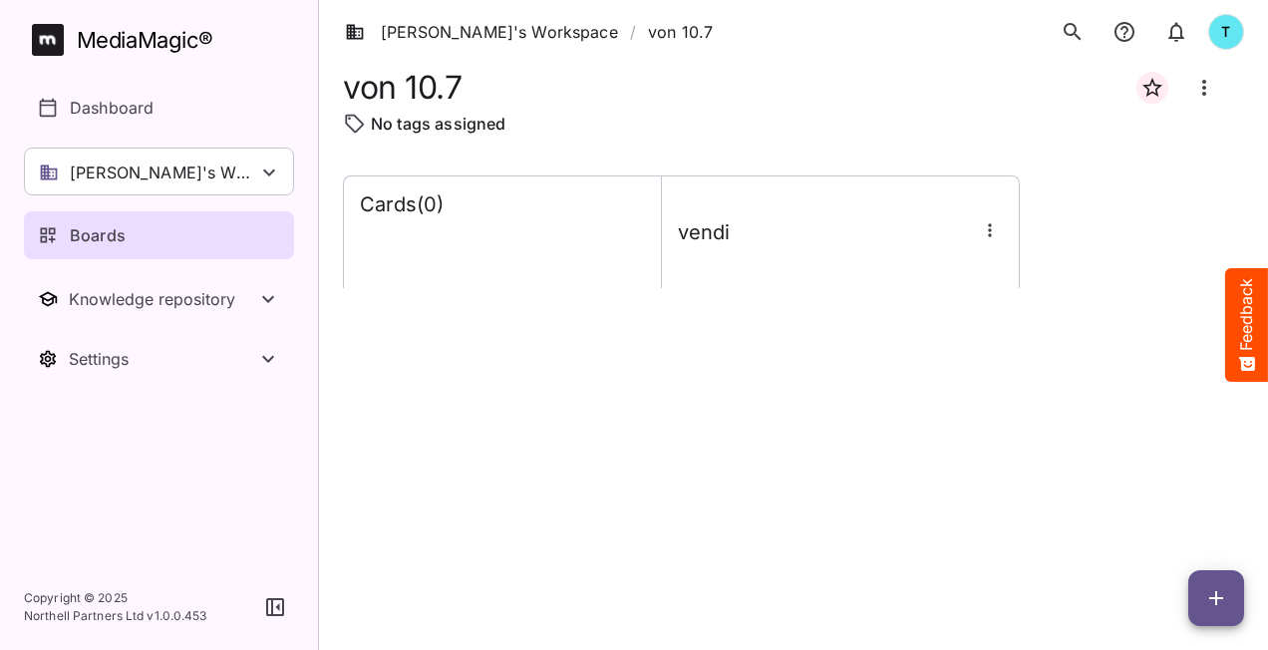
click at [991, 233] on icon "button" at bounding box center [990, 230] width 20 height 20
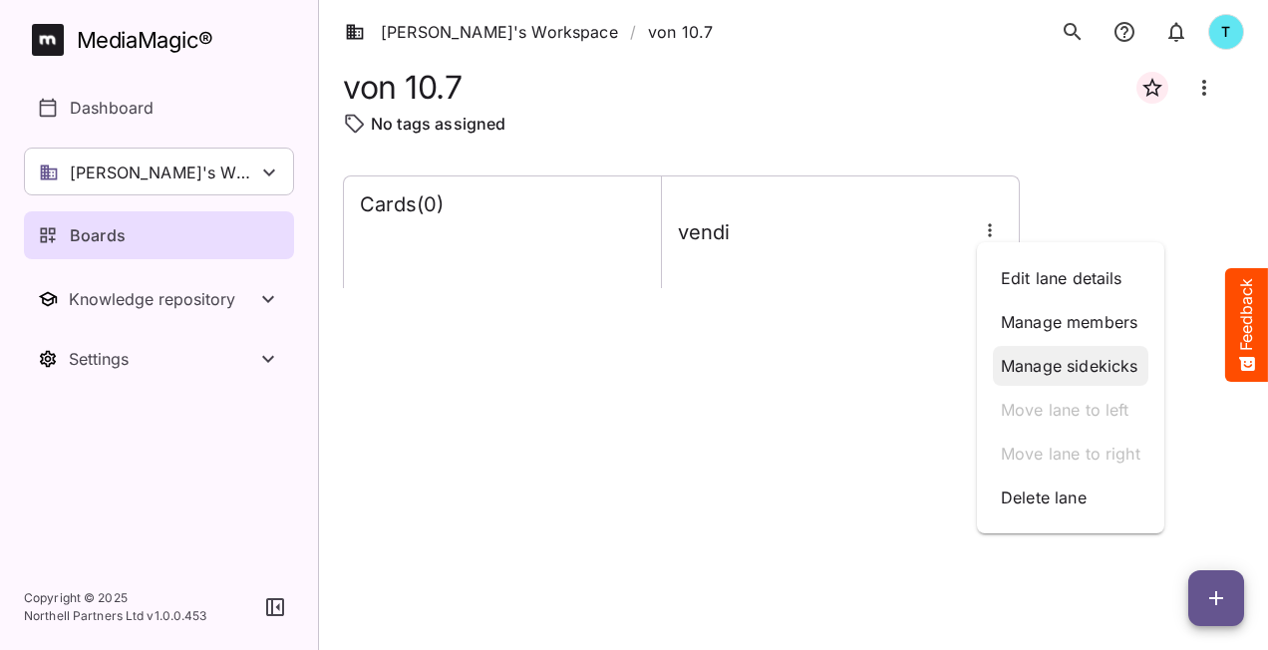
click at [1045, 367] on p "Manage sidekicks" at bounding box center [1071, 366] width 140 height 24
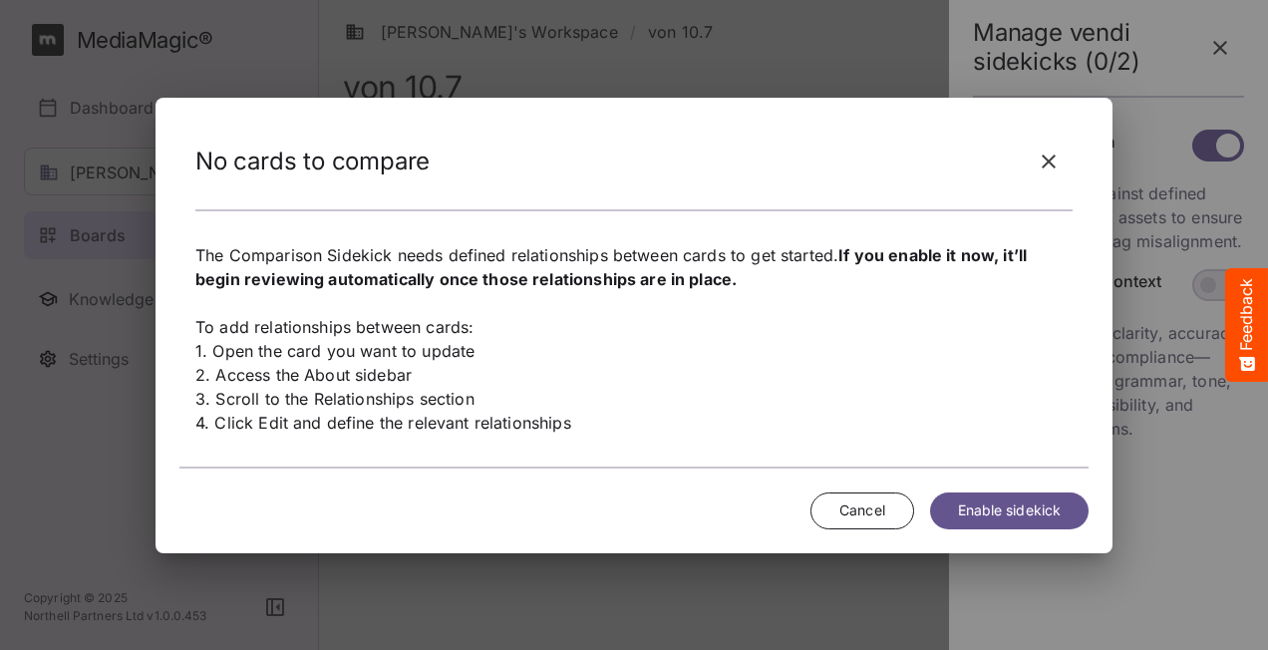
click at [1036, 514] on span "Enable sidekick" at bounding box center [1009, 511] width 103 height 25
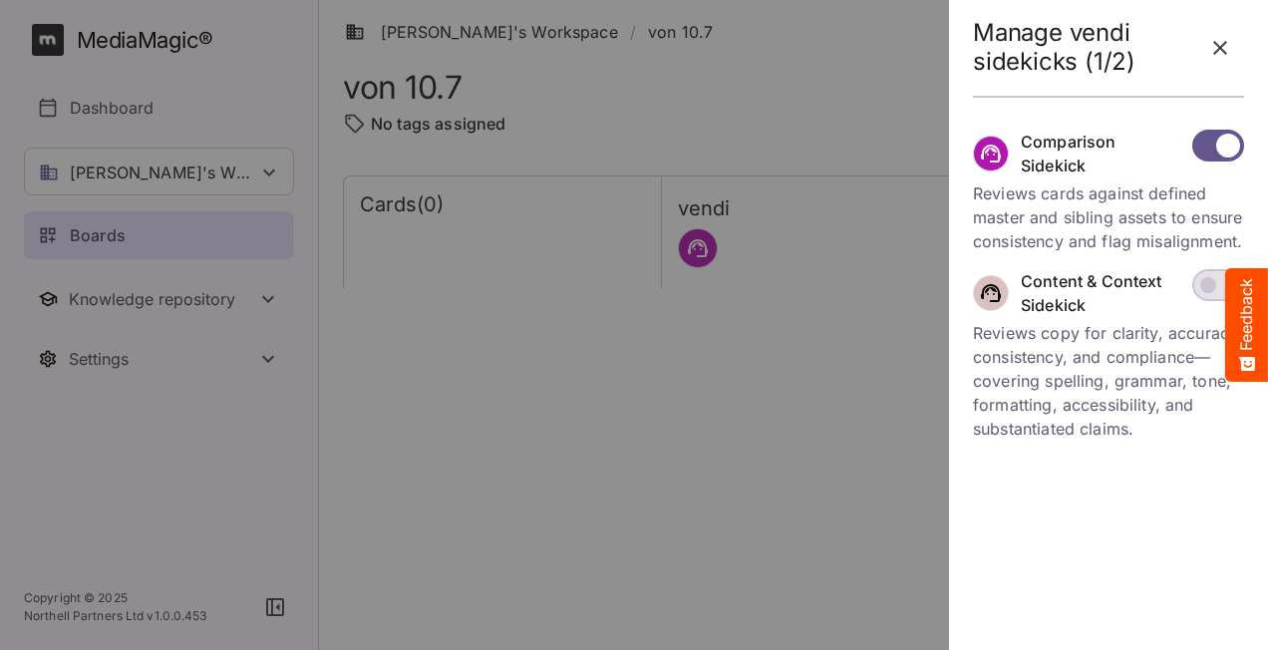
click at [1226, 48] on icon "button" at bounding box center [1220, 48] width 24 height 24
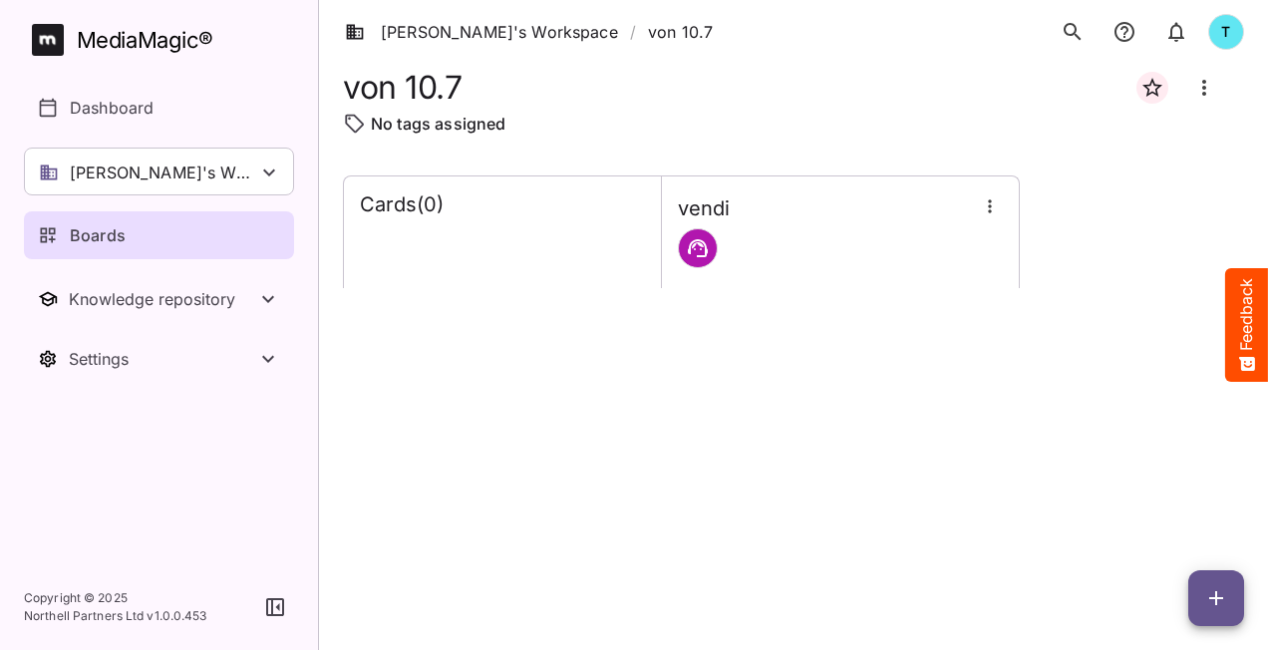
click at [990, 211] on icon "button" at bounding box center [989, 205] width 3 height 13
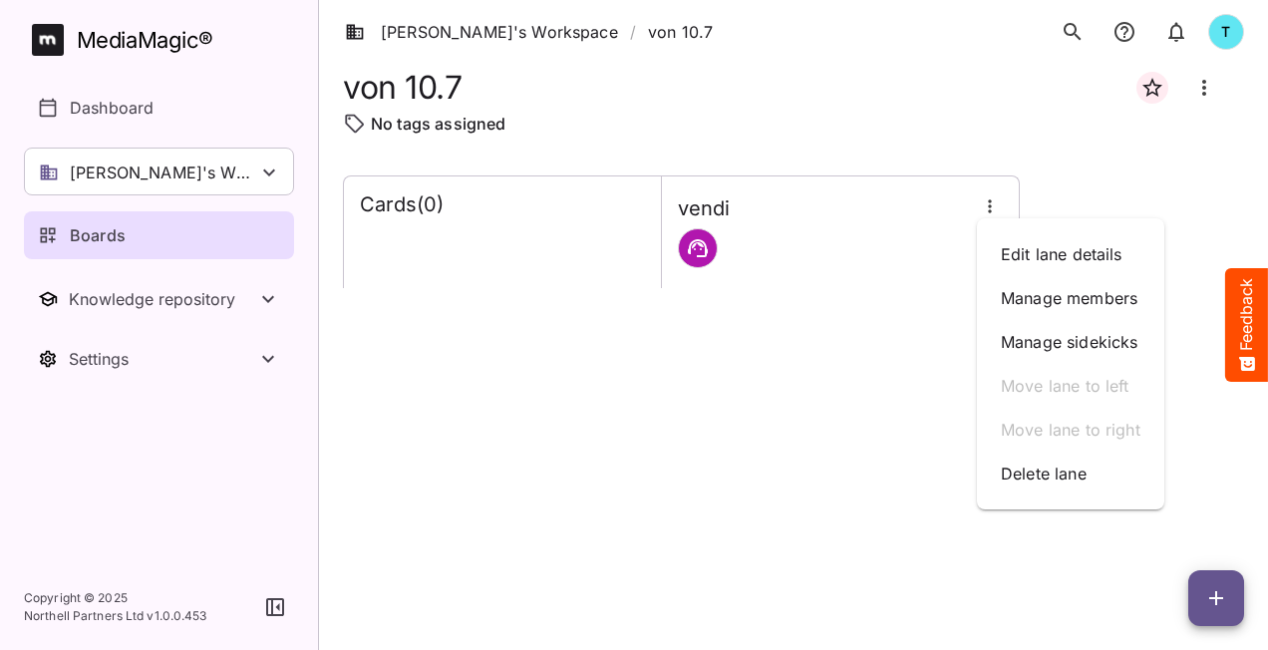
click at [864, 491] on div at bounding box center [634, 325] width 1268 height 650
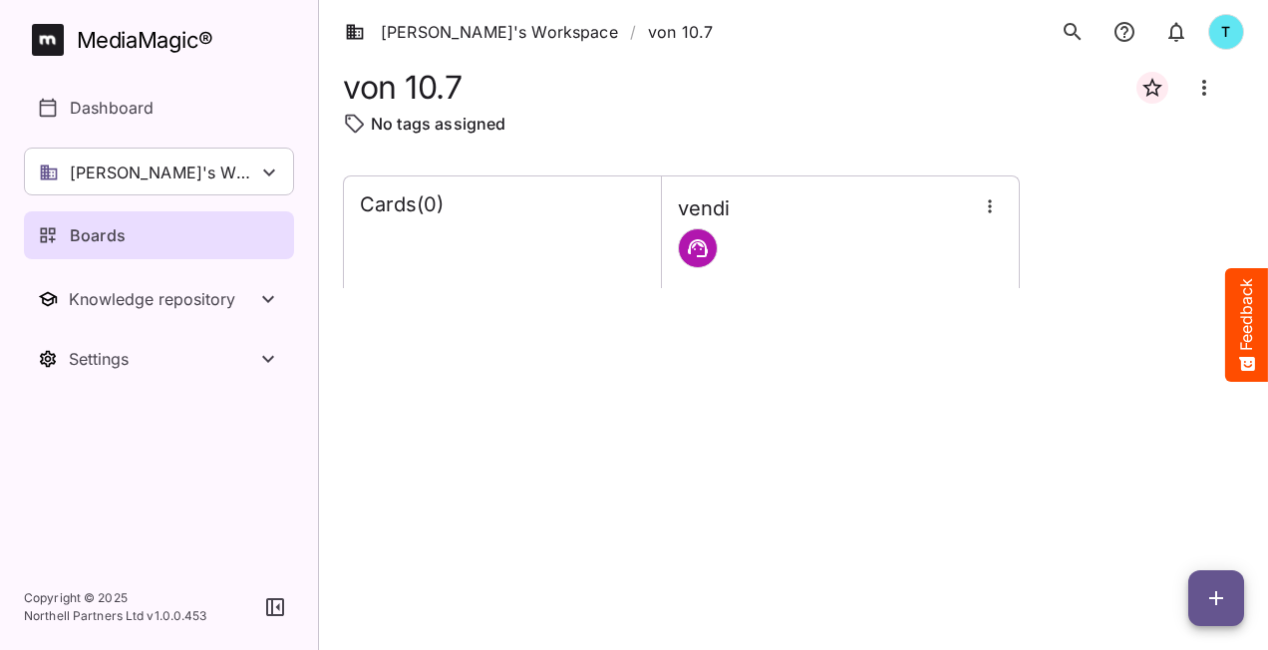
click at [1217, 589] on icon "button" at bounding box center [1216, 598] width 24 height 24
click at [1176, 515] on p "Add new lane" at bounding box center [1167, 514] width 108 height 24
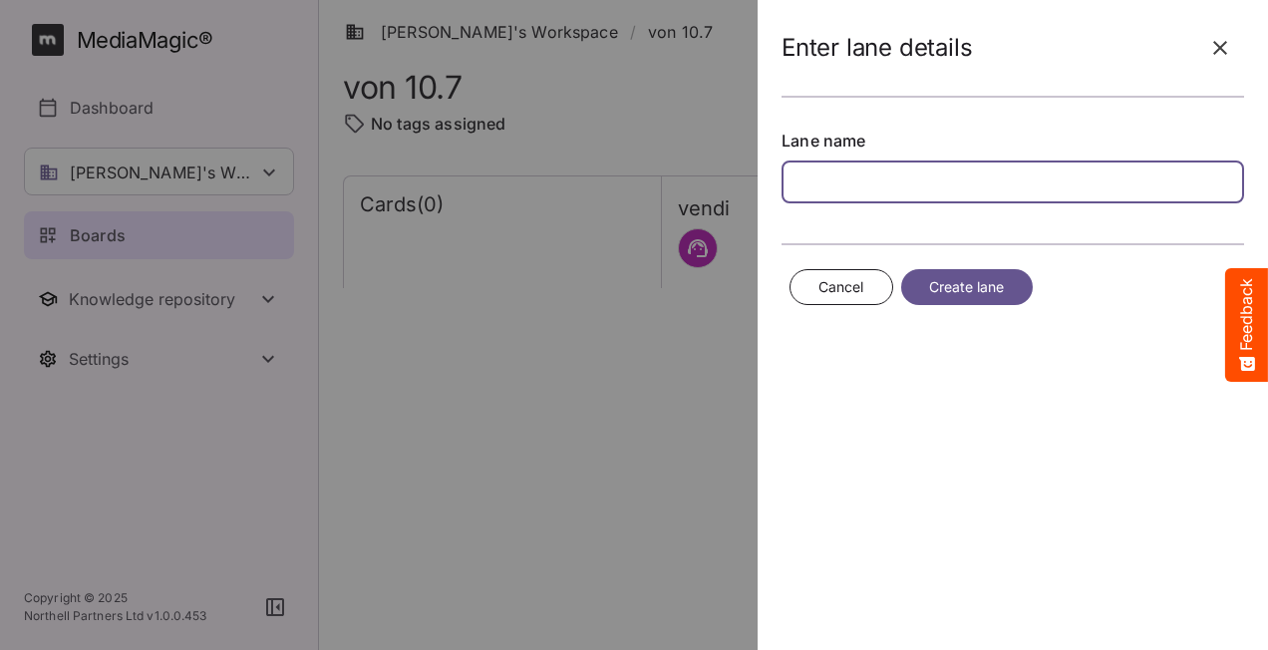
click at [988, 176] on input "text" at bounding box center [1013, 182] width 463 height 43
type input "**"
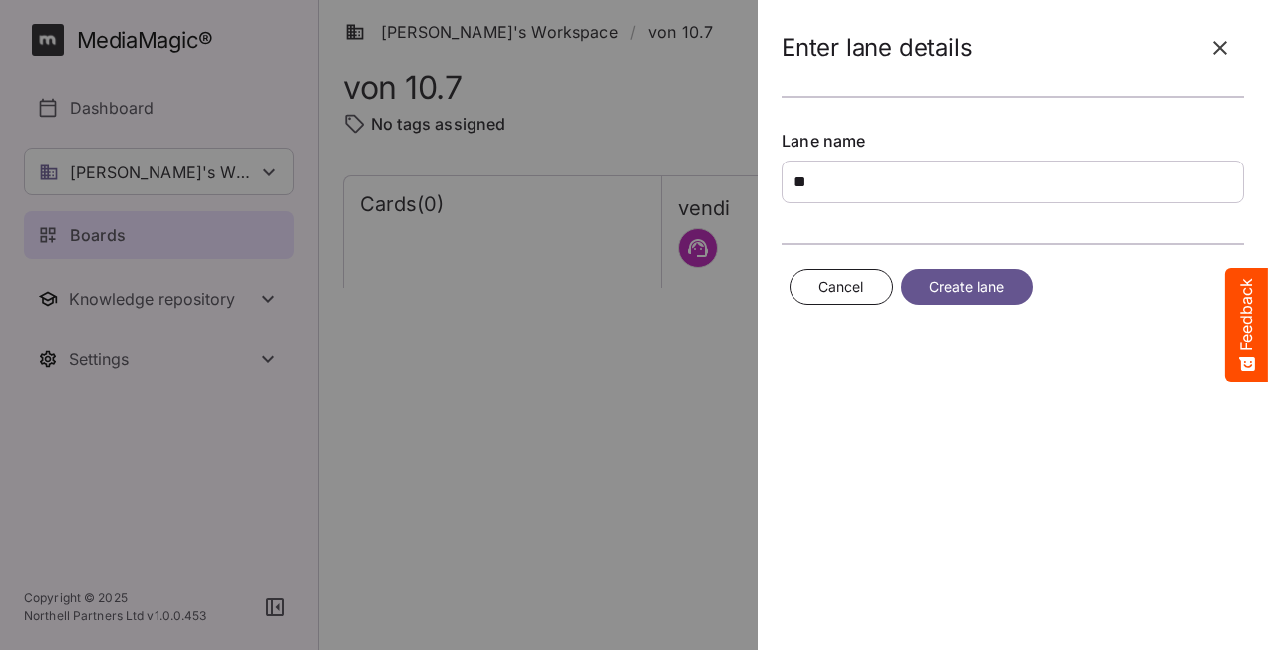
click at [955, 279] on span "Create lane" at bounding box center [967, 287] width 76 height 25
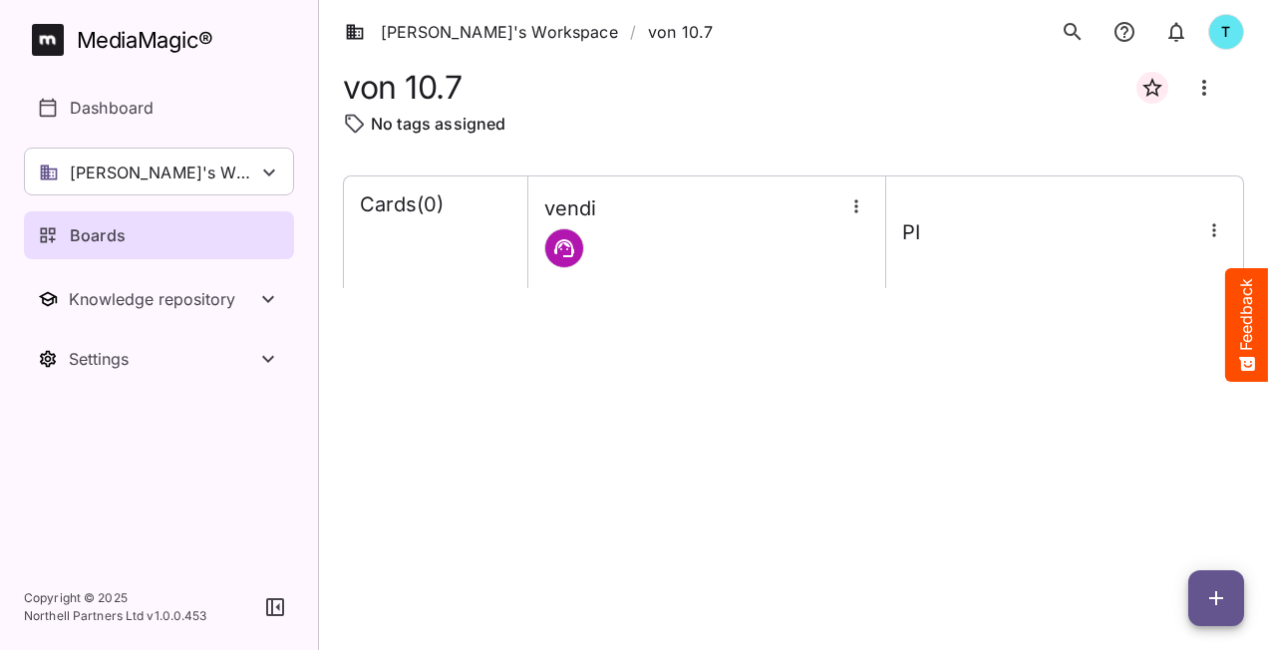
click at [855, 213] on icon "button" at bounding box center [856, 206] width 20 height 20
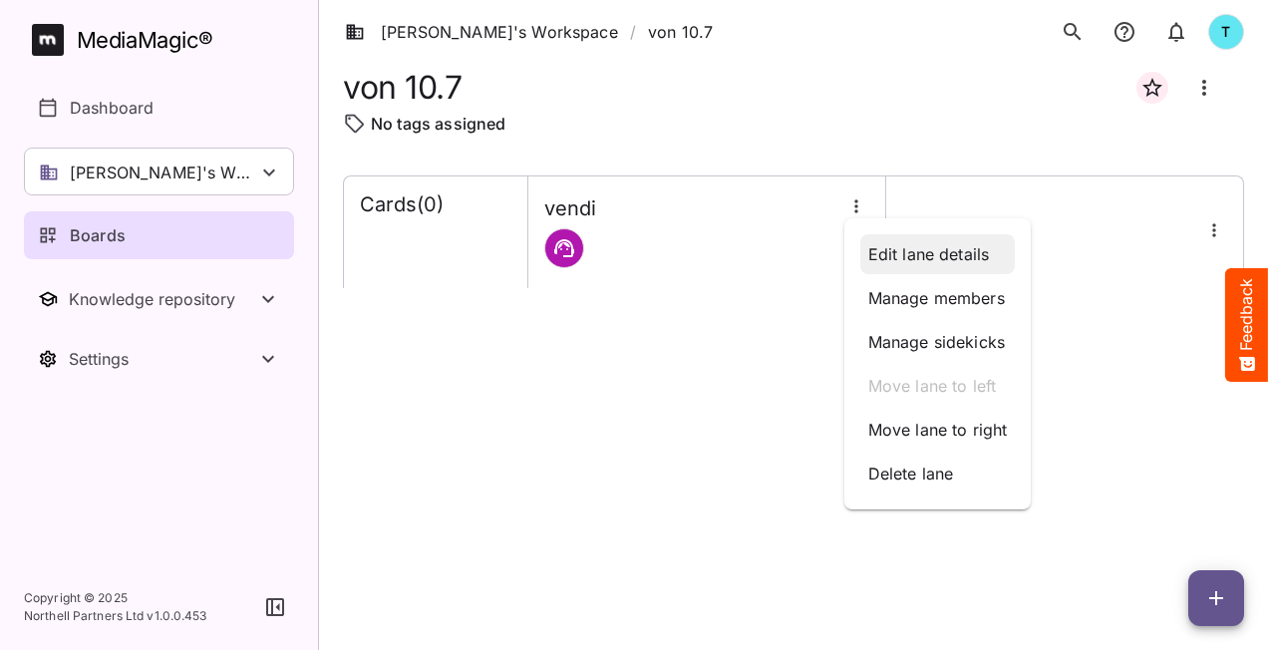
click at [933, 261] on p "Edit lane details" at bounding box center [938, 254] width 140 height 24
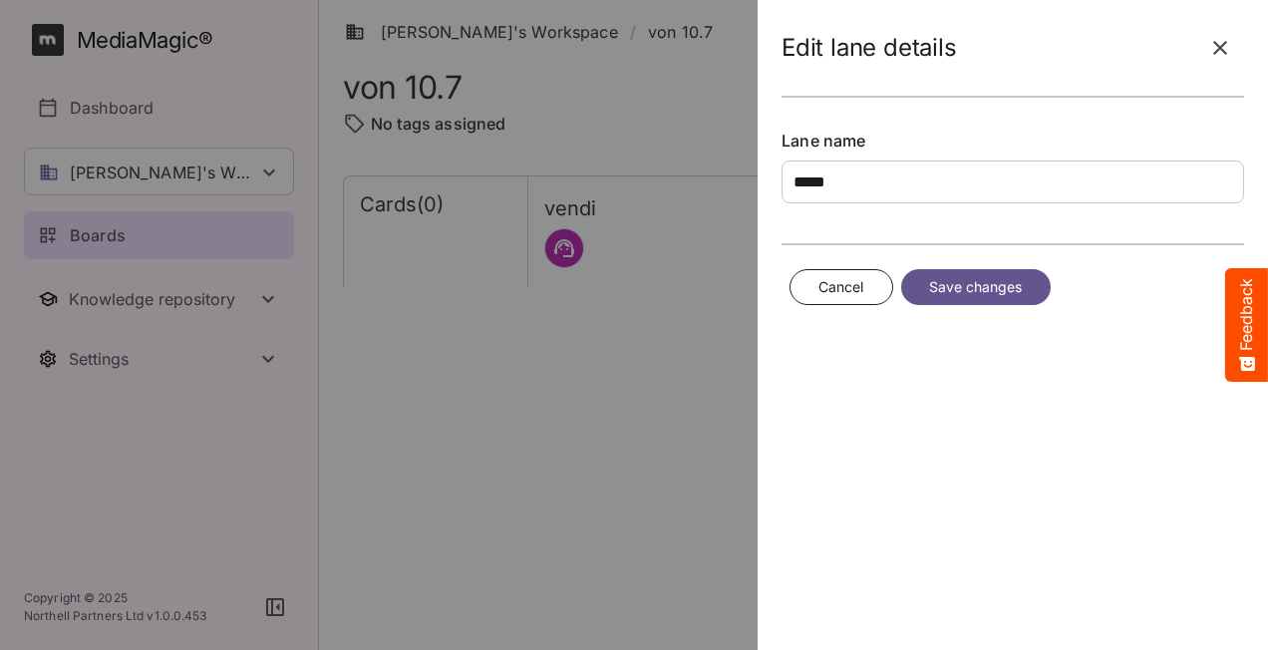
click at [867, 284] on button "Cancel" at bounding box center [842, 287] width 104 height 37
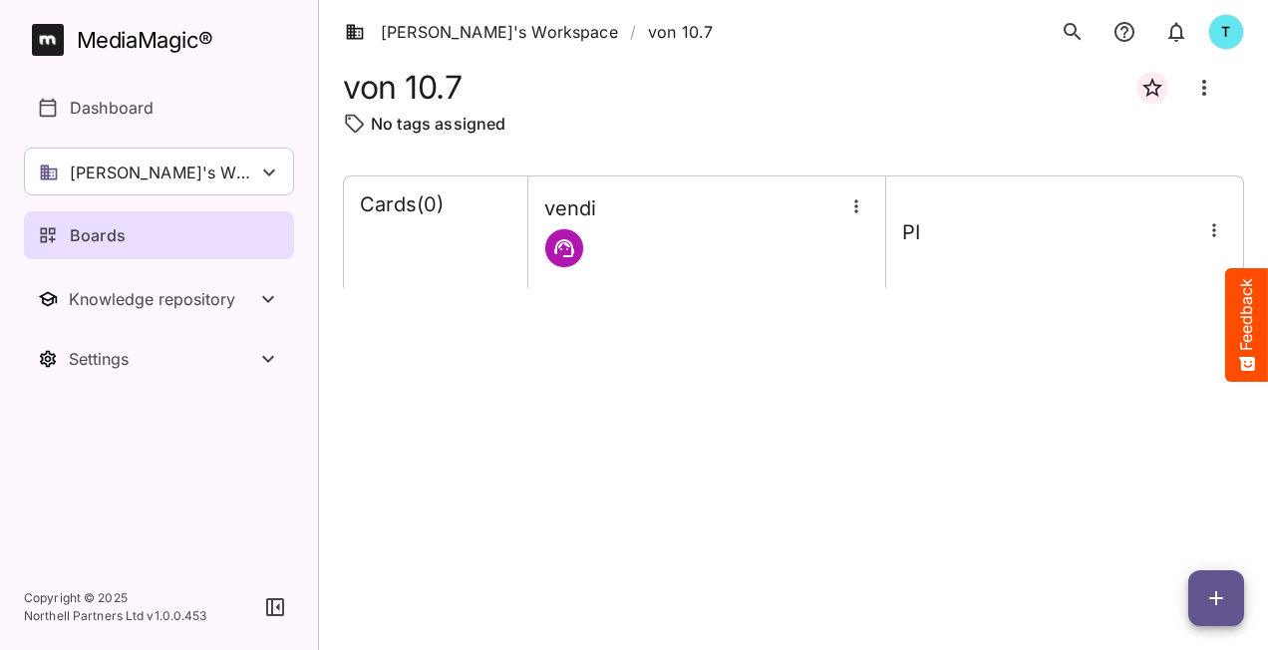
click at [957, 425] on div "Cards ( 0 ) vendi PI" at bounding box center [793, 396] width 901 height 443
click at [1199, 89] on icon "Board more options" at bounding box center [1204, 88] width 24 height 24
click at [1138, 183] on p "Delete board" at bounding box center [1108, 191] width 100 height 24
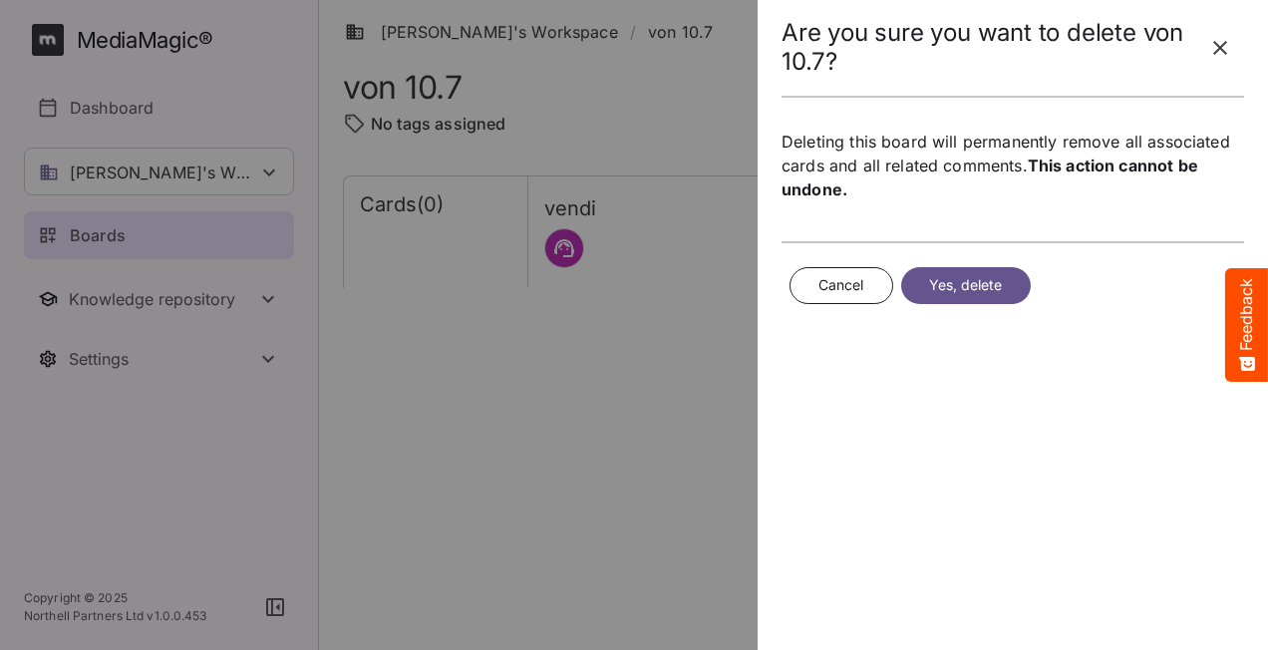
click at [1008, 277] on button "Yes, delete" at bounding box center [966, 285] width 130 height 37
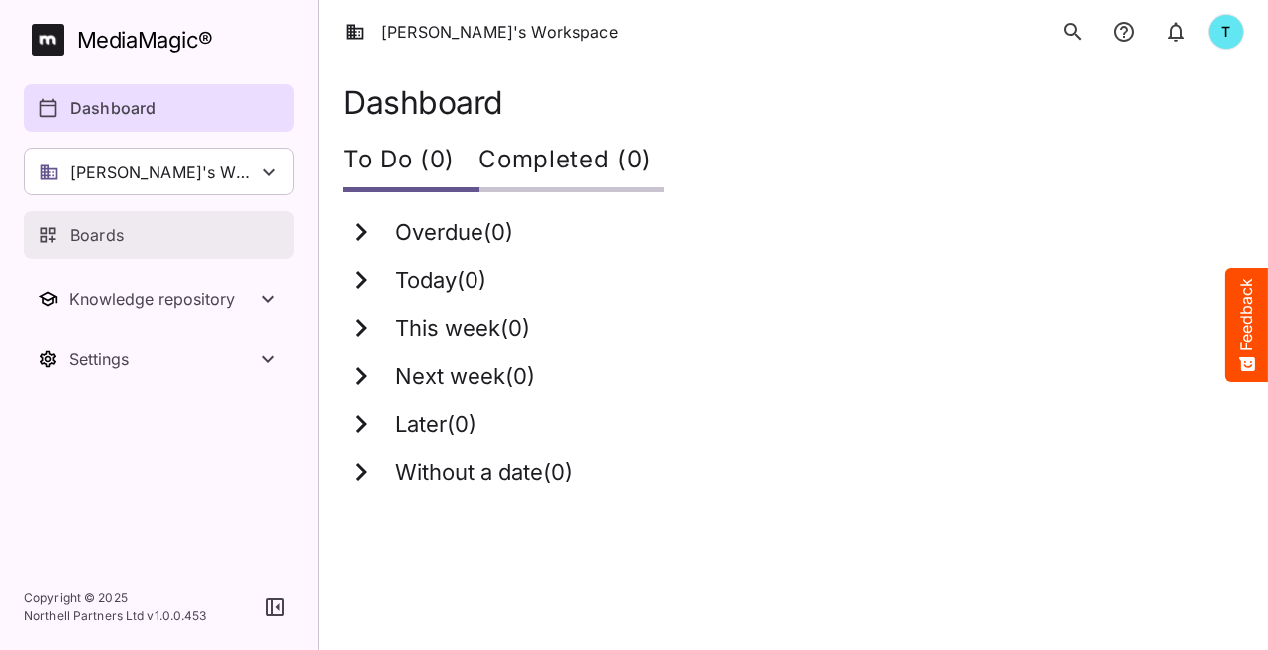
click at [104, 234] on p "Boards" at bounding box center [97, 235] width 54 height 24
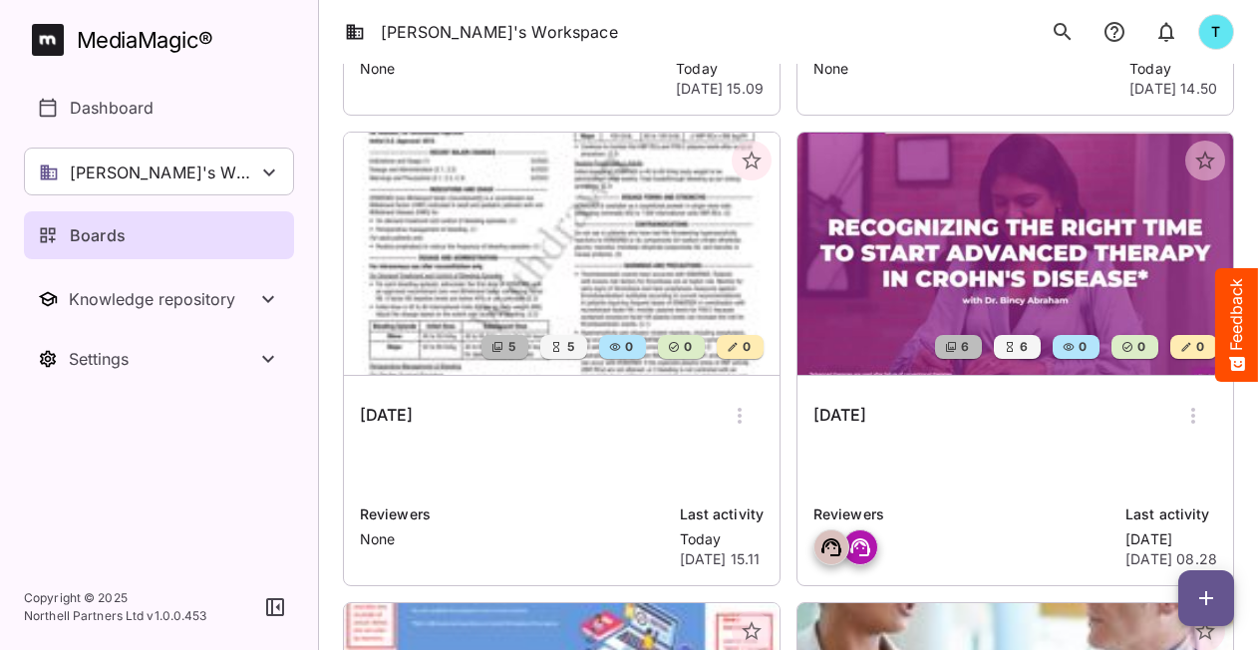
scroll to position [499, 0]
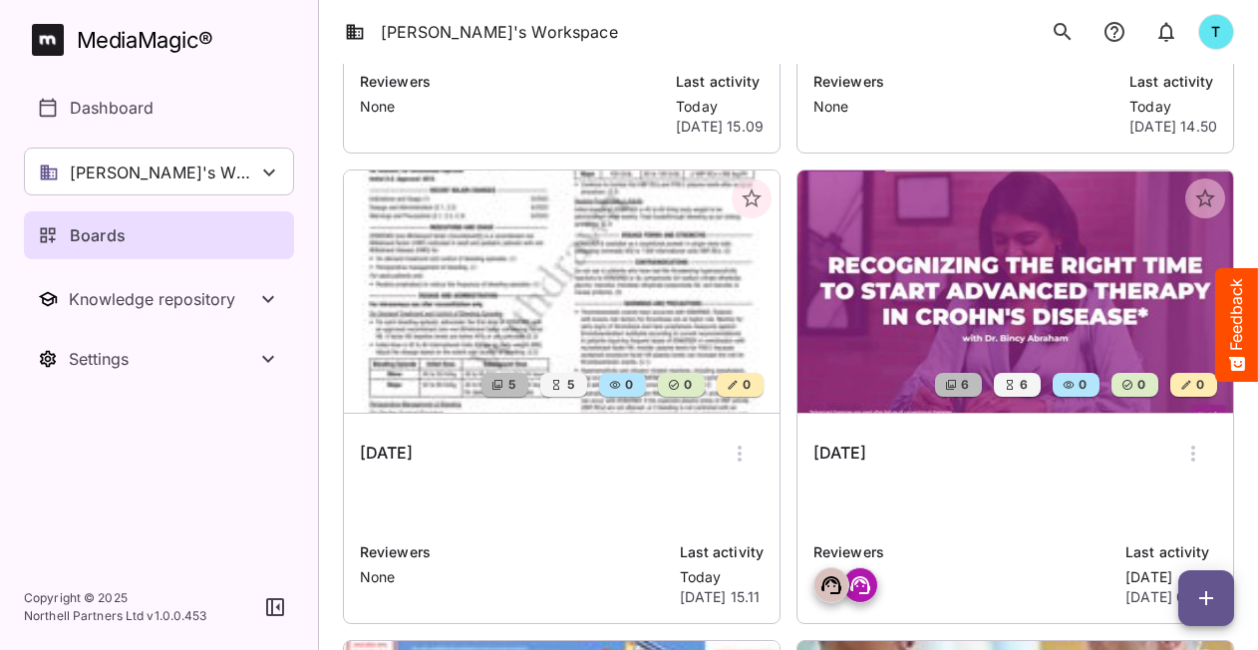
click at [564, 460] on div "[DATE]" at bounding box center [562, 454] width 404 height 48
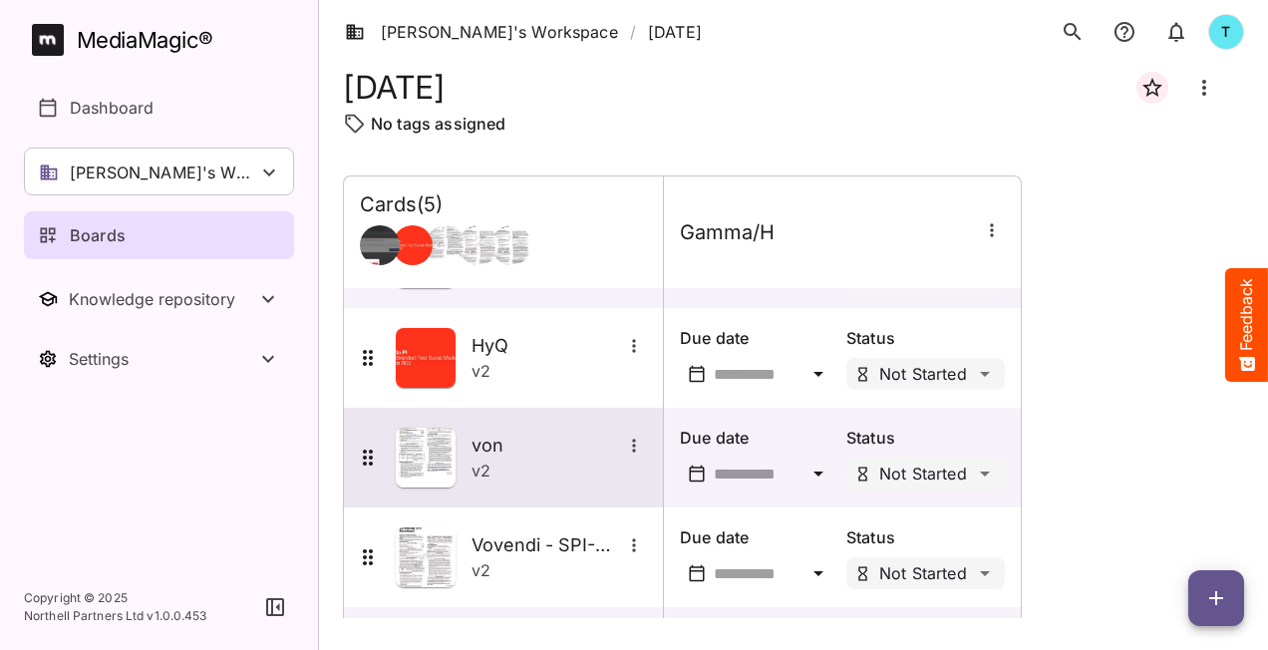
scroll to position [184, 0]
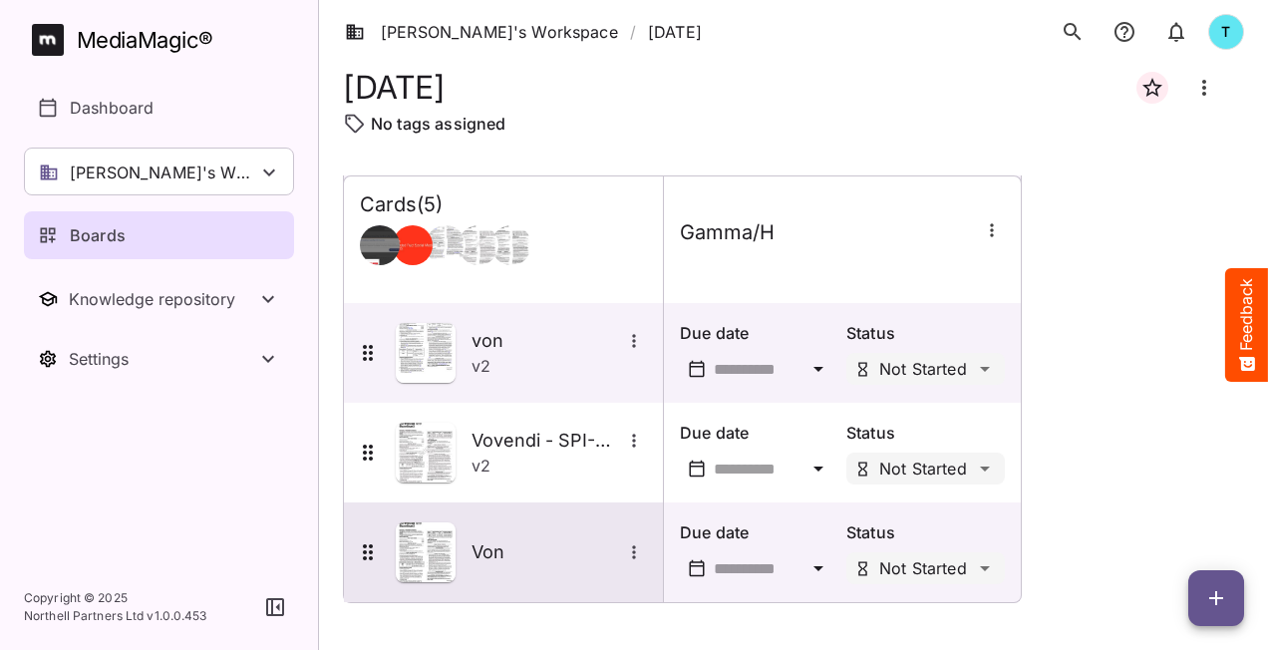
click at [634, 550] on icon "More options for Von" at bounding box center [633, 551] width 3 height 13
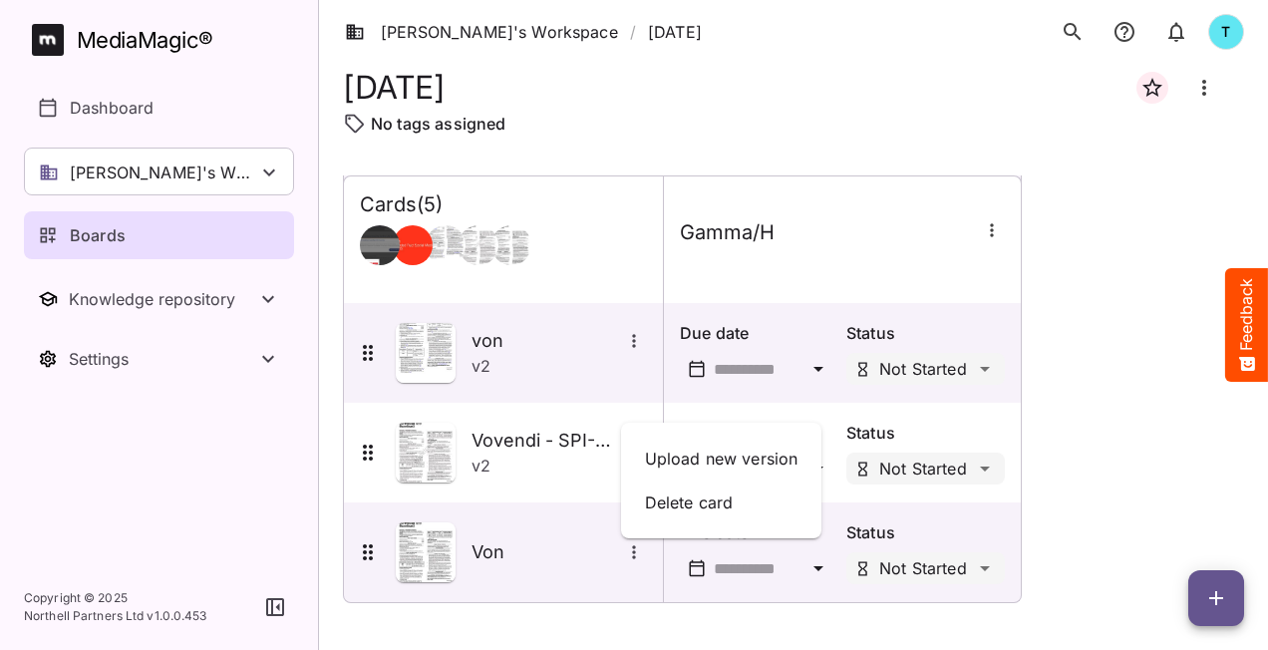
click at [689, 620] on div at bounding box center [634, 325] width 1268 height 650
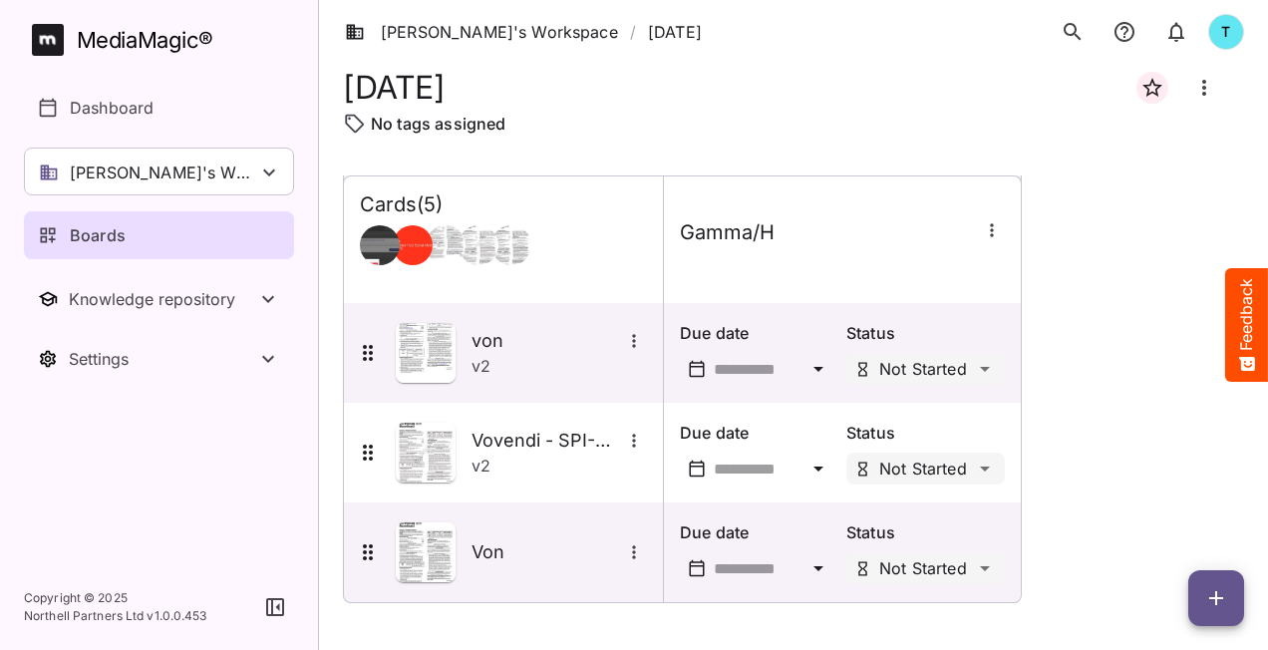
click at [1200, 613] on button "button" at bounding box center [1216, 598] width 56 height 56
click at [1161, 471] on p "Add new card" at bounding box center [1167, 471] width 108 height 24
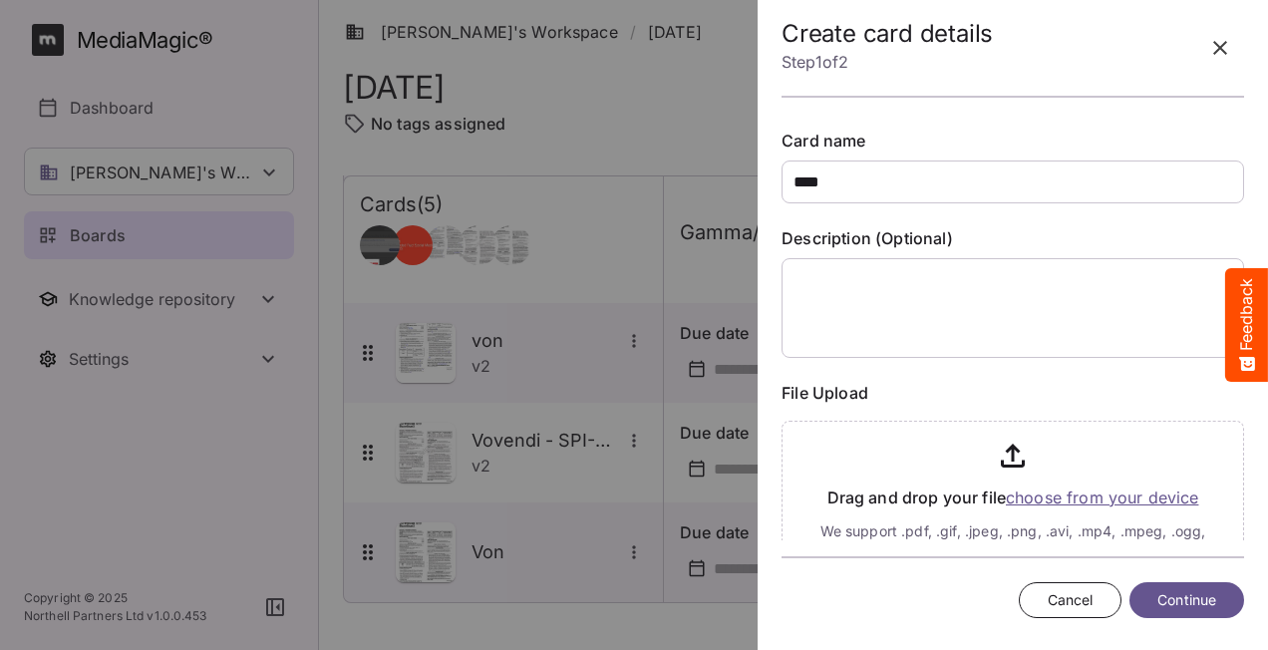
type input "****"
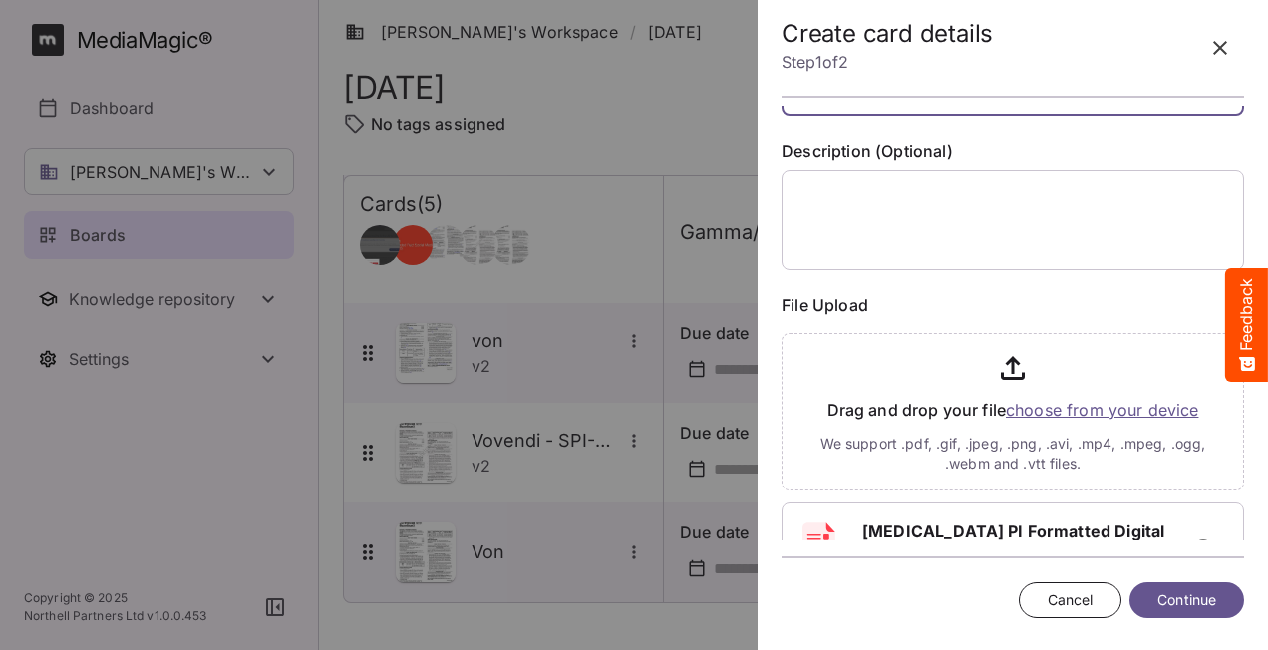
scroll to position [177, 0]
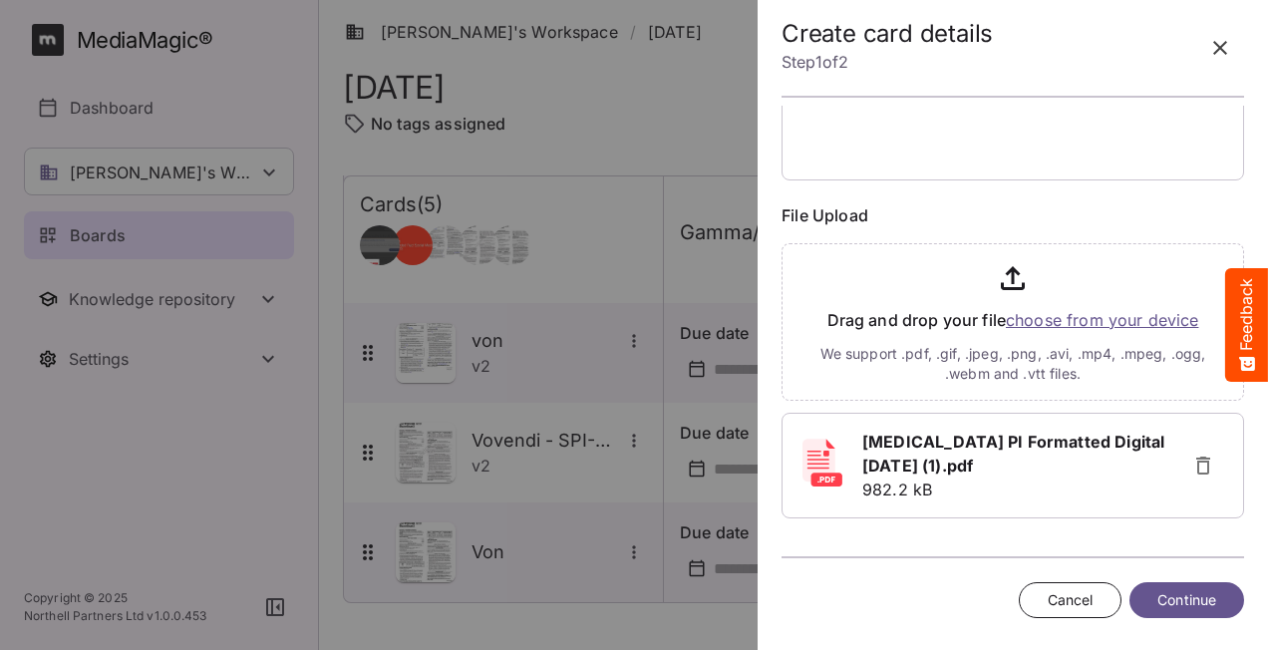
click at [1204, 600] on span "Continue" at bounding box center [1187, 600] width 59 height 25
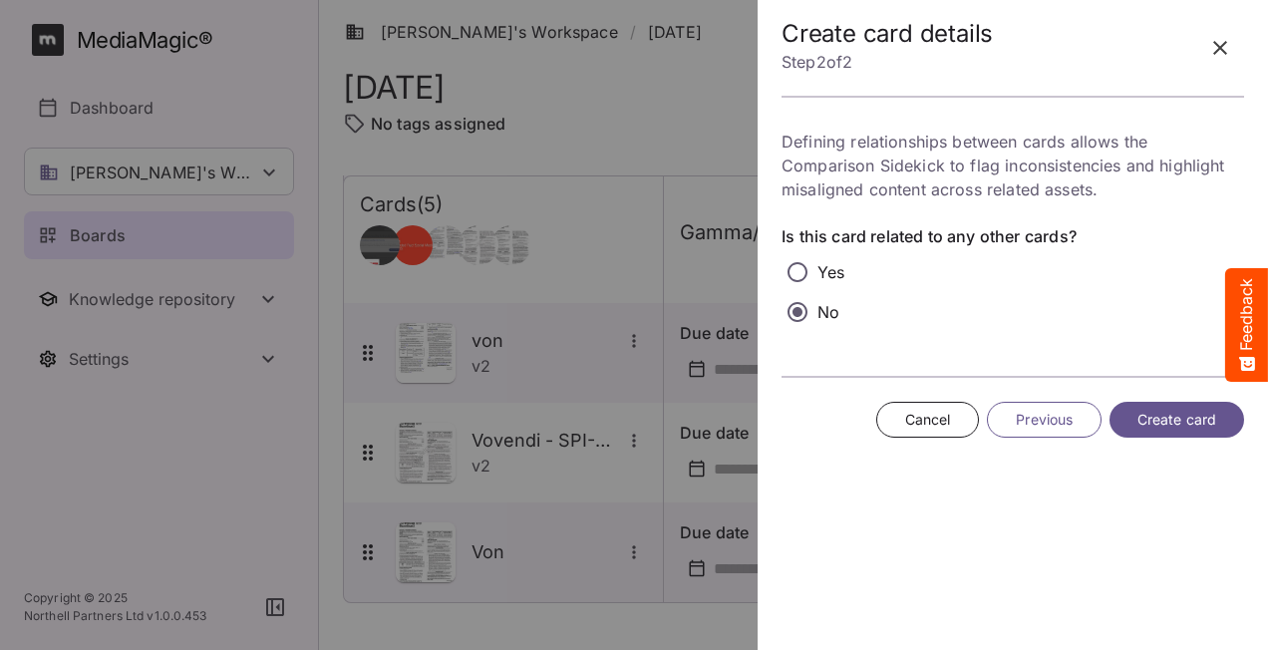
scroll to position [0, 0]
click at [1174, 423] on span "Create card" at bounding box center [1177, 420] width 79 height 25
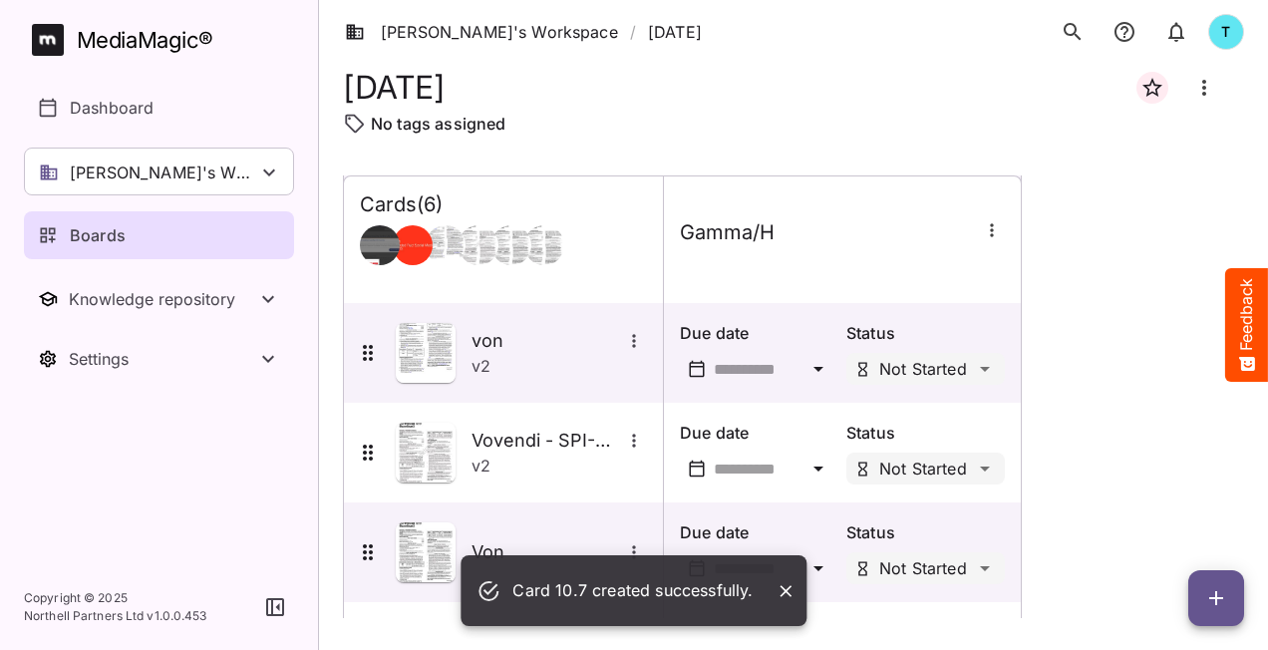
scroll to position [284, 0]
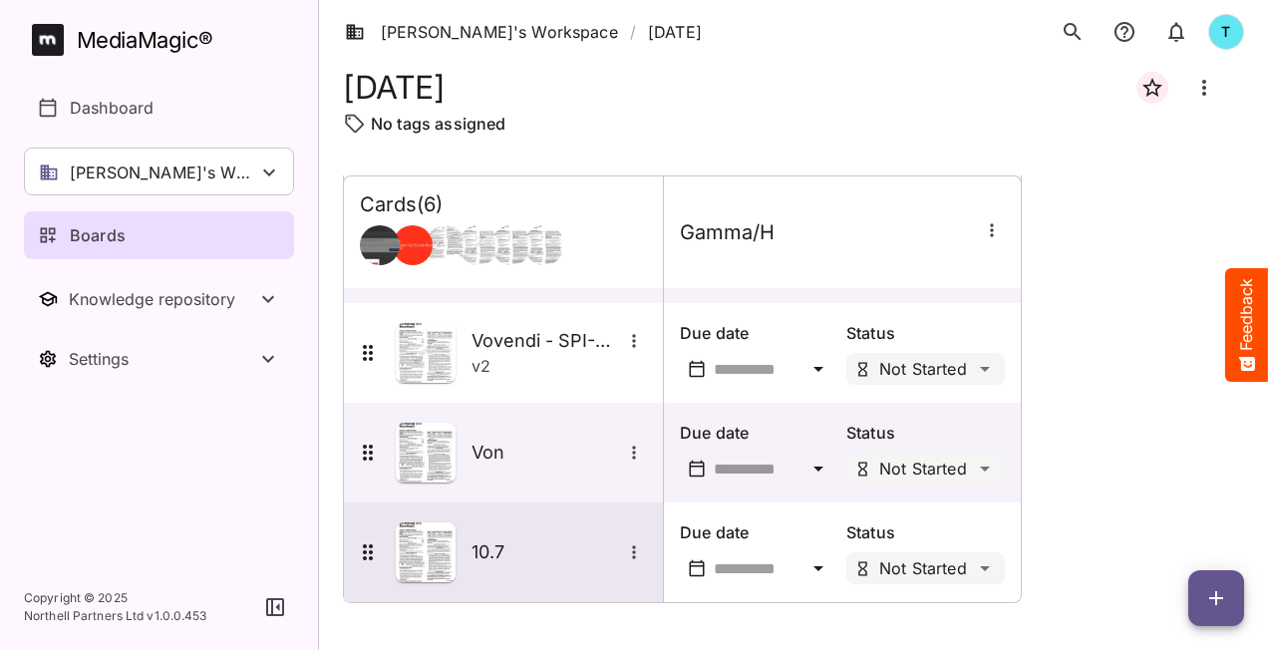
click at [636, 556] on icon "More options for 10.7" at bounding box center [634, 552] width 20 height 20
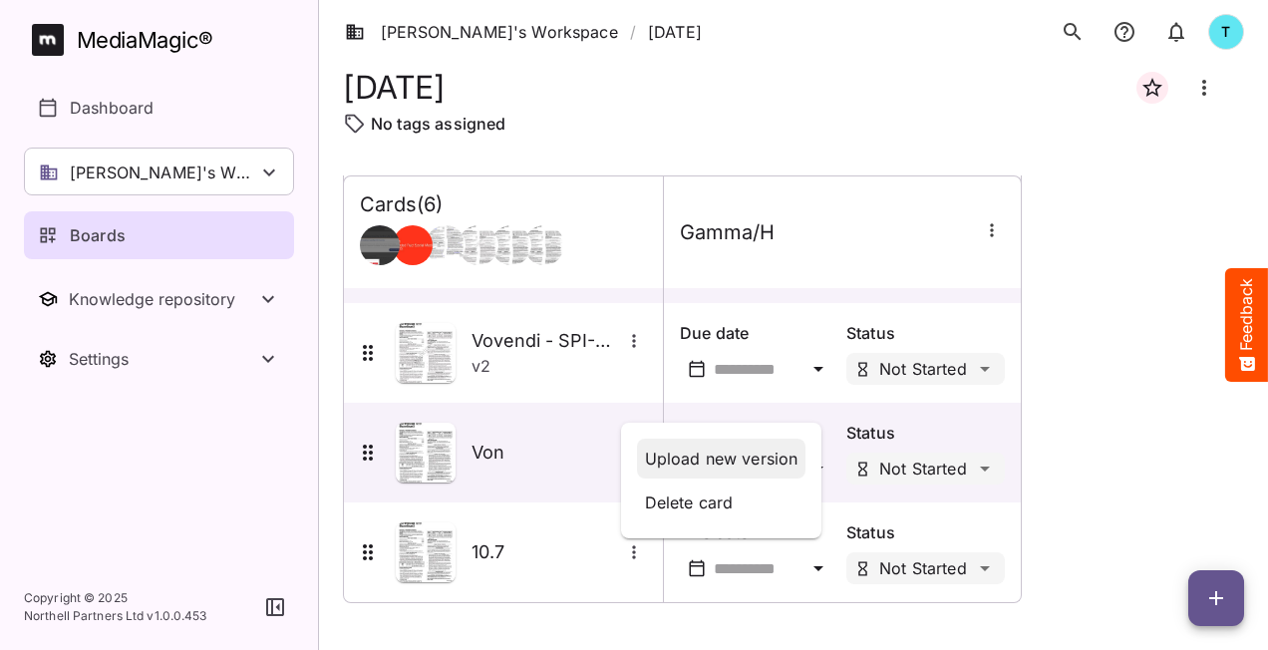
click at [697, 462] on p "Upload new version" at bounding box center [722, 459] width 154 height 24
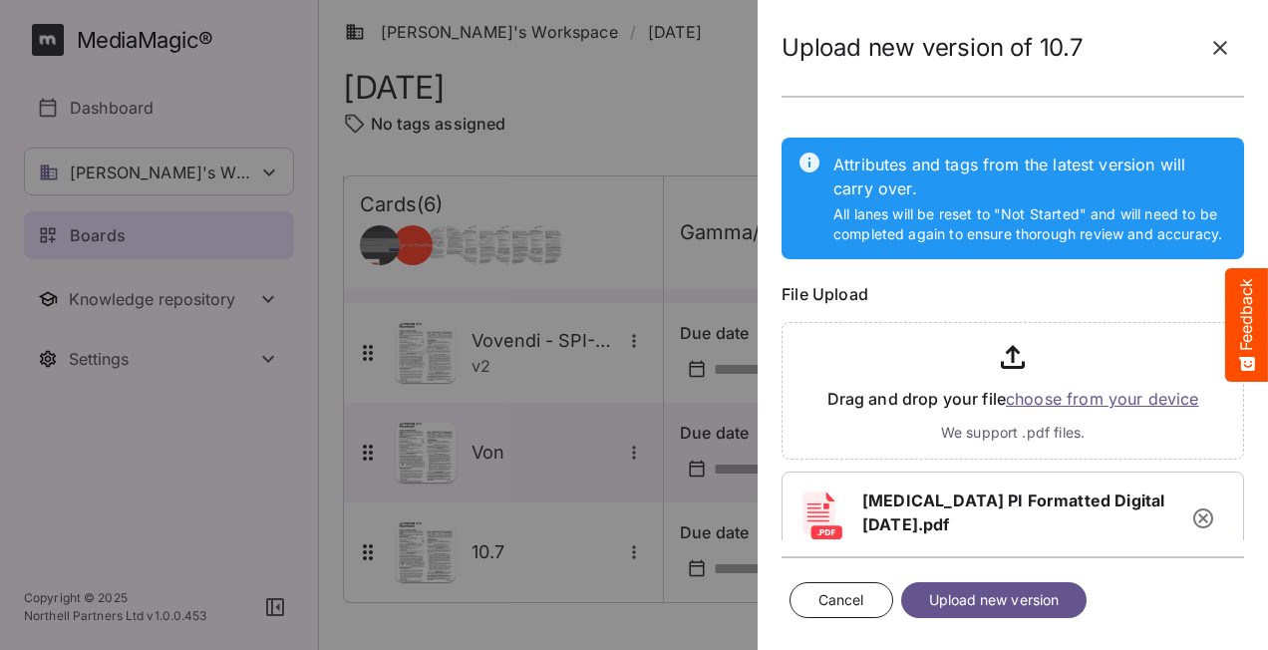
click at [1009, 604] on span "Upload new version" at bounding box center [994, 600] width 131 height 25
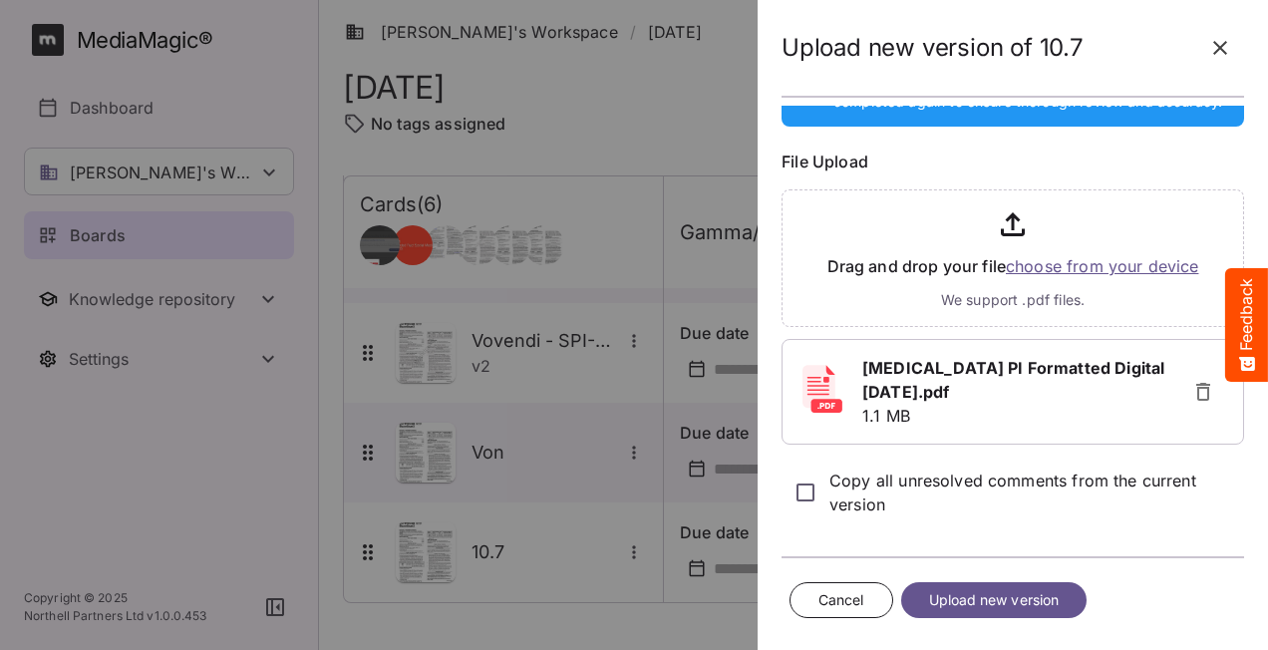
click at [1019, 601] on span "Upload new version" at bounding box center [994, 600] width 131 height 25
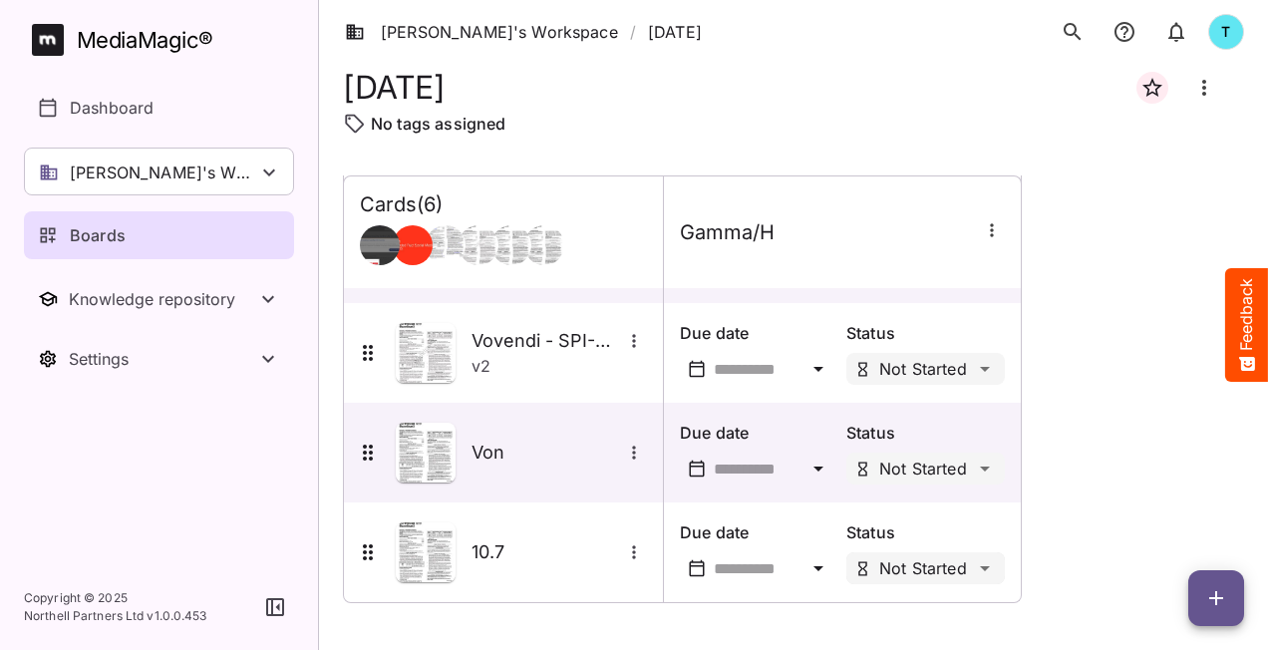
click at [985, 574] on div "Tim's Workspace / 10.3.25 T MediaMagic ® Dashboard Tim's Workspace Camille's Wo…" at bounding box center [634, 320] width 1268 height 641
click at [791, 525] on p "Due date" at bounding box center [759, 532] width 159 height 24
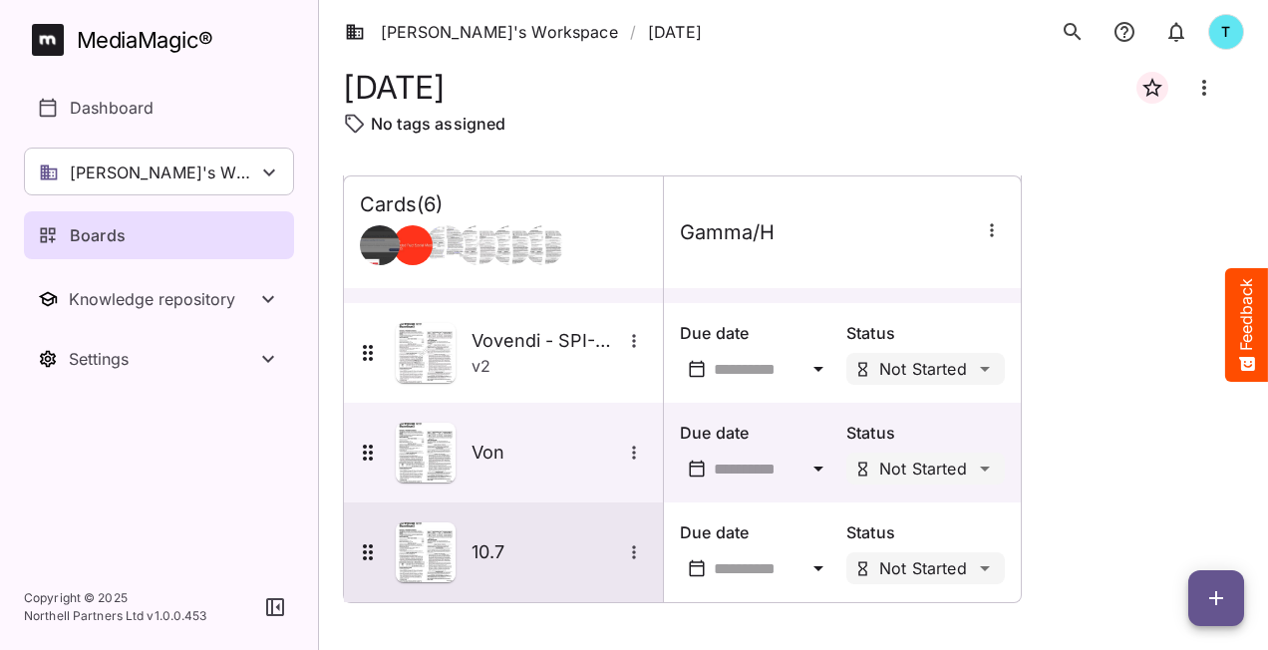
click at [594, 560] on h5 "10.7" at bounding box center [547, 552] width 150 height 24
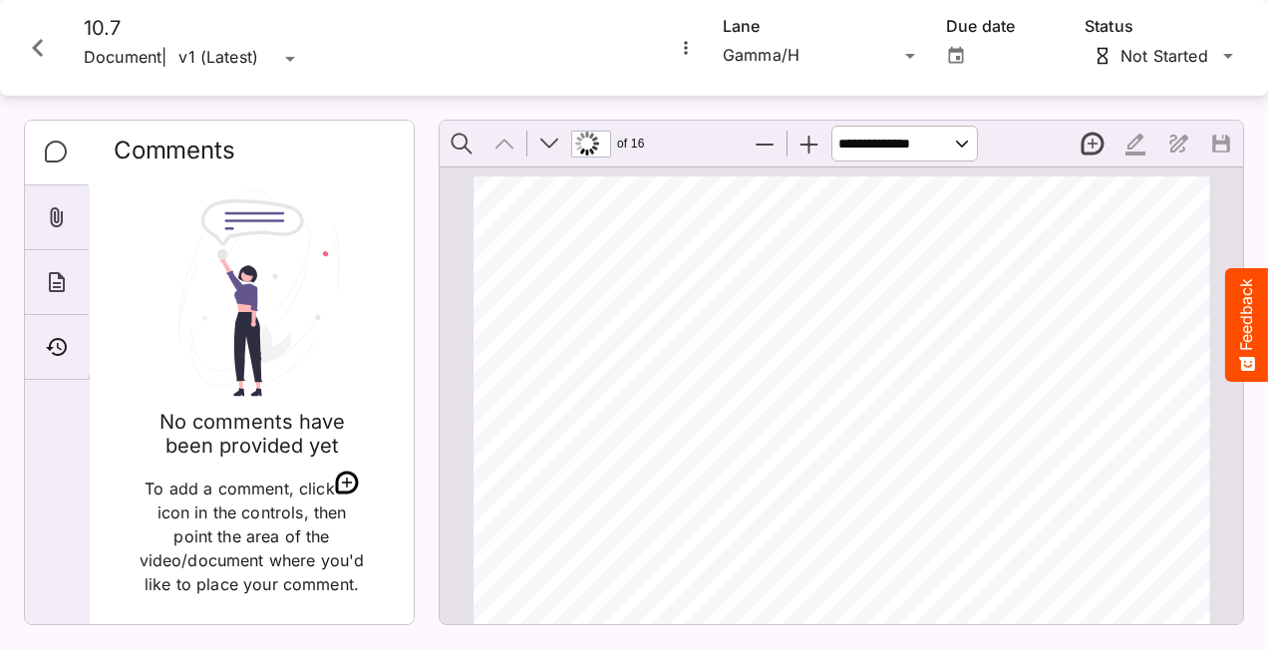
scroll to position [10, 0]
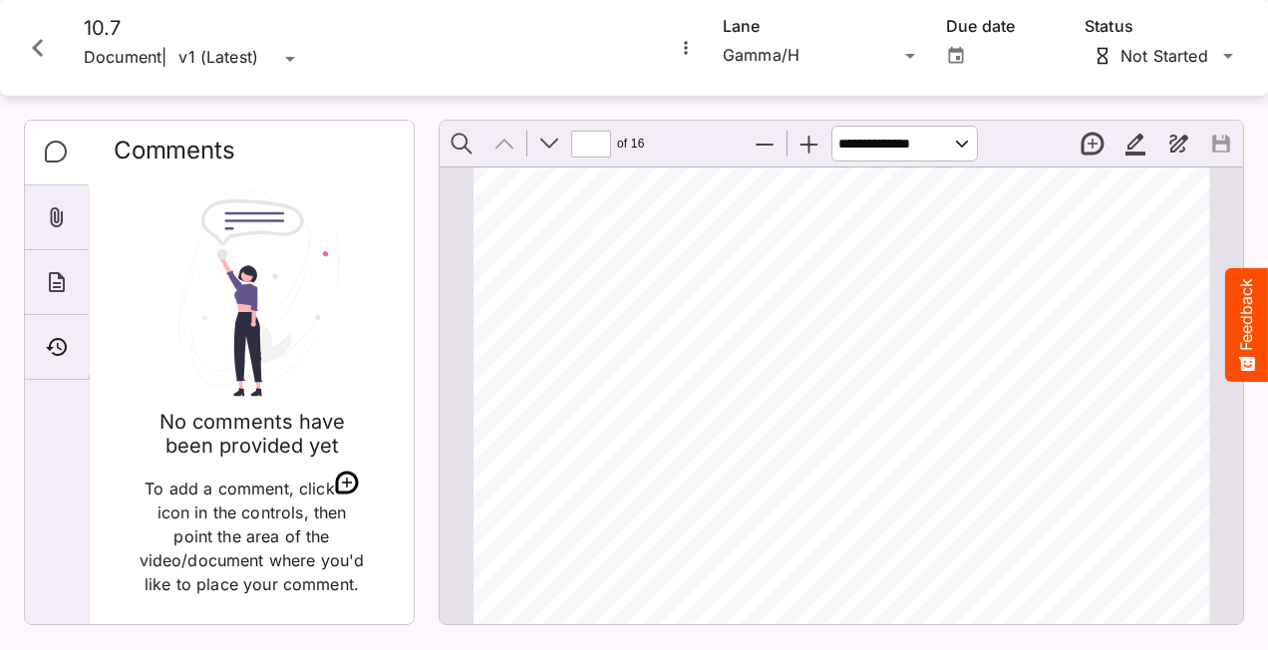
click at [685, 50] on icon "More options for 10.7" at bounding box center [686, 48] width 20 height 20
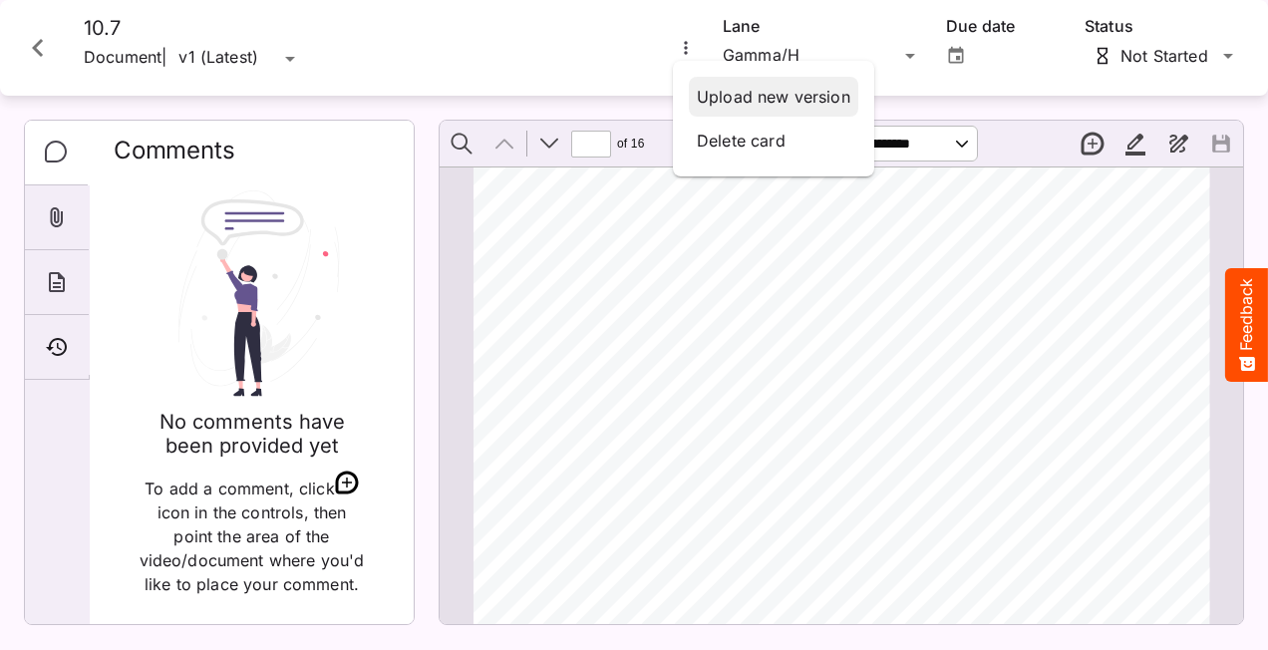
click at [776, 96] on p "Upload new version" at bounding box center [774, 97] width 154 height 24
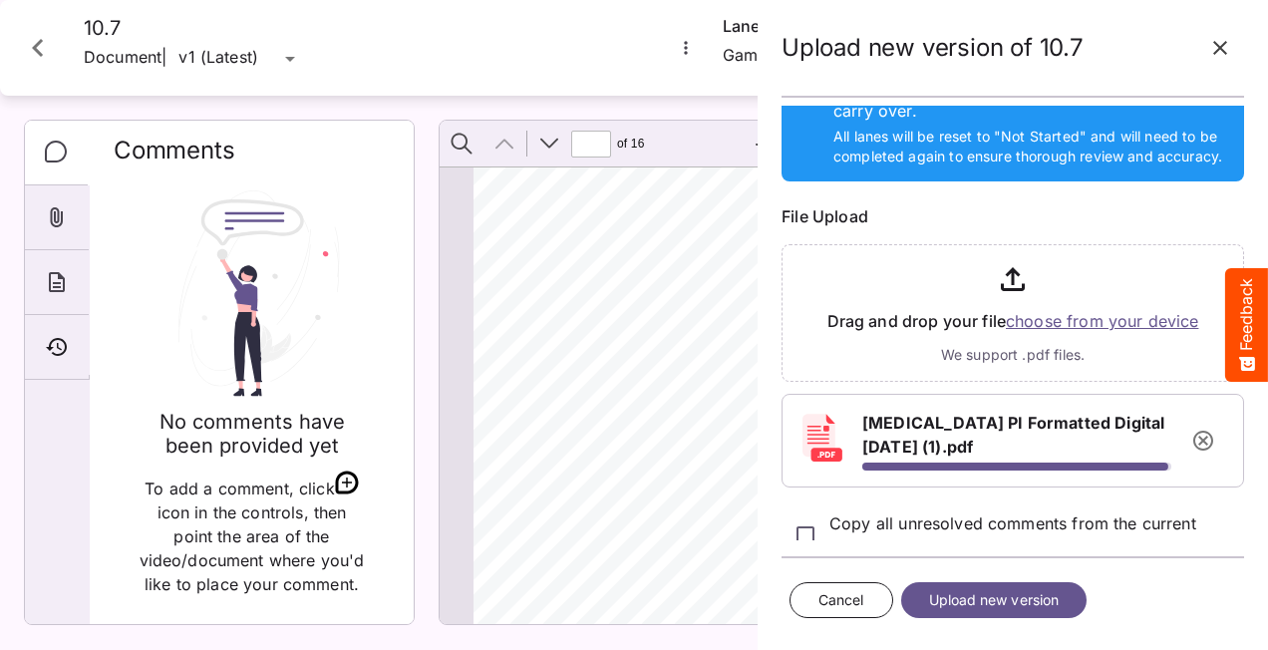
scroll to position [140, 0]
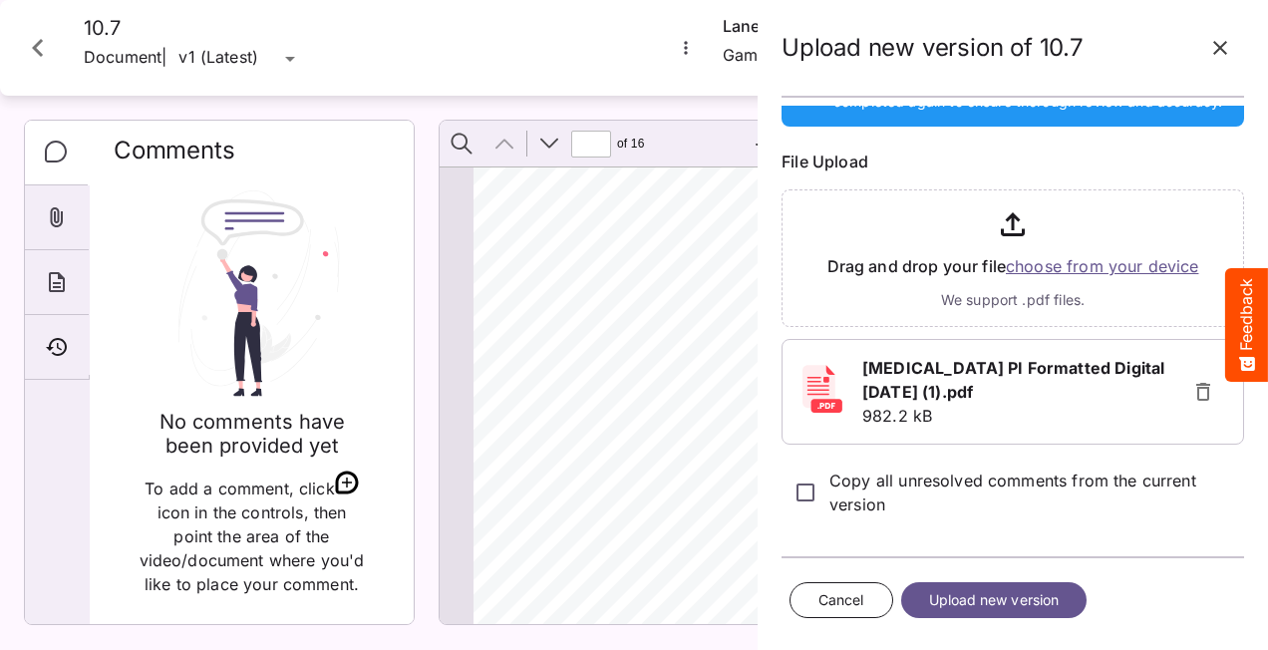
click at [1037, 598] on span "Upload new version" at bounding box center [994, 600] width 131 height 25
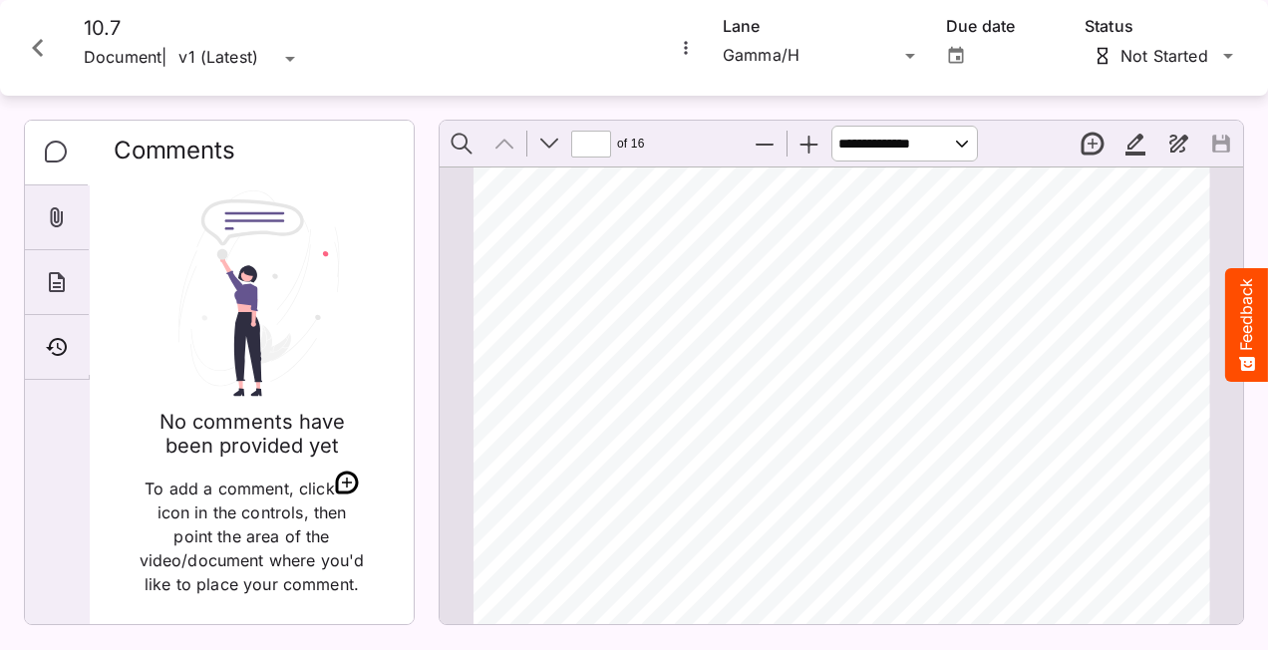
click at [689, 44] on icon "More options for 10.7" at bounding box center [686, 48] width 20 height 20
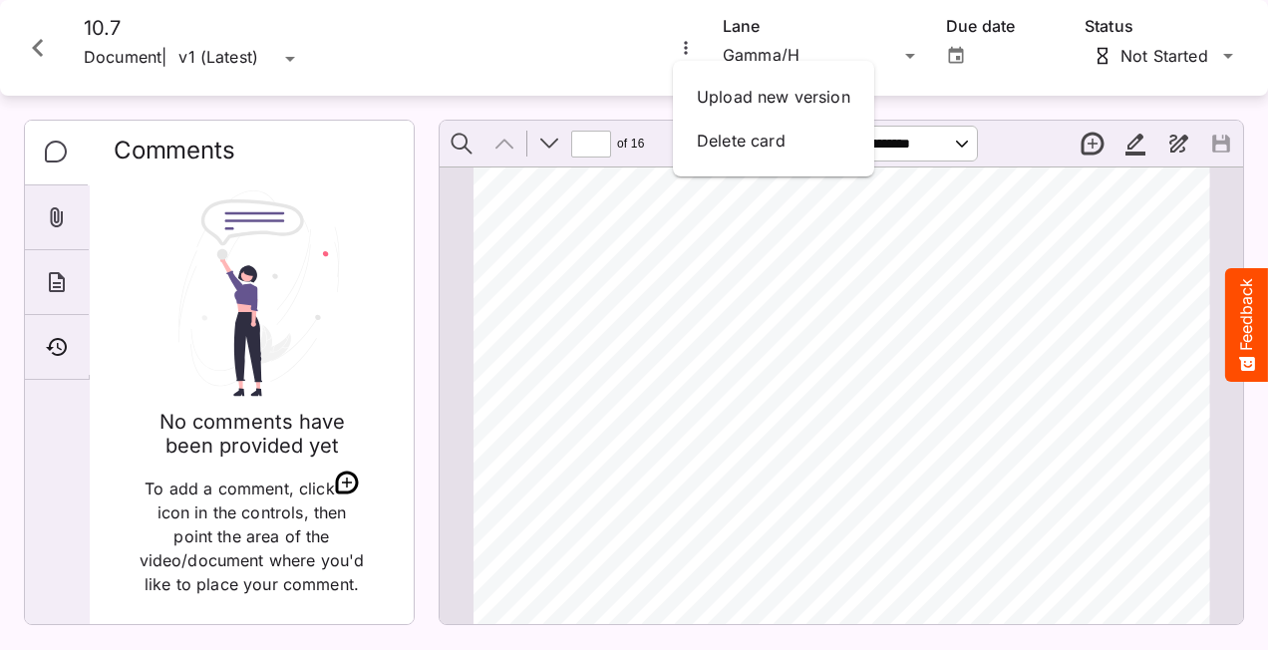
click at [1004, 294] on div at bounding box center [634, 325] width 1268 height 650
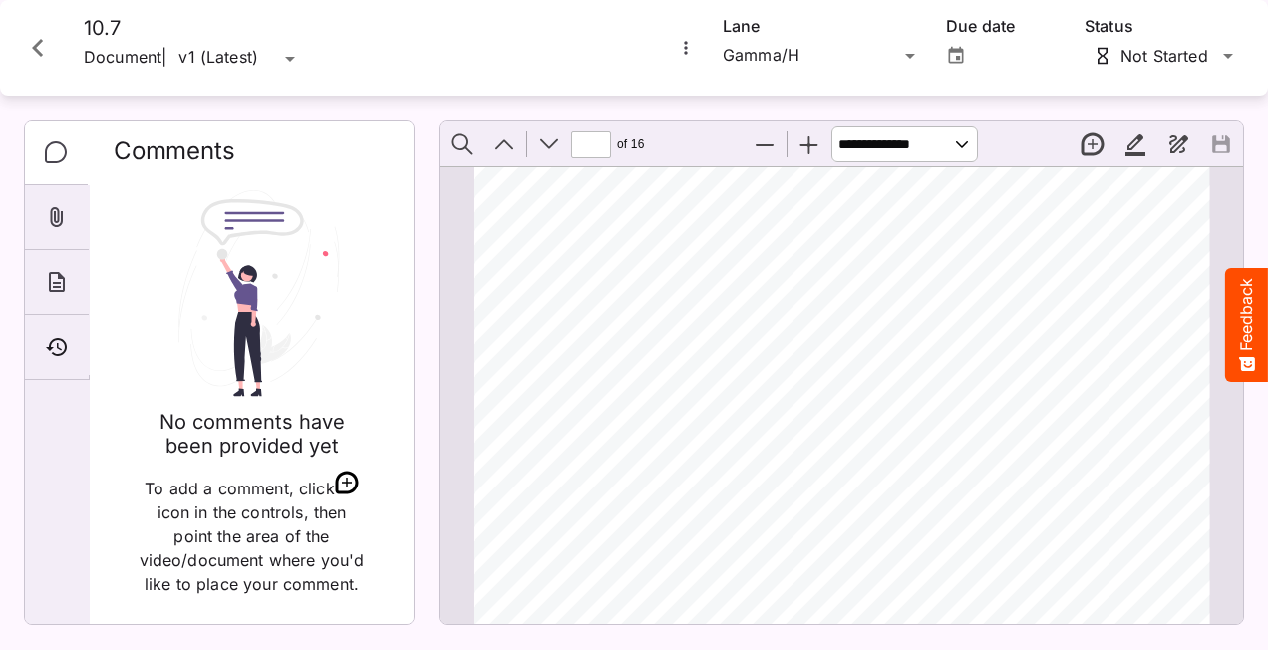
scroll to position [808, 0]
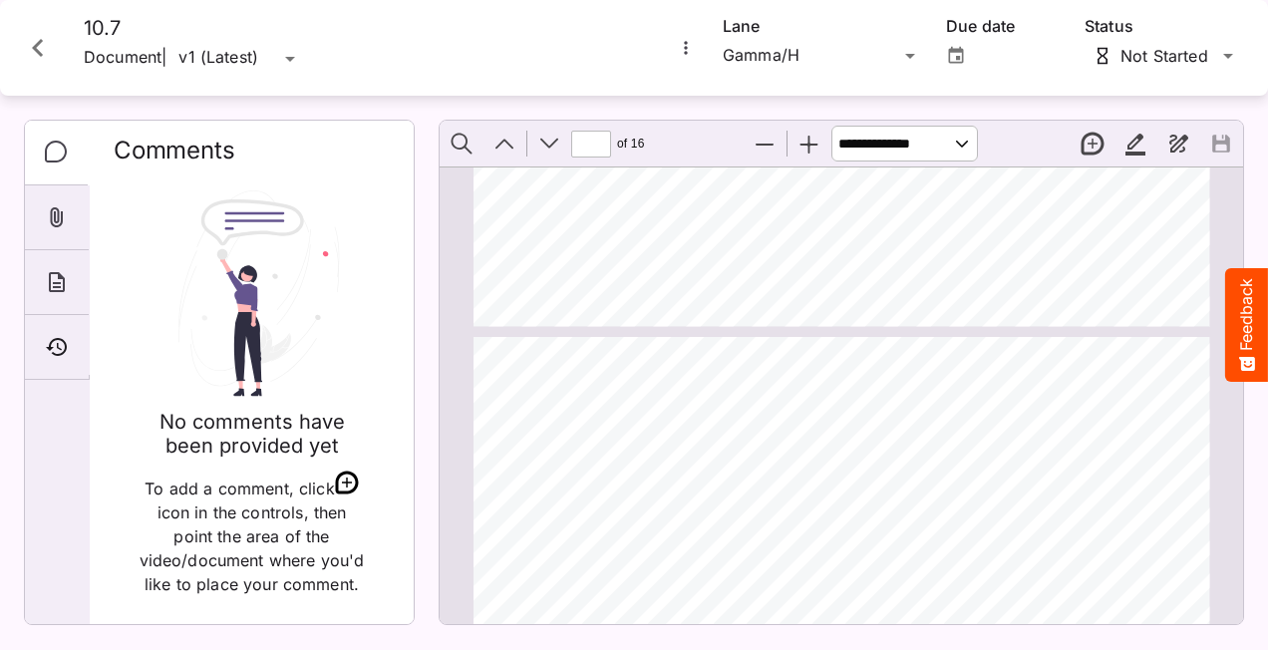
click at [1104, 136] on button "New thread" at bounding box center [1093, 144] width 42 height 42
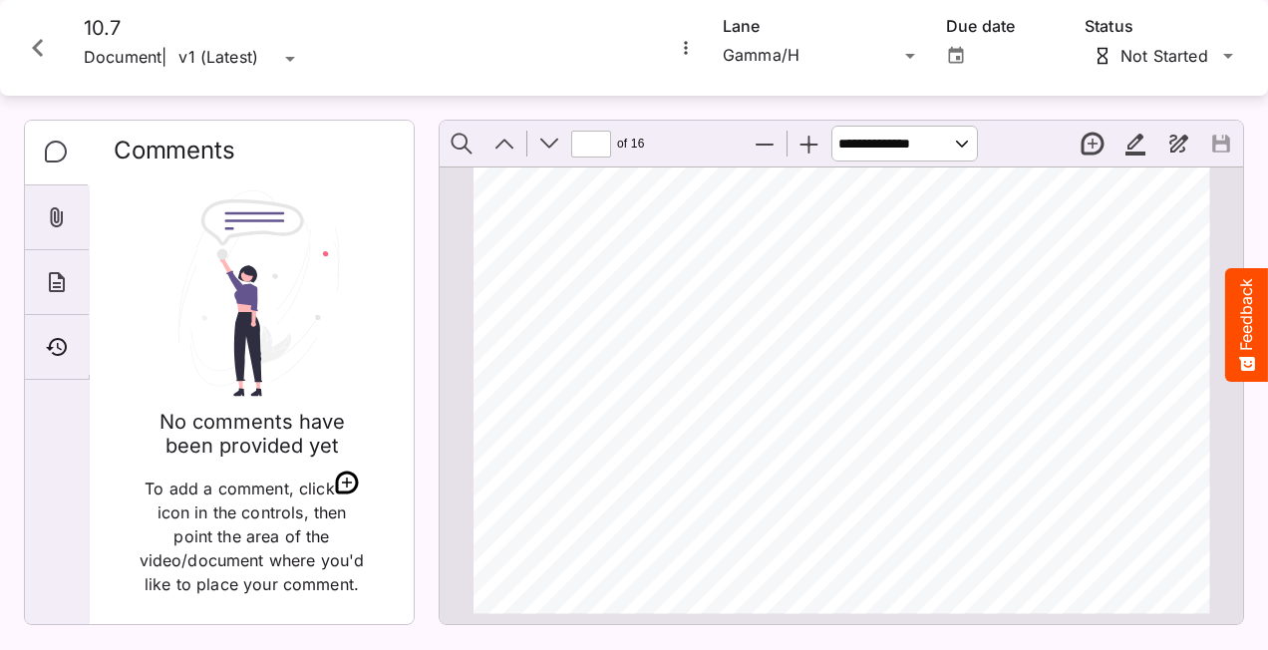
scroll to position [2502, 0]
type input "*"
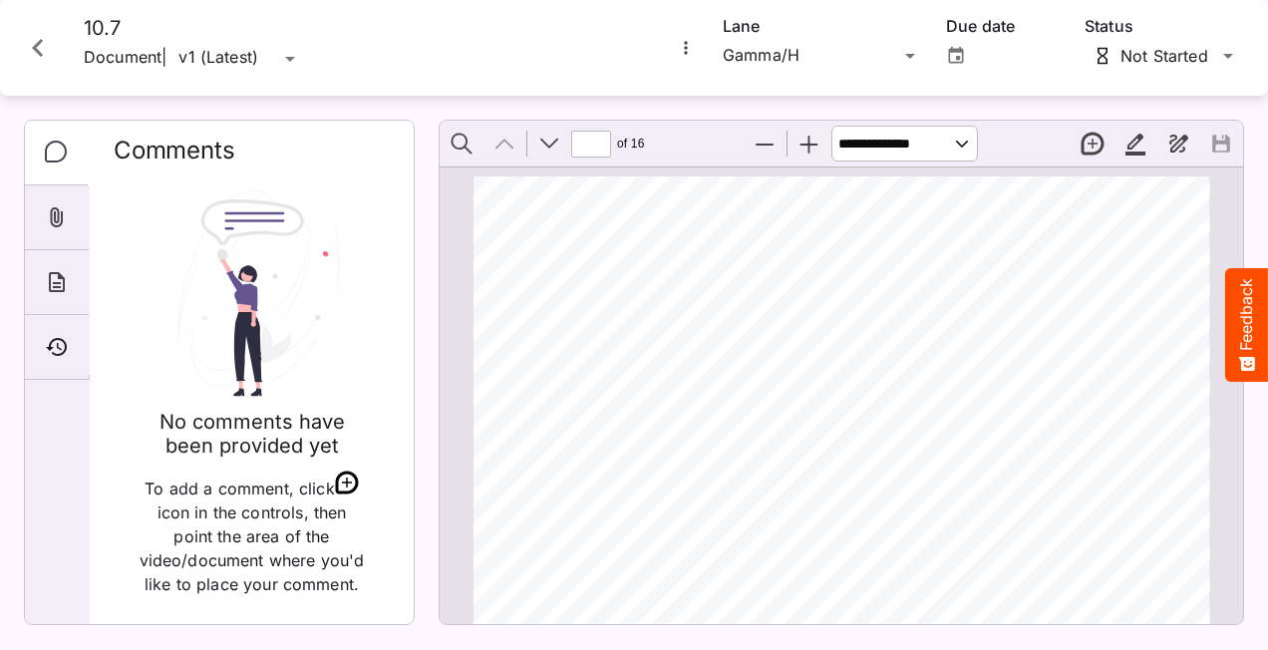
click at [686, 49] on icon "More options for 10.7" at bounding box center [686, 48] width 20 height 20
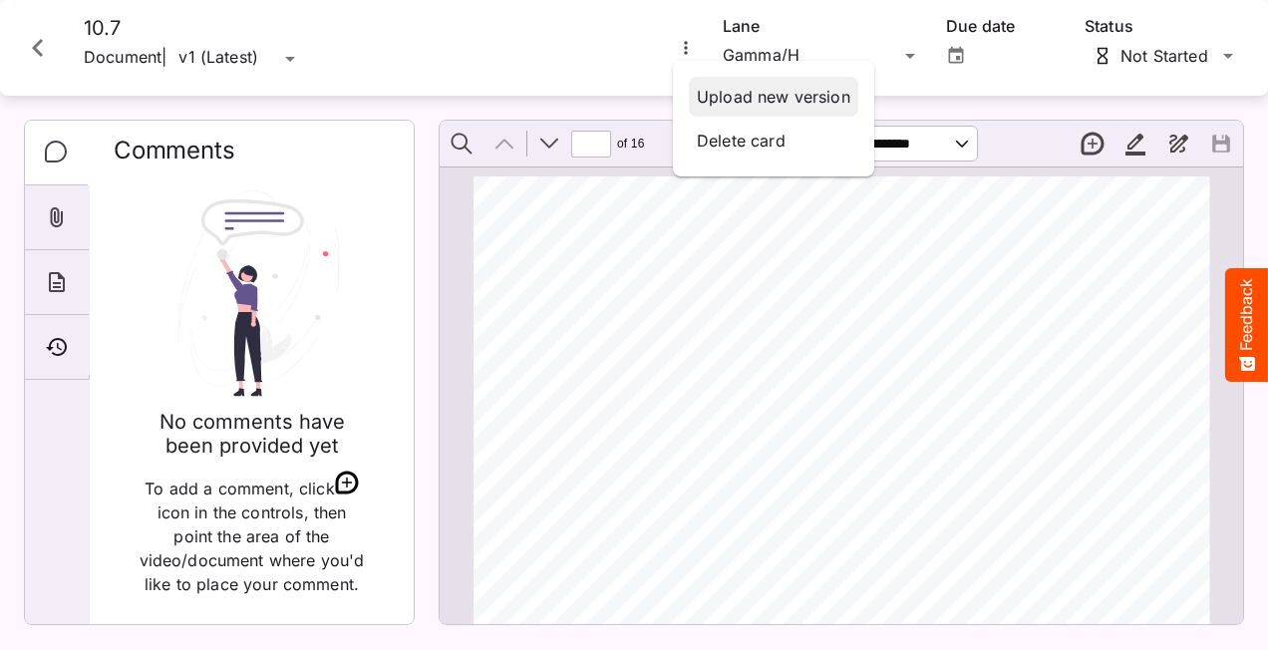
click at [752, 98] on p "Upload new version" at bounding box center [774, 97] width 154 height 24
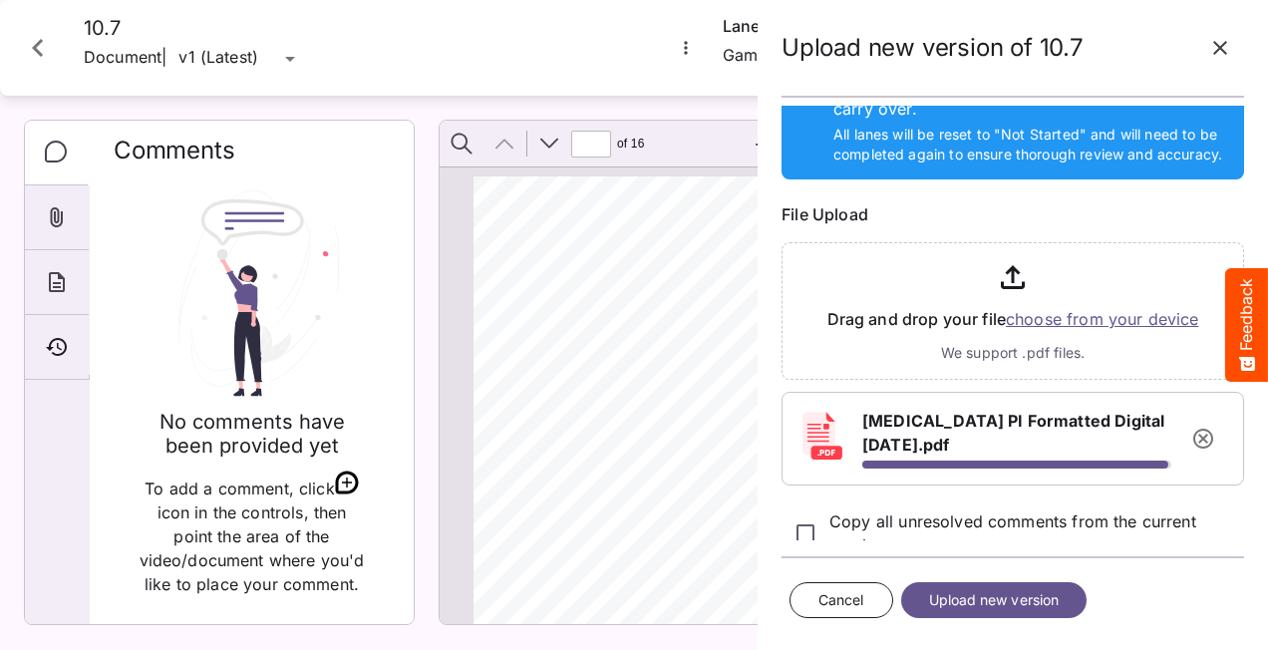
scroll to position [140, 0]
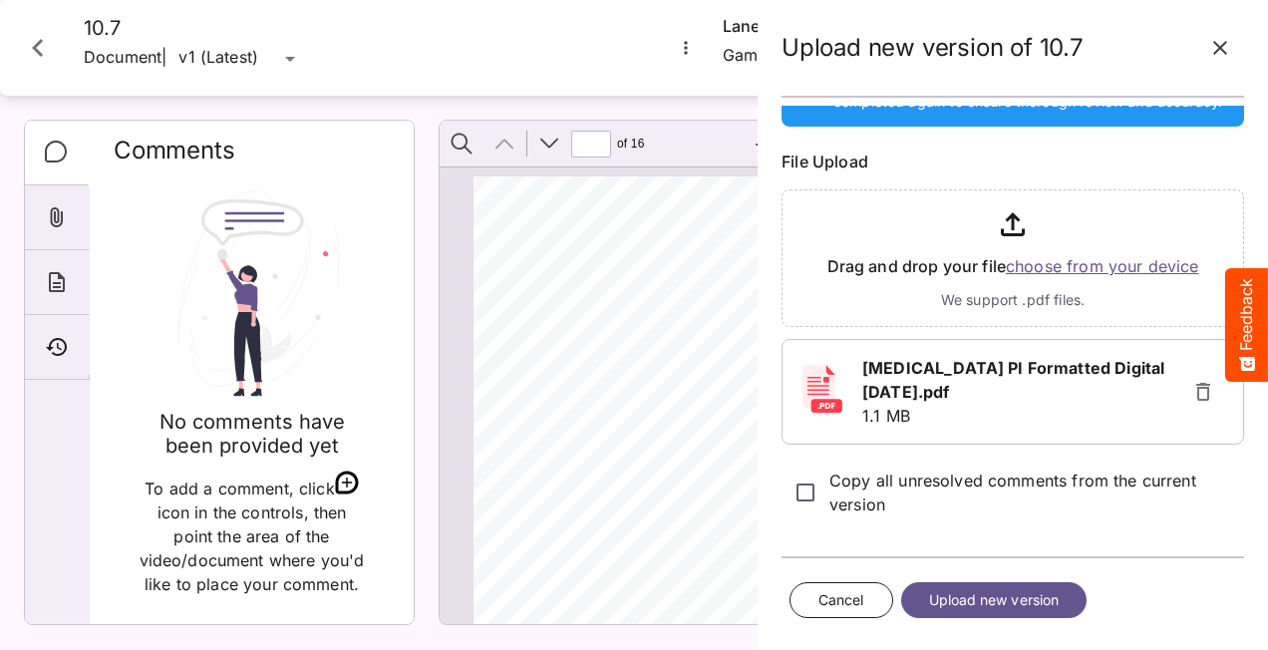
click at [1003, 596] on span "Upload new version" at bounding box center [994, 600] width 131 height 25
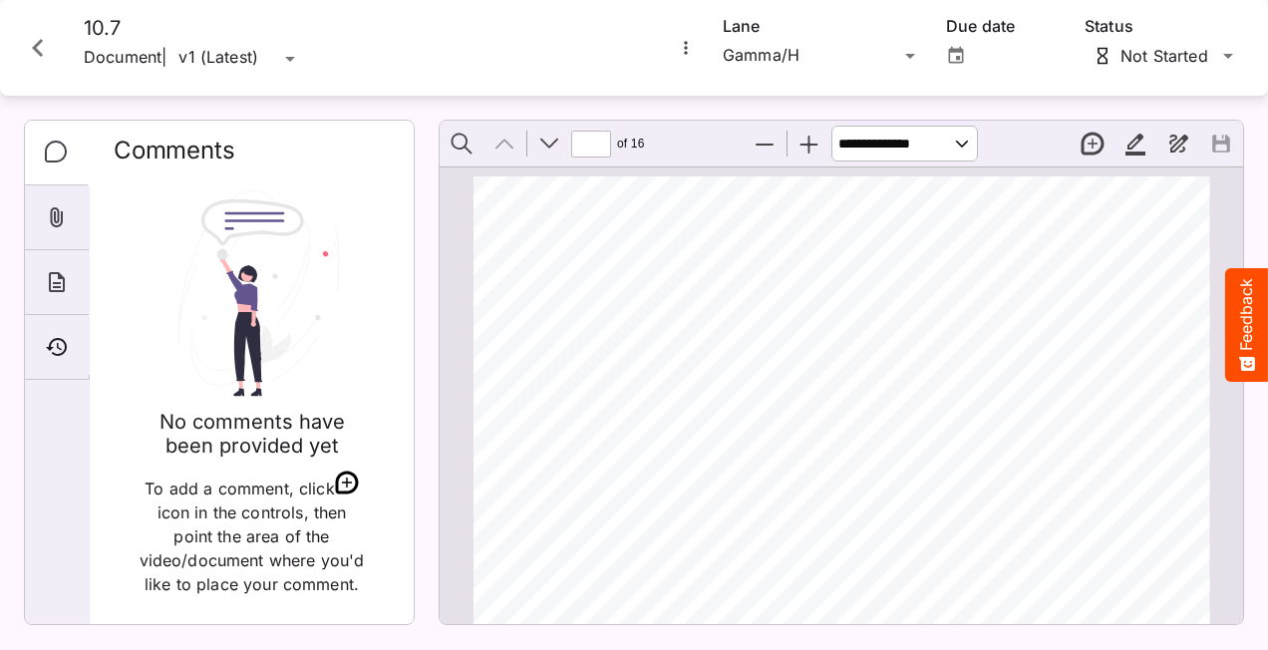
click at [682, 49] on icon "More options for 10.7" at bounding box center [686, 48] width 20 height 20
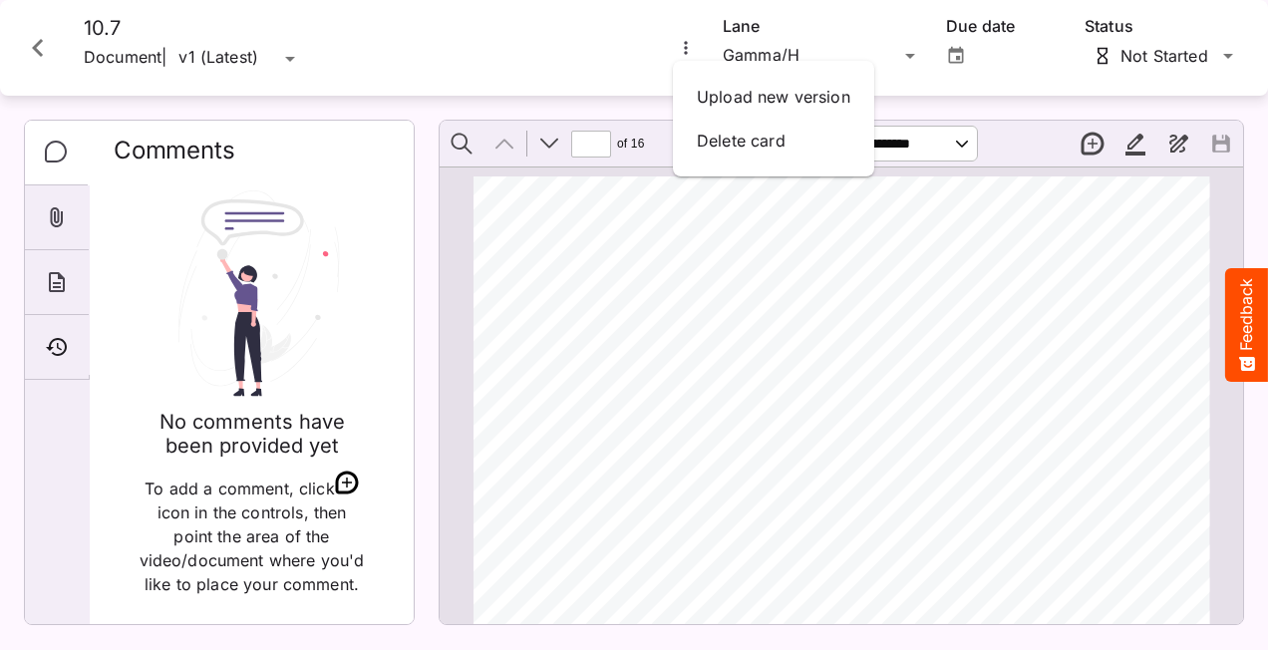
click at [1039, 249] on div at bounding box center [634, 325] width 1268 height 650
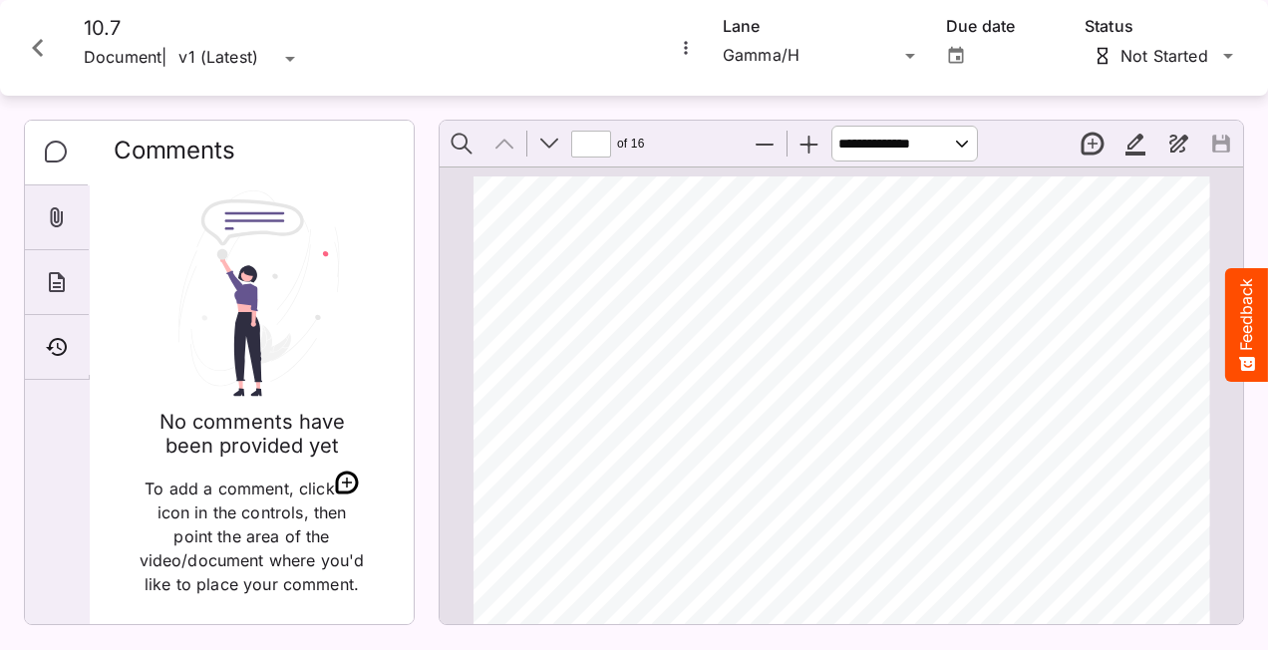
click at [685, 48] on icon "More options for 10.7" at bounding box center [685, 47] width 3 height 13
click at [725, 141] on p "Delete card" at bounding box center [774, 141] width 154 height 24
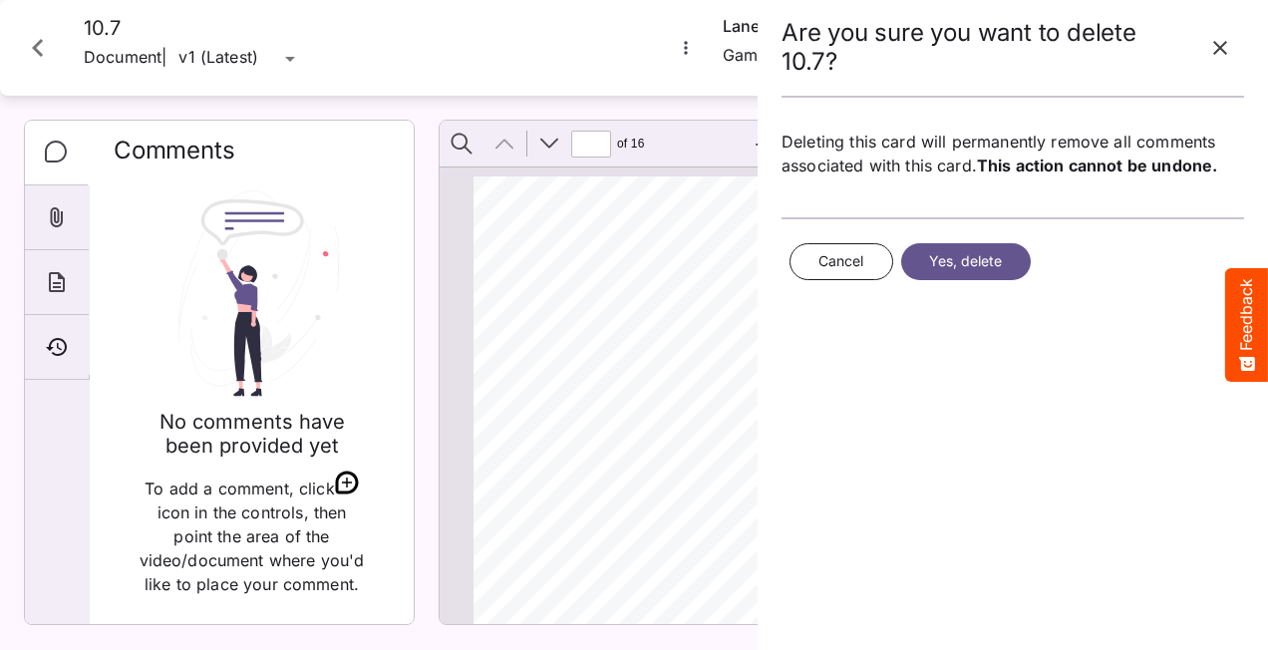
click at [945, 262] on span "Yes, delete" at bounding box center [966, 261] width 74 height 25
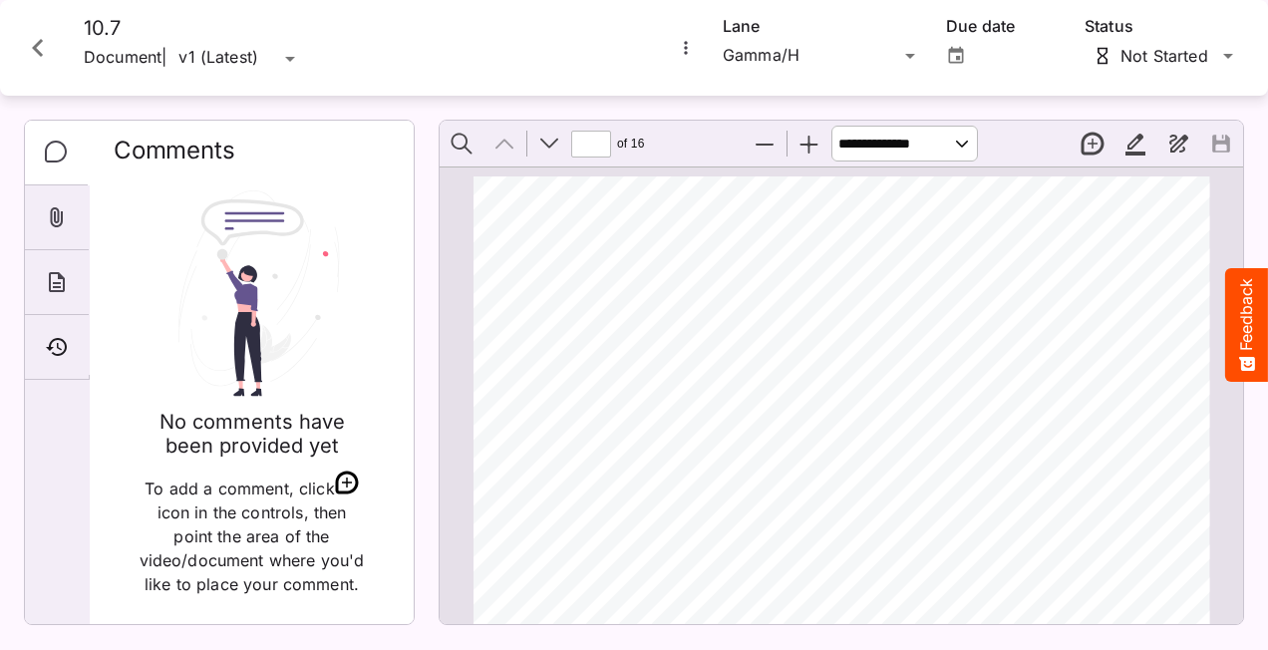
click at [36, 48] on icon "Close card" at bounding box center [37, 48] width 11 height 18
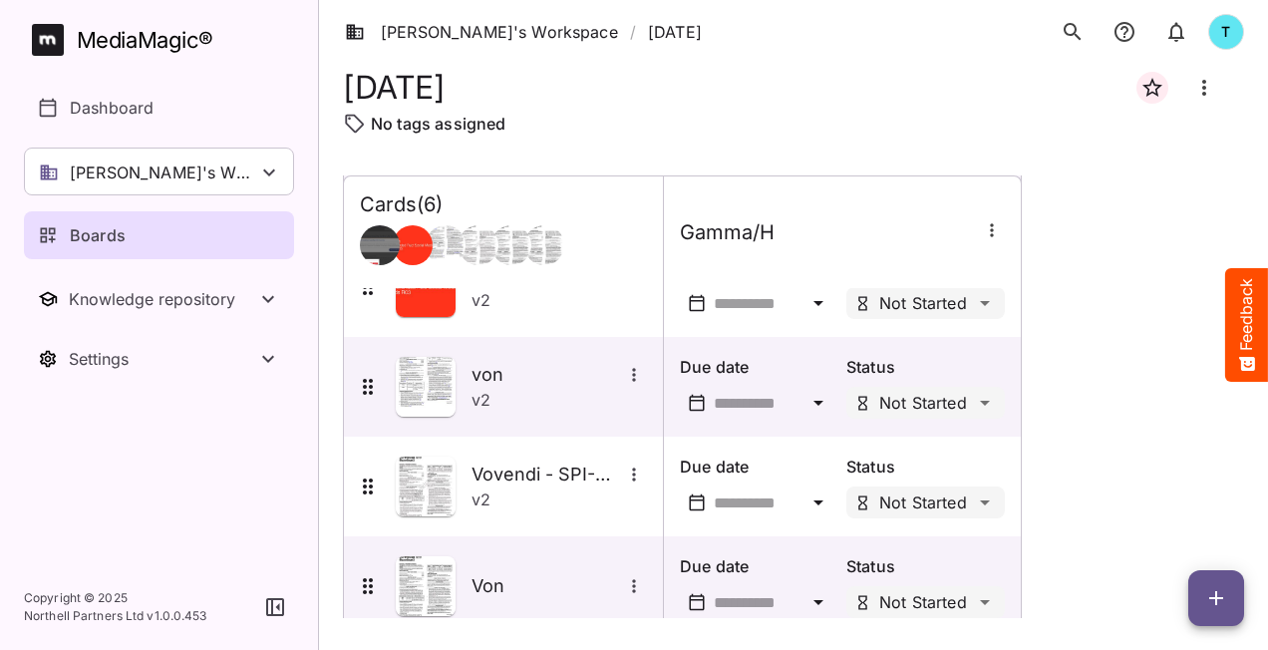
scroll to position [284, 0]
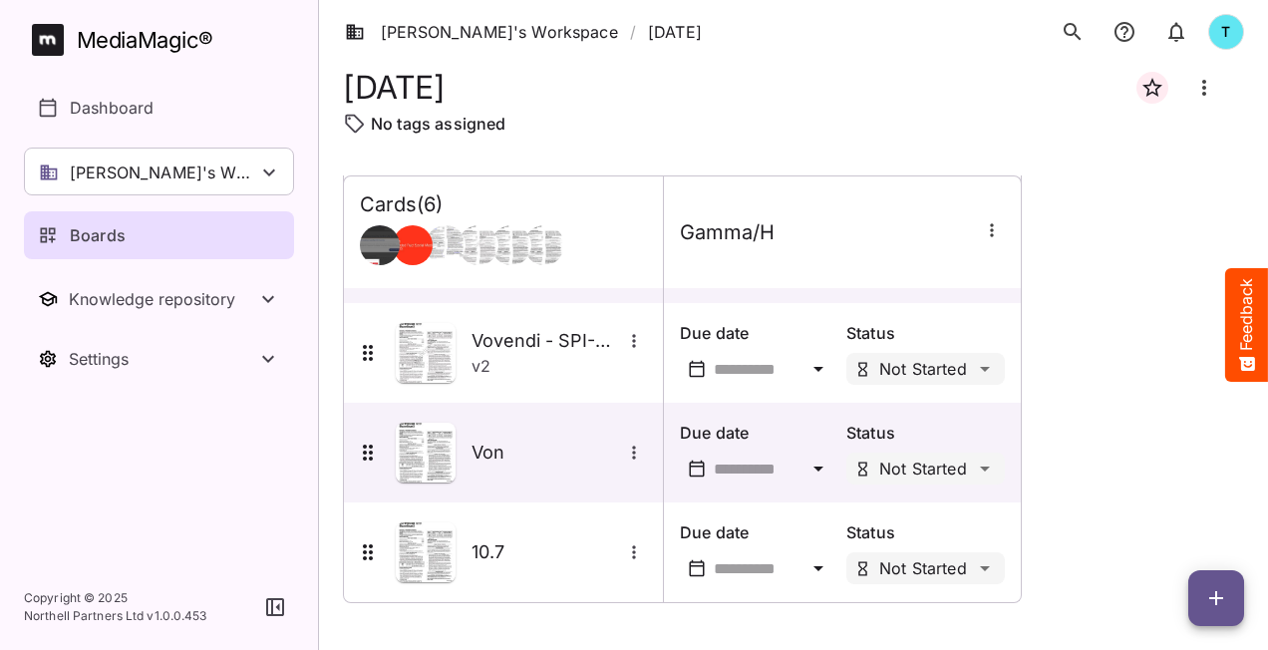
click at [575, 212] on div "Cards ( 6 )" at bounding box center [503, 204] width 287 height 25
click at [568, 212] on div "Cards ( 6 )" at bounding box center [503, 204] width 287 height 25
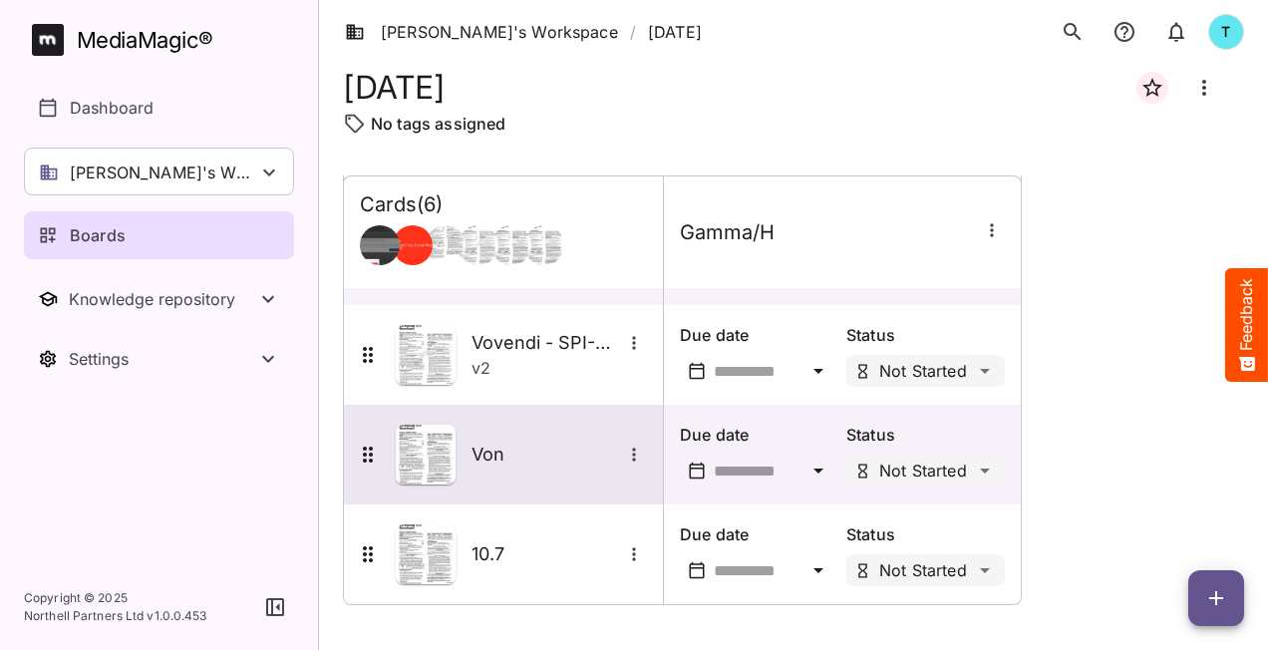
scroll to position [284, 0]
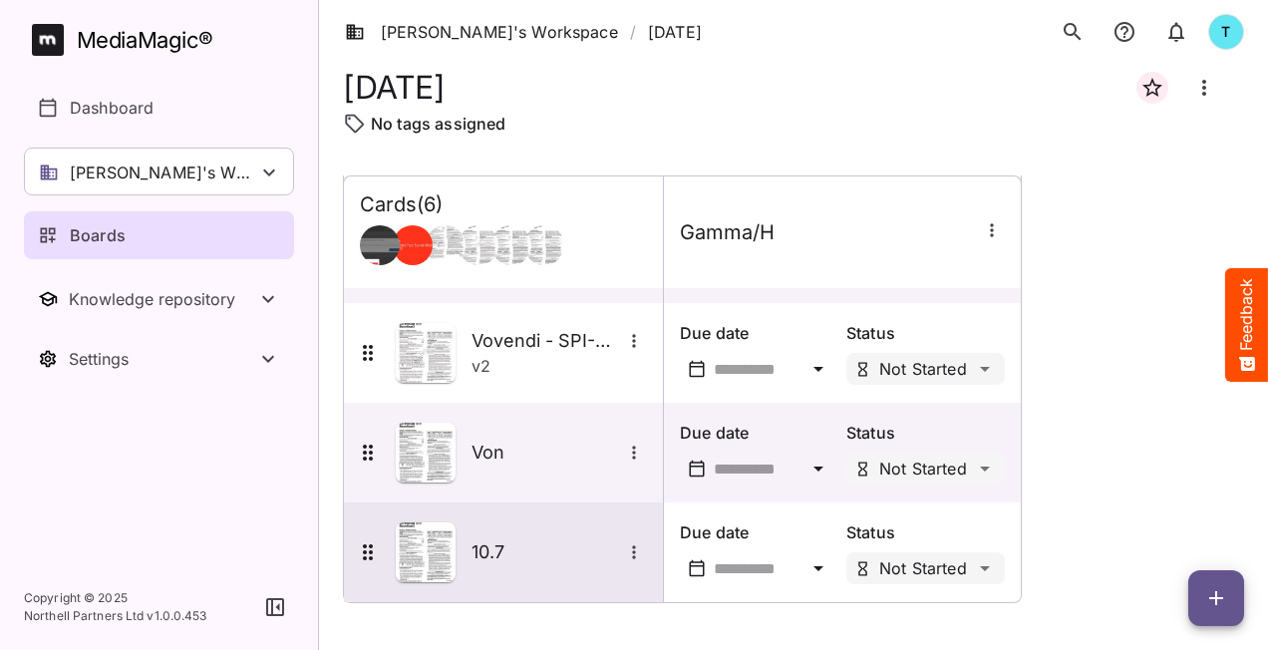
click at [599, 564] on div "10.7" at bounding box center [501, 552] width 291 height 60
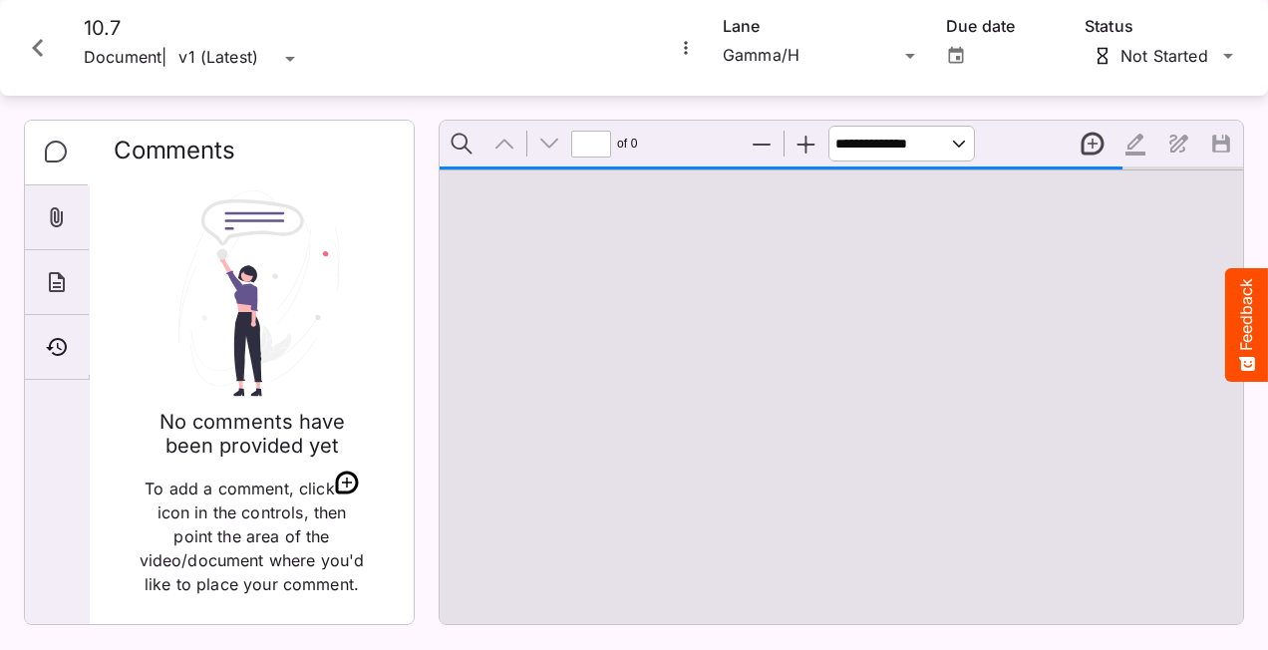
type input "*"
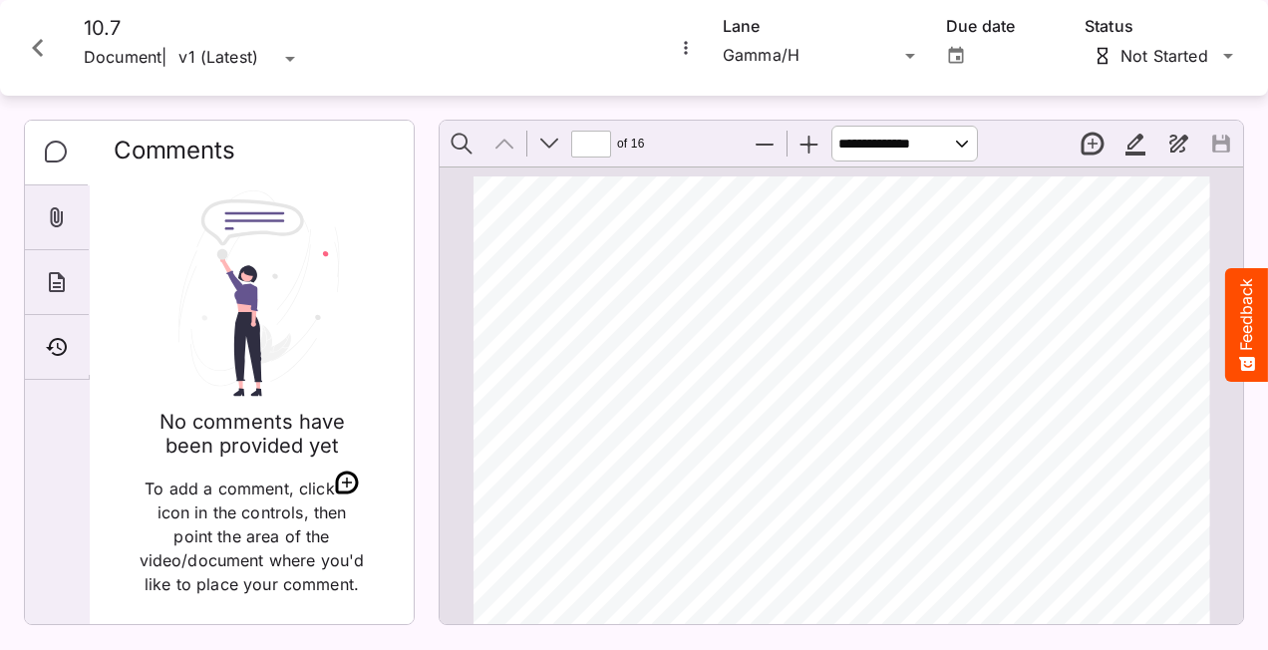
click at [692, 57] on button "More options for 10.7" at bounding box center [686, 48] width 26 height 26
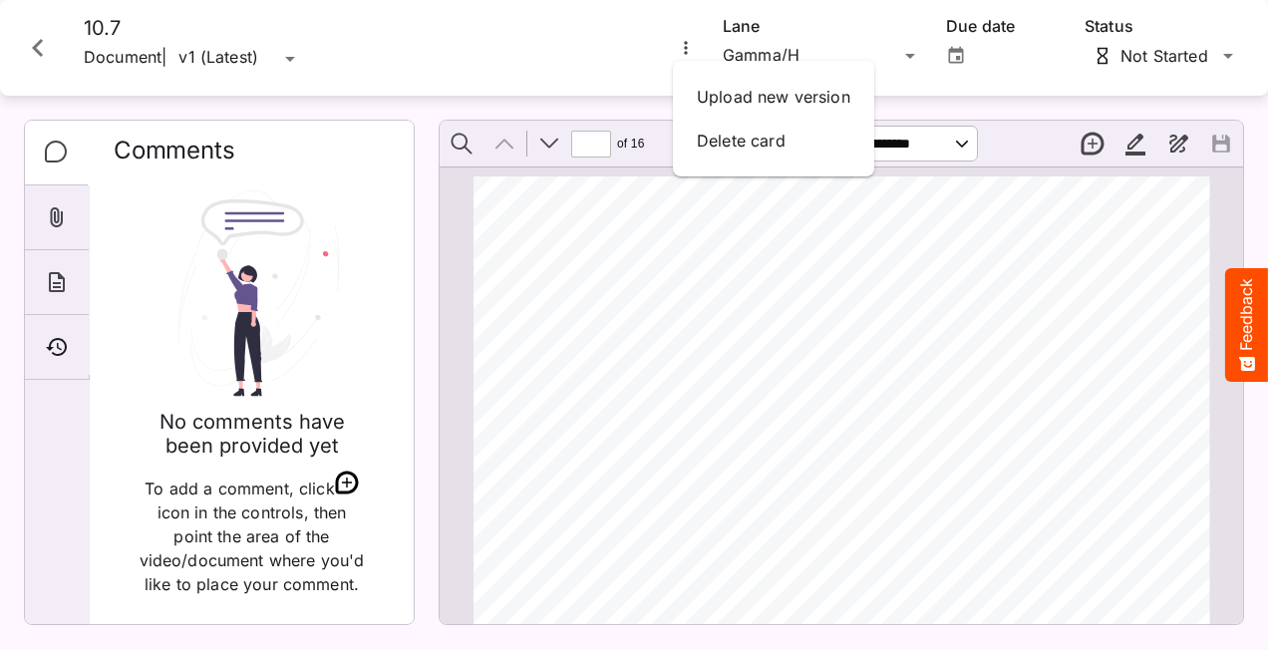
click at [961, 245] on div at bounding box center [634, 325] width 1268 height 650
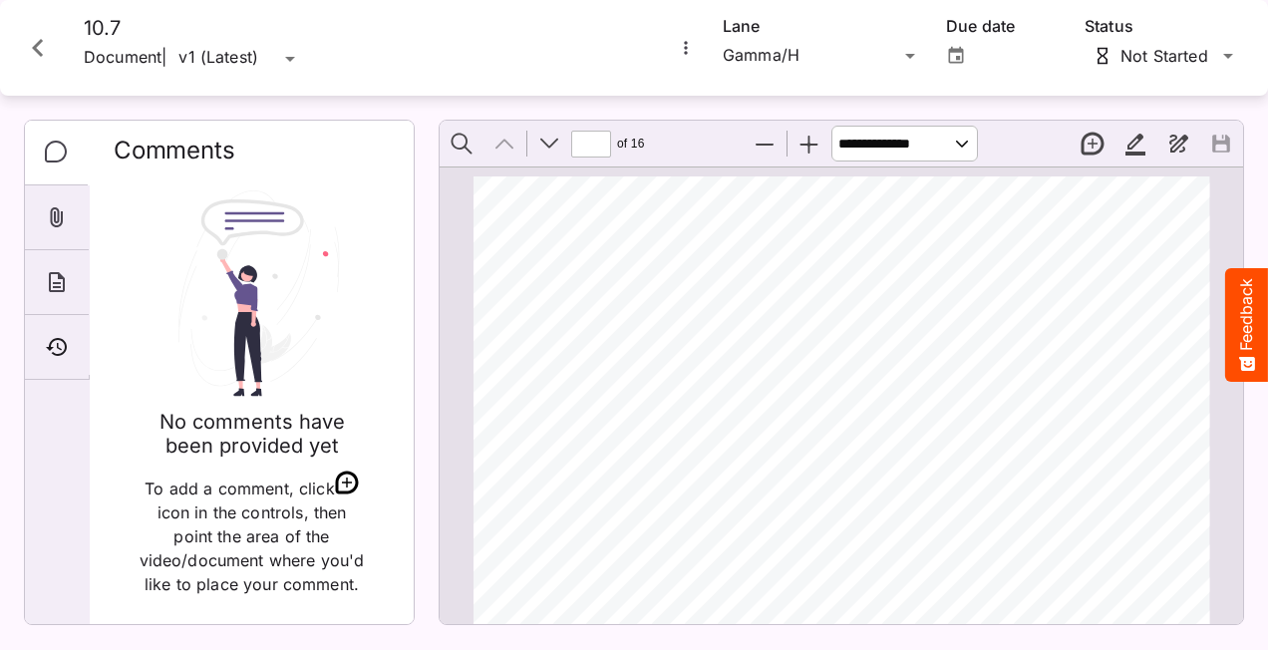
click at [35, 47] on icon "Close card" at bounding box center [37, 48] width 11 height 18
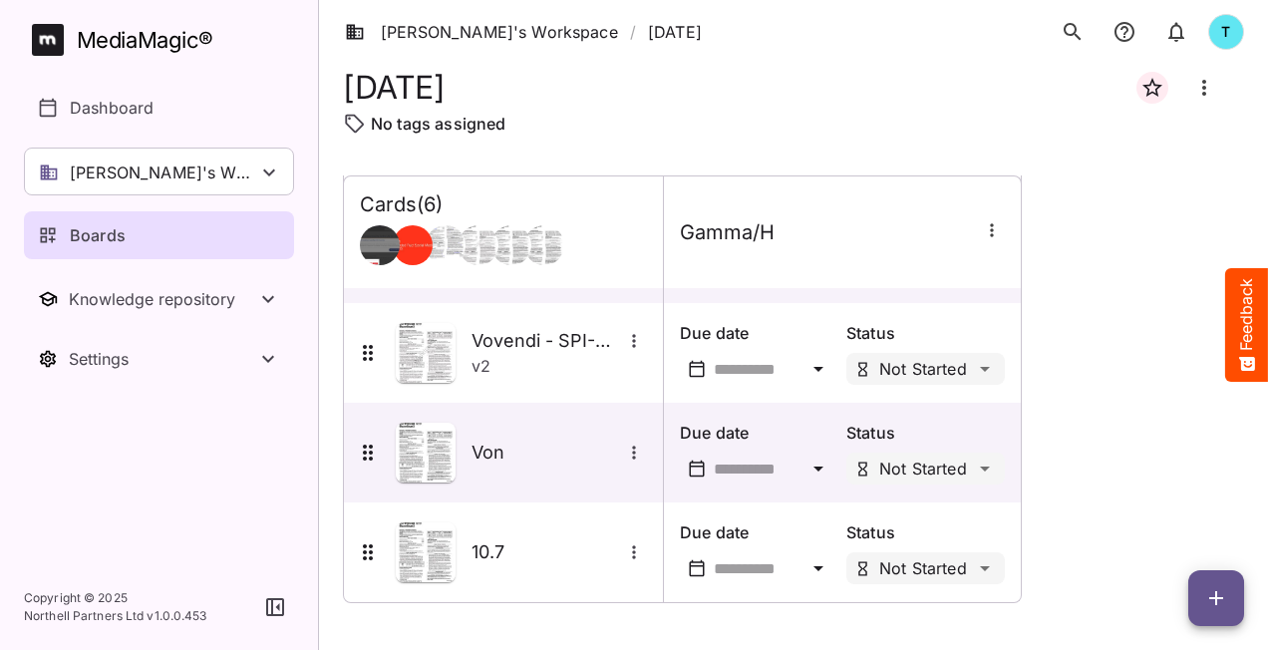
click at [1194, 607] on span "button" at bounding box center [1216, 598] width 56 height 24
click at [1066, 624] on div at bounding box center [634, 325] width 1268 height 650
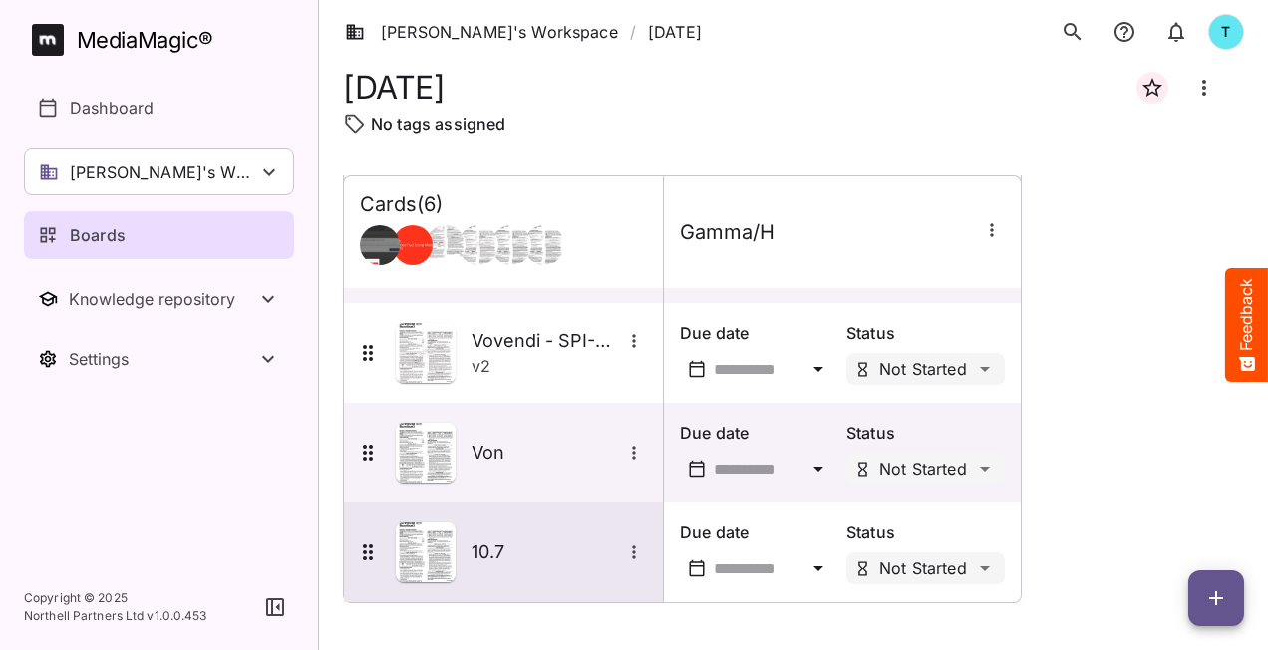
click at [632, 551] on icon "More options for 10.7" at bounding box center [634, 552] width 20 height 20
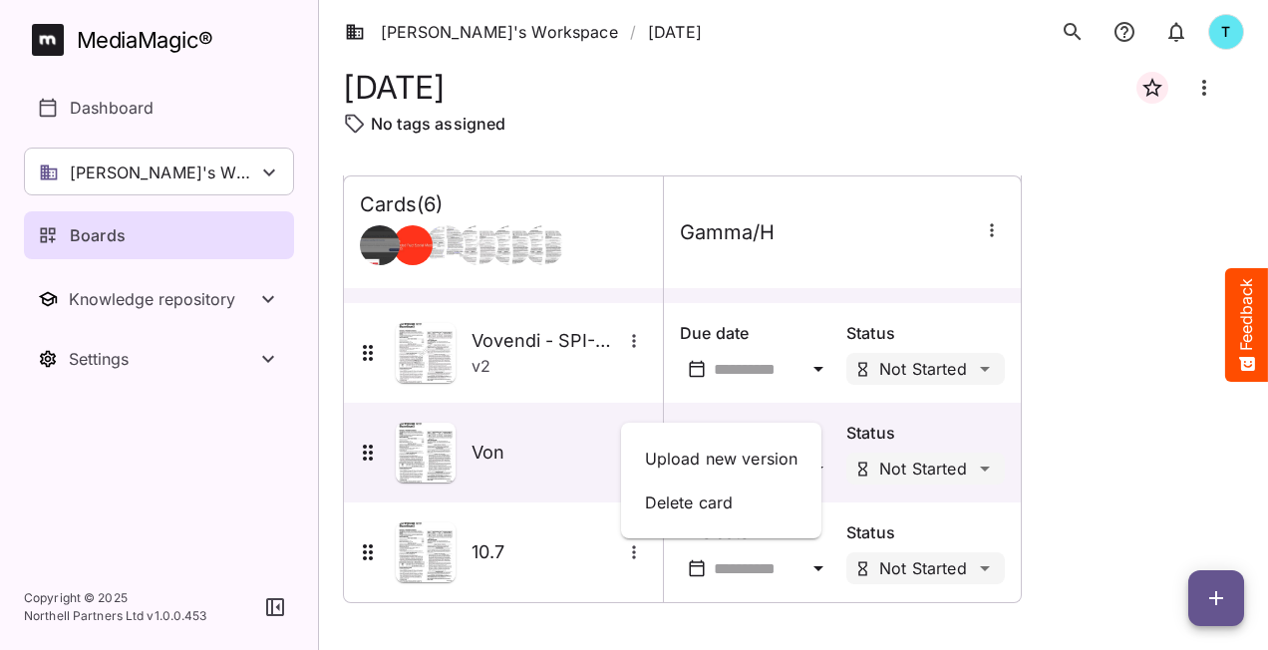
click at [1209, 592] on div at bounding box center [634, 325] width 1268 height 650
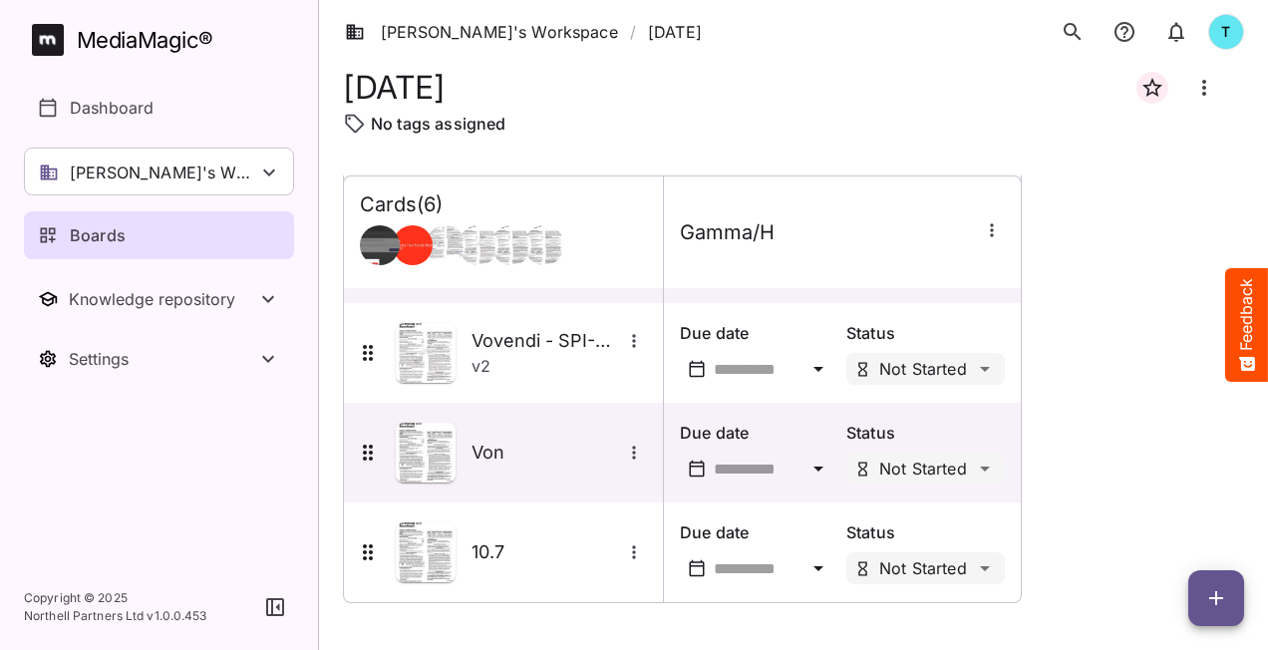
click at [1222, 598] on icon "button" at bounding box center [1216, 598] width 24 height 24
click at [1145, 521] on p "Add new lane" at bounding box center [1167, 514] width 108 height 24
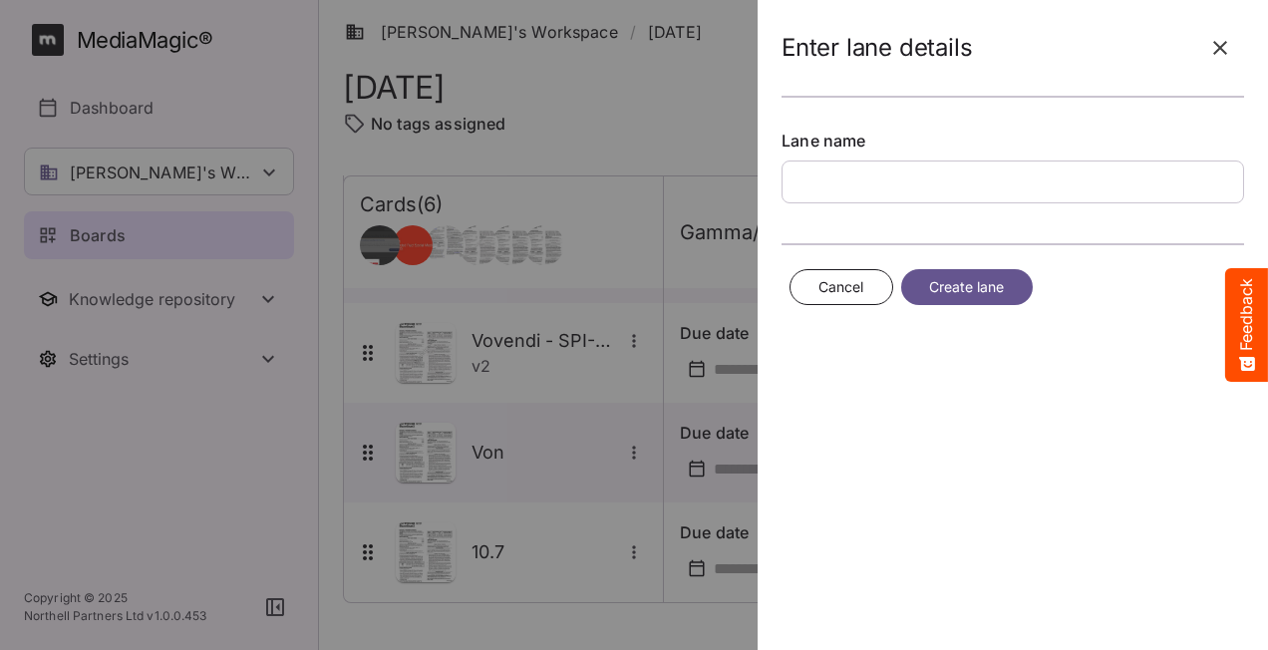
click at [913, 179] on input "text" at bounding box center [1013, 182] width 463 height 43
type input "****"
click at [1017, 281] on button "Create lane" at bounding box center [967, 287] width 132 height 37
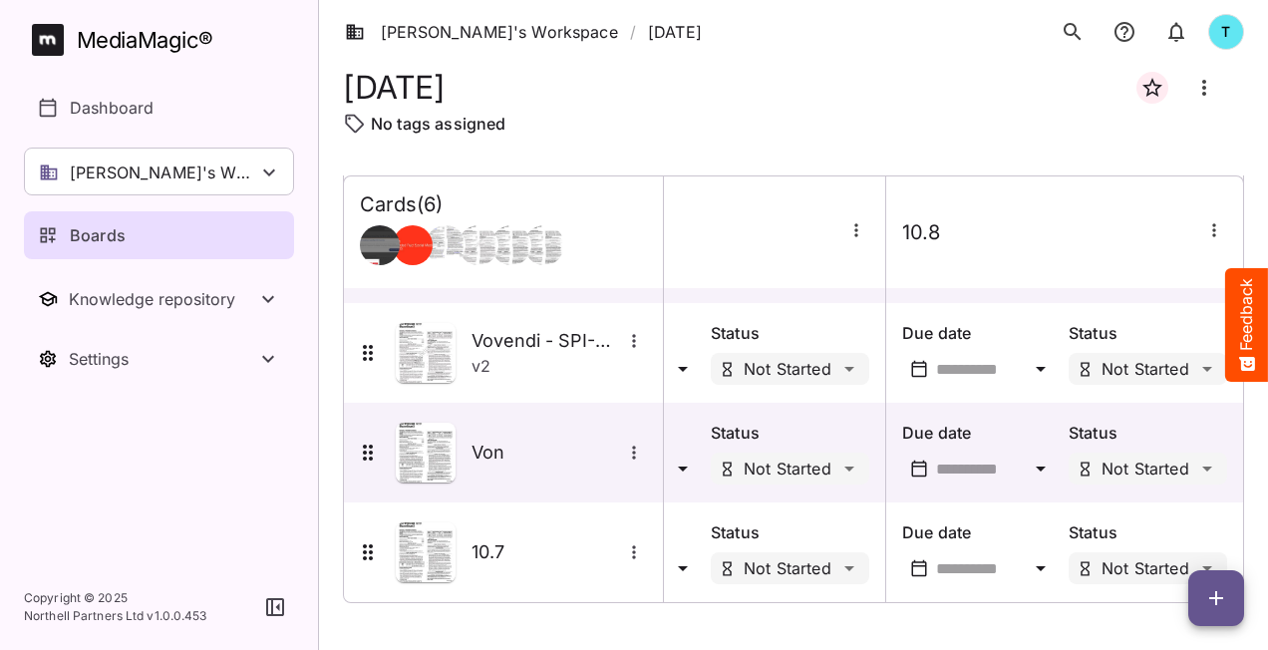
scroll to position [285, 144]
click at [1178, 527] on p "Status" at bounding box center [1148, 531] width 159 height 24
click at [1226, 596] on icon "button" at bounding box center [1216, 598] width 24 height 24
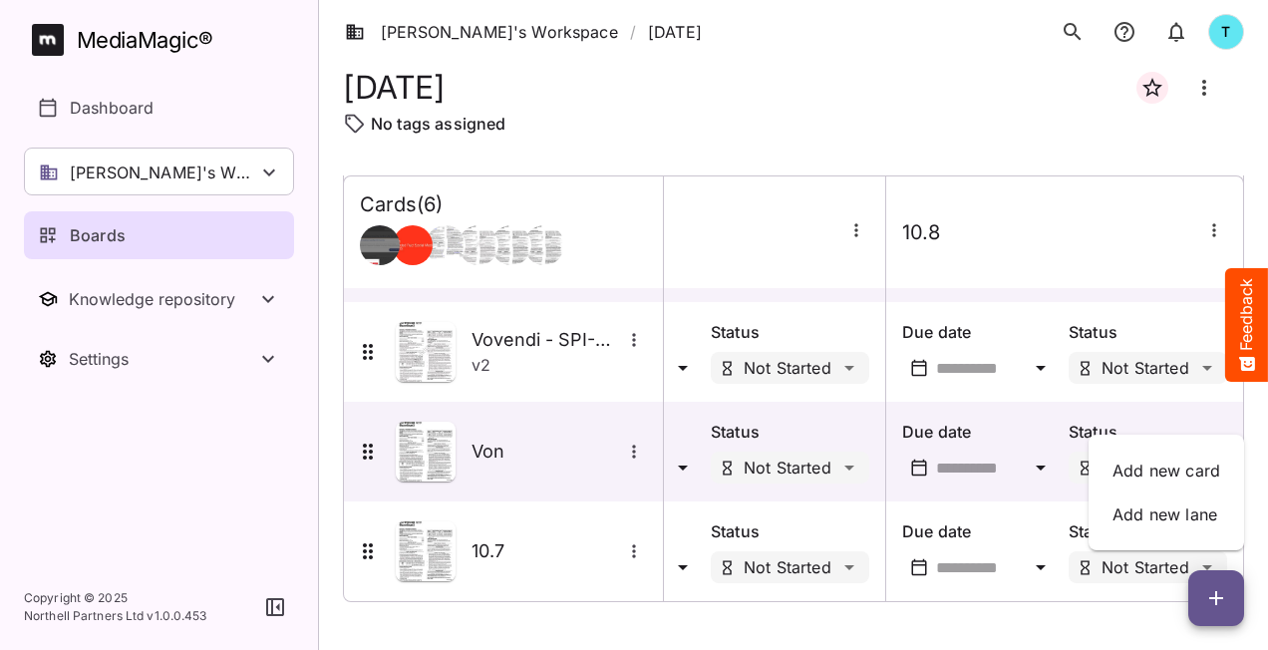
click at [1031, 528] on div at bounding box center [634, 325] width 1268 height 650
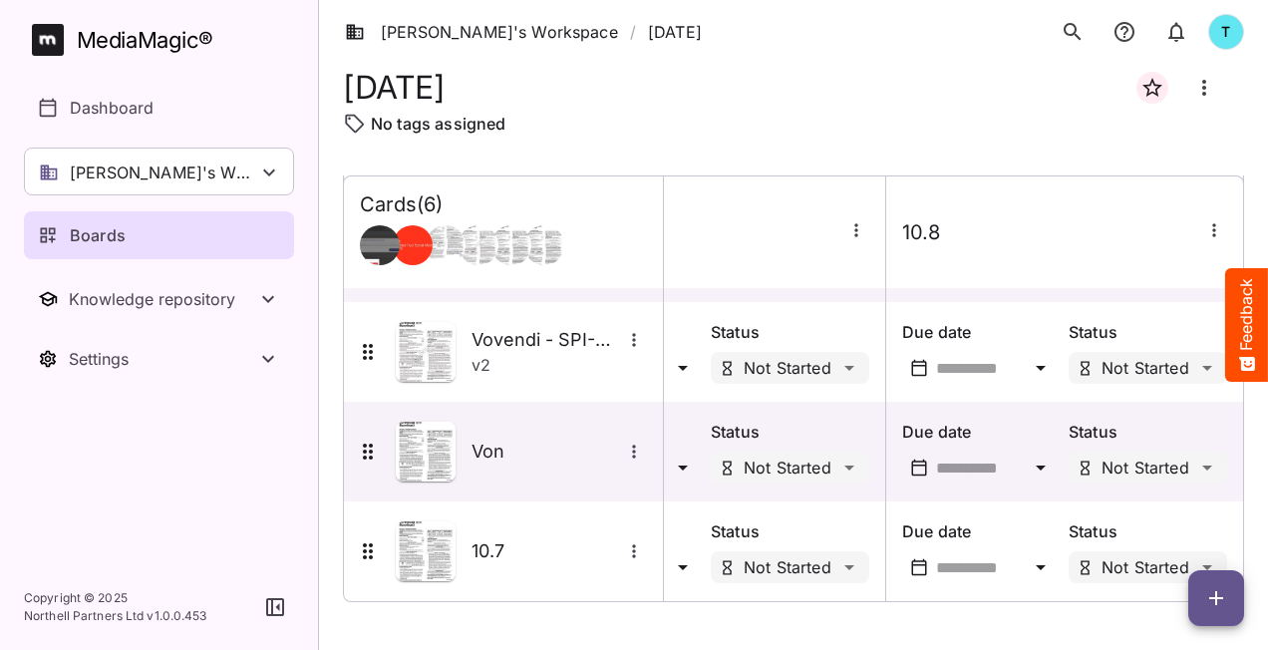
click at [1205, 233] on icon "button" at bounding box center [1214, 230] width 20 height 20
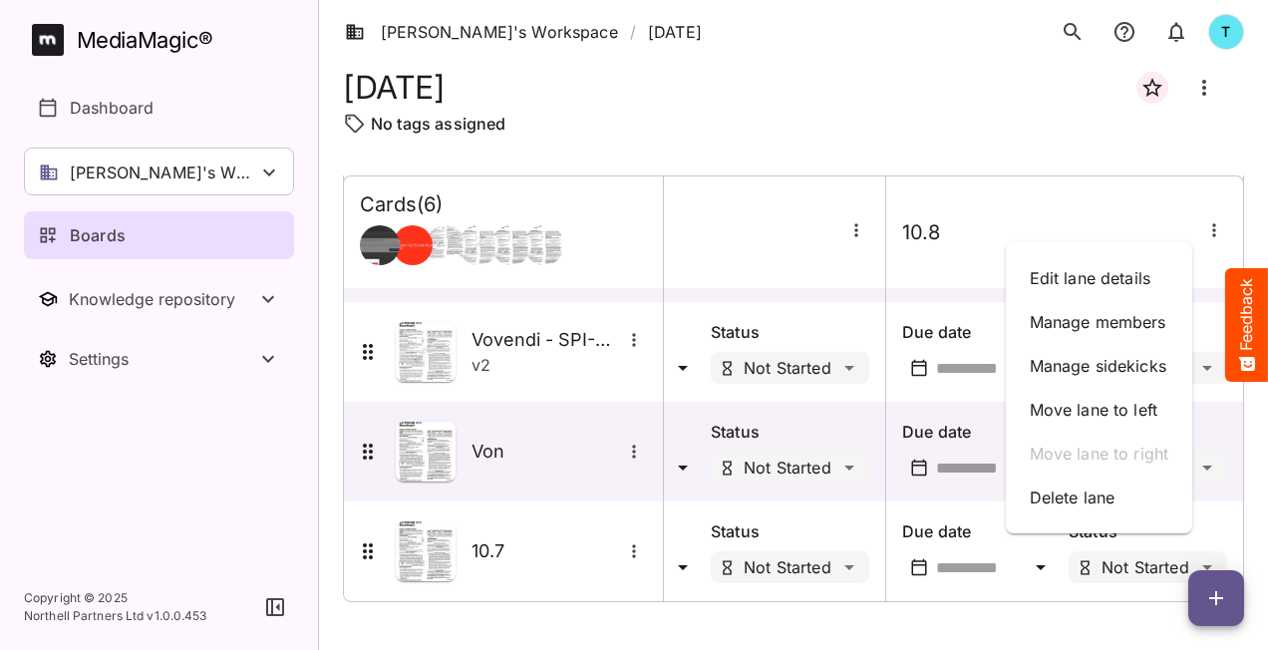
click at [1002, 590] on div at bounding box center [634, 325] width 1268 height 650
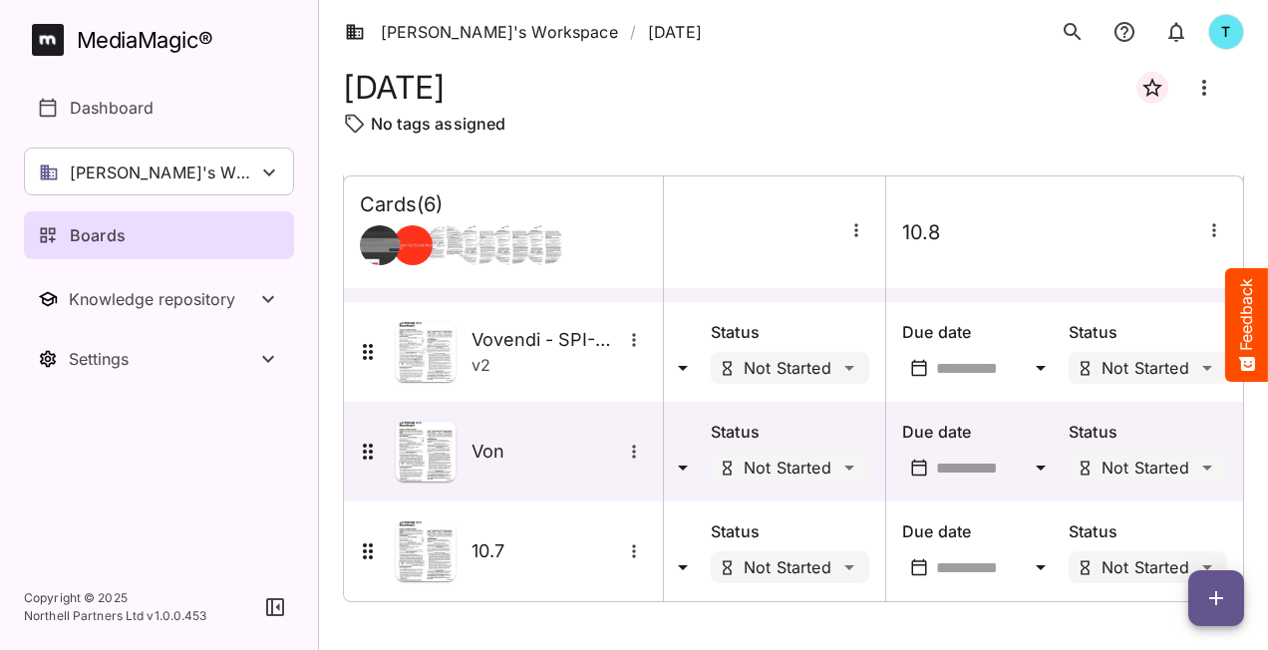
scroll to position [287, 144]
click at [1030, 522] on p "Due date" at bounding box center [981, 531] width 159 height 24
drag, startPoint x: 1030, startPoint y: 522, endPoint x: 1214, endPoint y: 607, distance: 203.0
click at [1214, 607] on icon "button" at bounding box center [1216, 598] width 24 height 24
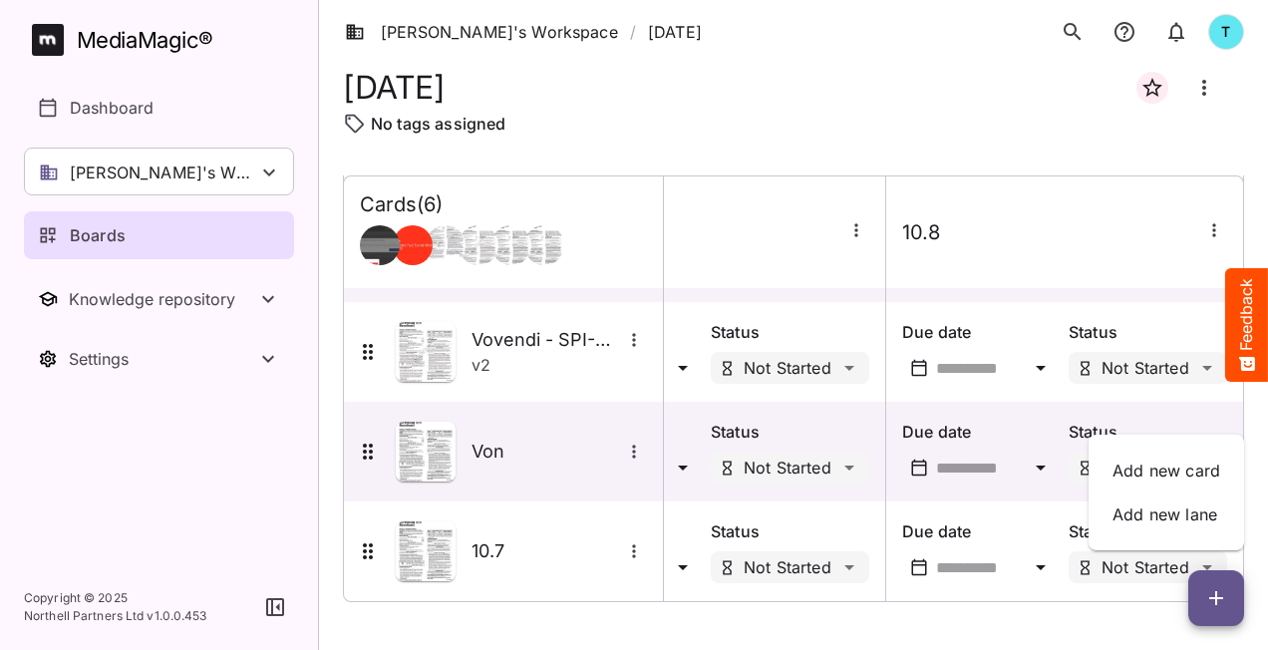
click at [666, 567] on div at bounding box center [634, 325] width 1268 height 650
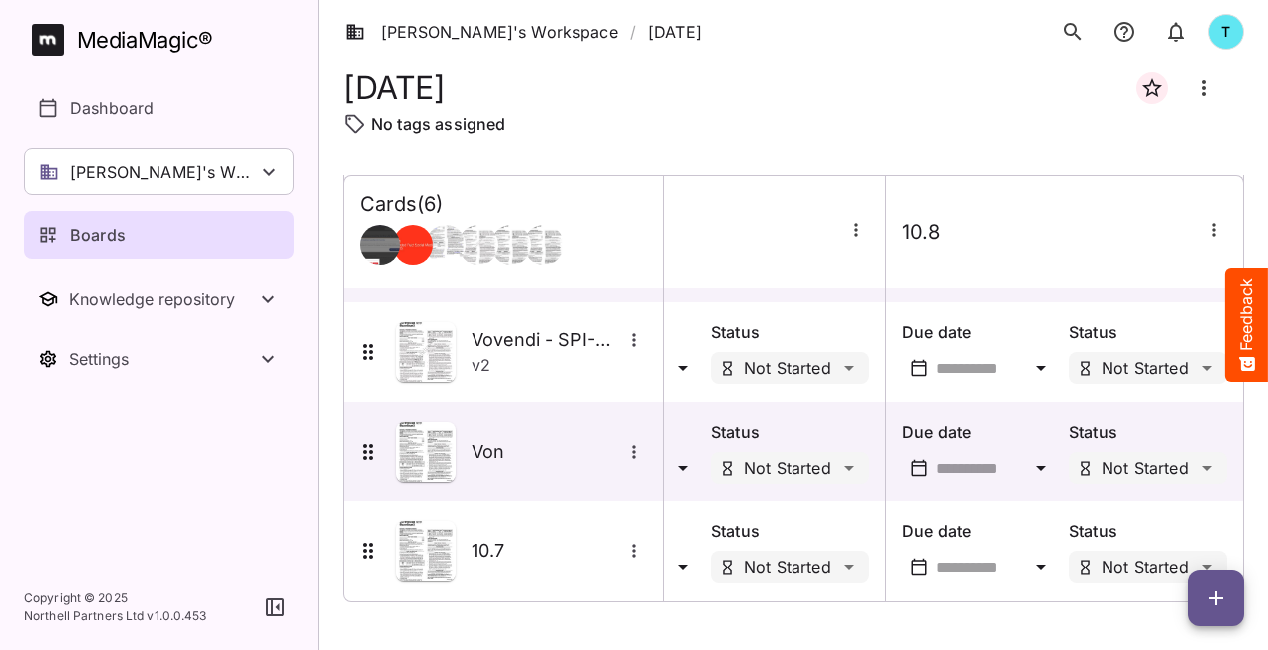
scroll to position [288, 142]
click at [678, 560] on icon at bounding box center [683, 567] width 24 height 24
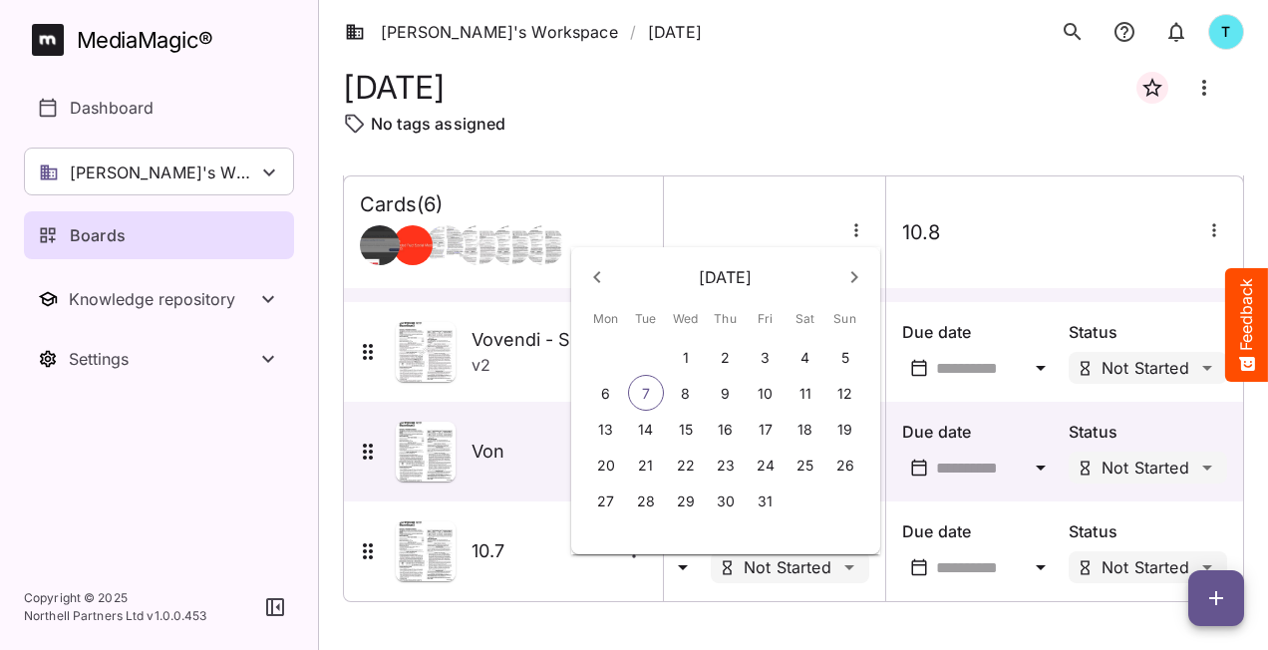
click at [678, 559] on div at bounding box center [634, 325] width 1268 height 650
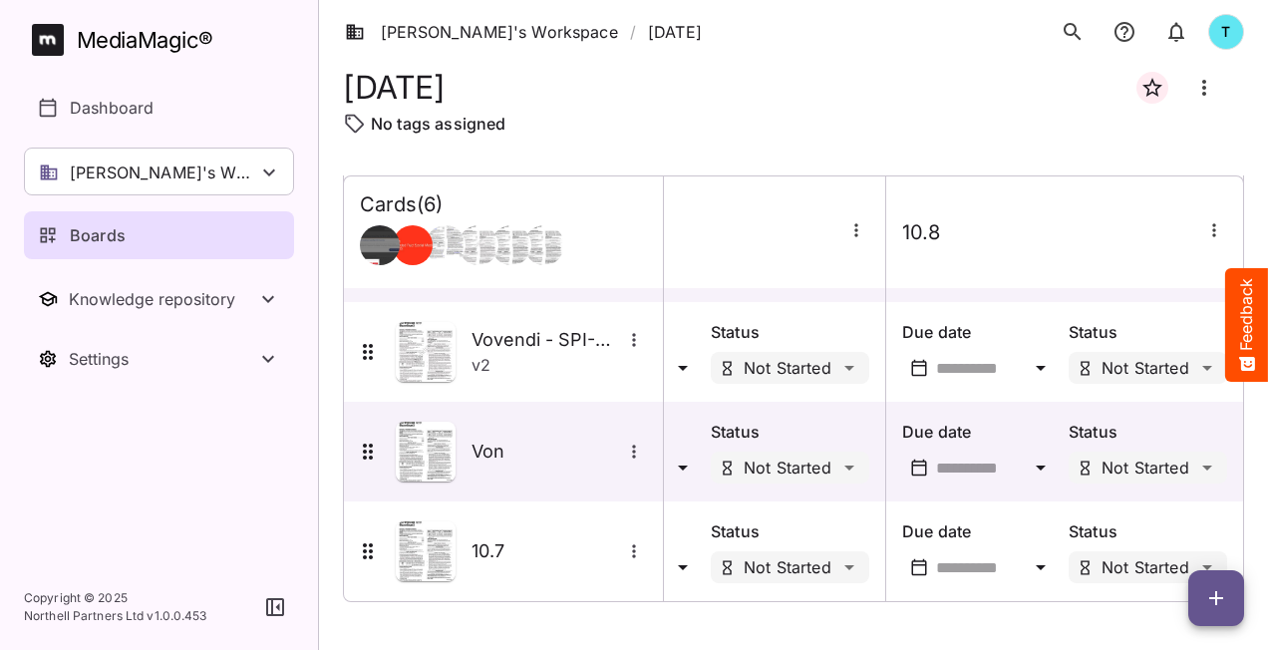
click at [1206, 227] on icon "button" at bounding box center [1214, 230] width 20 height 20
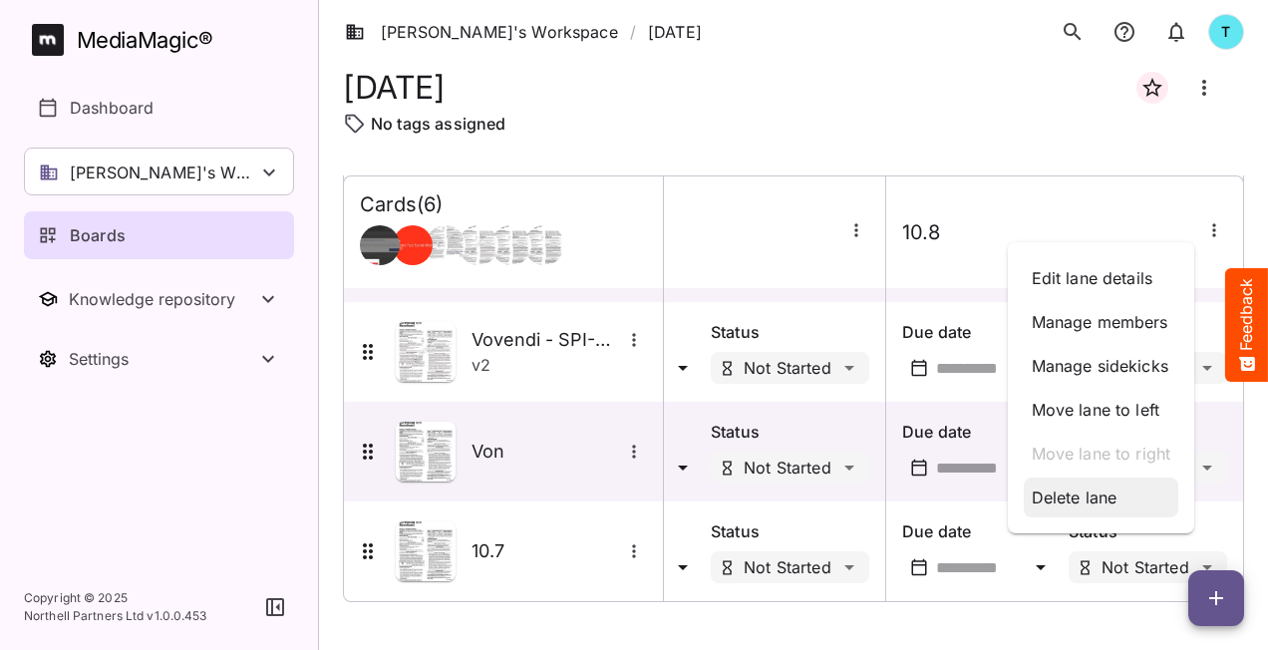
click at [1110, 490] on p "Delete lane" at bounding box center [1102, 498] width 140 height 24
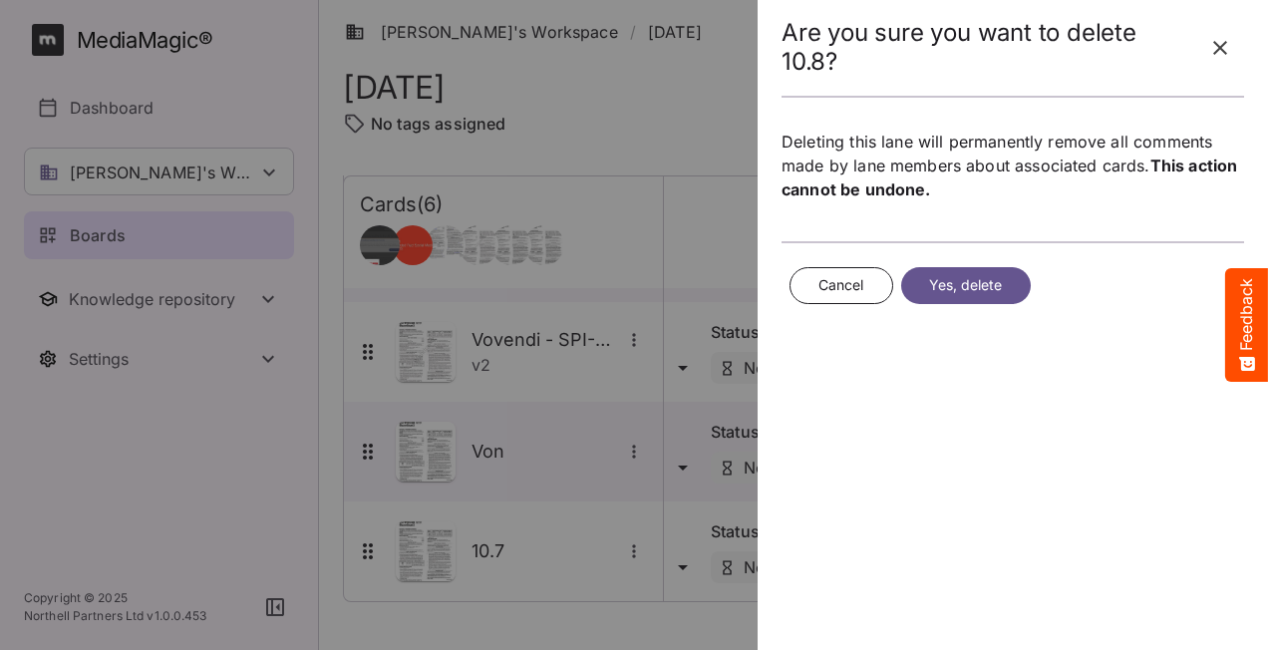
click at [979, 275] on span "Yes, delete" at bounding box center [966, 285] width 74 height 25
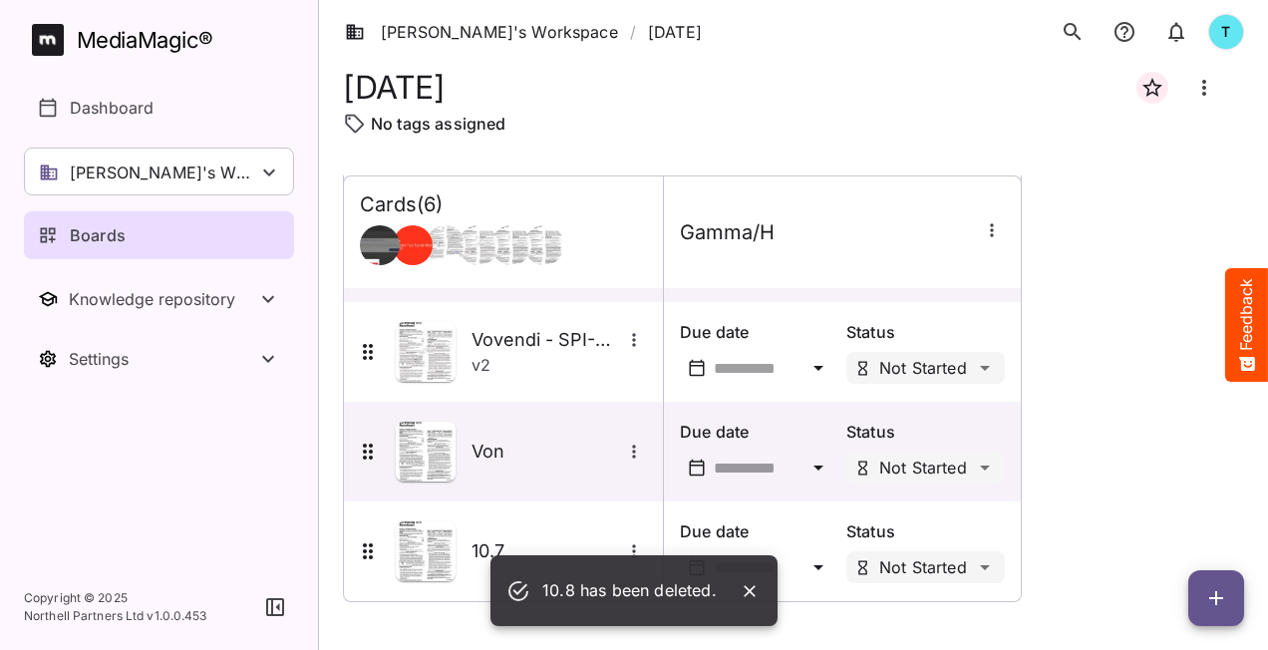
scroll to position [284, 0]
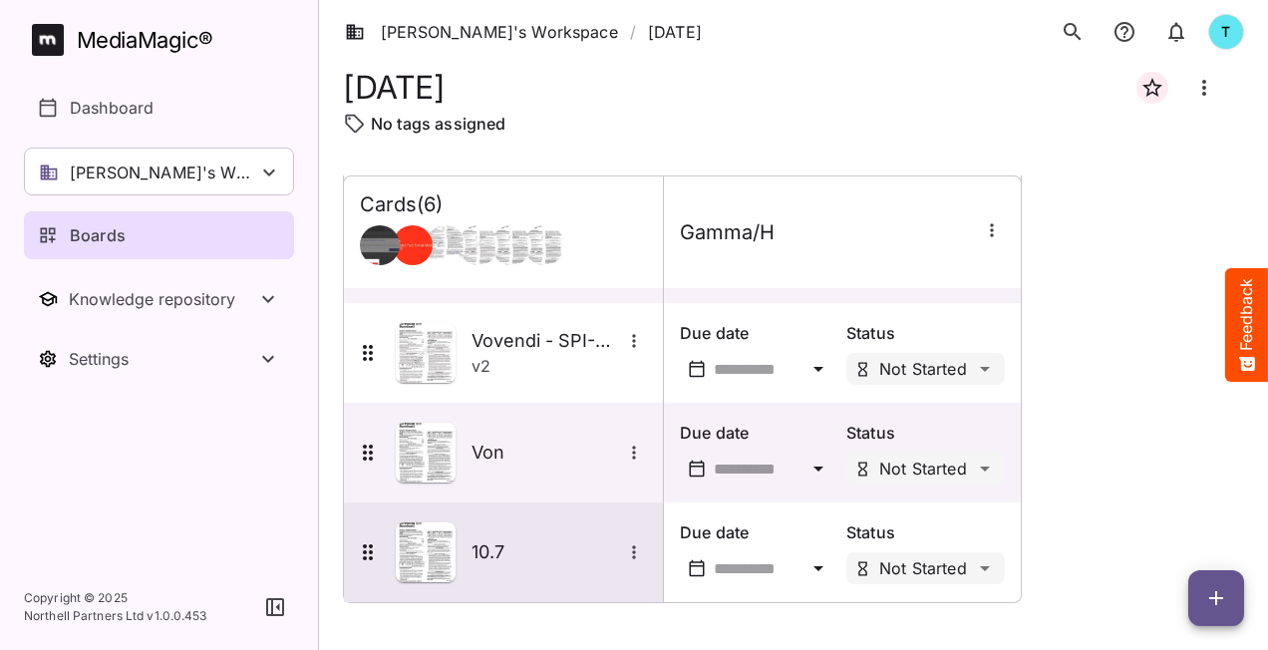
click at [632, 550] on icon "More options for 10.7" at bounding box center [634, 552] width 20 height 20
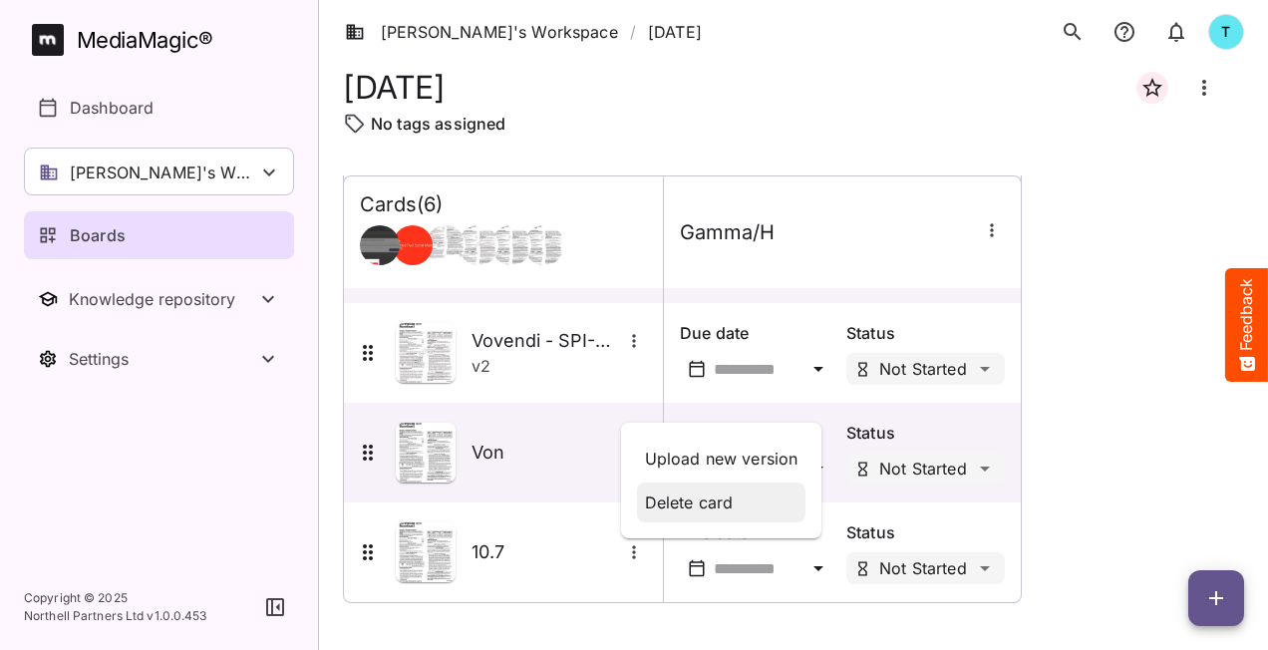
click at [664, 506] on p "Delete card" at bounding box center [722, 503] width 154 height 24
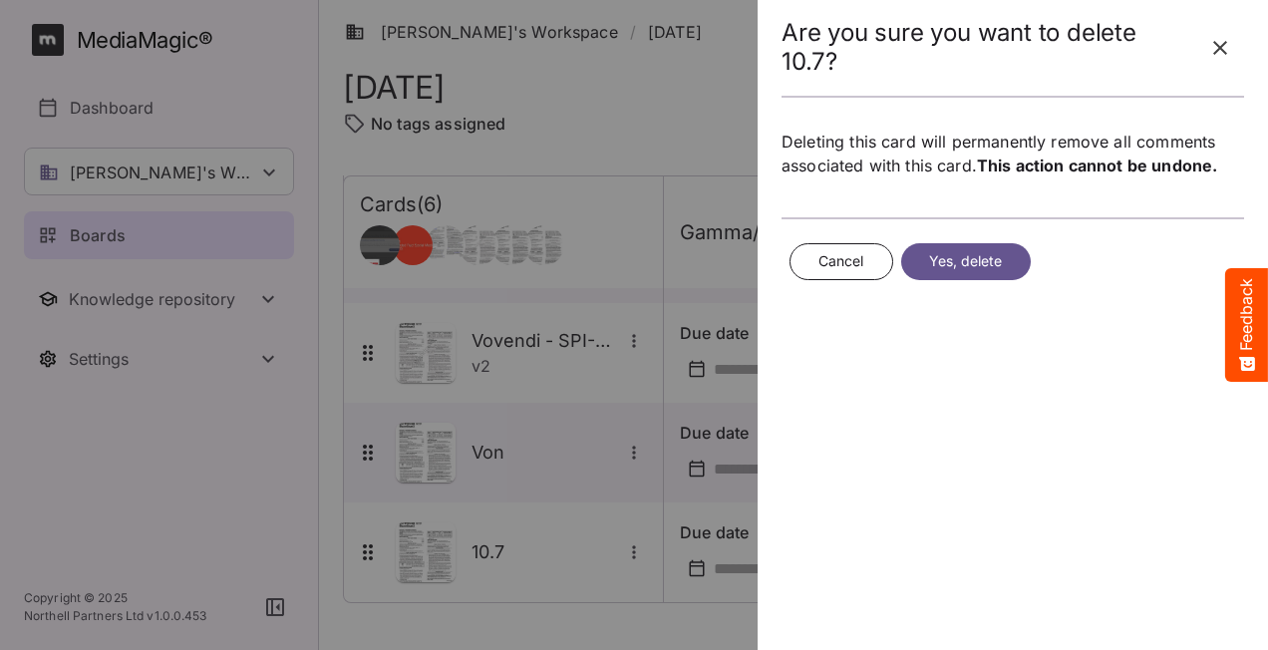
click at [940, 259] on span "Yes, delete" at bounding box center [966, 261] width 74 height 25
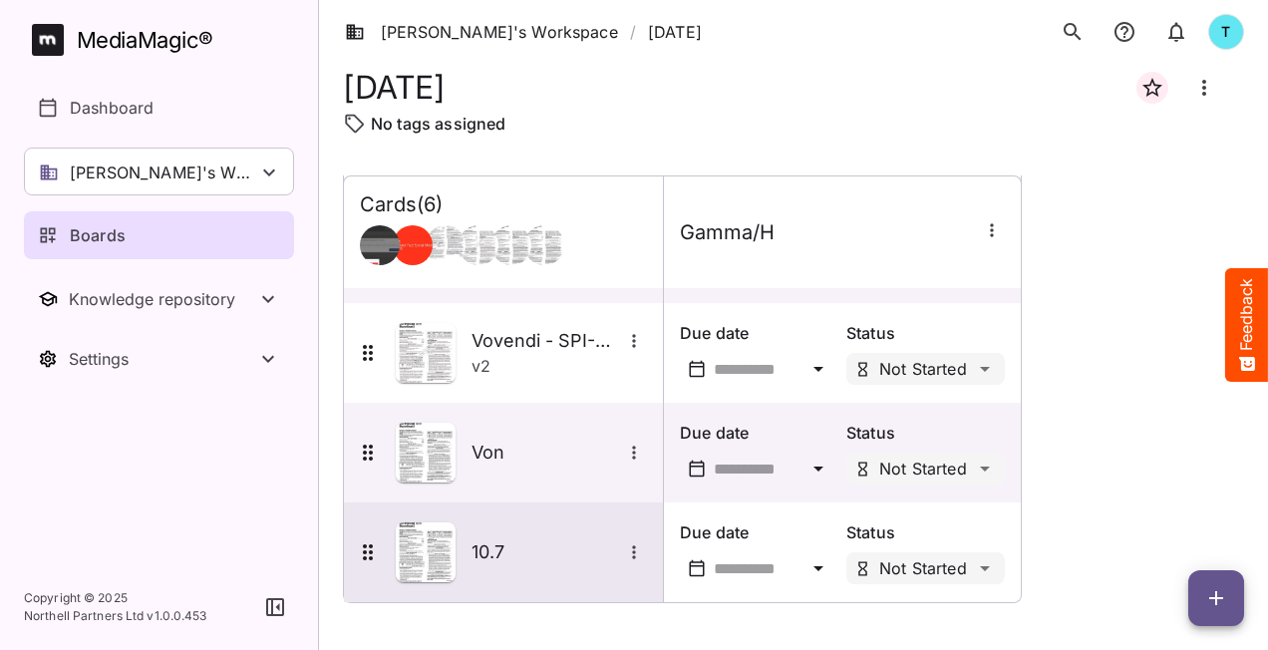
click at [576, 562] on h5 "10.7" at bounding box center [547, 552] width 150 height 24
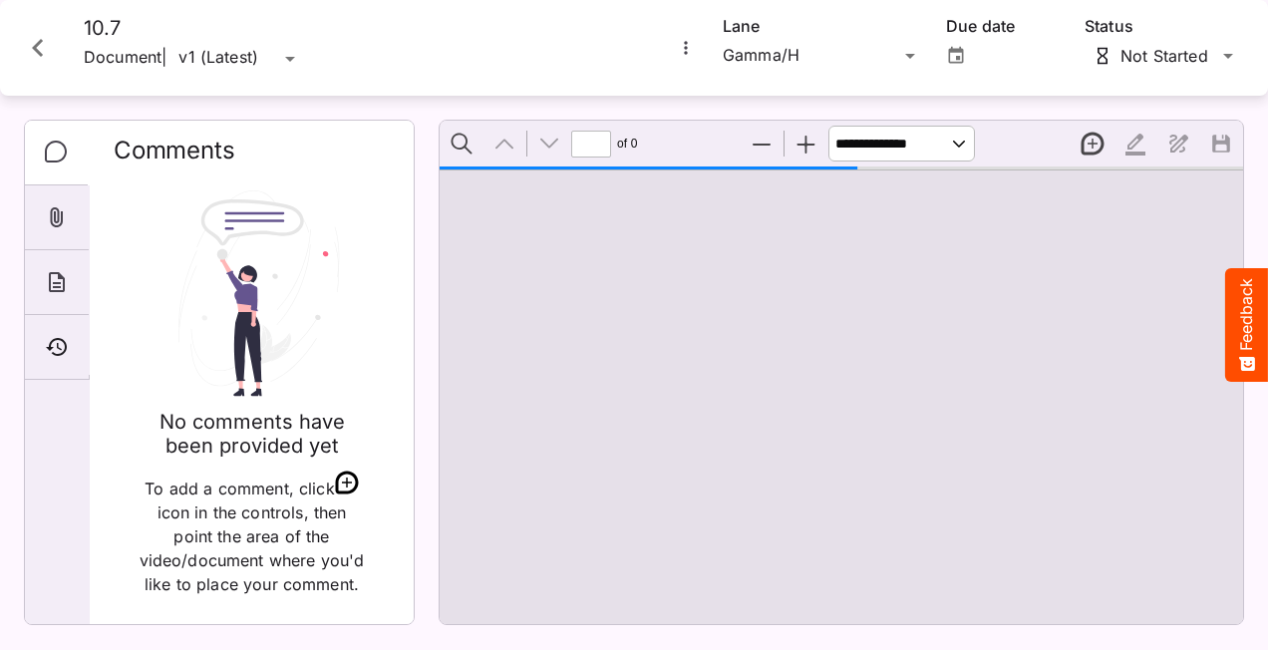
type input "*"
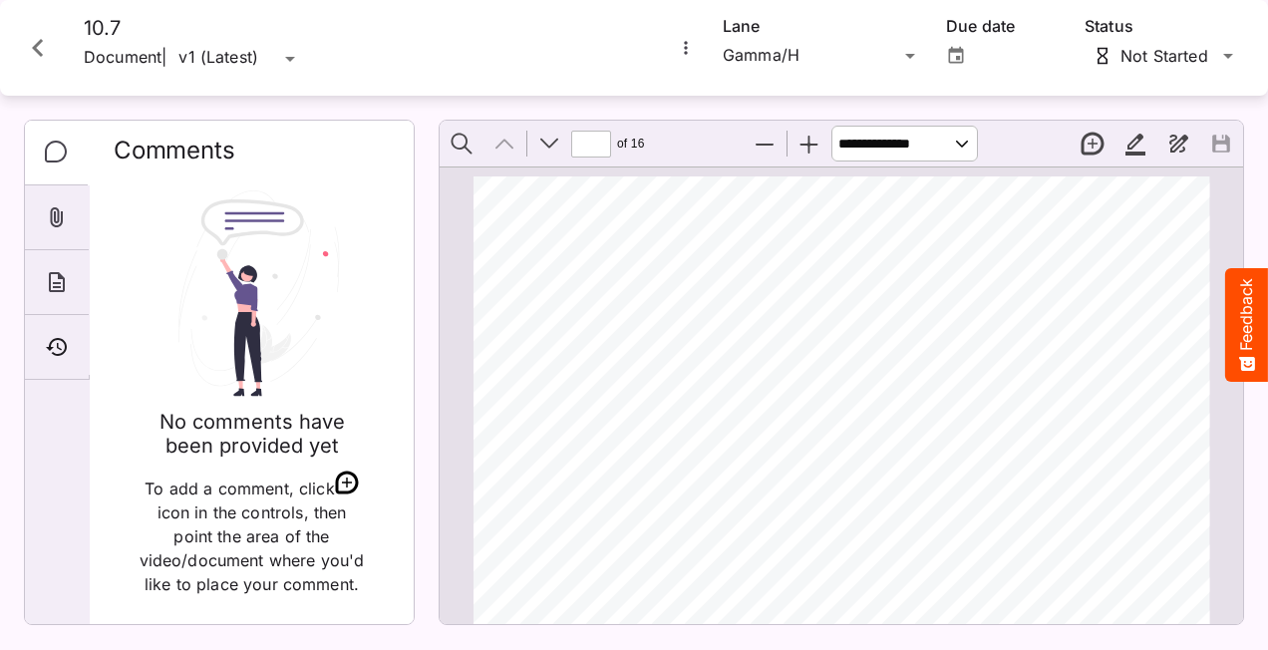
click at [37, 37] on icon "Close card" at bounding box center [38, 48] width 36 height 36
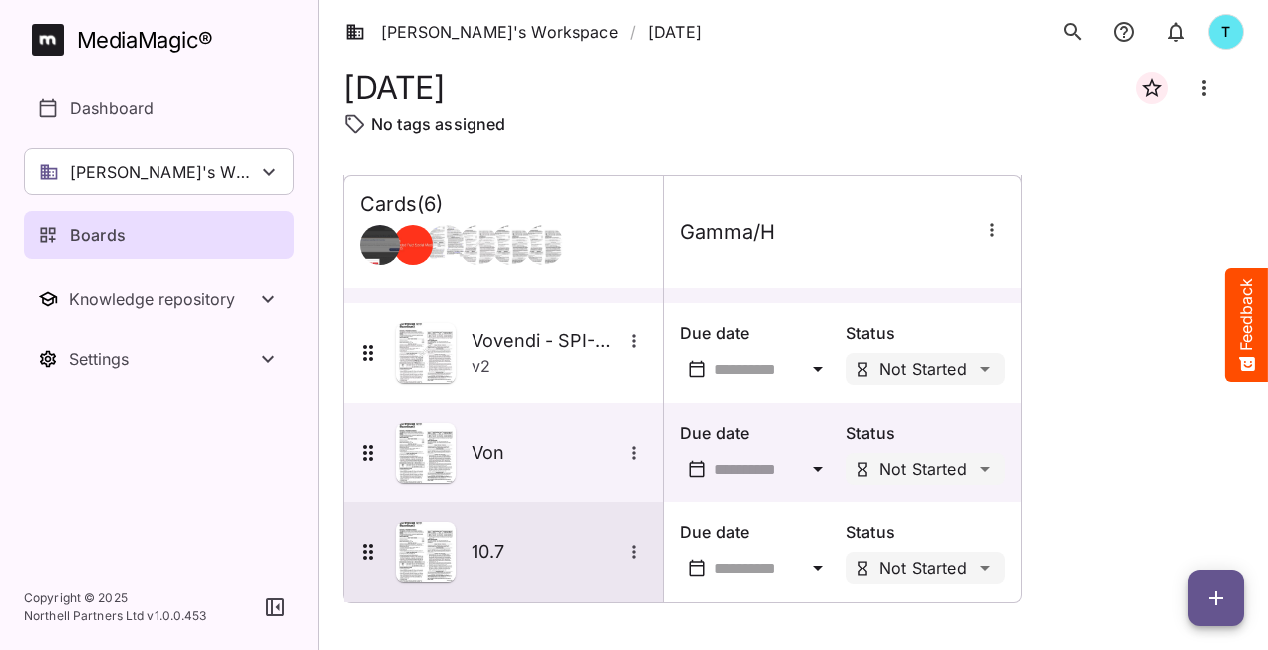
click at [630, 552] on icon "More options for 10.7" at bounding box center [634, 552] width 20 height 20
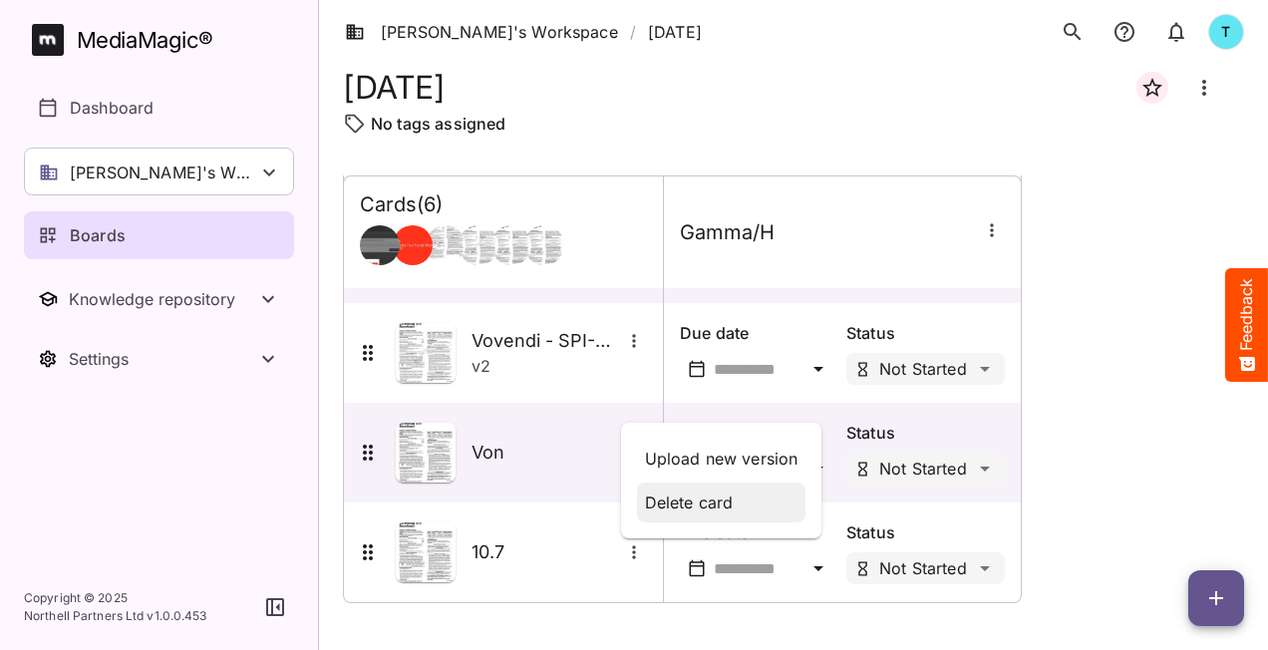
click at [678, 500] on p "Delete card" at bounding box center [722, 503] width 154 height 24
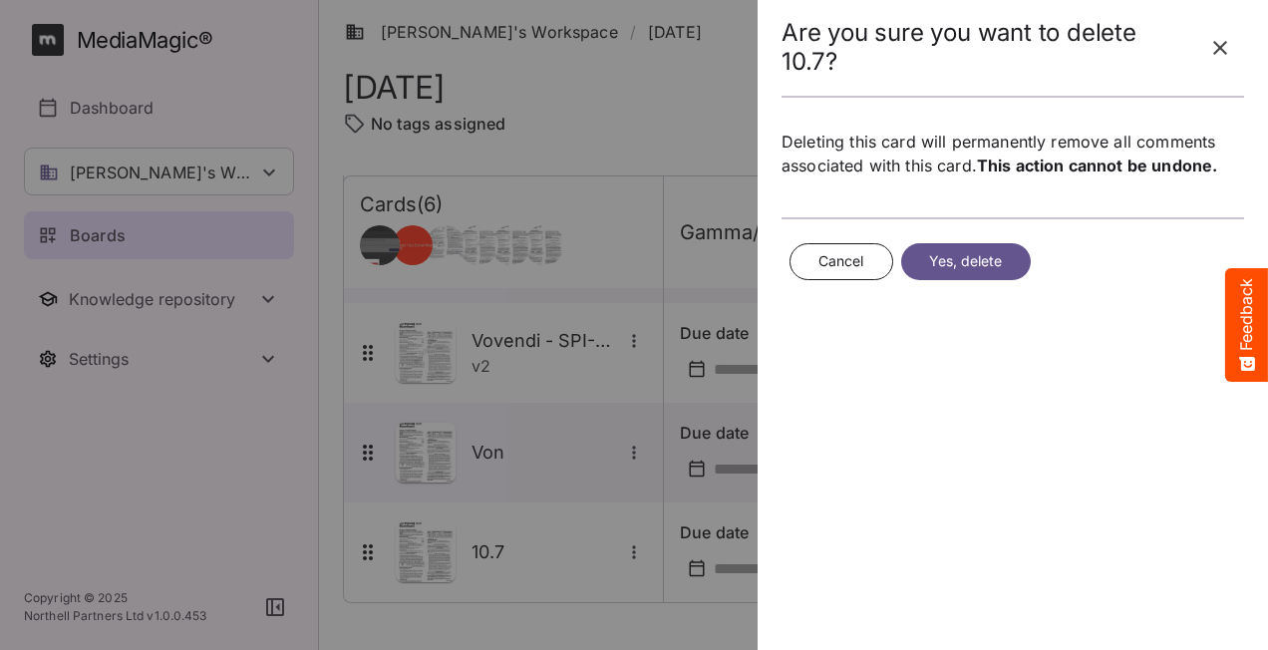
click at [945, 263] on span "Yes, delete" at bounding box center [966, 261] width 74 height 25
